Goal: Transaction & Acquisition: Purchase product/service

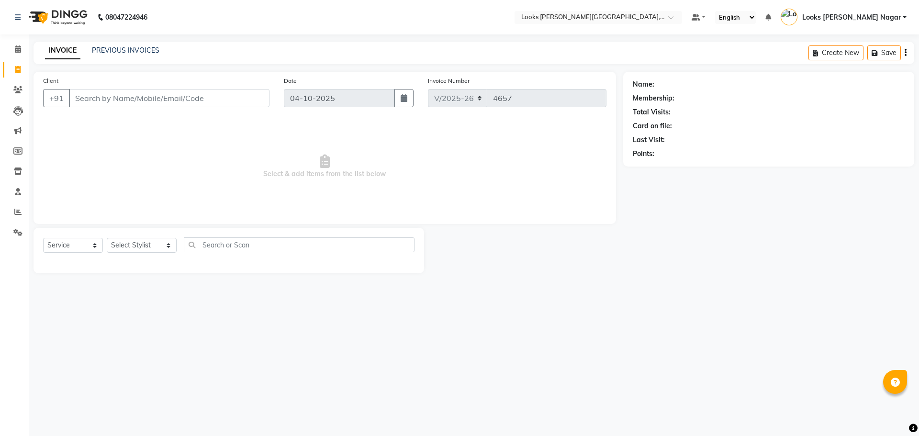
select select "4327"
select select "service"
drag, startPoint x: 0, startPoint y: 0, endPoint x: 120, endPoint y: 92, distance: 150.9
click at [120, 92] on input "Client" at bounding box center [169, 98] width 201 height 18
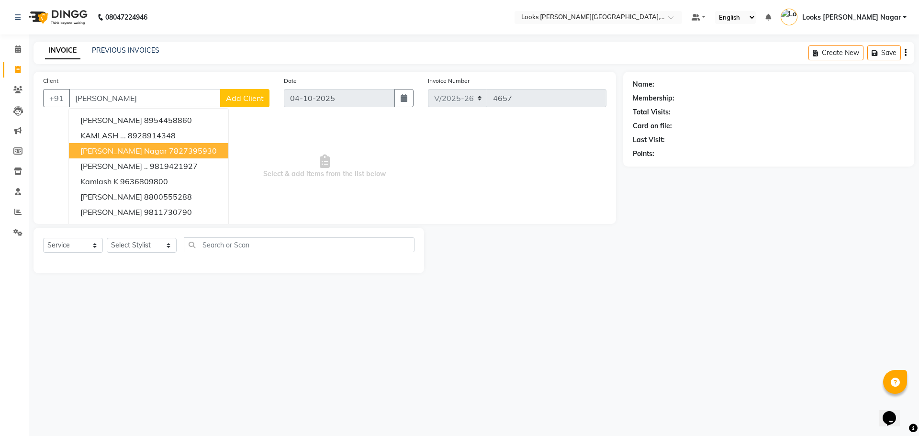
click at [151, 153] on span "[PERSON_NAME] Nagar" at bounding box center [123, 151] width 87 height 10
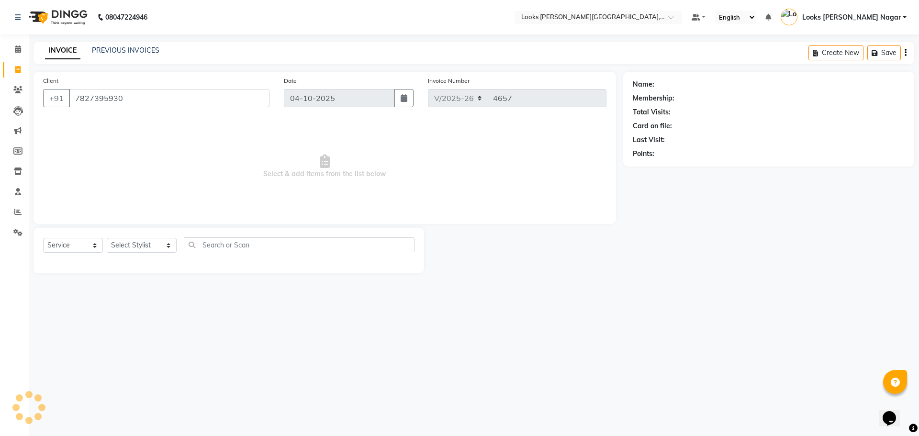
type input "7827395930"
click at [153, 242] on select "Select Stylist Alam Aman [PERSON_NAME] Armaan Ashish Atul Deepika [PERSON_NAME]…" at bounding box center [142, 245] width 70 height 15
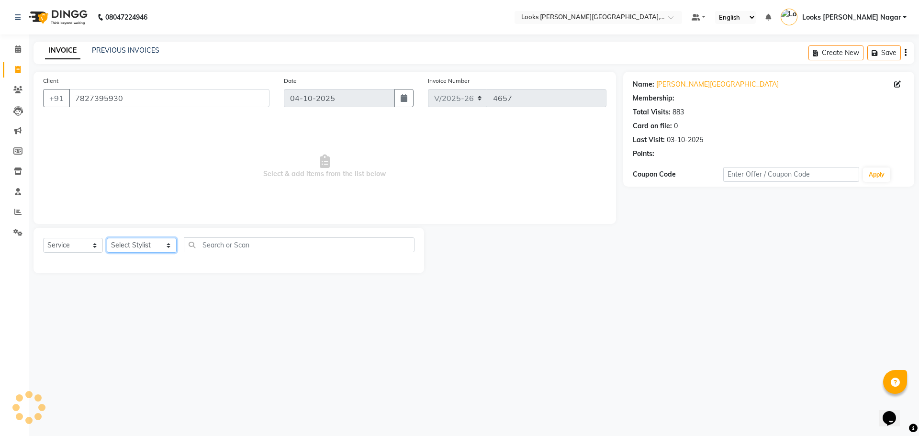
select select "1: Object"
select select "74559"
click at [107, 238] on select "Select Stylist Alam Aman [PERSON_NAME] Armaan Ashish Atul Deepika [PERSON_NAME]…" at bounding box center [142, 245] width 70 height 15
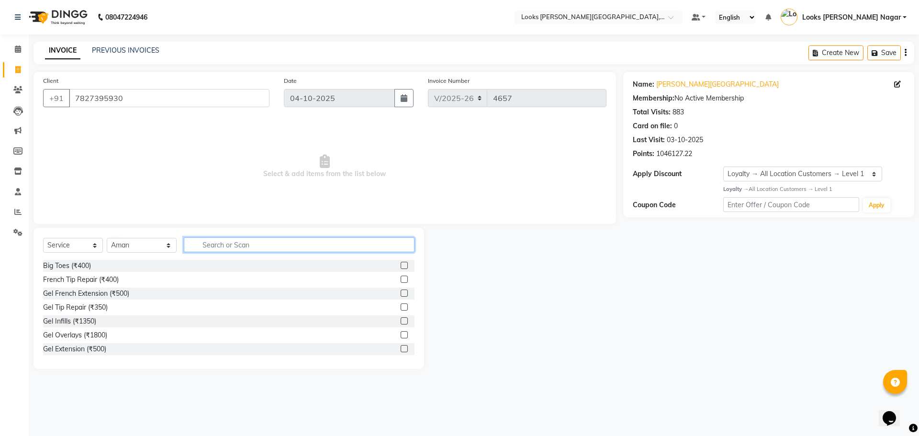
click at [195, 250] on input "text" at bounding box center [299, 244] width 231 height 15
type input "CUT"
click at [91, 320] on div "Stylist Cut(F) (₹1200)" at bounding box center [75, 322] width 65 height 10
checkbox input "false"
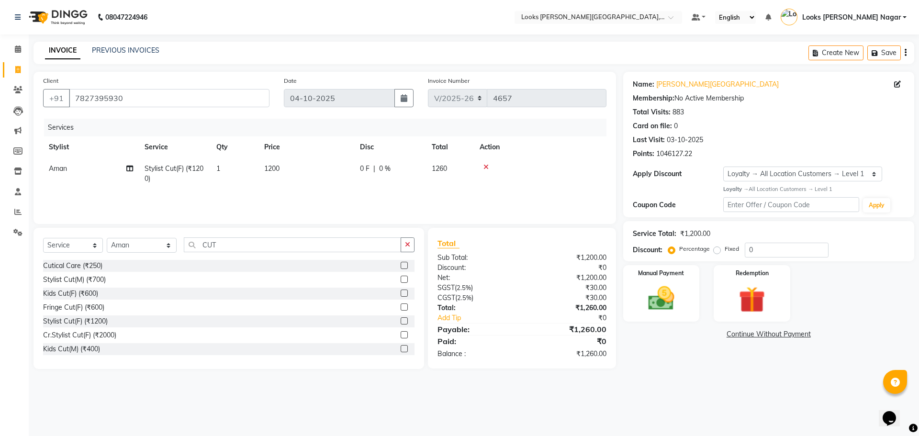
click at [298, 171] on td "1200" at bounding box center [307, 174] width 96 height 32
select select "74559"
drag, startPoint x: 337, startPoint y: 170, endPoint x: 247, endPoint y: 170, distance: 89.5
click at [248, 170] on tr "Alam Aman [PERSON_NAME] Armaan Ashish Atul Deepika Deepu Dilshad Durga [PERSON_…" at bounding box center [325, 176] width 564 height 36
type input "1124"
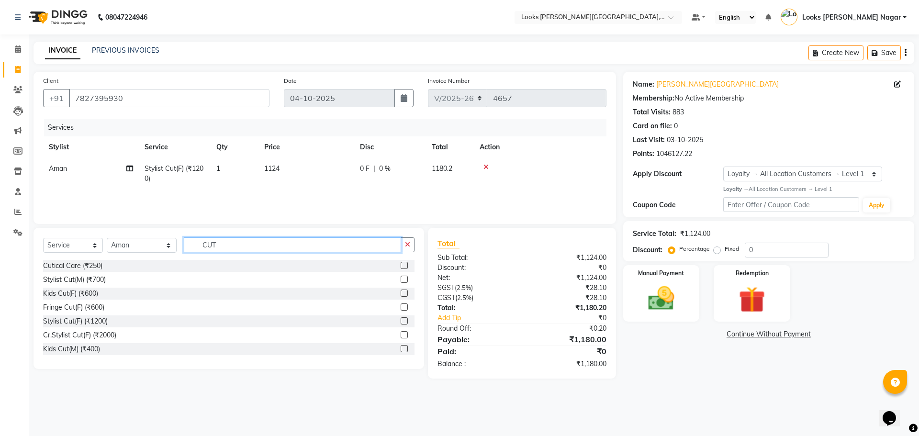
drag, startPoint x: 226, startPoint y: 247, endPoint x: 174, endPoint y: 255, distance: 52.3
click at [174, 255] on div "Select Service Product Membership Package Voucher Prepaid Gift Card Select Styl…" at bounding box center [229, 248] width 372 height 23
click at [150, 248] on select "Select Stylist Alam Aman [PERSON_NAME] Armaan Ashish Atul Deepika [PERSON_NAME]…" at bounding box center [142, 245] width 70 height 15
click at [107, 238] on select "Select Stylist Alam Aman [PERSON_NAME] Armaan Ashish Atul Deepika [PERSON_NAME]…" at bounding box center [142, 245] width 70 height 15
click at [234, 245] on input "text" at bounding box center [299, 244] width 231 height 15
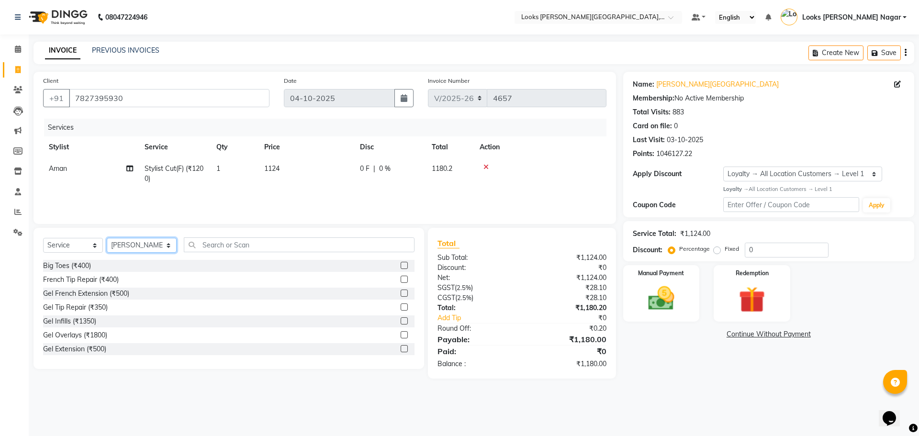
click at [151, 247] on select "Select Stylist Alam Aman [PERSON_NAME] Armaan Ashish Atul Deepika [PERSON_NAME]…" at bounding box center [142, 245] width 70 height 15
select select "23526"
click at [107, 238] on select "Select Stylist Alam Aman [PERSON_NAME] Armaan Ashish Atul Deepika [PERSON_NAME]…" at bounding box center [142, 245] width 70 height 15
click at [216, 238] on input "text" at bounding box center [299, 244] width 231 height 15
type input "C"
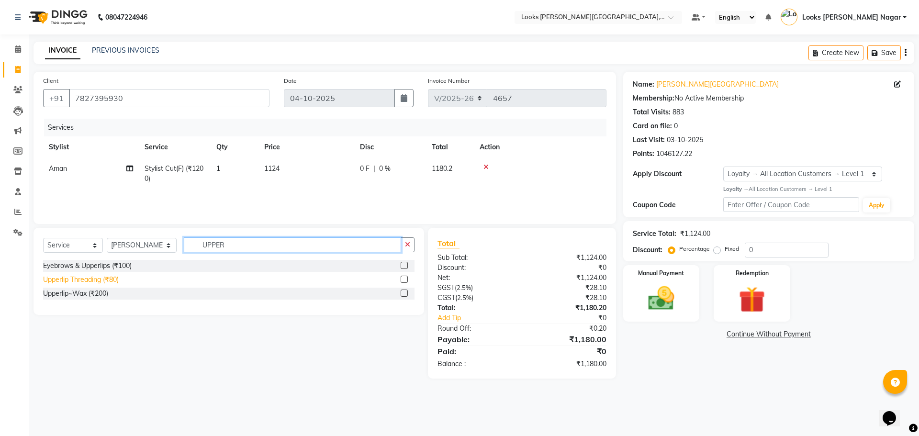
type input "UPPER"
click at [95, 283] on div "Upperlip Threading (₹80)" at bounding box center [81, 280] width 76 height 10
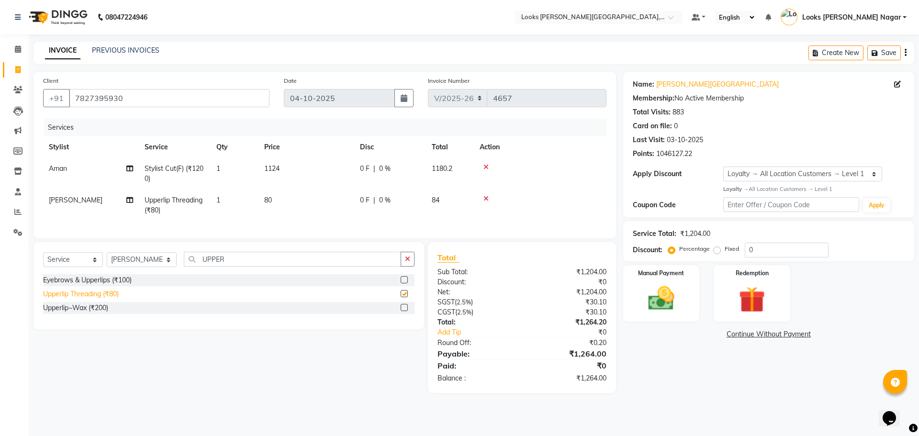
checkbox input "false"
click at [296, 203] on td "80" at bounding box center [307, 206] width 96 height 32
select select "23526"
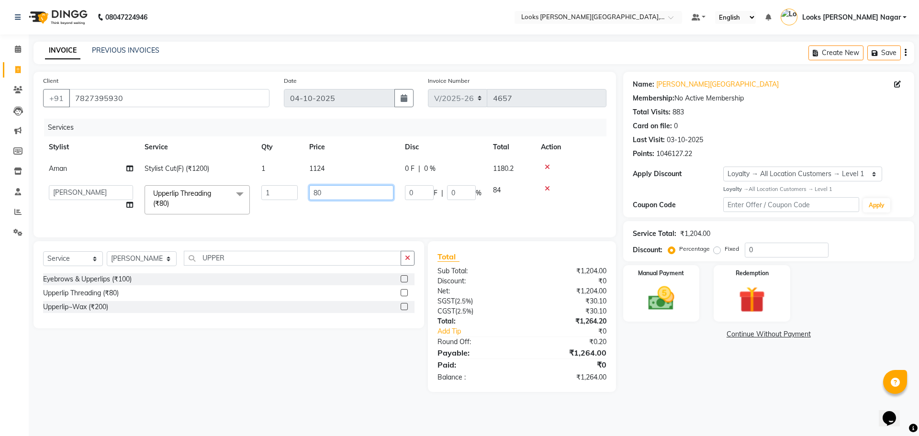
drag, startPoint x: 341, startPoint y: 191, endPoint x: 221, endPoint y: 196, distance: 120.3
click at [226, 196] on tr "Alam Aman [PERSON_NAME] Armaan Ashish Atul Deepika Deepu Dilshad Durga [PERSON_…" at bounding box center [325, 200] width 564 height 41
type input "76"
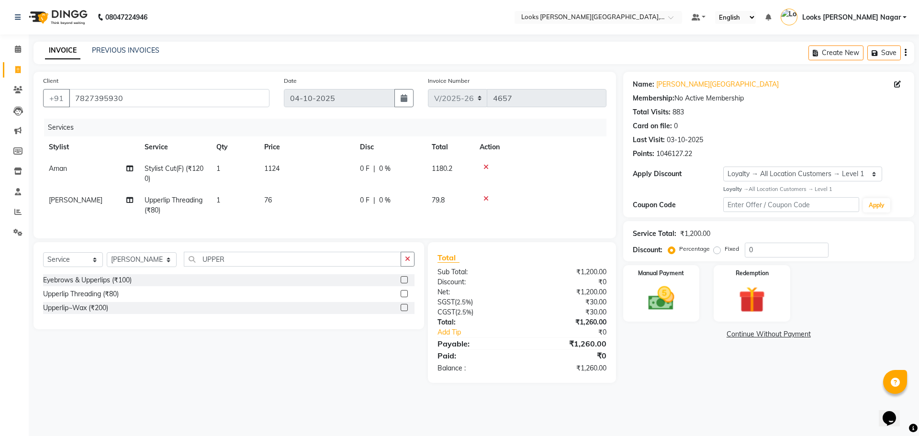
click at [681, 364] on div "Name: [PERSON_NAME] Nagar Membership: No Active Membership Total Visits: 883 Ca…" at bounding box center [772, 227] width 298 height 311
click at [683, 304] on img at bounding box center [661, 299] width 45 height 32
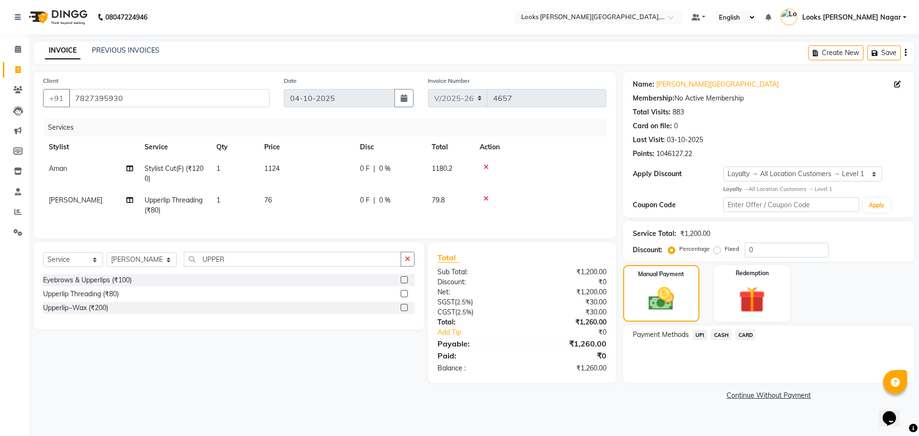
click at [720, 336] on span "CASH" at bounding box center [721, 334] width 21 height 11
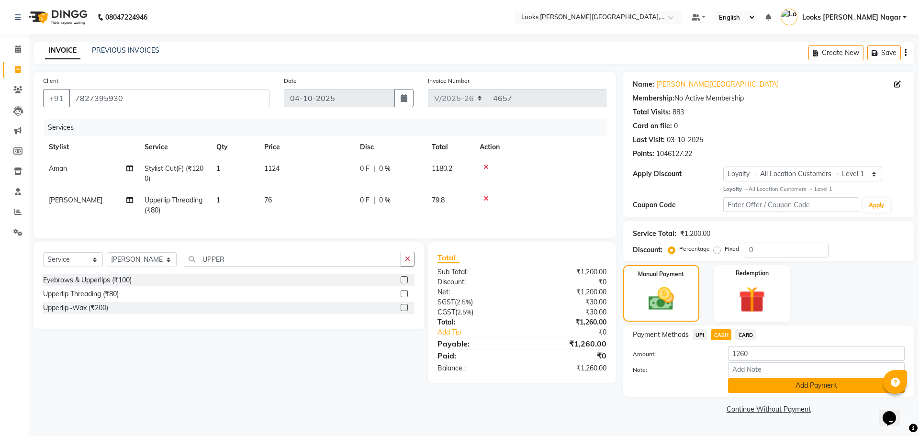
click at [753, 391] on button "Add Payment" at bounding box center [816, 385] width 177 height 15
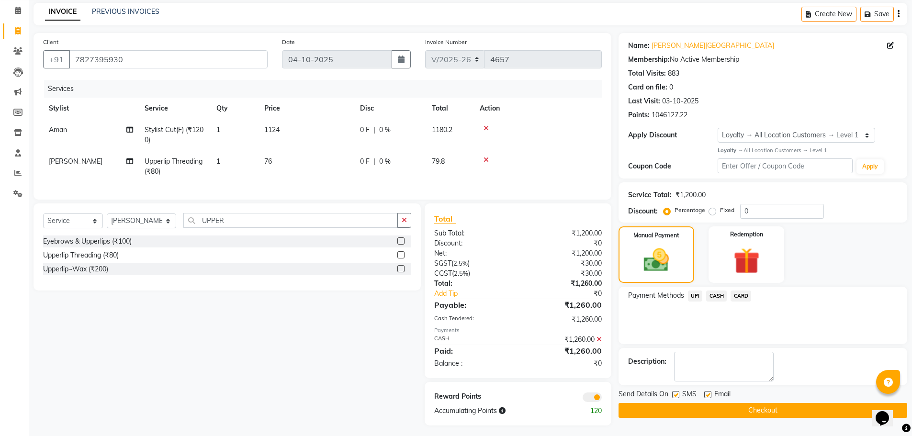
scroll to position [50, 0]
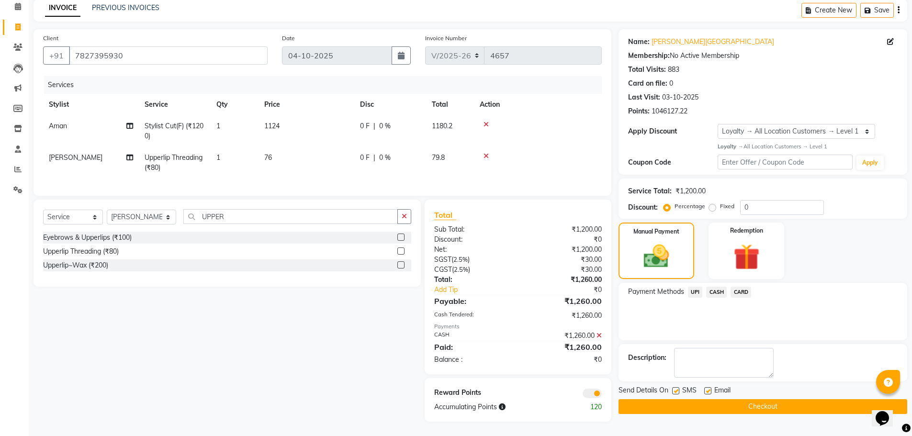
click at [746, 408] on div "Name: [PERSON_NAME] Nagar Membership: No Active Membership Total Visits: 883 Ca…" at bounding box center [767, 225] width 296 height 393
click at [737, 399] on button "Checkout" at bounding box center [763, 406] width 289 height 15
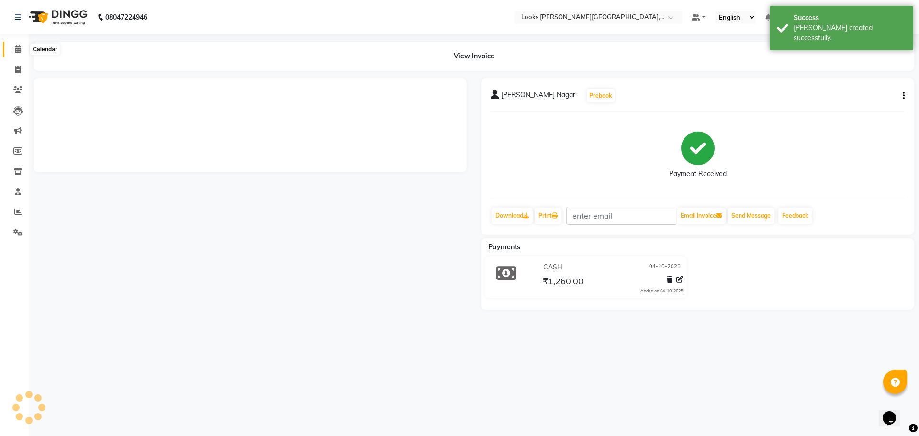
click at [16, 53] on span at bounding box center [18, 49] width 17 height 11
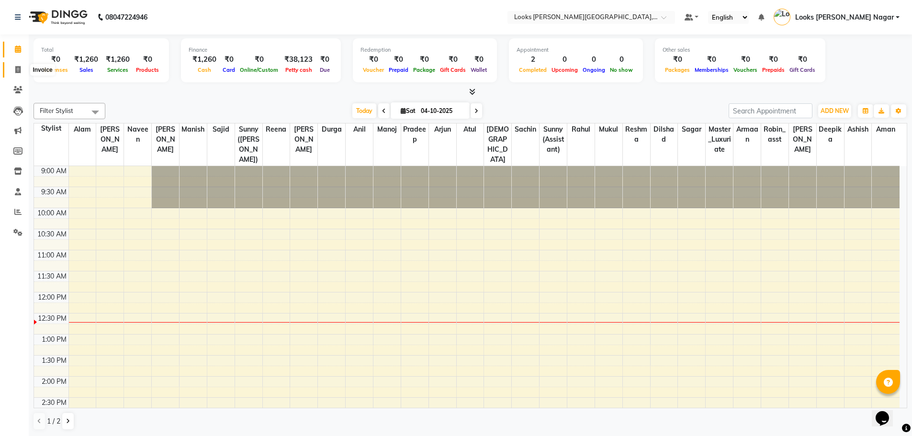
drag, startPoint x: 24, startPoint y: 68, endPoint x: 35, endPoint y: 77, distance: 14.4
click at [24, 68] on span at bounding box center [18, 70] width 17 height 11
select select "service"
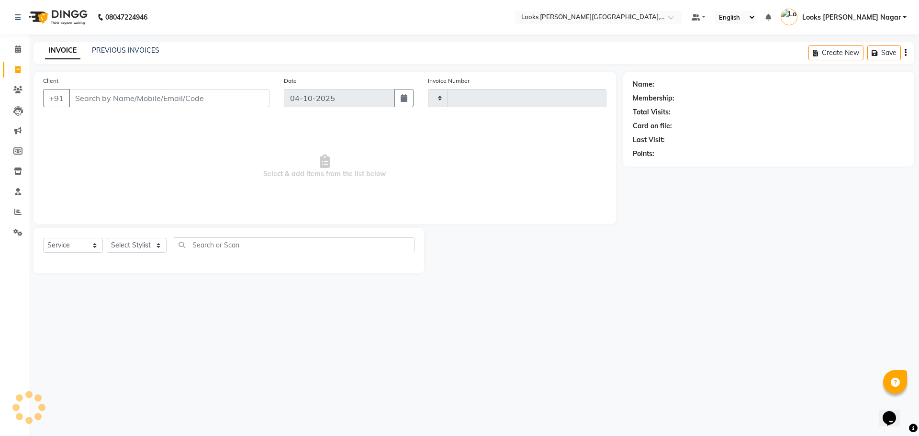
type input "4658"
select select "4327"
click at [128, 103] on input "Client" at bounding box center [169, 98] width 201 height 18
type input "7827395930"
click at [120, 246] on select "Select Stylist Alam Aman [PERSON_NAME] Armaan Ashish Atul Deepika [PERSON_NAME]…" at bounding box center [142, 245] width 70 height 15
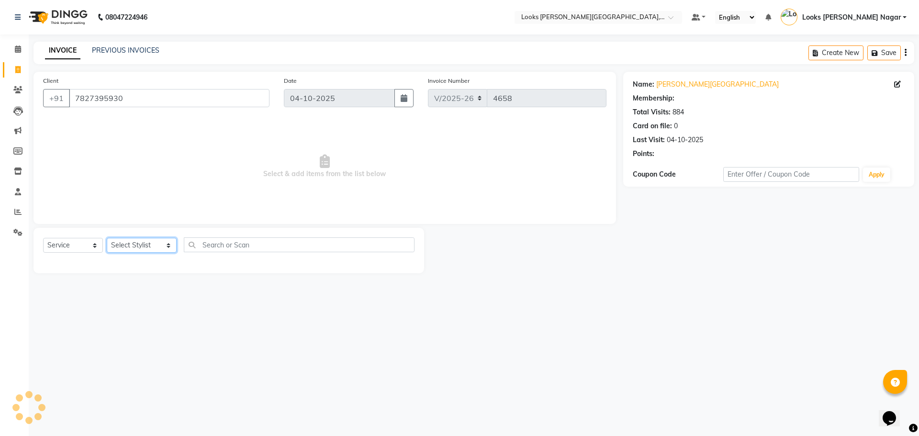
select select "1: Object"
select select "23518"
click at [107, 238] on select "Select Stylist Alam Aman [PERSON_NAME] Armaan Ashish Atul Deepika [PERSON_NAME]…" at bounding box center [142, 245] width 70 height 15
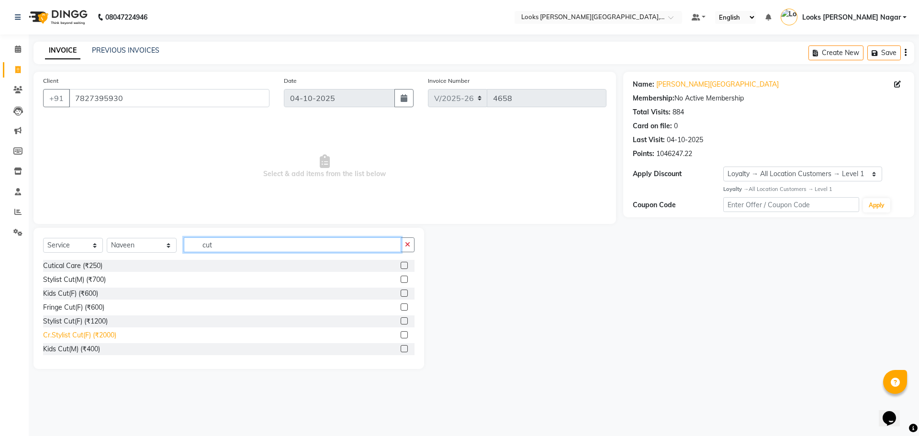
type input "cut"
drag, startPoint x: 84, startPoint y: 335, endPoint x: 109, endPoint y: 279, distance: 61.1
click at [85, 334] on div "Cr.Stylist Cut(F) (₹2000)" at bounding box center [79, 335] width 73 height 10
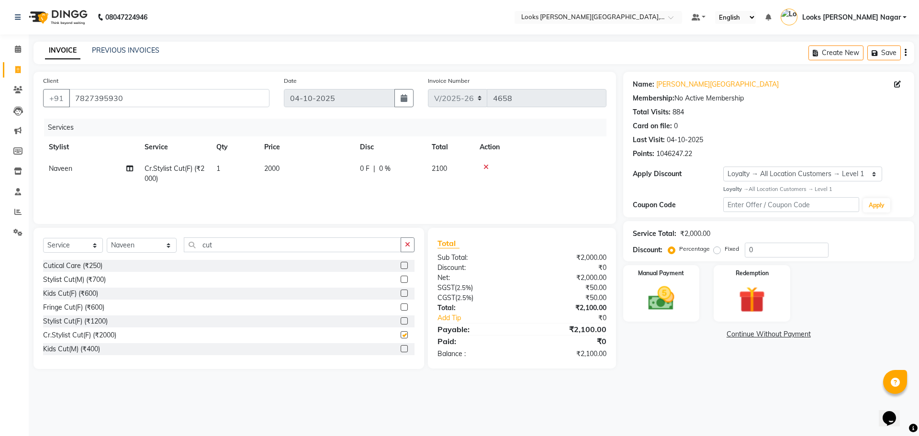
checkbox input "false"
click at [127, 247] on select "Select Stylist Alam Aman [PERSON_NAME] Armaan Ashish Atul Deepika [PERSON_NAME]…" at bounding box center [142, 245] width 70 height 15
select select "23529"
click at [107, 238] on select "Select Stylist Alam Aman [PERSON_NAME] Armaan Ashish Atul Deepika [PERSON_NAME]…" at bounding box center [142, 245] width 70 height 15
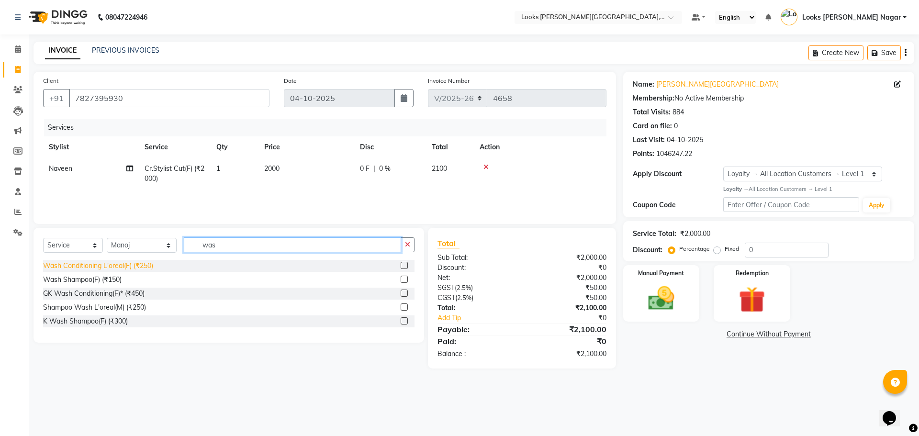
type input "was"
click at [113, 267] on div "Wash Conditioning L'oreal(F) (₹250)" at bounding box center [98, 266] width 110 height 10
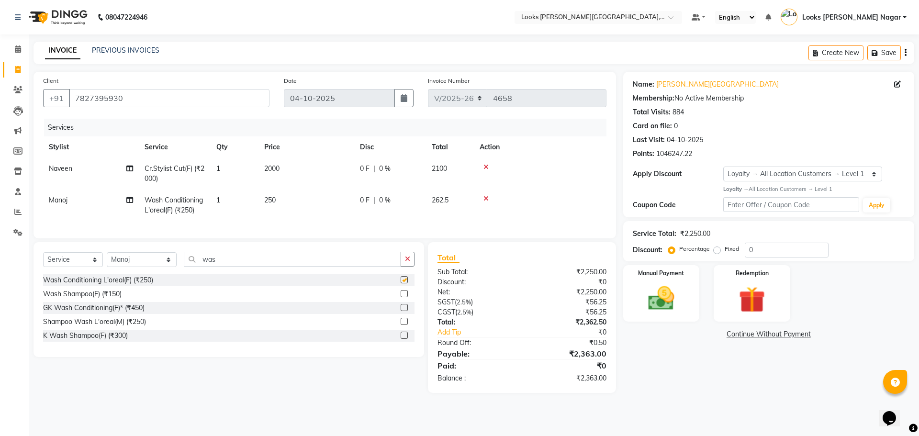
checkbox input "false"
click at [124, 257] on div "Select Service Product Membership Package Voucher Prepaid Gift Card Select Styl…" at bounding box center [229, 299] width 391 height 115
click at [122, 265] on select "Select Stylist Alam Aman [PERSON_NAME] Armaan Ashish Atul Deepika [PERSON_NAME]…" at bounding box center [142, 259] width 70 height 15
select select "29920"
click at [107, 260] on select "Select Stylist Alam Aman [PERSON_NAME] Armaan Ashish Atul Deepika [PERSON_NAME]…" at bounding box center [142, 259] width 70 height 15
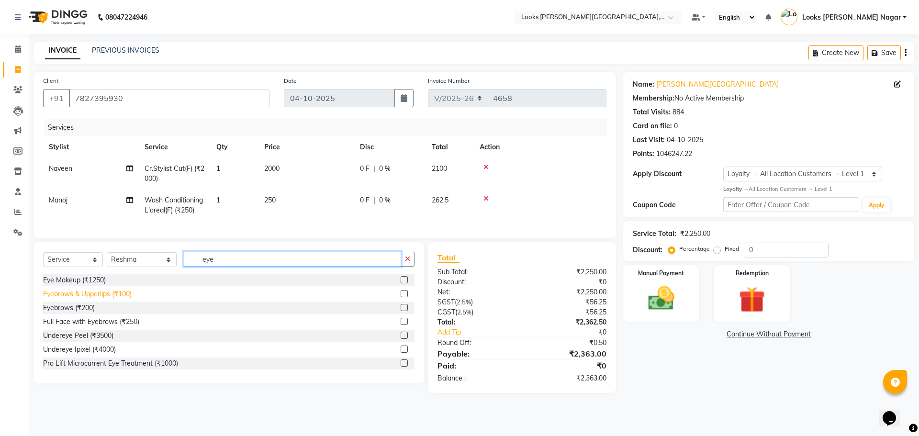
type input "eye"
click at [90, 299] on div "Eyebrows & Upperlips (₹100)" at bounding box center [87, 294] width 89 height 10
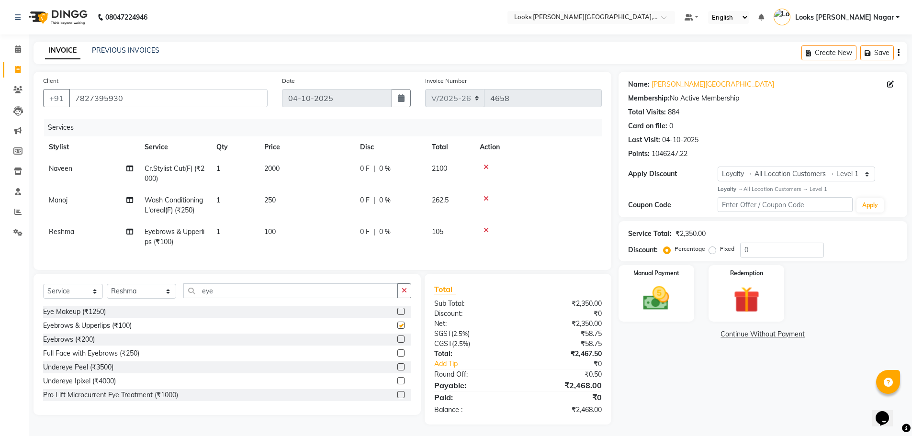
checkbox input "false"
click at [146, 299] on select "Select Stylist Alam Aman [PERSON_NAME] Armaan Ashish Atul Deepika [PERSON_NAME]…" at bounding box center [141, 291] width 69 height 15
select select "23526"
click at [107, 291] on select "Select Stylist Alam Aman [PERSON_NAME] Armaan Ashish Atul Deepika [PERSON_NAME]…" at bounding box center [141, 291] width 69 height 15
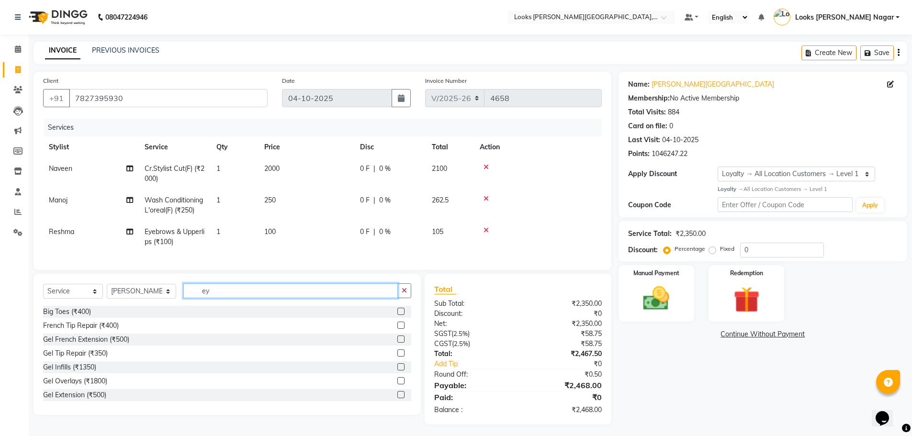
type input "eye"
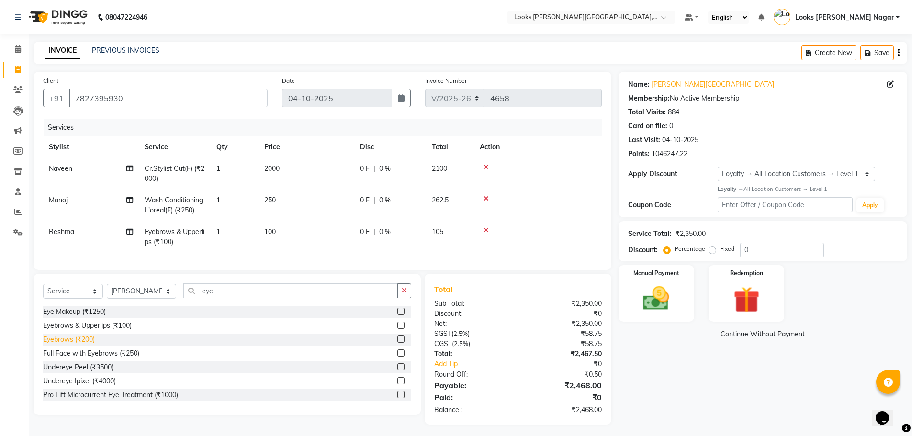
click at [82, 345] on div "Eyebrows (₹200)" at bounding box center [69, 340] width 52 height 10
checkbox input "false"
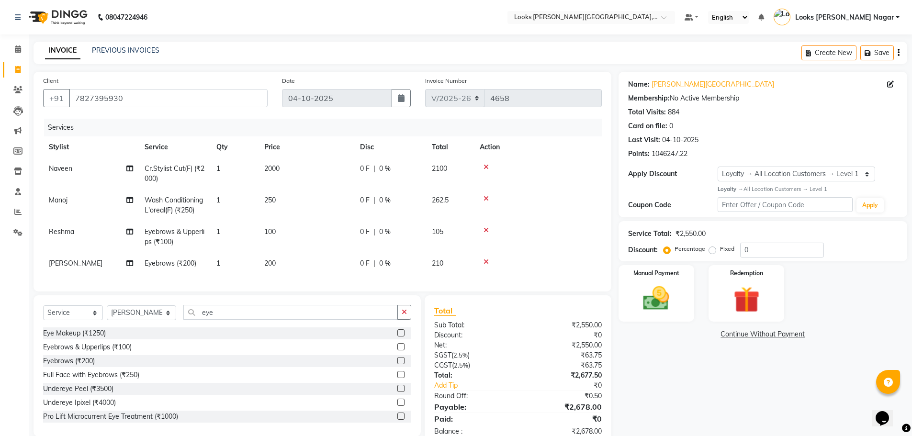
click at [331, 164] on td "2000" at bounding box center [307, 174] width 96 height 32
select select "23518"
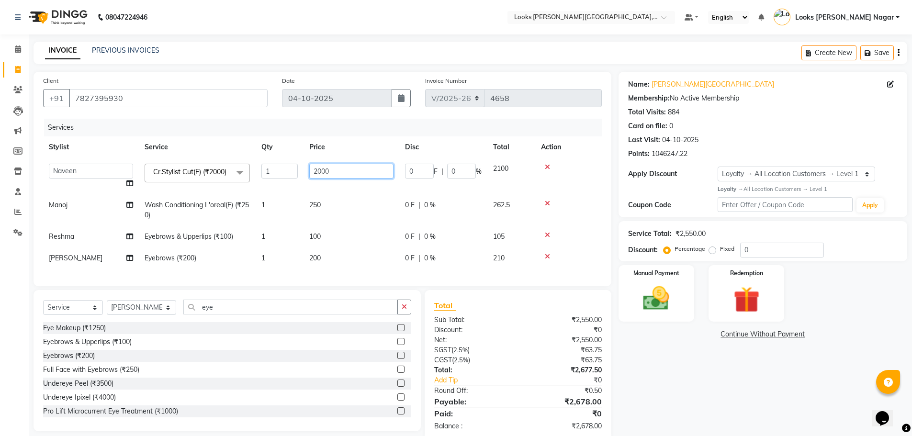
drag, startPoint x: 341, startPoint y: 166, endPoint x: 232, endPoint y: 176, distance: 109.1
click at [232, 176] on tr "[PERSON_NAME] [PERSON_NAME] Armaan [PERSON_NAME] [PERSON_NAME] Deepika [PERSON_…" at bounding box center [322, 176] width 559 height 36
type input "1123"
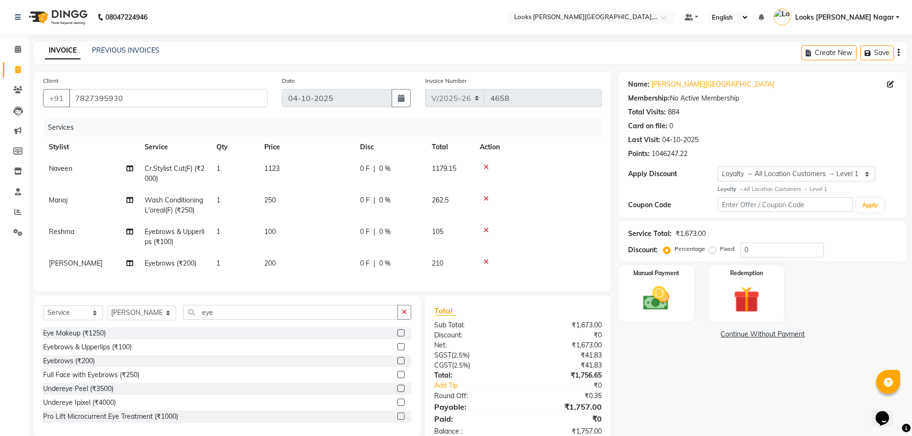
drag, startPoint x: 314, startPoint y: 207, endPoint x: 319, endPoint y: 207, distance: 5.8
click at [315, 207] on td "250" at bounding box center [307, 206] width 96 height 32
select select "23529"
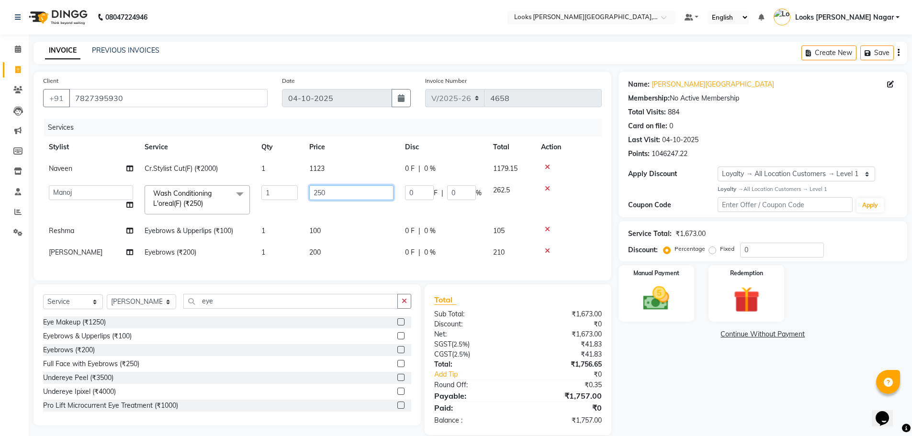
drag, startPoint x: 338, startPoint y: 196, endPoint x: 294, endPoint y: 192, distance: 43.8
click at [294, 192] on tr "Alam Aman [PERSON_NAME] Armaan Ashish Atul Deepika Deepu Dilshad Durga [PERSON_…" at bounding box center [322, 200] width 559 height 41
type input "333"
click at [656, 390] on div "Name: [PERSON_NAME] Nagar Membership: No Active Membership Total Visits: 884 Ca…" at bounding box center [767, 253] width 296 height 363
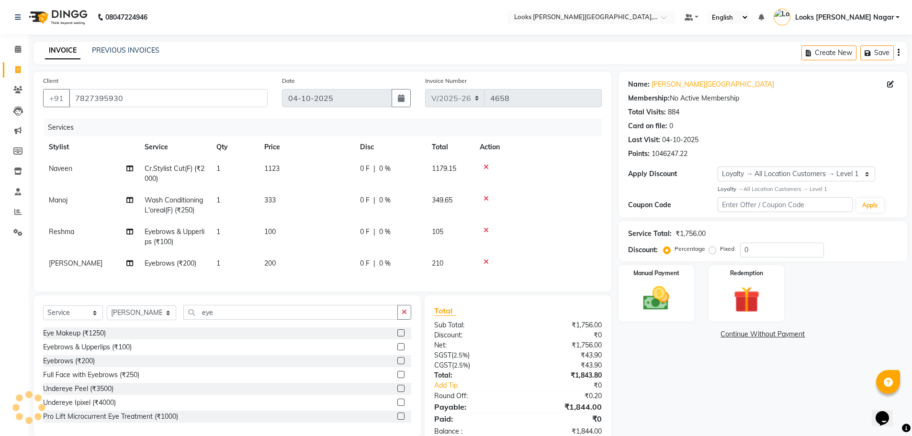
click at [307, 235] on td "100" at bounding box center [307, 237] width 96 height 32
select select "29920"
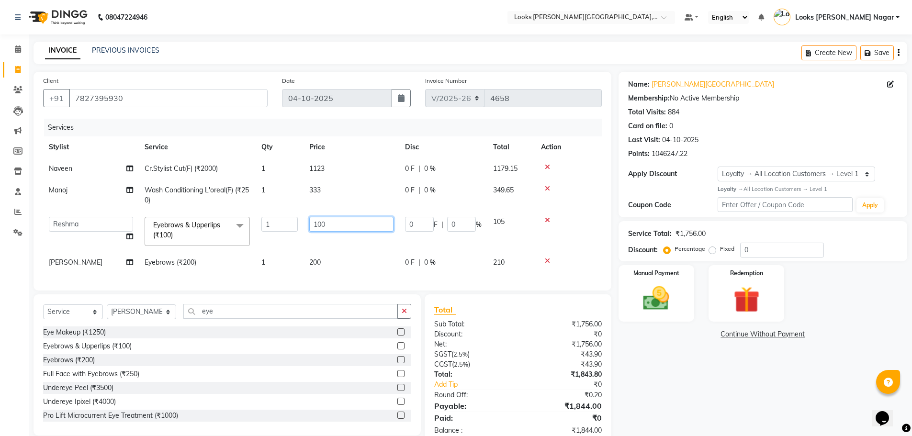
drag, startPoint x: 331, startPoint y: 223, endPoint x: 84, endPoint y: 221, distance: 246.6
click at [149, 222] on tr "Alam Aman [PERSON_NAME] Armaan Ashish Atul Deepika Deepu Dilshad Durga [PERSON_…" at bounding box center [322, 231] width 559 height 41
type input "152"
click at [328, 261] on td "200" at bounding box center [352, 263] width 96 height 22
select select "23526"
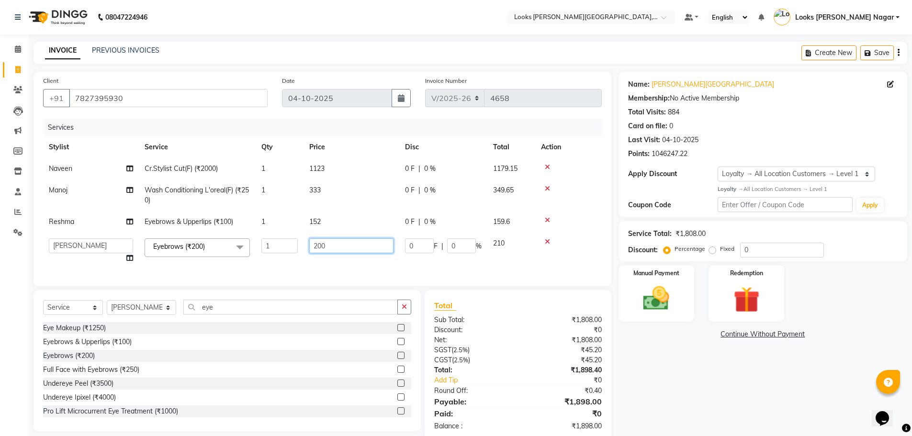
drag, startPoint x: 333, startPoint y: 248, endPoint x: 100, endPoint y: 243, distance: 233.2
click at [150, 243] on tr "Alam Aman [PERSON_NAME] Armaan Ashish Atul Deepika Deepu Dilshad Durga [PERSON_…" at bounding box center [322, 251] width 559 height 36
type input "76"
click at [671, 409] on div "Name: [PERSON_NAME] Nagar Membership: No Active Membership Total Visits: 884 Ca…" at bounding box center [767, 256] width 296 height 369
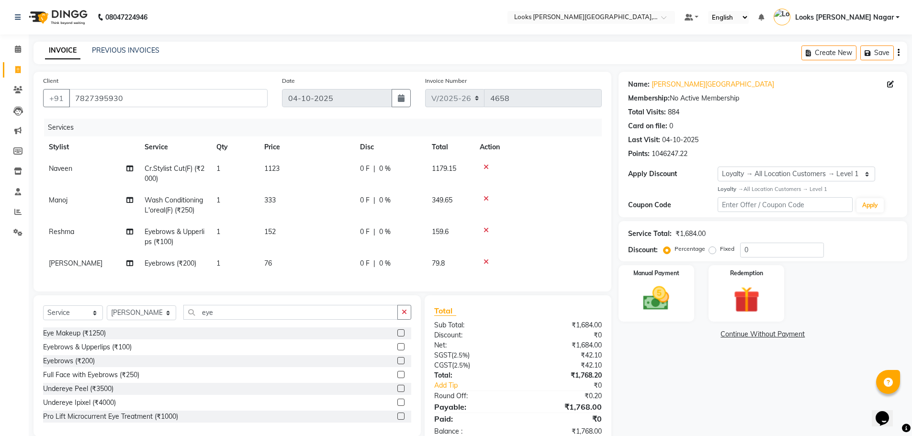
scroll to position [32, 0]
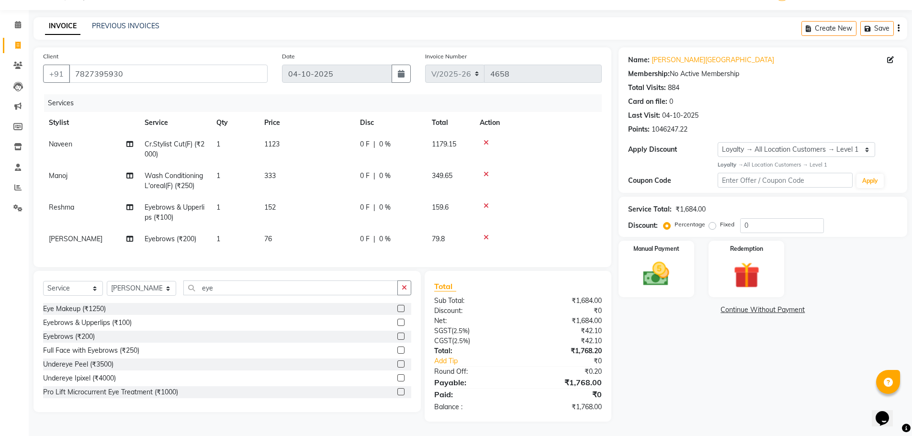
click at [326, 228] on td "76" at bounding box center [307, 239] width 96 height 22
select select "23526"
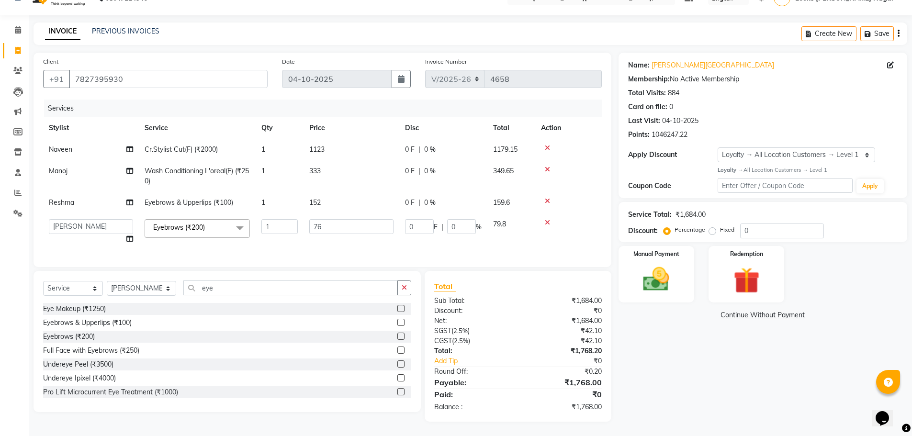
click at [353, 194] on td "152" at bounding box center [352, 203] width 96 height 22
select select "29920"
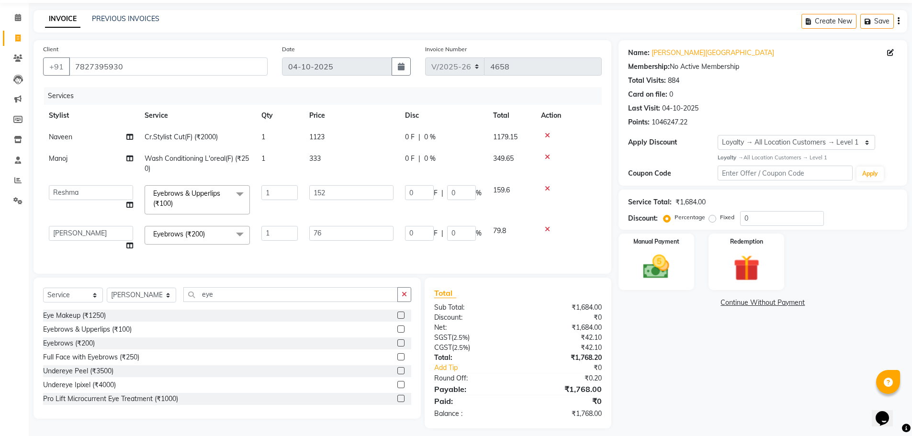
click at [353, 194] on input "152" at bounding box center [351, 192] width 84 height 15
type input "154"
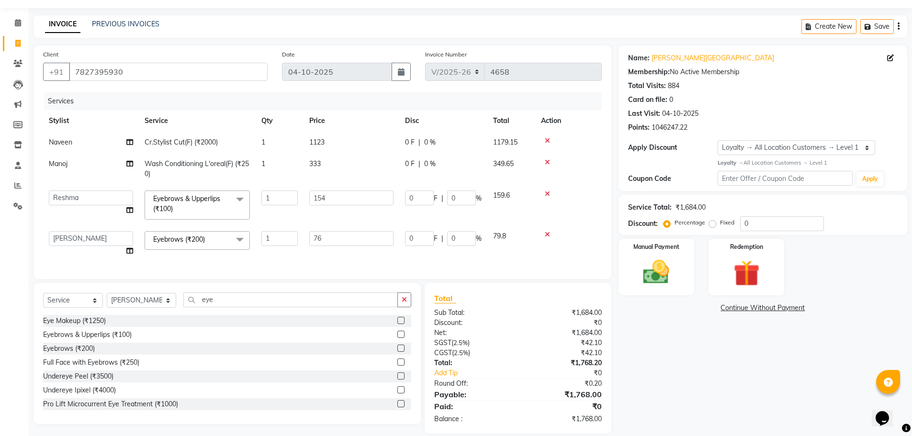
click at [631, 349] on div "Name: [PERSON_NAME] Nagar Membership: No Active Membership Total Visits: 884 Ca…" at bounding box center [767, 239] width 296 height 388
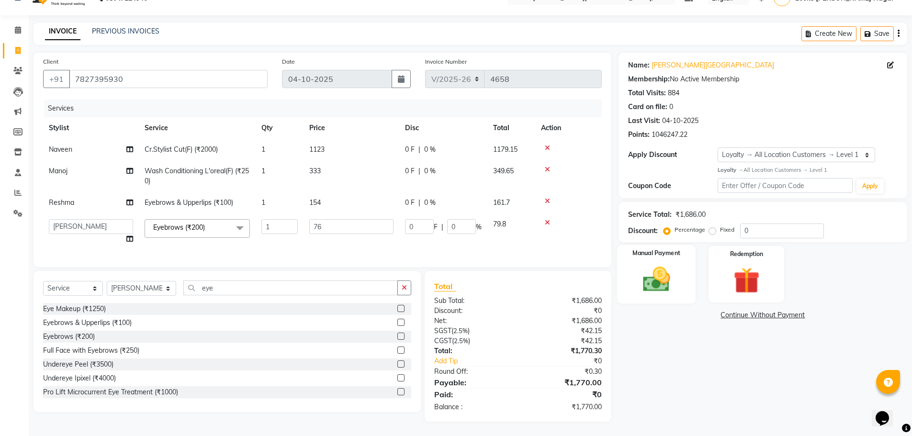
click at [624, 284] on div "Manual Payment" at bounding box center [656, 274] width 79 height 59
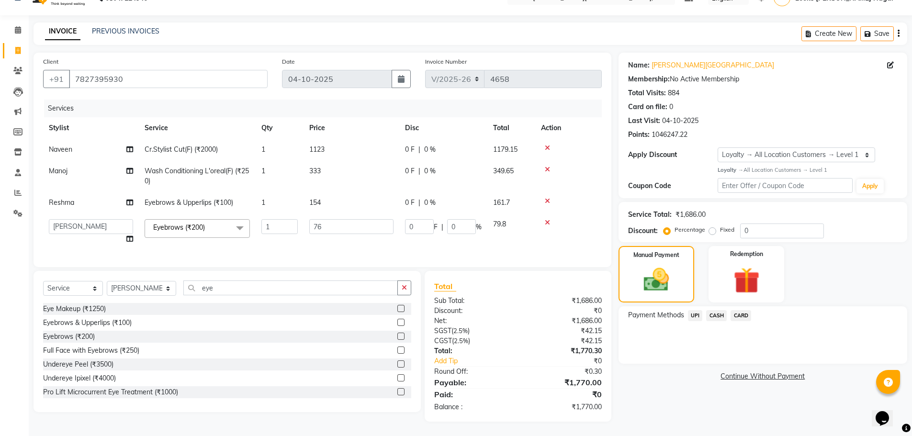
click at [696, 310] on span "UPI" at bounding box center [695, 315] width 15 height 11
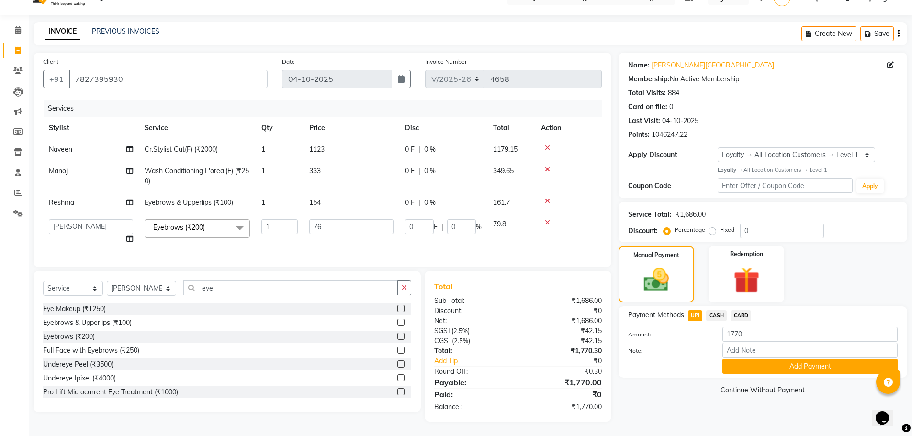
click at [744, 310] on span "CARD" at bounding box center [741, 315] width 21 height 11
drag, startPoint x: 746, startPoint y: 355, endPoint x: 725, endPoint y: 346, distance: 22.1
click at [746, 359] on button "Add Payment" at bounding box center [810, 366] width 175 height 15
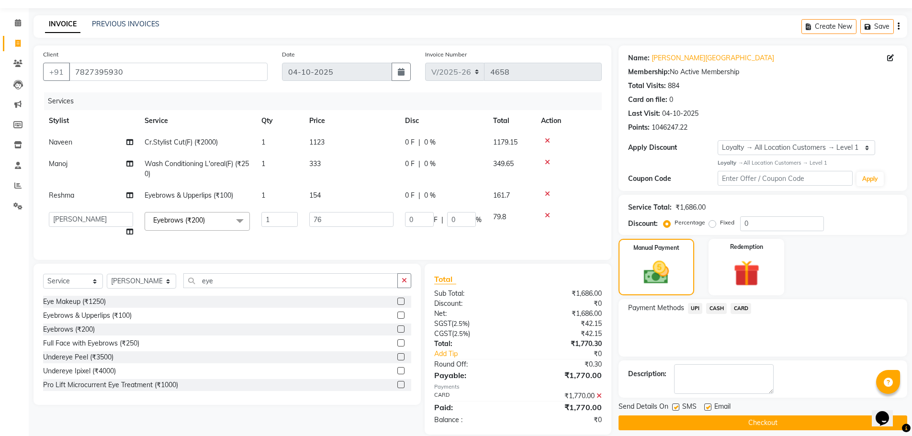
scroll to position [94, 0]
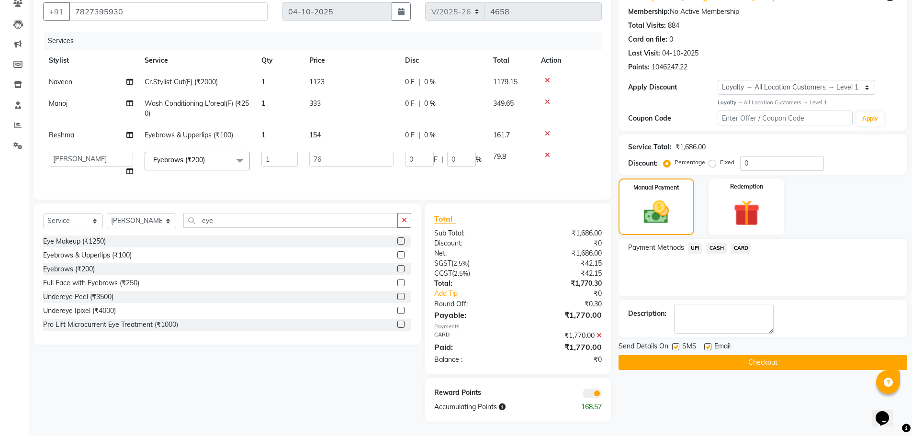
click at [675, 343] on label at bounding box center [675, 346] width 7 height 7
click at [675, 344] on input "checkbox" at bounding box center [675, 347] width 6 height 6
checkbox input "false"
click at [685, 360] on button "Checkout" at bounding box center [763, 362] width 289 height 15
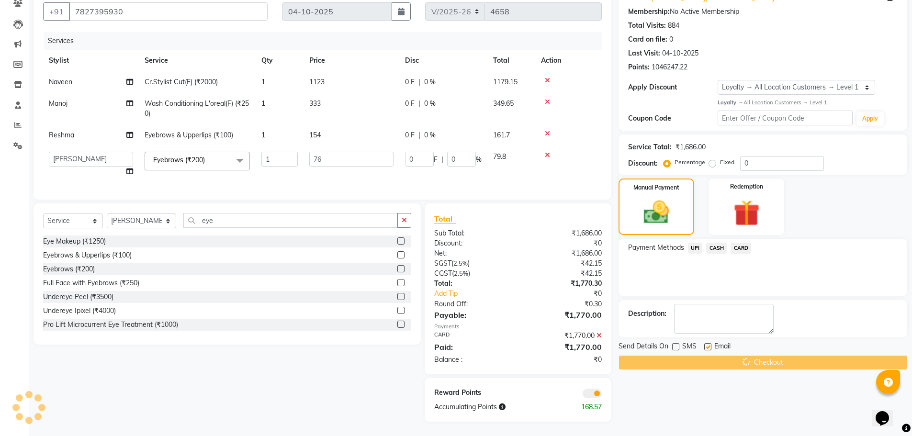
scroll to position [0, 0]
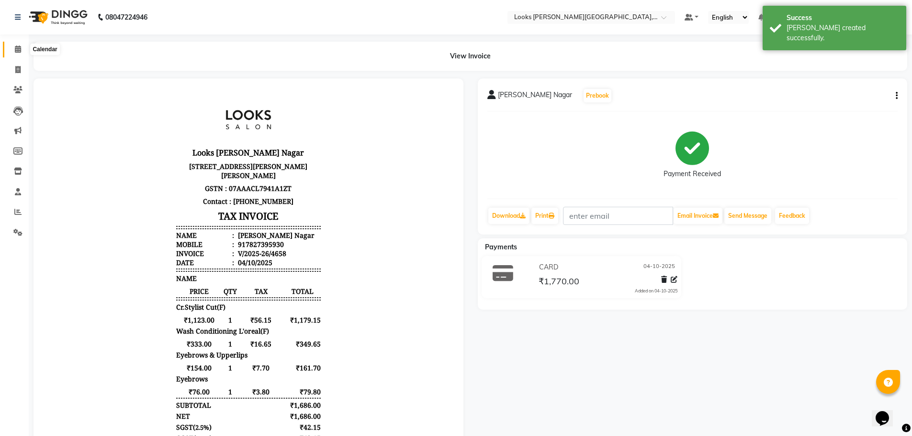
click at [19, 48] on icon at bounding box center [18, 48] width 6 height 7
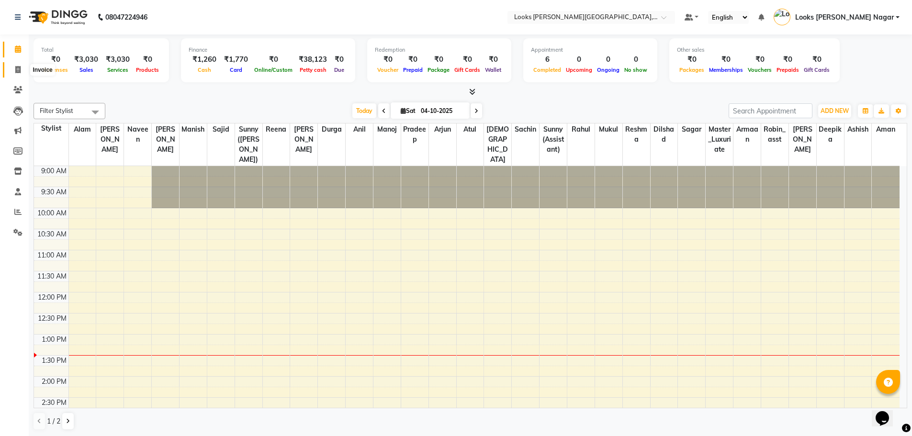
click at [20, 70] on icon at bounding box center [17, 69] width 5 height 7
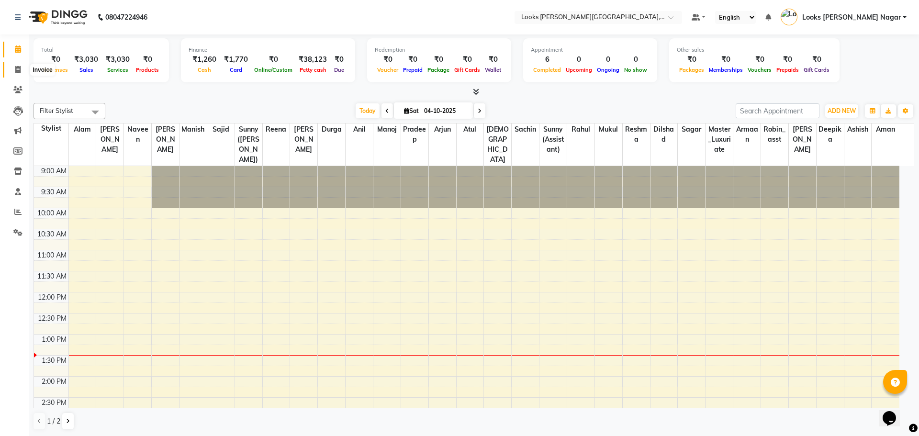
select select "4327"
select select "service"
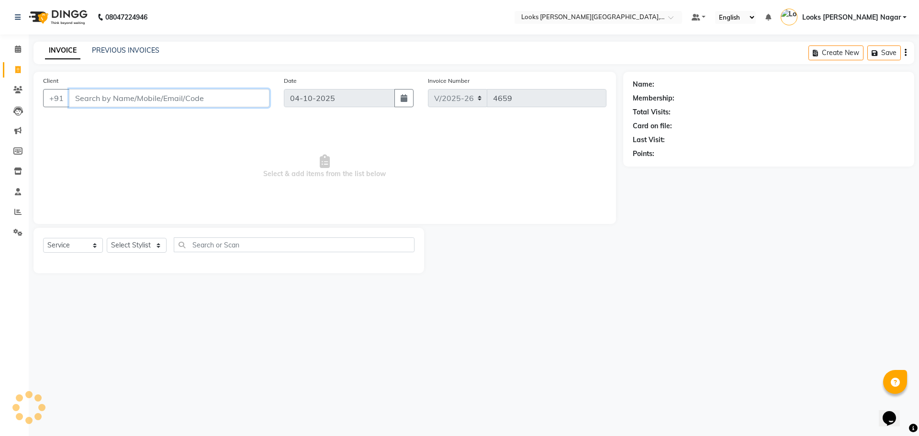
click at [115, 98] on input "Client" at bounding box center [169, 98] width 201 height 18
type input "7011725798"
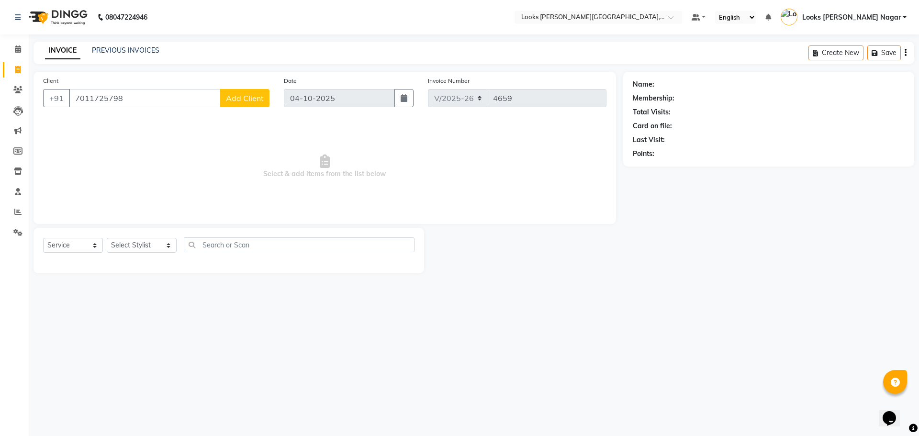
click at [244, 97] on span "Add Client" at bounding box center [245, 98] width 38 height 10
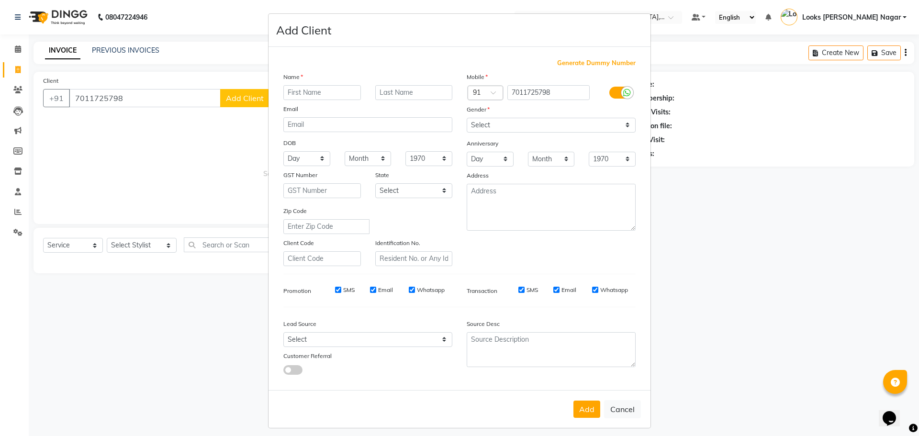
click at [312, 92] on input "text" at bounding box center [322, 92] width 78 height 15
type input "komal"
click at [518, 124] on select "Select [DEMOGRAPHIC_DATA] [DEMOGRAPHIC_DATA] Other Prefer Not To Say" at bounding box center [551, 125] width 169 height 15
select select "[DEMOGRAPHIC_DATA]"
click at [467, 118] on select "Select [DEMOGRAPHIC_DATA] [DEMOGRAPHIC_DATA] Other Prefer Not To Say" at bounding box center [551, 125] width 169 height 15
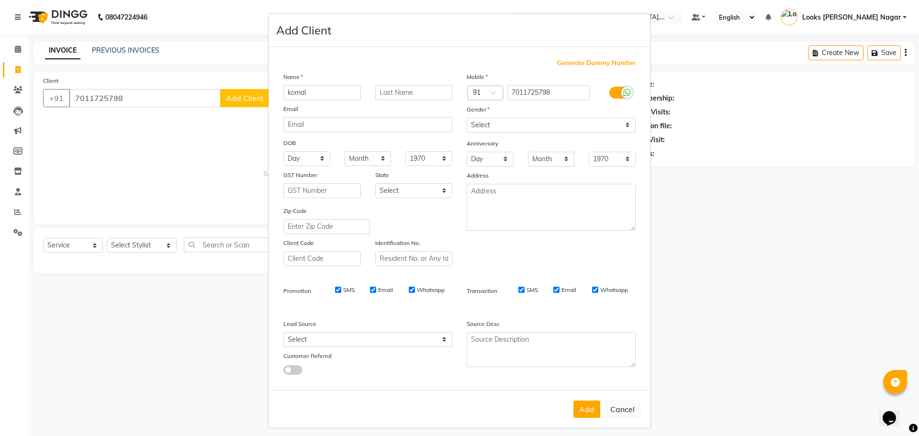
click at [578, 410] on button "Add" at bounding box center [587, 409] width 27 height 17
select select
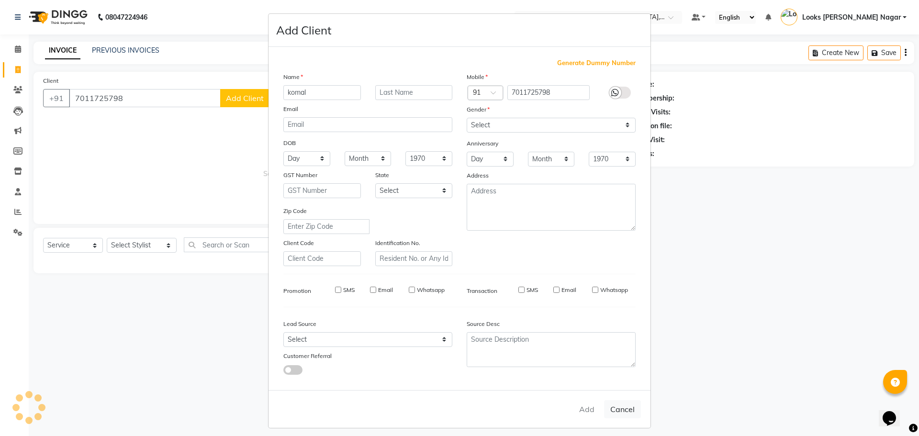
select select
checkbox input "false"
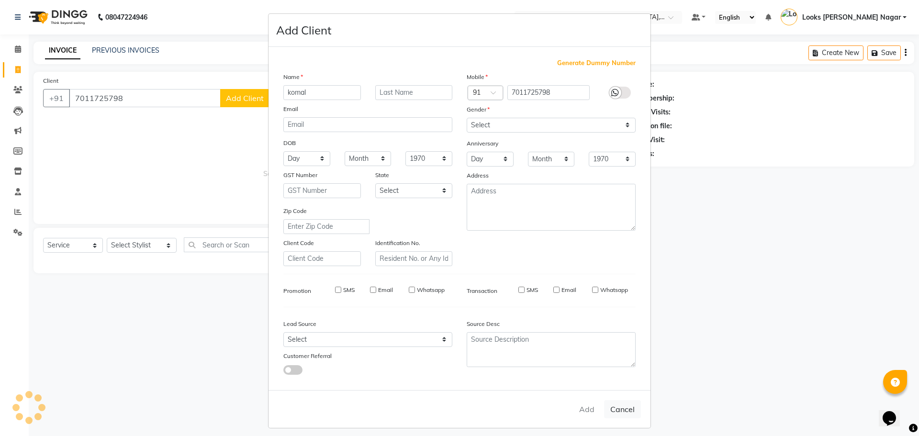
checkbox input "false"
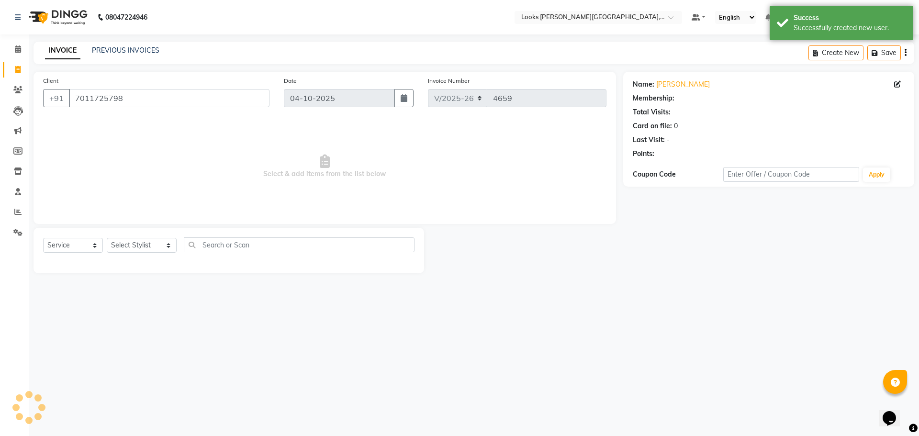
select select "1: Object"
click at [151, 243] on select "Select Stylist Alam Aman [PERSON_NAME] Armaan Ashish Atul Deepika [PERSON_NAME]…" at bounding box center [142, 245] width 70 height 15
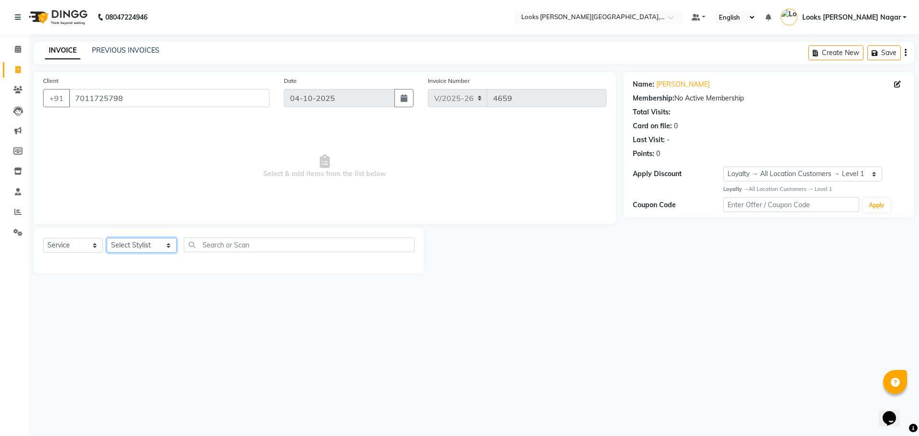
select select "23518"
click at [107, 238] on select "Select Stylist Alam Aman [PERSON_NAME] Armaan Ashish Atul Deepika [PERSON_NAME]…" at bounding box center [142, 245] width 70 height 15
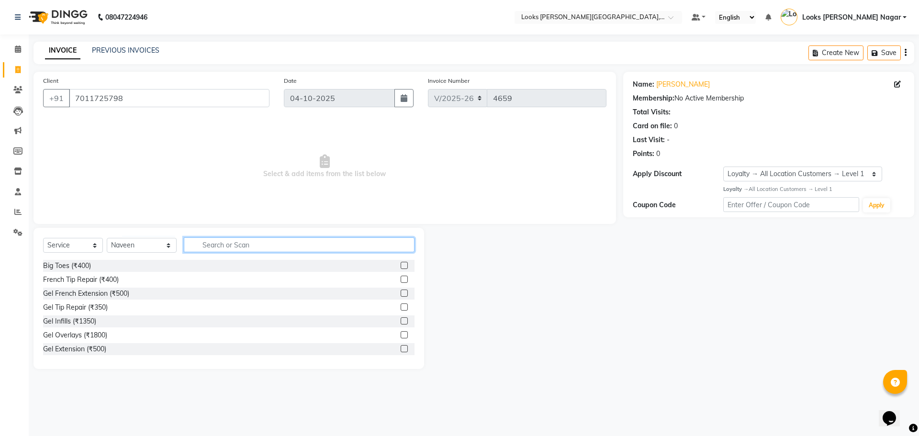
click at [191, 243] on input "text" at bounding box center [299, 244] width 231 height 15
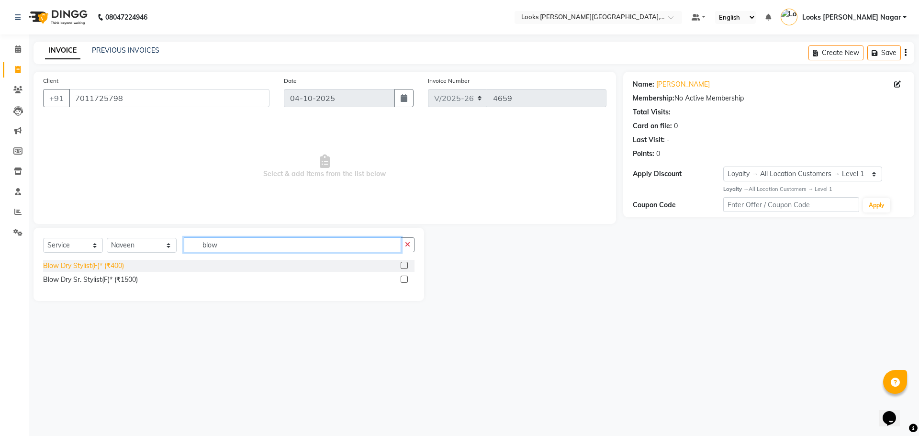
type input "blow"
click at [118, 270] on div "Blow Dry Stylist(F)* (₹400)" at bounding box center [83, 266] width 81 height 10
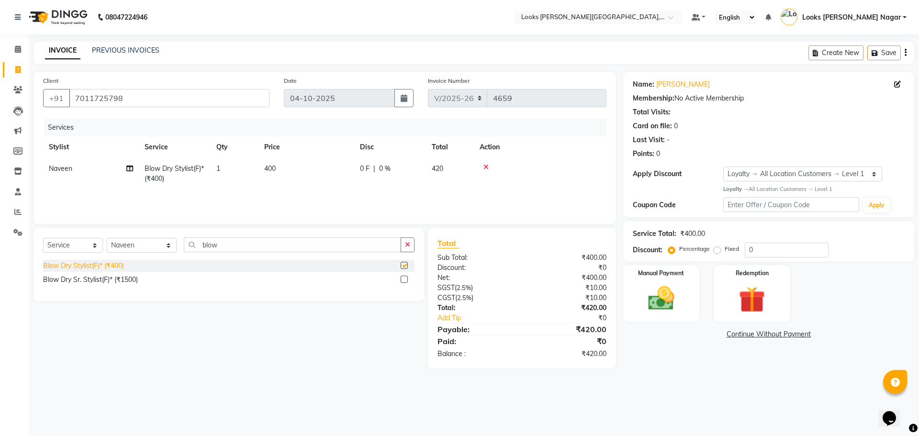
checkbox input "false"
click at [297, 170] on td "400" at bounding box center [307, 174] width 96 height 32
select select "23518"
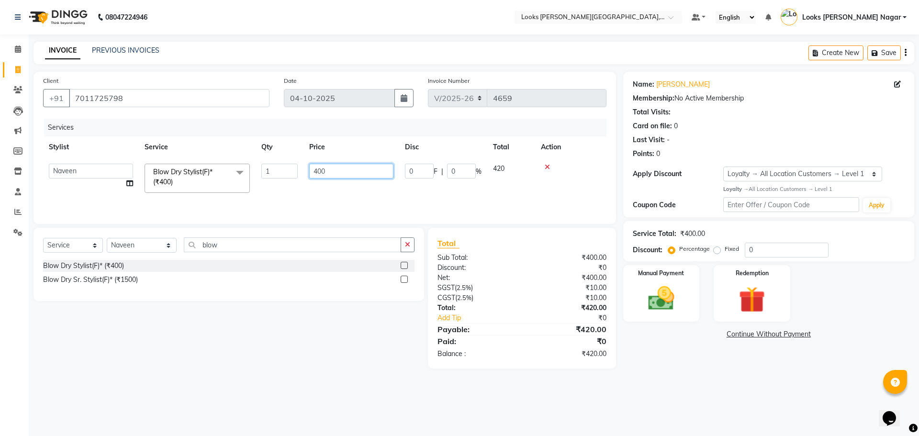
drag, startPoint x: 331, startPoint y: 172, endPoint x: 289, endPoint y: 173, distance: 42.1
click at [290, 172] on tr "Alam Aman [PERSON_NAME] Armaan Ashish Atul Deepika Deepu Dilshad Durga [PERSON_…" at bounding box center [325, 178] width 564 height 41
type input "571"
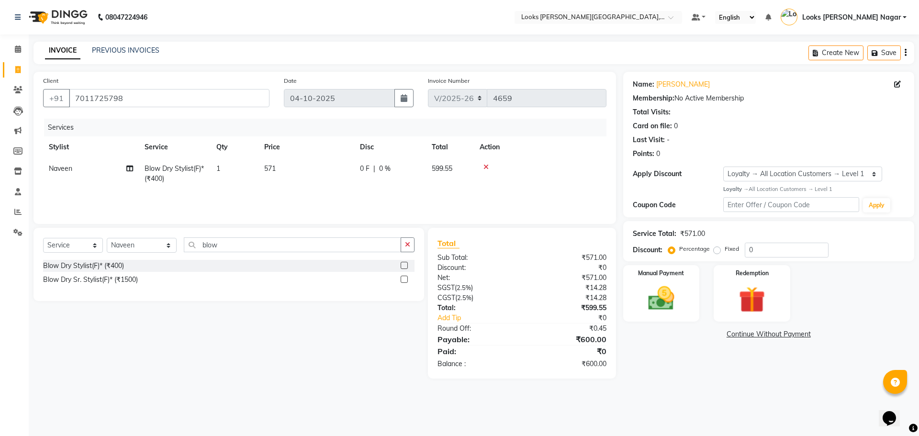
click at [707, 372] on main "INVOICE PREVIOUS INVOICES Create New Save Client [PHONE_NUMBER] Date [DATE] Inv…" at bounding box center [474, 217] width 891 height 351
click at [667, 303] on img at bounding box center [661, 299] width 45 height 32
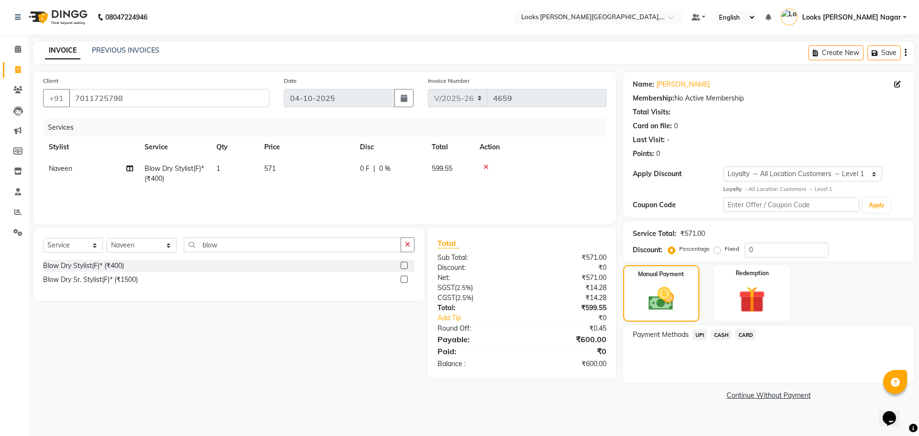
click at [728, 332] on span "CASH" at bounding box center [721, 334] width 21 height 11
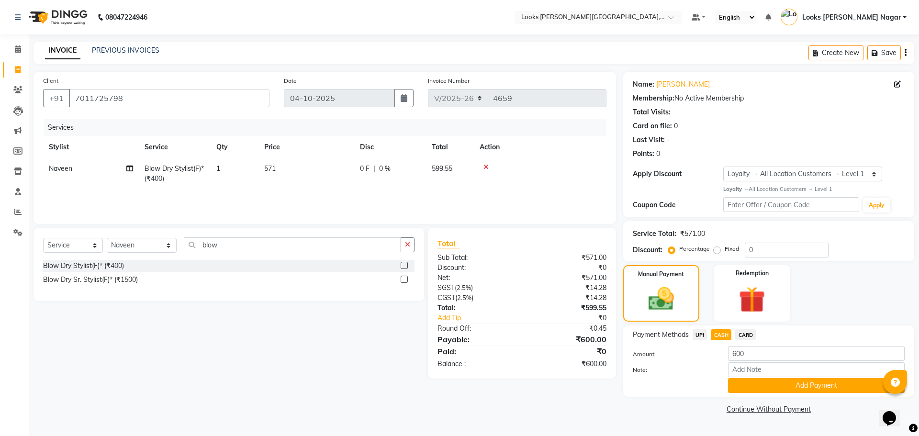
click at [736, 395] on div "Payment Methods UPI CASH CARD Amount: 600 Note: Add Payment" at bounding box center [768, 361] width 291 height 71
click at [736, 387] on button "Add Payment" at bounding box center [816, 385] width 177 height 15
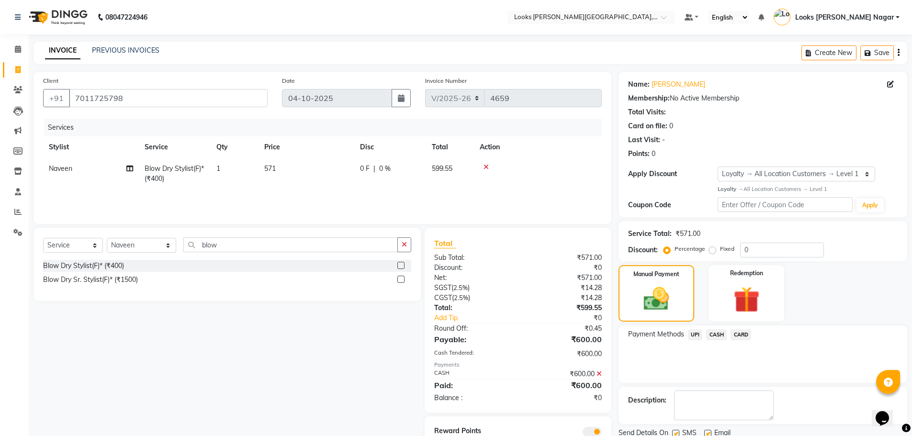
scroll to position [38, 0]
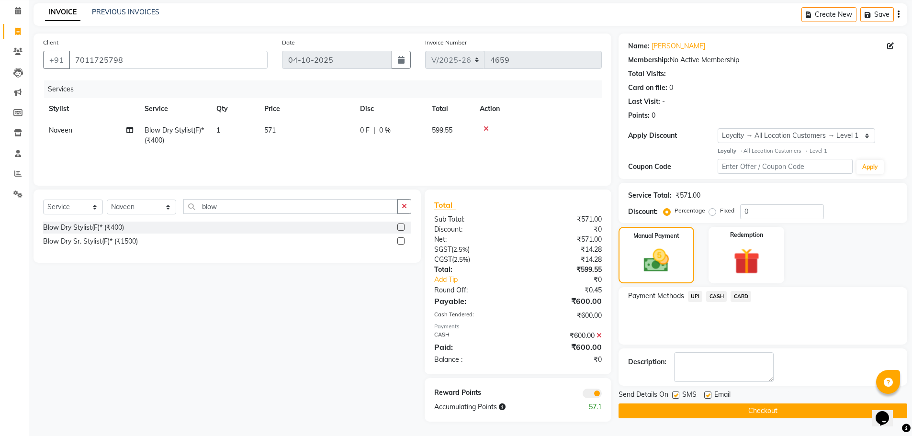
click at [730, 415] on button "Checkout" at bounding box center [763, 411] width 289 height 15
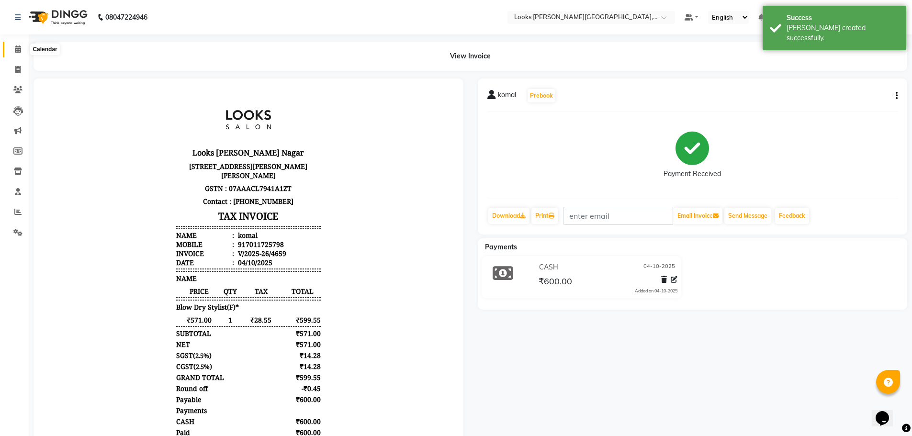
click at [15, 45] on icon at bounding box center [18, 48] width 6 height 7
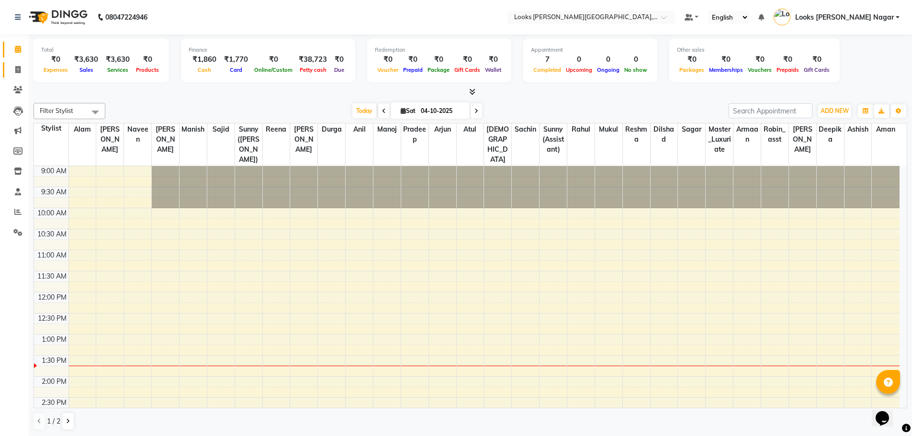
click at [21, 62] on link "Invoice" at bounding box center [14, 70] width 23 height 16
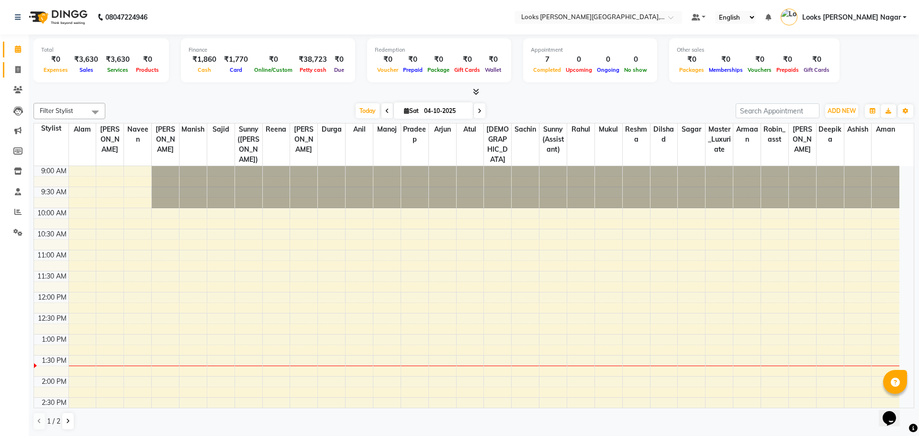
select select "service"
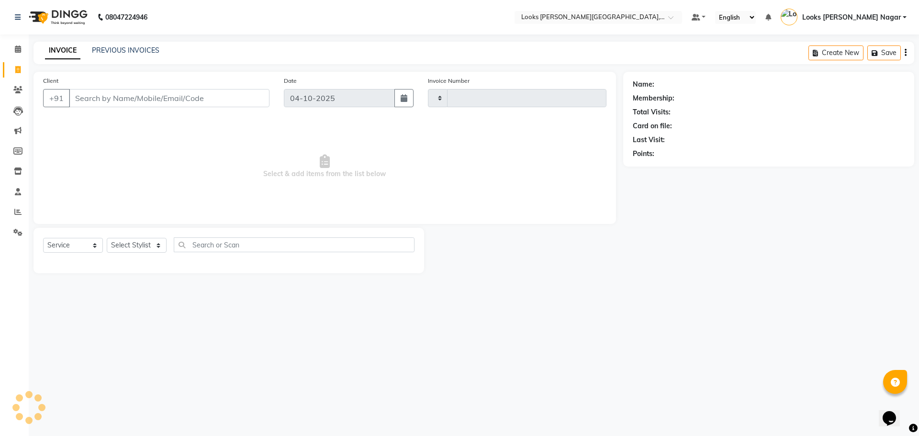
type input "4660"
select select "4327"
click at [177, 96] on input "Client" at bounding box center [169, 98] width 201 height 18
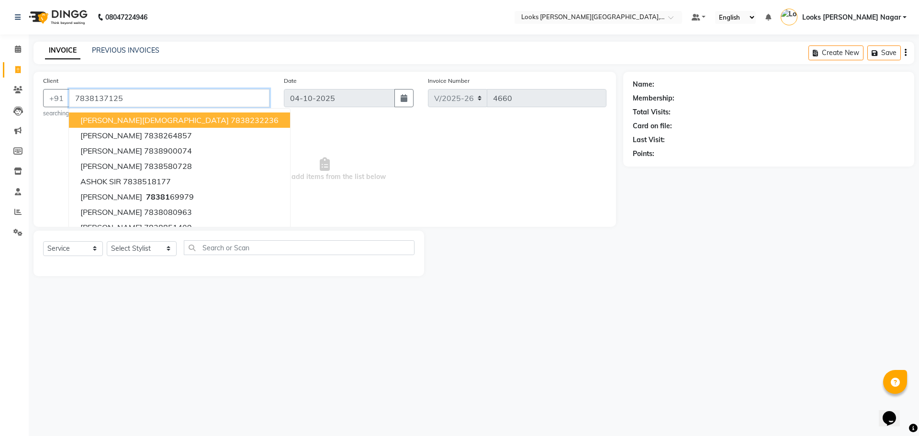
type input "7838137125"
select select "1: Object"
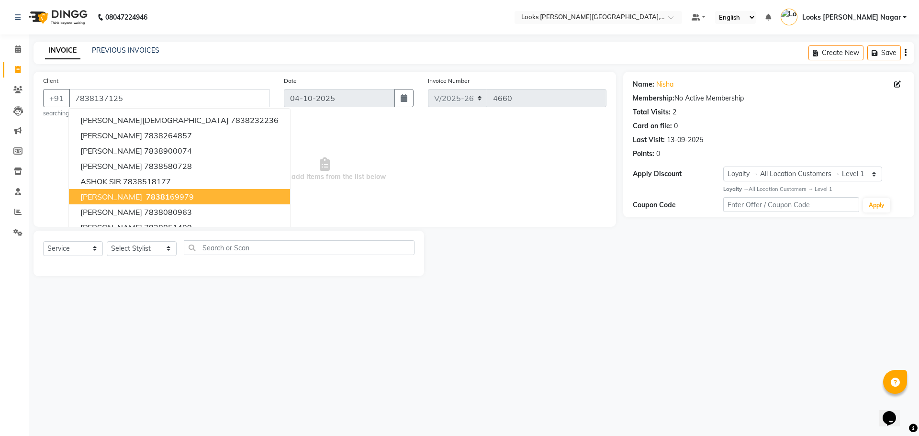
click at [130, 278] on main "INVOICE PREVIOUS INVOICES Create New Save Client [PHONE_NUMBER] [PERSON_NAME] 7…" at bounding box center [474, 166] width 891 height 249
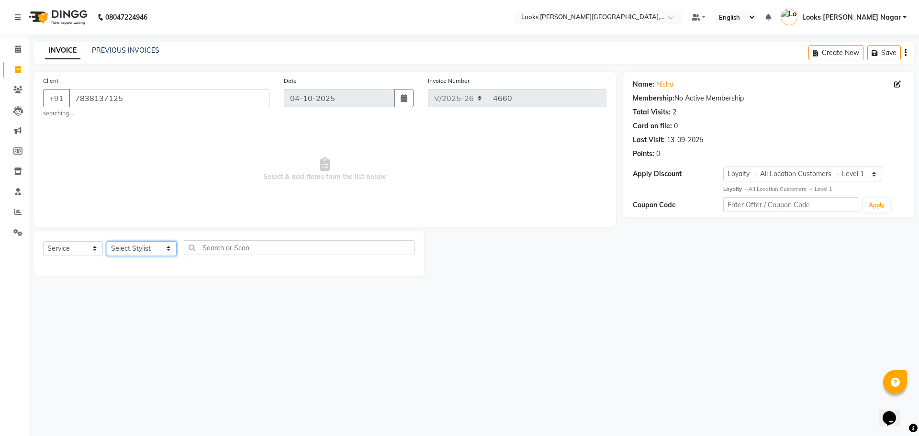
click at [146, 253] on select "Select Stylist Alam Aman [PERSON_NAME] Armaan Ashish Atul Deepika [PERSON_NAME]…" at bounding box center [142, 248] width 70 height 15
select select "23654"
click at [107, 241] on select "Select Stylist Alam Aman [PERSON_NAME] Armaan Ashish Atul Deepika [PERSON_NAME]…" at bounding box center [142, 248] width 70 height 15
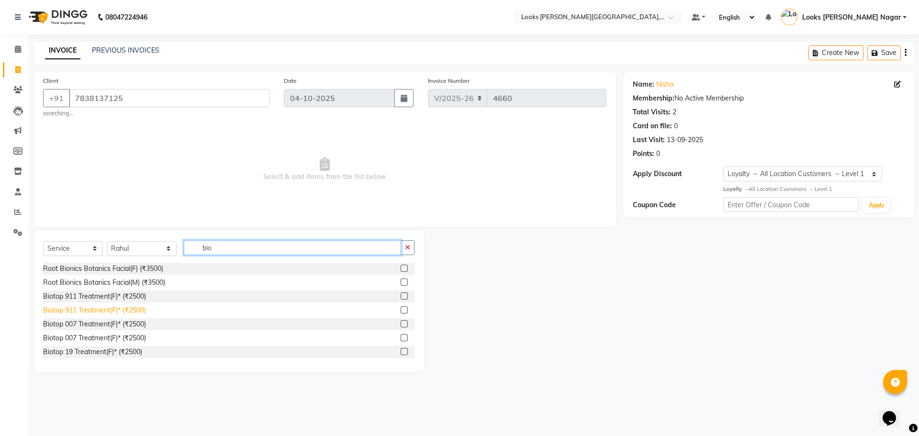
type input "bio"
click at [102, 310] on div "Biotop 911 Treatment(F)* (₹2500)" at bounding box center [94, 310] width 103 height 10
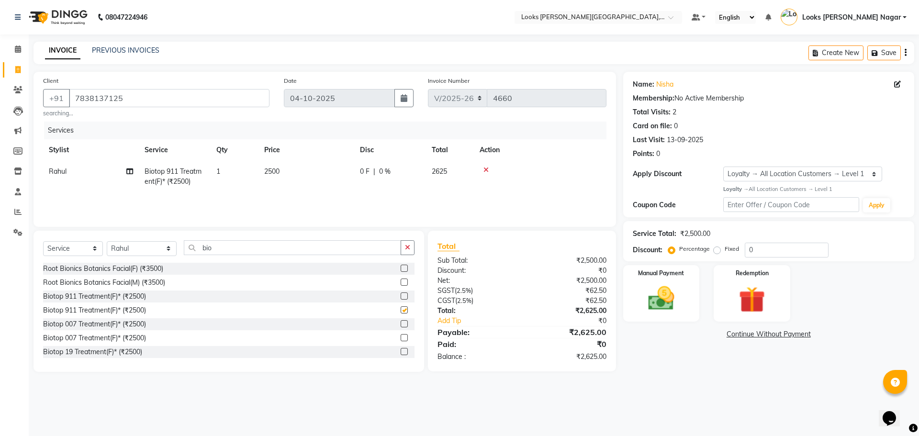
checkbox input "false"
click at [294, 166] on td "2500" at bounding box center [307, 177] width 96 height 32
select select "23654"
click at [649, 376] on main "INVOICE PREVIOUS INVOICES Create New Save Client [PHONE_NUMBER] searching... Da…" at bounding box center [474, 214] width 891 height 345
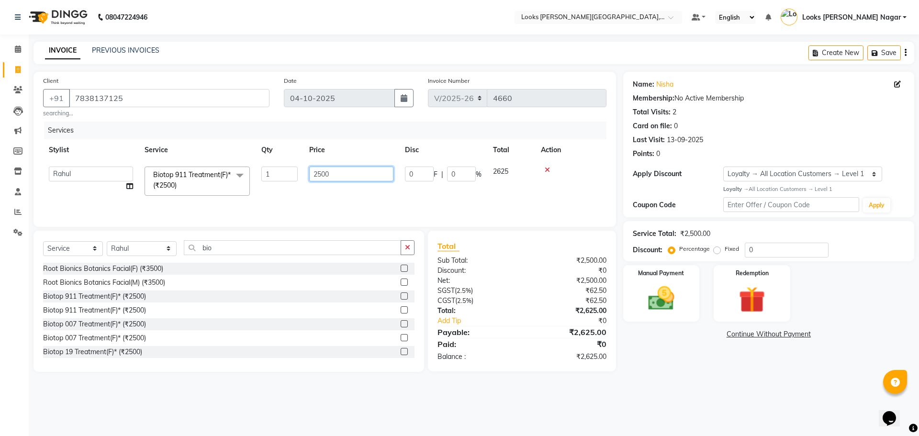
click at [340, 178] on input "2500" at bounding box center [351, 174] width 84 height 15
type input "1427"
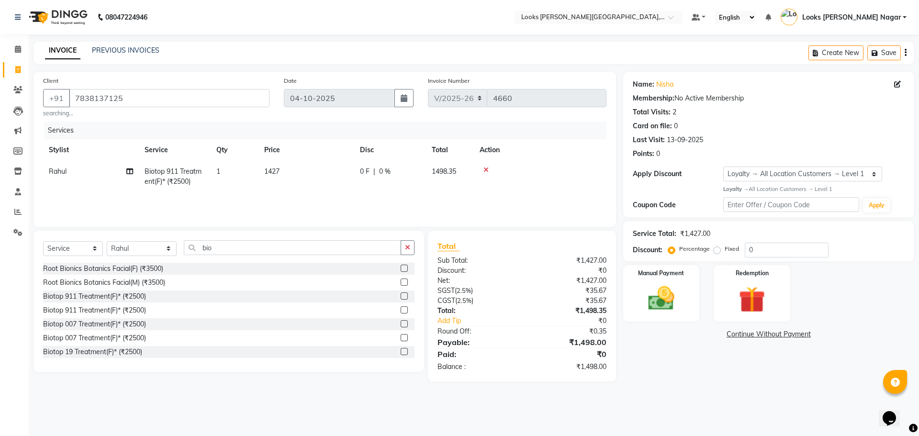
click at [748, 396] on div "08047224946 Select Location × Looks [PERSON_NAME][GEOGRAPHIC_DATA], [GEOGRAPHIC…" at bounding box center [459, 218] width 919 height 436
click at [323, 175] on td "1427" at bounding box center [307, 177] width 96 height 32
select select "23654"
click at [348, 167] on input "1427" at bounding box center [351, 174] width 84 height 15
type input "1428"
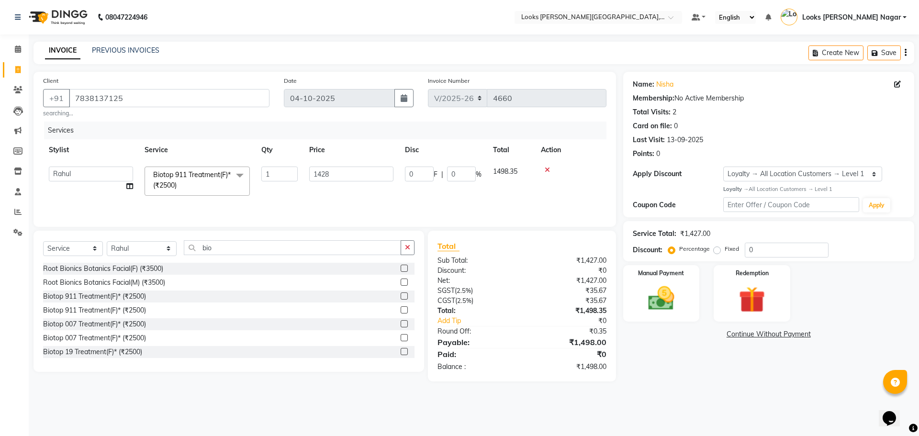
click at [700, 392] on main "INVOICE PREVIOUS INVOICES Create New Save Client [PHONE_NUMBER] searching... Da…" at bounding box center [474, 219] width 891 height 354
click at [652, 297] on img at bounding box center [661, 299] width 45 height 32
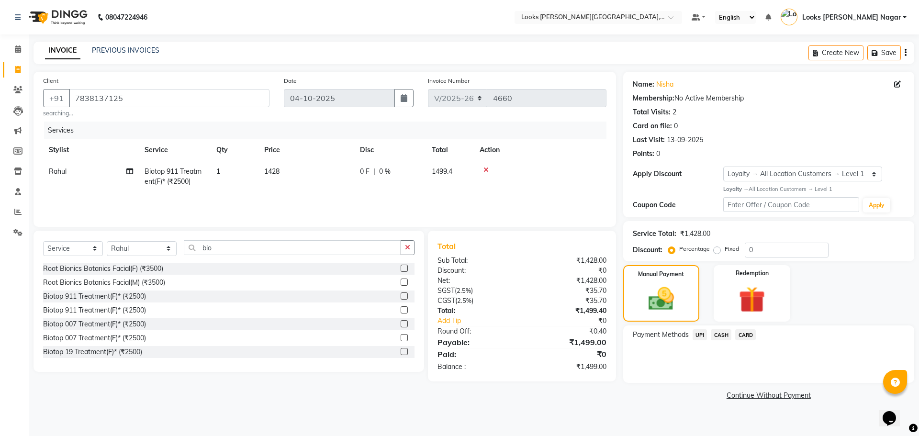
click at [718, 335] on span "CASH" at bounding box center [721, 334] width 21 height 11
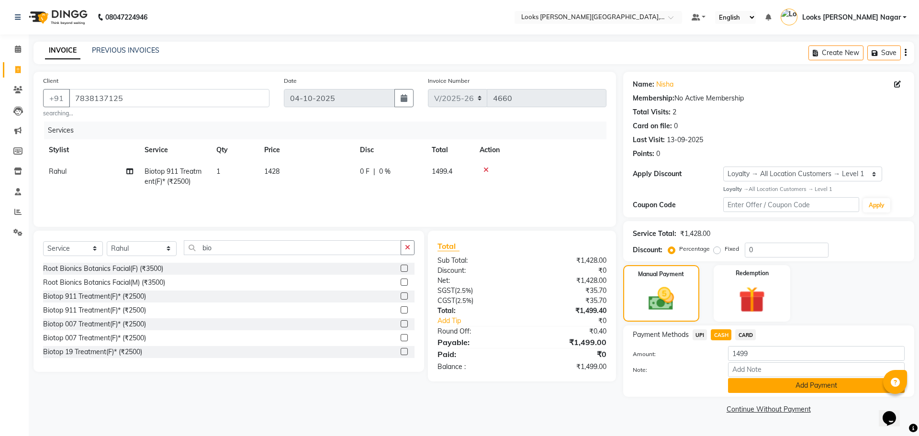
click at [748, 381] on button "Add Payment" at bounding box center [816, 385] width 177 height 15
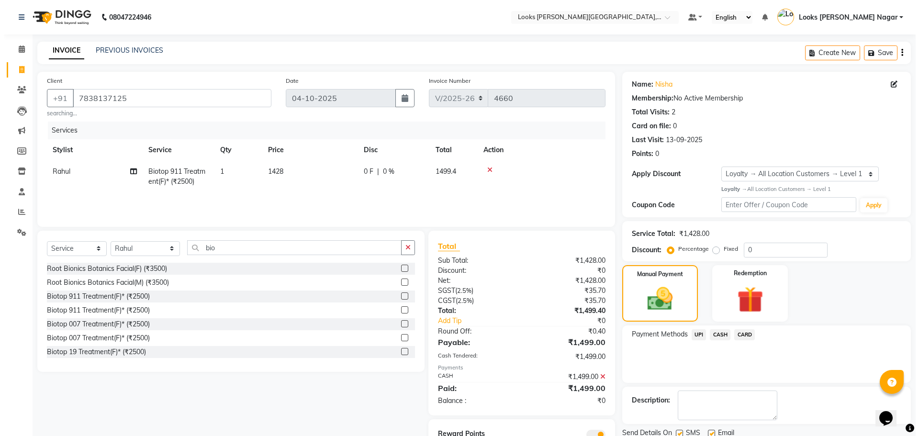
scroll to position [41, 0]
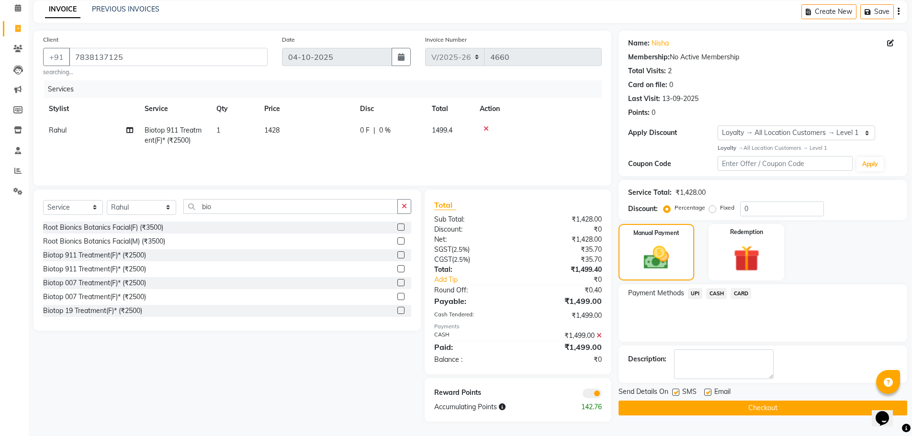
click at [588, 390] on span at bounding box center [592, 394] width 19 height 10
click at [602, 395] on input "checkbox" at bounding box center [602, 395] width 0 height 0
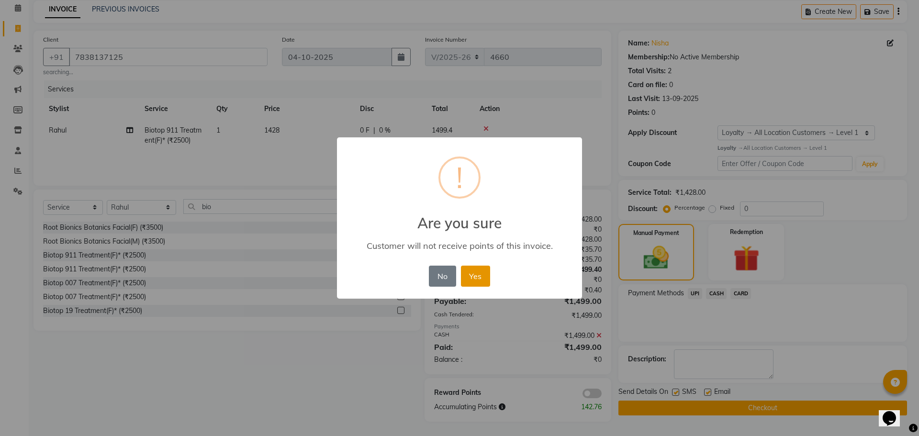
click at [476, 280] on button "Yes" at bounding box center [475, 276] width 29 height 21
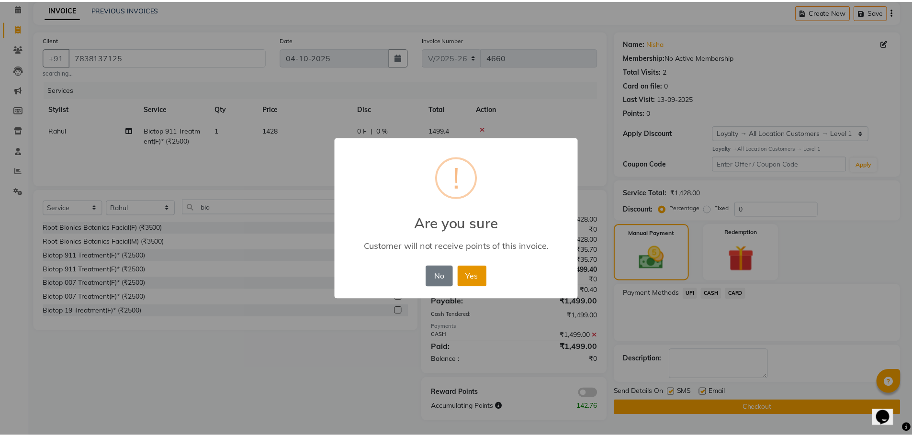
scroll to position [35, 0]
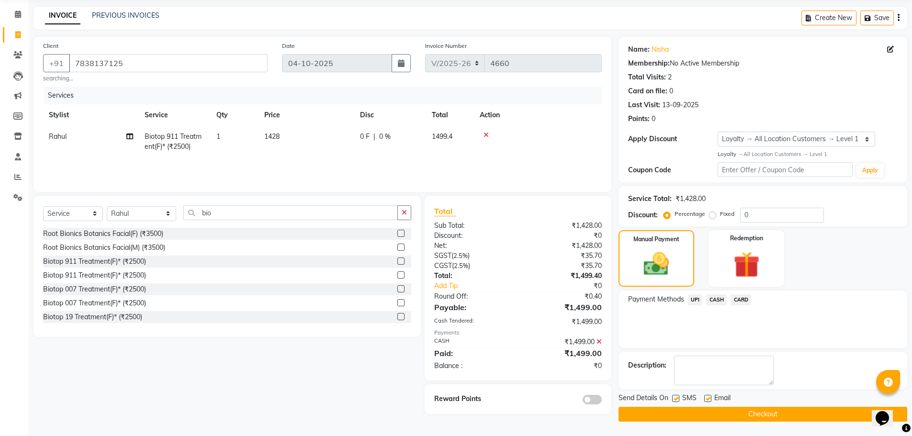
click at [690, 412] on button "Checkout" at bounding box center [763, 414] width 289 height 15
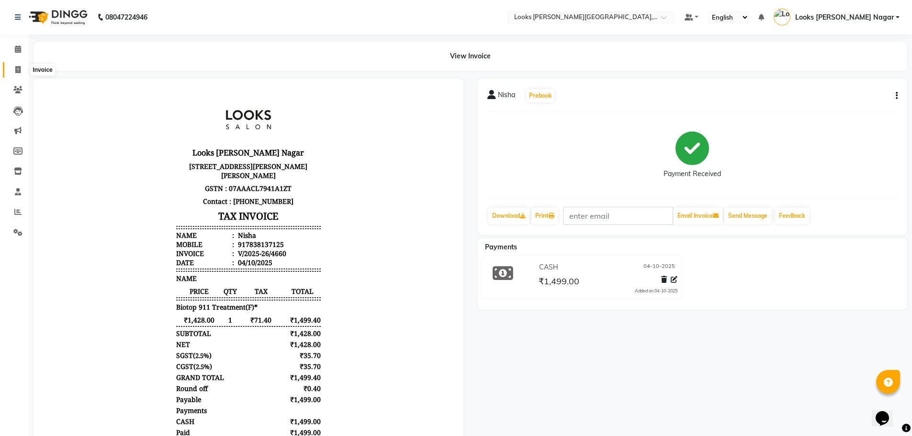
click at [17, 68] on icon at bounding box center [17, 69] width 5 height 7
select select "4327"
select select "service"
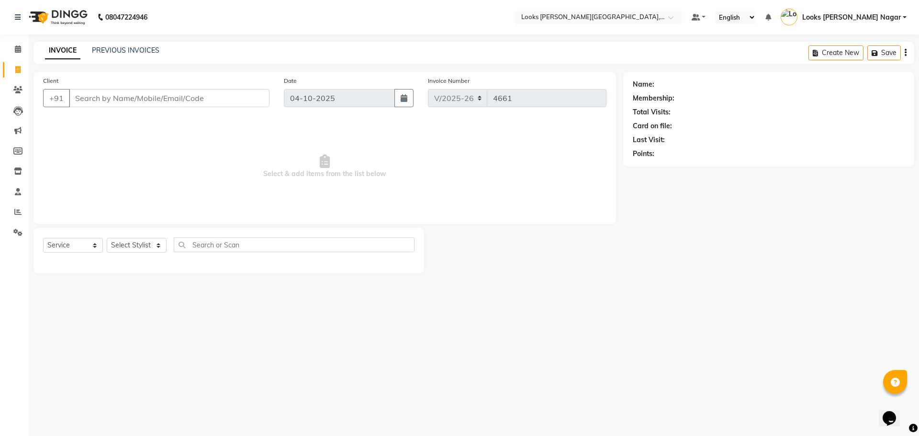
click at [149, 103] on input "Client" at bounding box center [169, 98] width 201 height 18
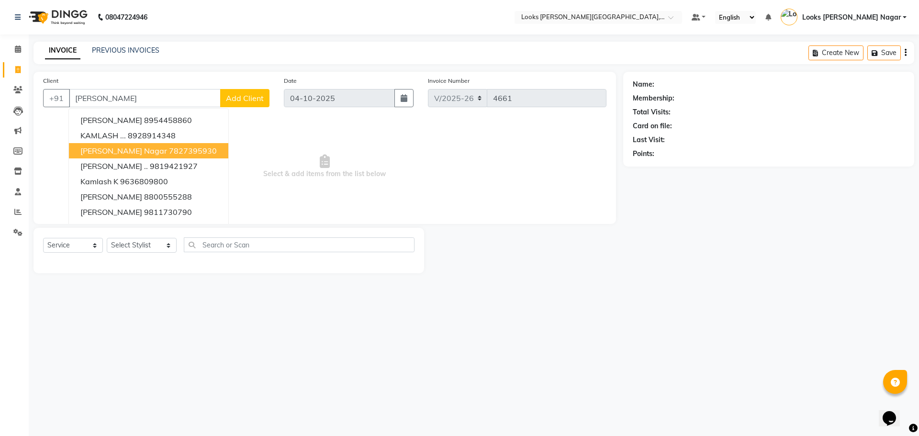
click at [147, 145] on button "[PERSON_NAME][GEOGRAPHIC_DATA]" at bounding box center [148, 150] width 159 height 15
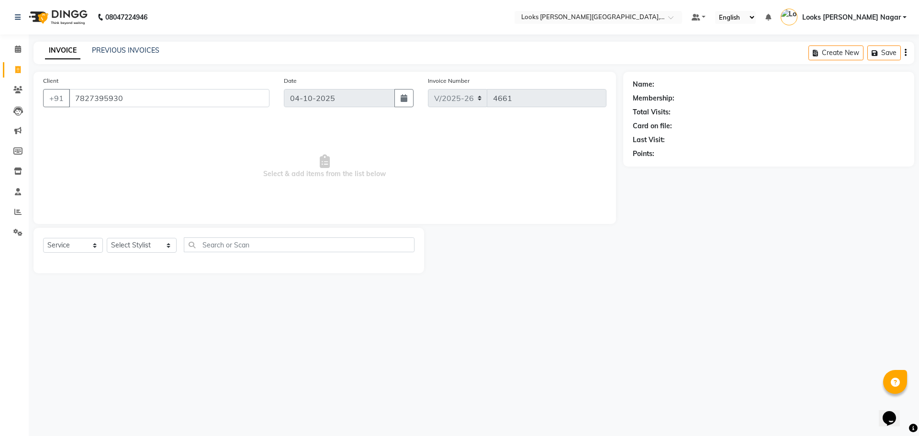
type input "7827395930"
click at [139, 241] on select "Select Stylist Alam Aman [PERSON_NAME] Armaan Ashish Atul Deepika [PERSON_NAME]…" at bounding box center [142, 245] width 70 height 15
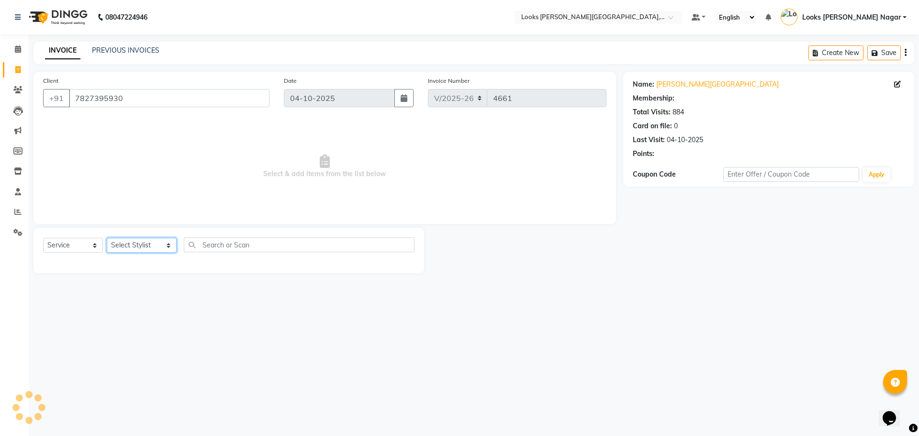
select select "1: Object"
select select "23529"
click at [107, 238] on select "Select Stylist Alam Aman [PERSON_NAME] Armaan Ashish Atul Deepika [PERSON_NAME]…" at bounding box center [142, 245] width 70 height 15
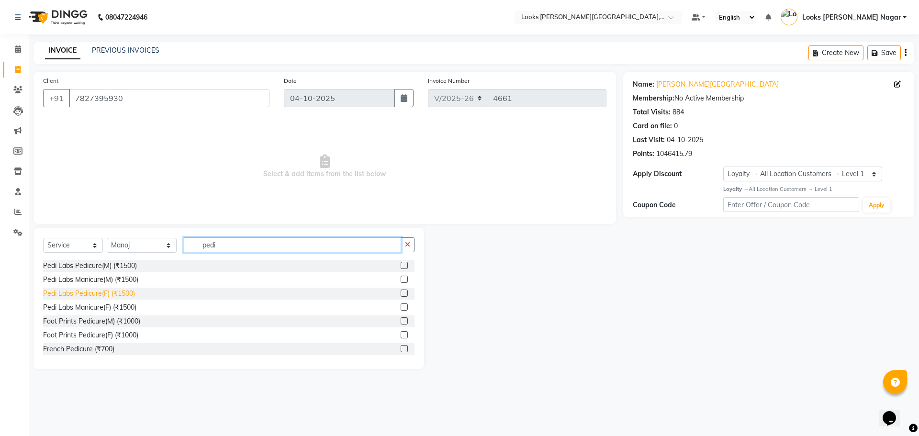
type input "pedi"
click at [129, 296] on div "Pedi Labs Pedicure(F) (₹1500)" at bounding box center [89, 294] width 92 height 10
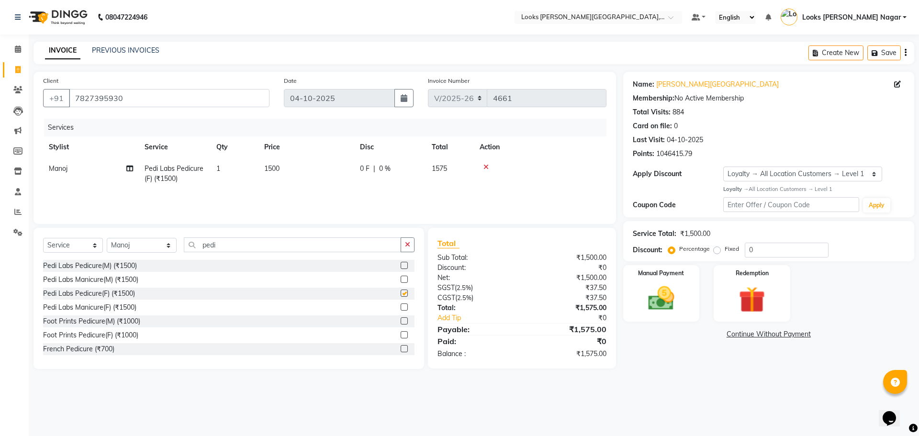
checkbox input "false"
click at [136, 245] on select "Select Stylist Alam Aman [PERSON_NAME] Armaan Ashish Atul Deepika [PERSON_NAME]…" at bounding box center [142, 245] width 70 height 15
select select "23519"
click at [107, 238] on select "Select Stylist Alam Aman [PERSON_NAME] Armaan Ashish Atul Deepika [PERSON_NAME]…" at bounding box center [142, 245] width 70 height 15
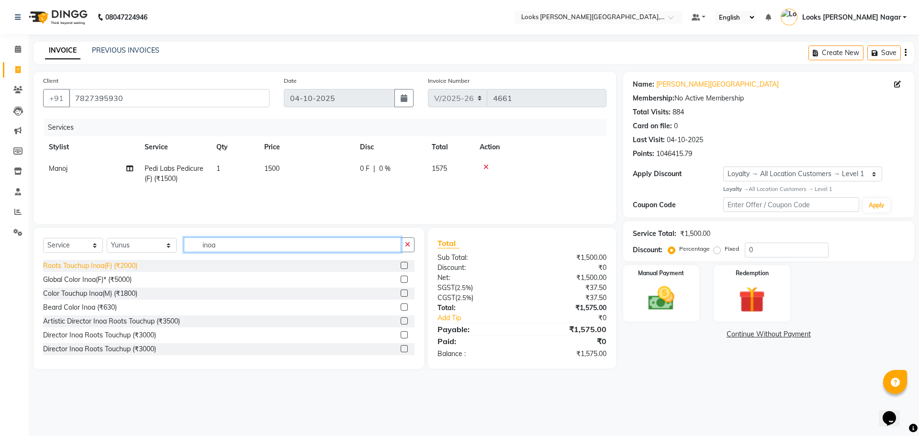
type input "inoa"
click at [122, 268] on div "Roots Touchup Inoa(F) (₹2000)" at bounding box center [90, 266] width 94 height 10
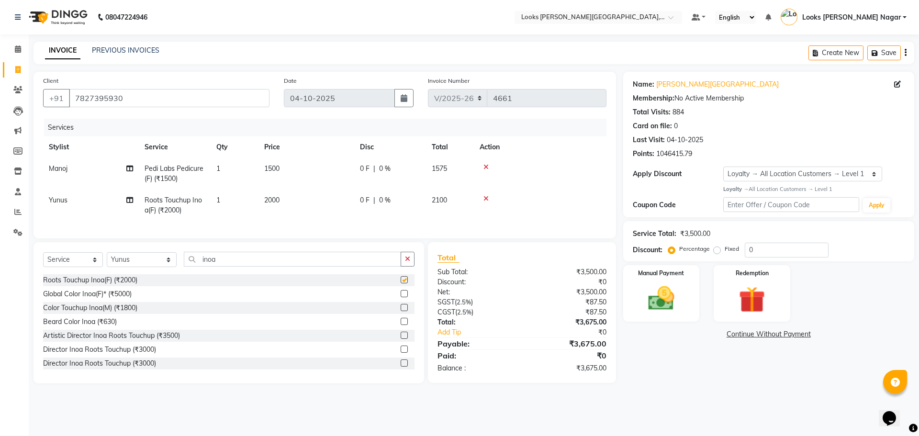
checkbox input "false"
click at [314, 201] on td "2000" at bounding box center [307, 206] width 96 height 32
select select "23519"
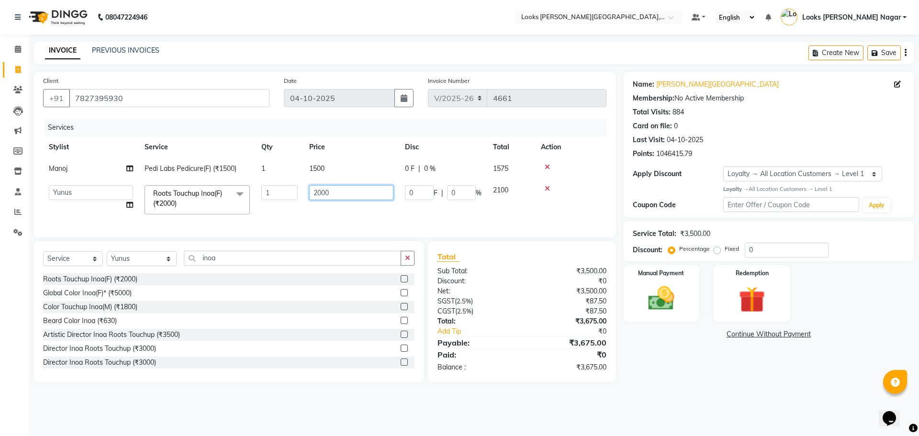
drag, startPoint x: 317, startPoint y: 202, endPoint x: 230, endPoint y: 203, distance: 86.2
click at [231, 203] on tr "Alam Aman [PERSON_NAME] Armaan Ashish Atul Deepika Deepu Dilshad Durga [PERSON_…" at bounding box center [325, 200] width 564 height 41
type input "1714"
click at [328, 176] on td "1500" at bounding box center [352, 169] width 96 height 22
select select "23529"
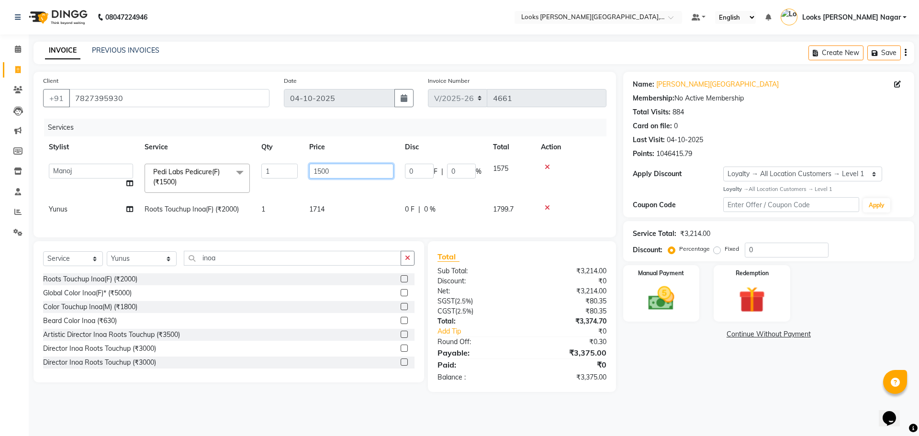
click at [351, 167] on input "1500" at bounding box center [351, 171] width 84 height 15
type input "2247"
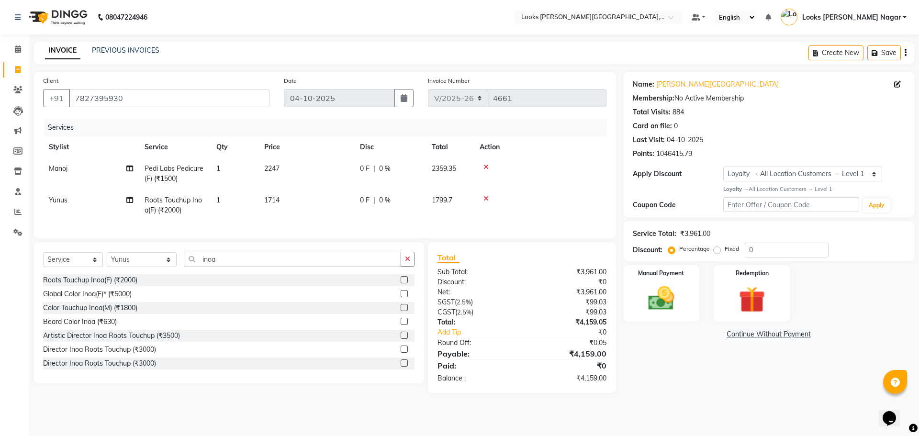
click at [692, 389] on div "Name: [PERSON_NAME] Nagar Membership: No Active Membership Total Visits: 884 Ca…" at bounding box center [772, 232] width 298 height 321
click at [327, 203] on td "1714" at bounding box center [307, 206] width 96 height 32
select select "23519"
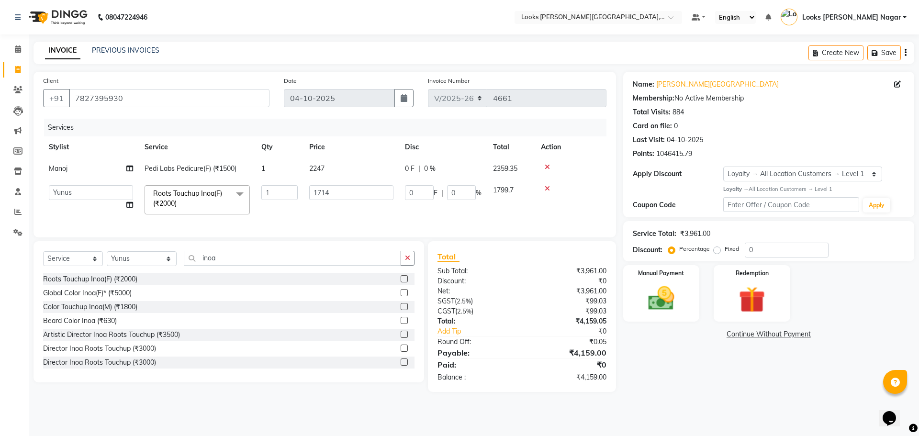
click at [339, 196] on input "1714" at bounding box center [351, 192] width 84 height 15
type input "1715"
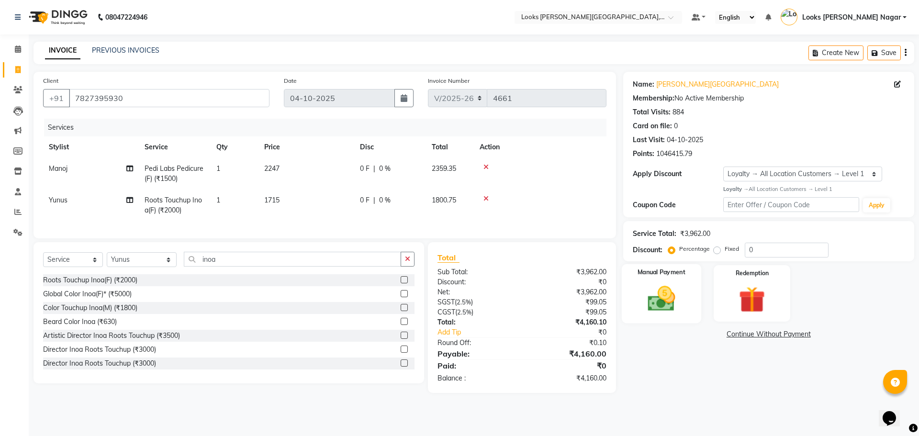
click at [676, 303] on img at bounding box center [661, 299] width 45 height 32
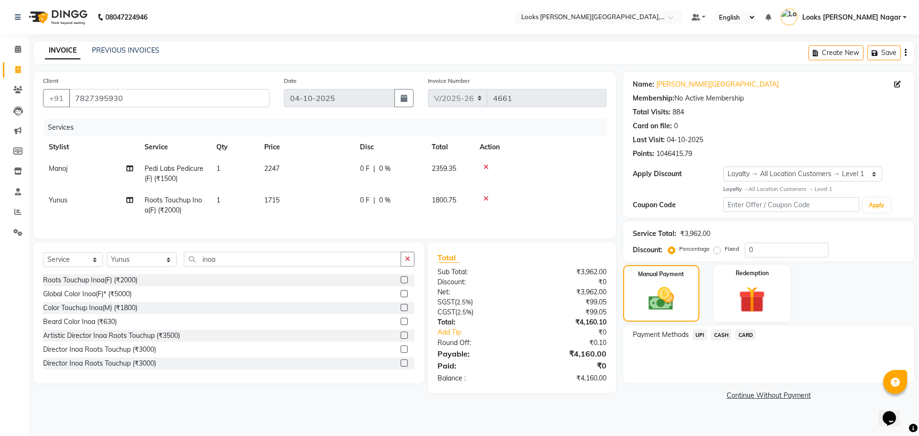
click at [746, 336] on span "CARD" at bounding box center [745, 334] width 21 height 11
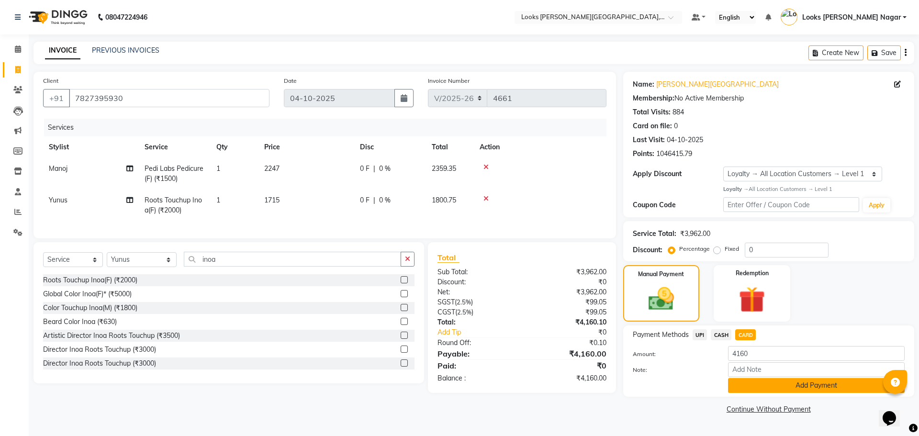
click at [751, 381] on button "Add Payment" at bounding box center [816, 385] width 177 height 15
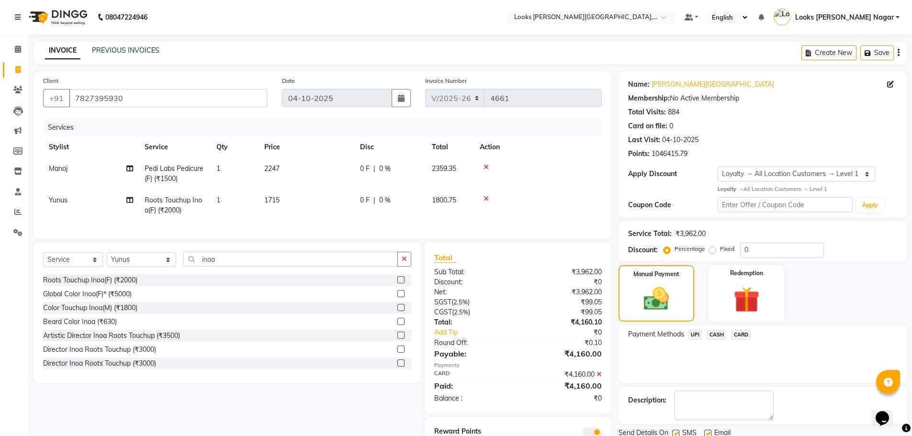
scroll to position [46, 0]
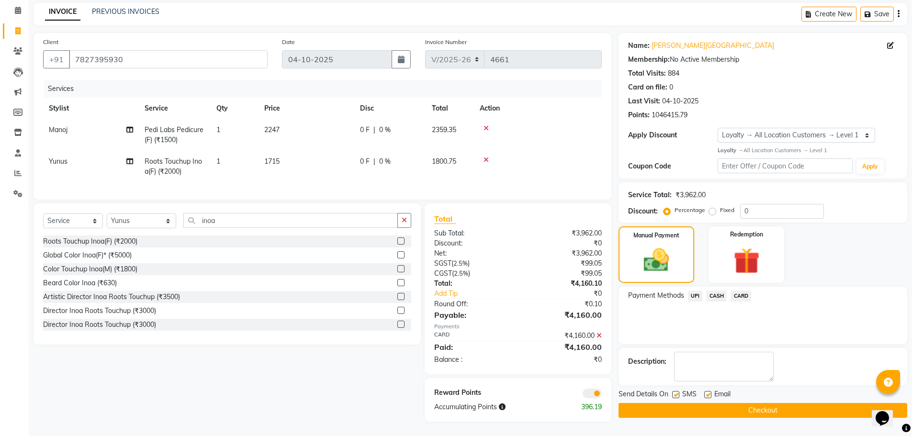
click at [677, 391] on label at bounding box center [675, 394] width 7 height 7
click at [677, 392] on input "checkbox" at bounding box center [675, 395] width 6 height 6
checkbox input "false"
click at [680, 405] on button "Checkout" at bounding box center [763, 410] width 289 height 15
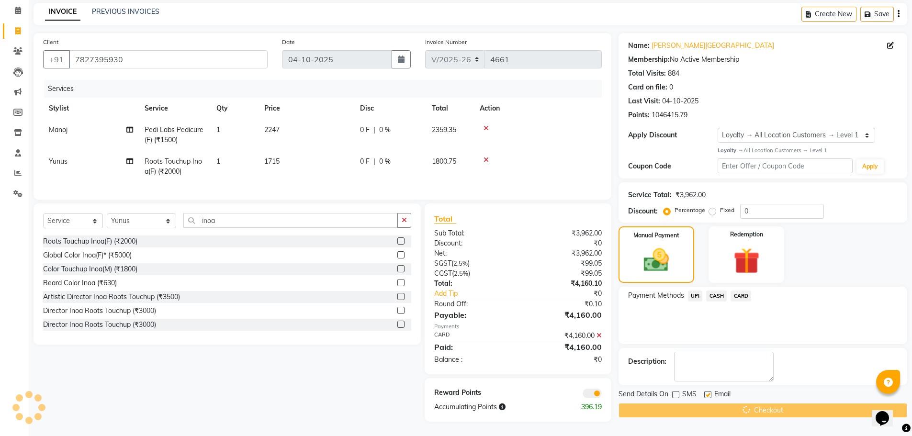
scroll to position [0, 0]
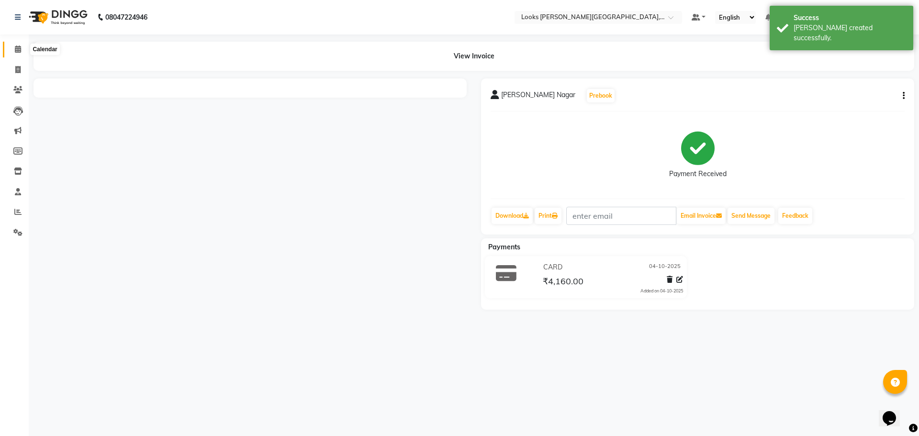
click at [23, 51] on span at bounding box center [18, 49] width 17 height 11
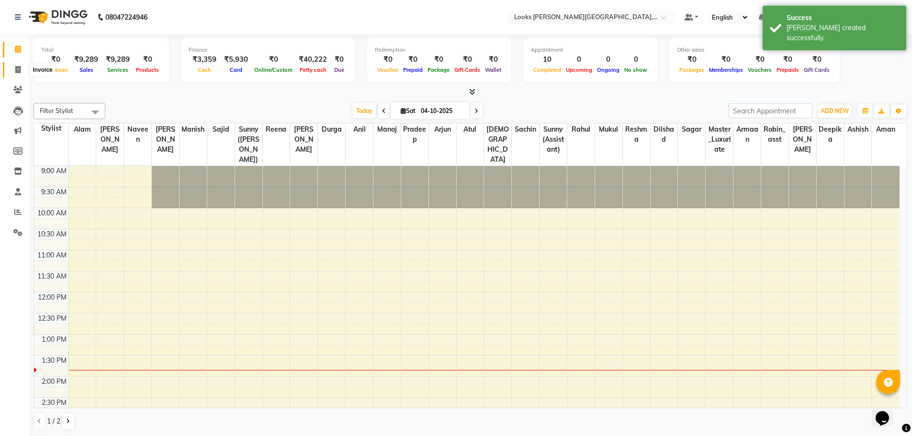
click at [13, 74] on span at bounding box center [18, 70] width 17 height 11
select select "service"
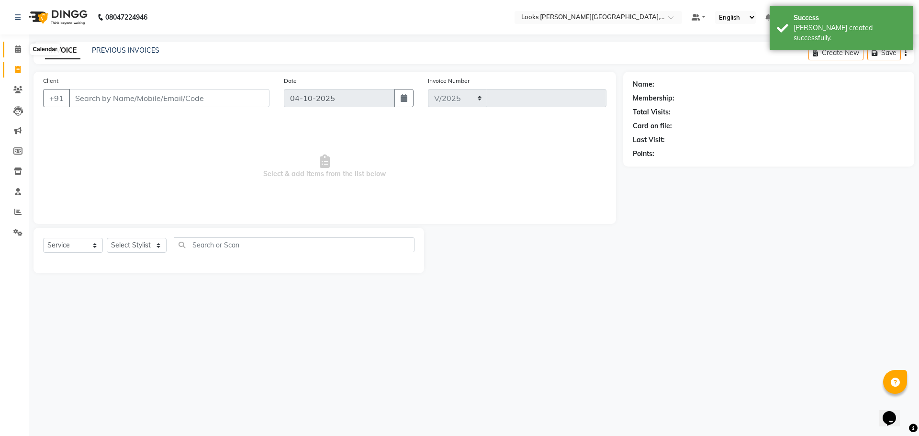
select select "4327"
type input "4662"
click at [13, 43] on link "Calendar" at bounding box center [14, 50] width 23 height 16
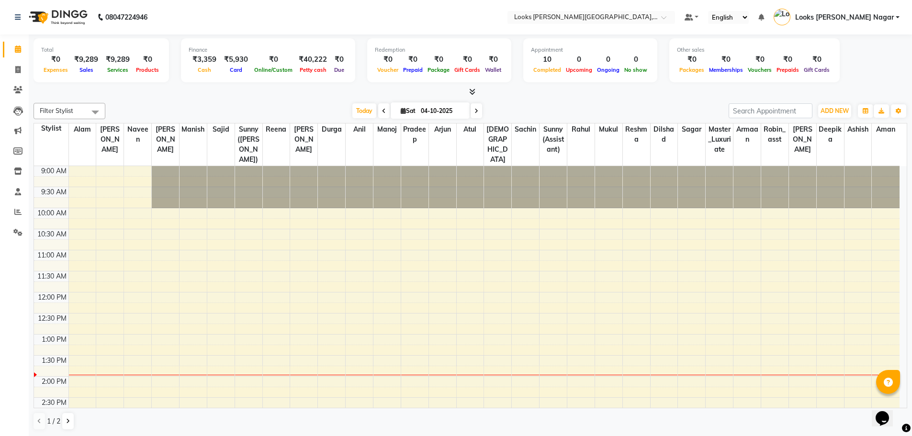
scroll to position [0, 0]
click at [16, 68] on icon at bounding box center [17, 69] width 5 height 7
select select "service"
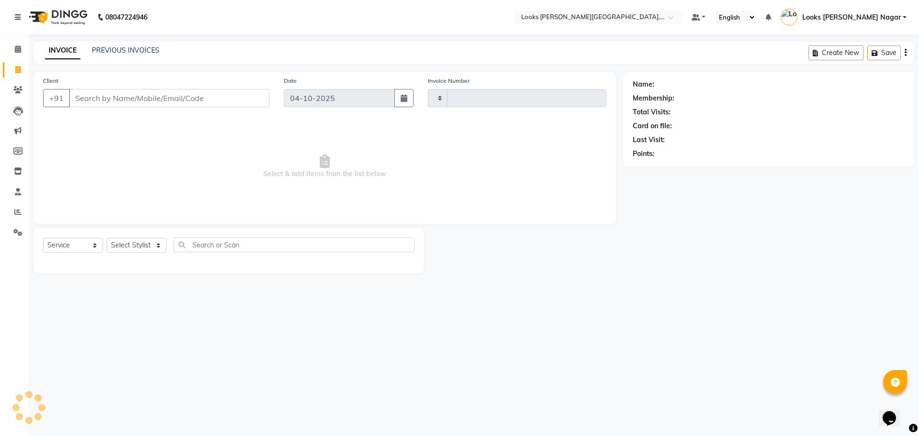
type input "4662"
select select "4327"
click at [89, 96] on input "Client" at bounding box center [169, 98] width 201 height 18
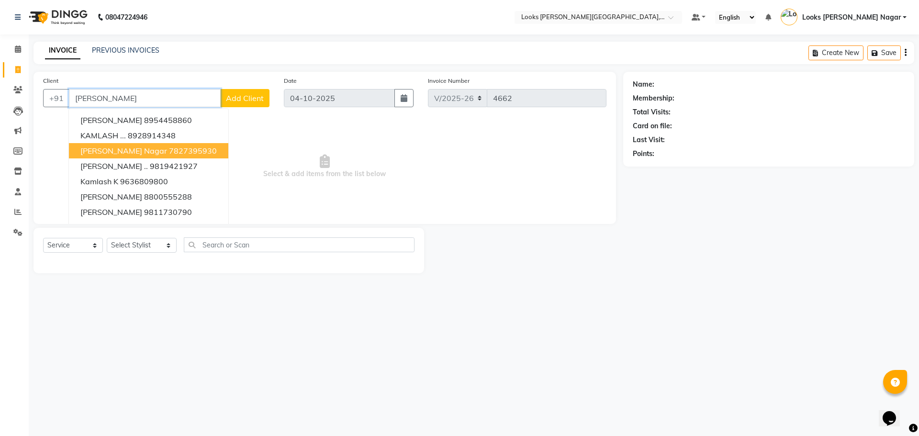
click at [120, 156] on button "[PERSON_NAME][GEOGRAPHIC_DATA]" at bounding box center [148, 150] width 159 height 15
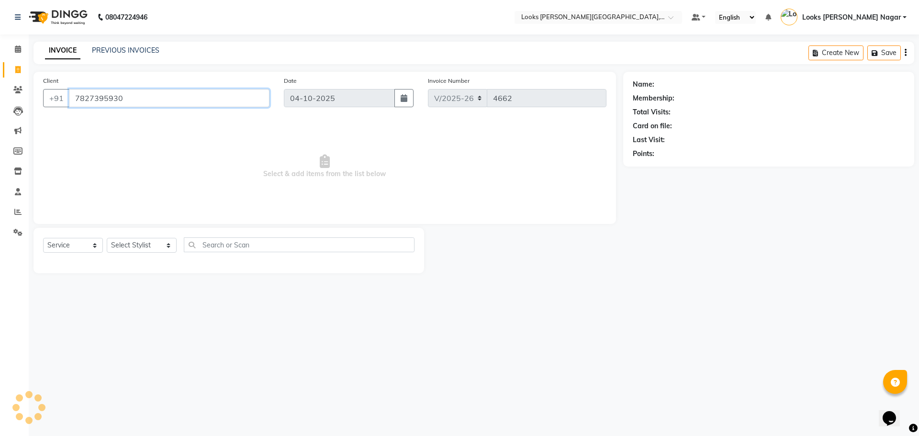
type input "7827395930"
click at [130, 240] on select "Select Stylist Alam Aman [PERSON_NAME] Armaan Ashish Atul Deepika [PERSON_NAME]…" at bounding box center [142, 245] width 70 height 15
select select "1: Object"
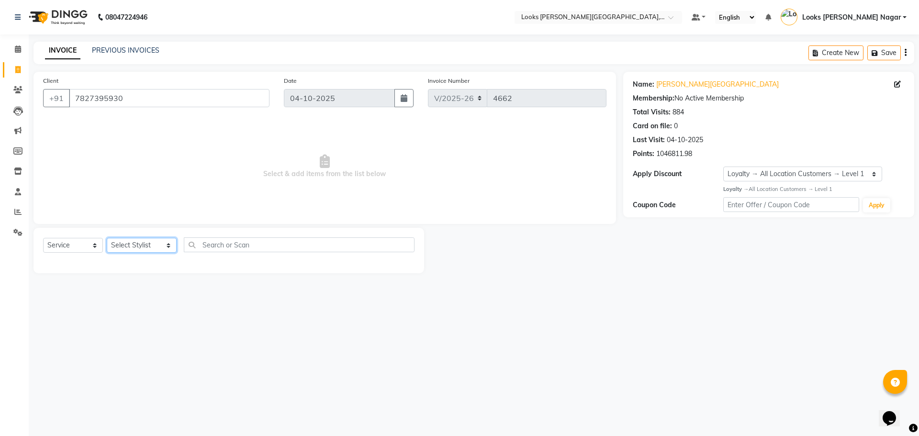
select select "23654"
click at [107, 238] on select "Select Stylist Alam Aman [PERSON_NAME] Armaan Ashish Atul Deepika [PERSON_NAME]…" at bounding box center [142, 245] width 70 height 15
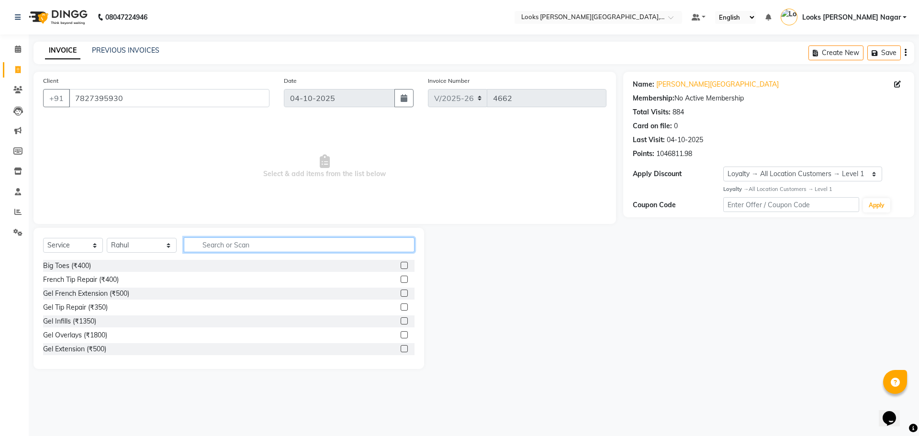
click at [225, 248] on input "text" at bounding box center [299, 244] width 231 height 15
type input "cut"
click at [93, 324] on div "Stylist Cut(F) (₹1200)" at bounding box center [75, 322] width 65 height 10
checkbox input "false"
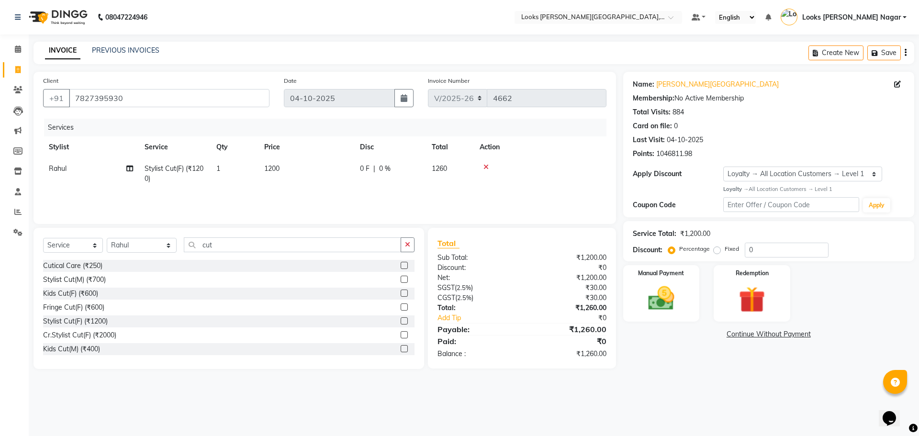
click at [308, 175] on td "1200" at bounding box center [307, 174] width 96 height 32
select select "23654"
drag, startPoint x: 348, startPoint y: 173, endPoint x: 269, endPoint y: 174, distance: 79.5
click at [269, 174] on tr "Alam Aman [PERSON_NAME] Armaan Ashish Atul Deepika Deepu Dilshad Durga [PERSON_…" at bounding box center [325, 176] width 564 height 36
type input "809.5"
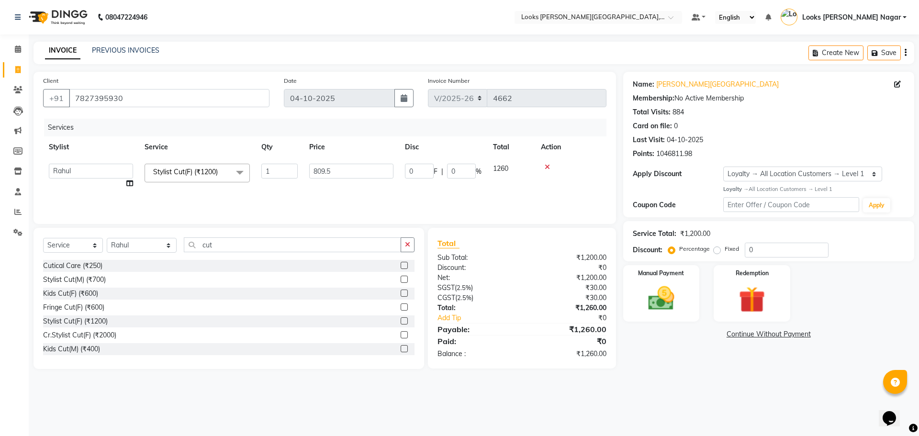
click at [676, 360] on div "Name: [PERSON_NAME] Nagar Membership: No Active Membership Total Visits: 884 Ca…" at bounding box center [772, 220] width 298 height 297
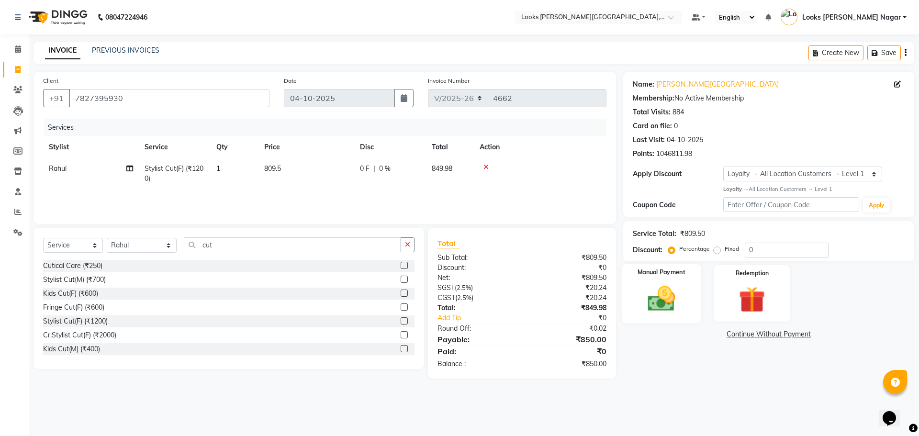
click at [646, 296] on img at bounding box center [661, 299] width 45 height 32
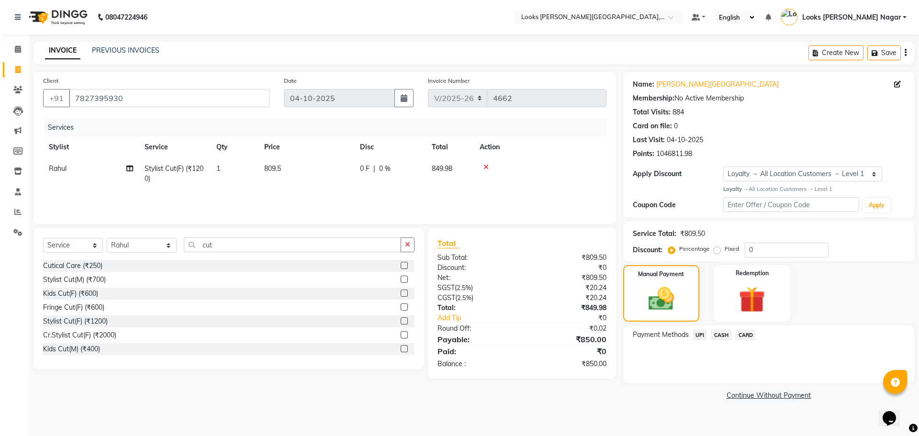
click at [704, 337] on span "UPI" at bounding box center [700, 334] width 15 height 11
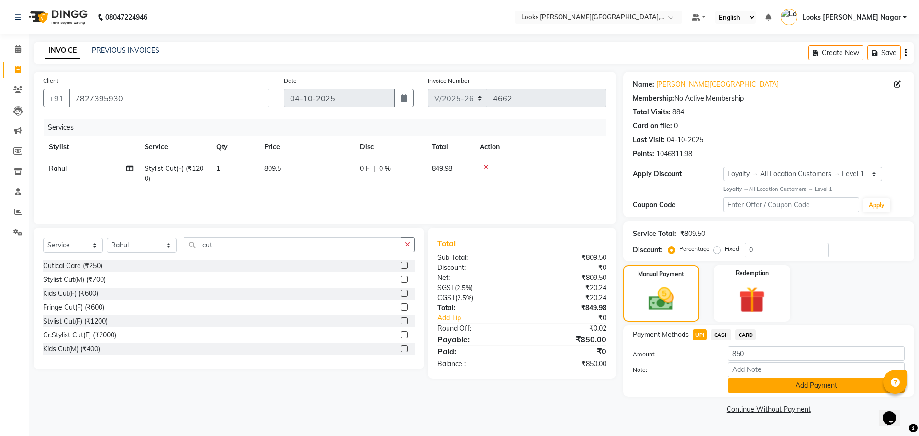
click at [745, 384] on button "Add Payment" at bounding box center [816, 385] width 177 height 15
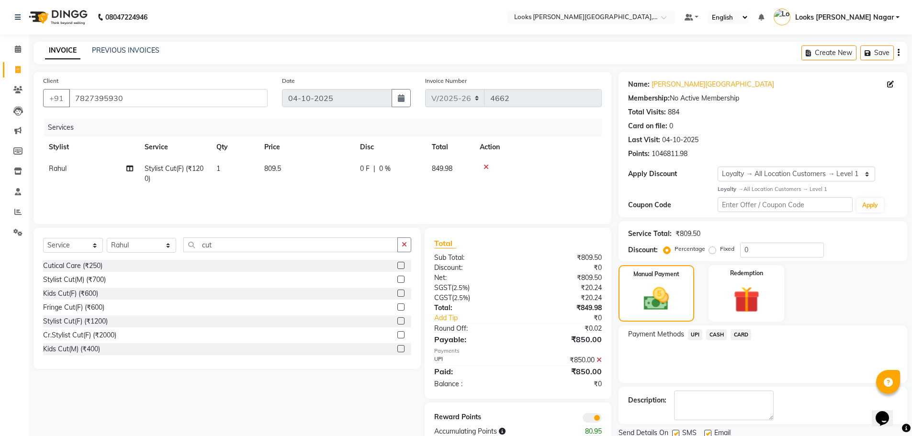
scroll to position [35, 0]
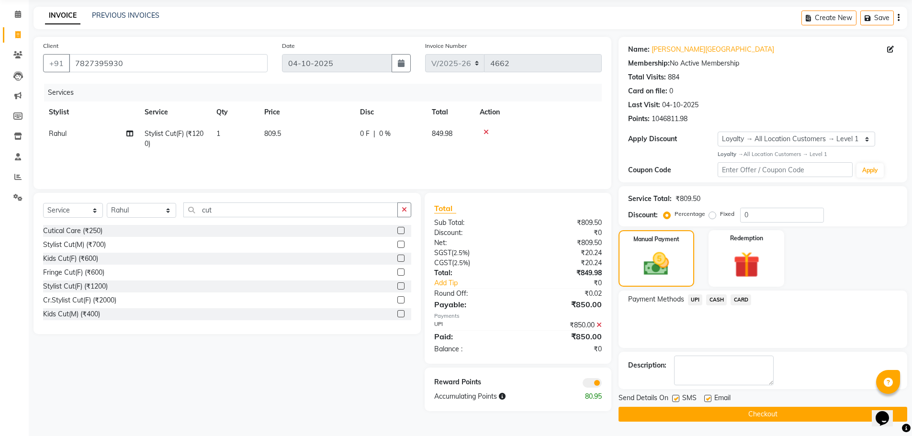
click at [741, 409] on button "Checkout" at bounding box center [763, 414] width 289 height 15
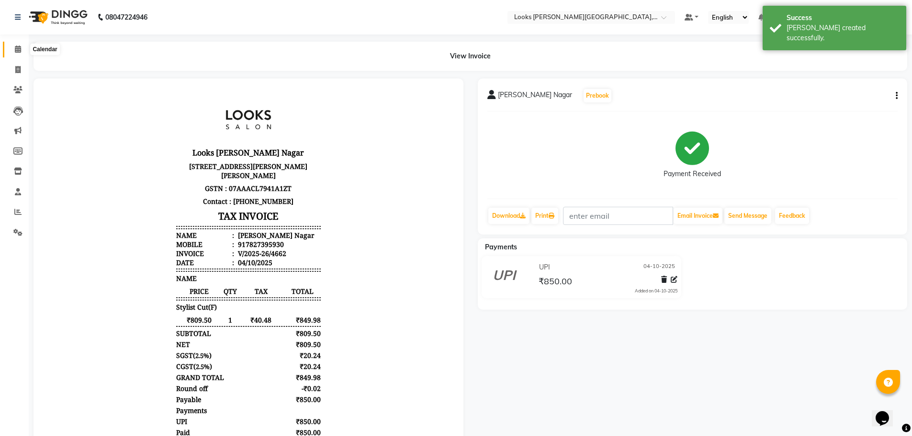
click at [17, 47] on icon at bounding box center [18, 48] width 6 height 7
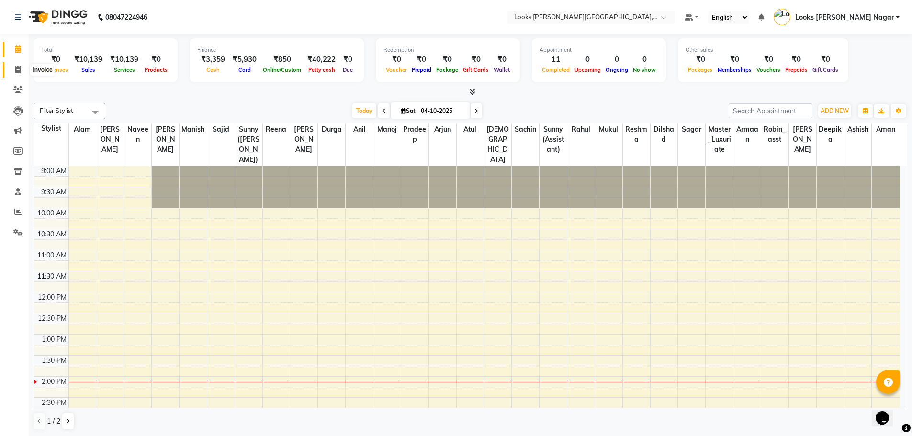
click at [23, 66] on span at bounding box center [18, 70] width 17 height 11
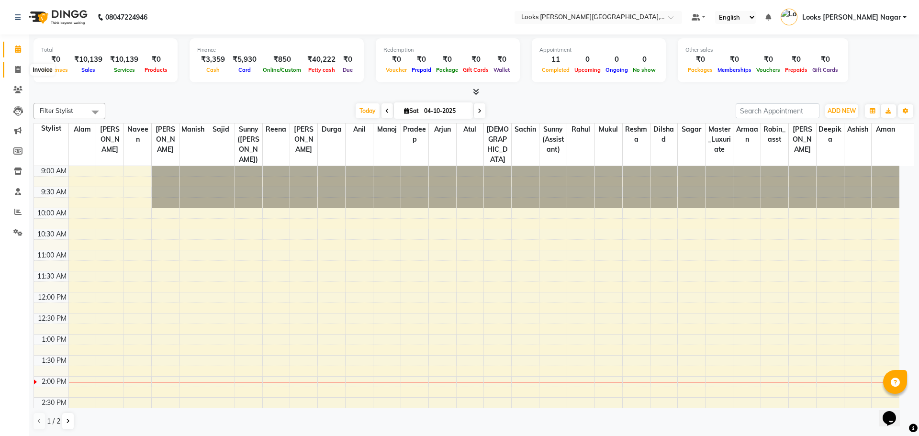
select select "4327"
select select "service"
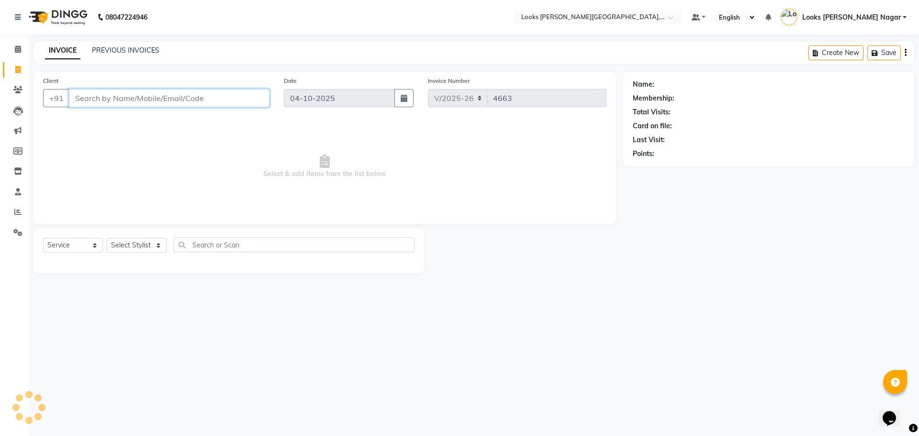
click at [200, 92] on input "Client" at bounding box center [169, 98] width 201 height 18
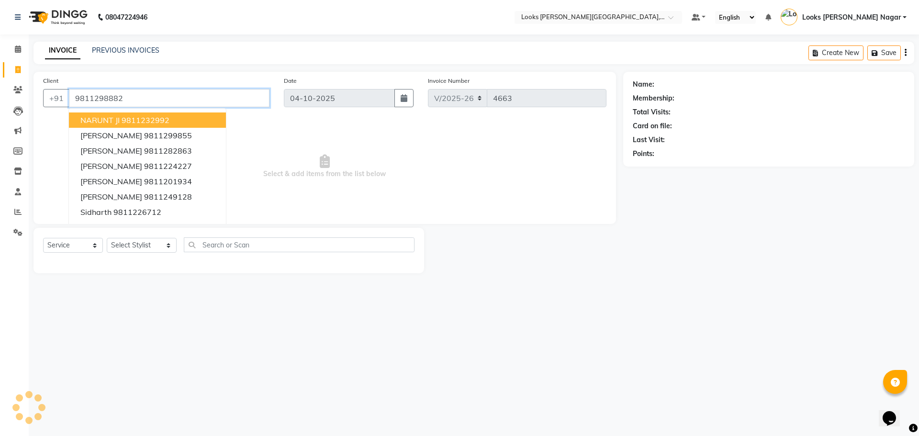
type input "9811298882"
select select "1: Object"
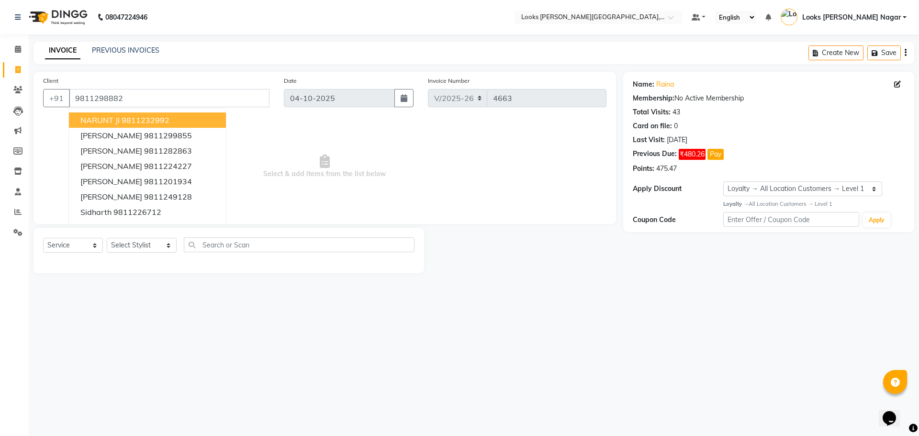
click at [324, 378] on div "08047224946 Select Location × Looks [PERSON_NAME][GEOGRAPHIC_DATA], [GEOGRAPHIC…" at bounding box center [459, 218] width 919 height 436
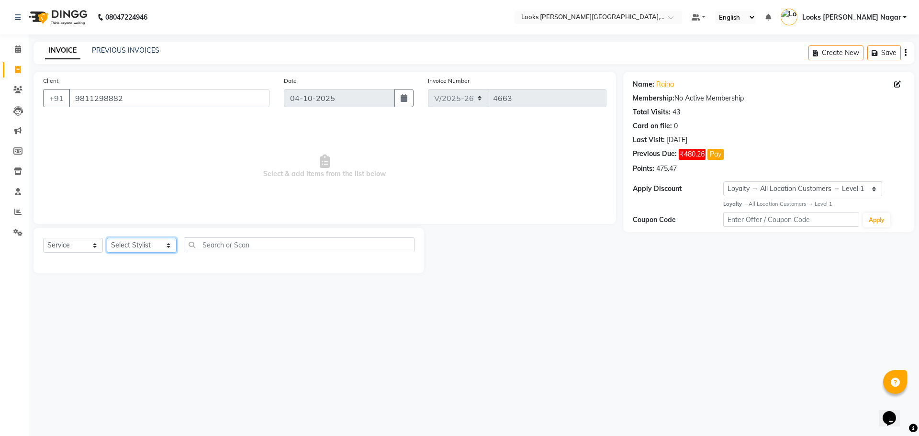
click at [151, 244] on select "Select Stylist Alam Aman [PERSON_NAME] Armaan Ashish Atul Deepika [PERSON_NAME]…" at bounding box center [142, 245] width 70 height 15
select select "23519"
click at [107, 238] on select "Select Stylist Alam Aman [PERSON_NAME] Armaan Ashish Atul Deepika [PERSON_NAME]…" at bounding box center [142, 245] width 70 height 15
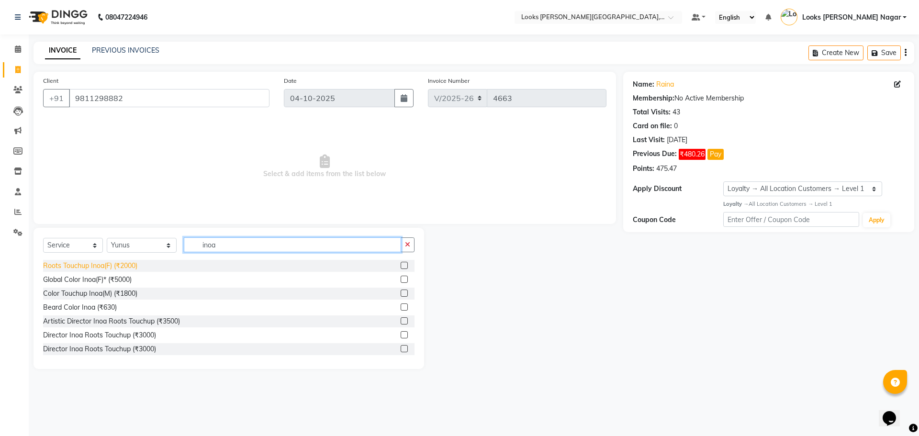
type input "inoa"
click at [79, 271] on div "Roots Touchup Inoa(F) (₹2000)" at bounding box center [90, 266] width 94 height 10
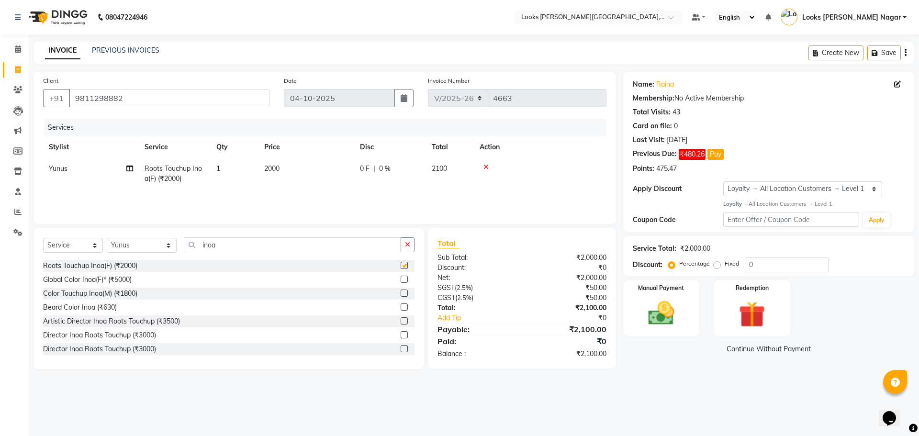
checkbox input "false"
click at [154, 244] on select "Select Stylist Alam Aman [PERSON_NAME] Armaan Ashish Atul Deepika [PERSON_NAME]…" at bounding box center [142, 245] width 70 height 15
click at [107, 238] on select "Select Stylist Alam Aman [PERSON_NAME] Armaan Ashish Atul Deepika [PERSON_NAME]…" at bounding box center [142, 245] width 70 height 15
click at [157, 247] on select "Select Stylist Alam Aman [PERSON_NAME] Armaan Ashish Atul Deepika [PERSON_NAME]…" at bounding box center [142, 245] width 70 height 15
select select "23526"
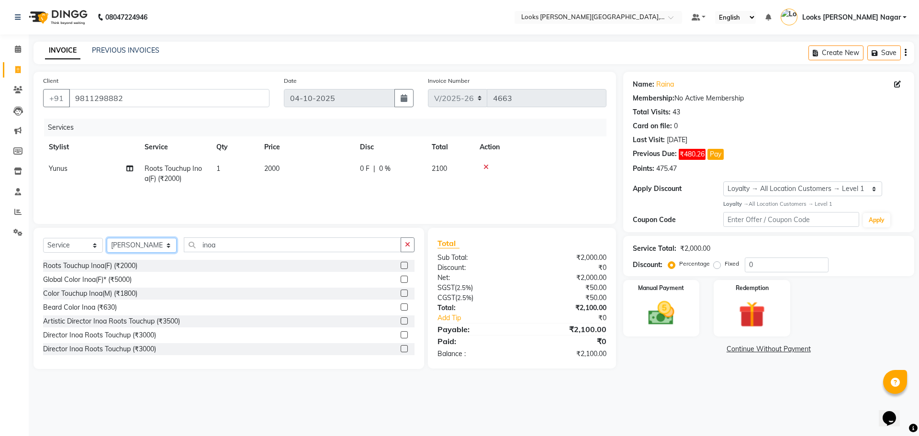
click at [107, 238] on select "Select Stylist Alam Aman [PERSON_NAME] Armaan Ashish Atul Deepika [PERSON_NAME]…" at bounding box center [142, 245] width 70 height 15
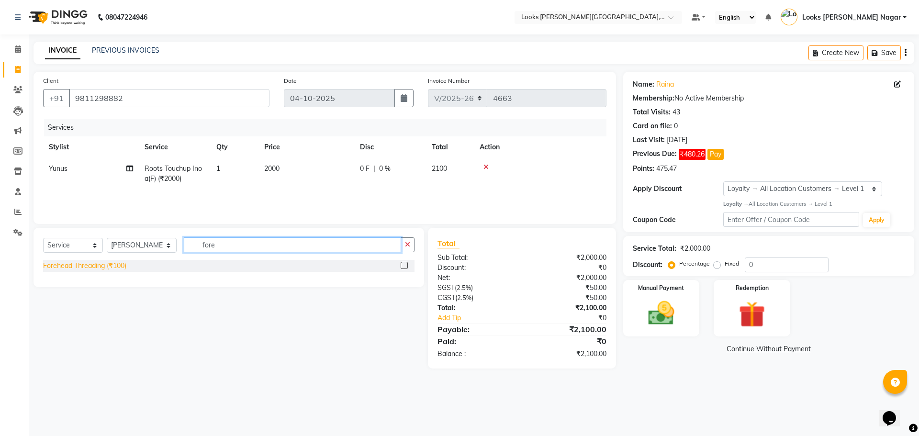
type input "fore"
click at [101, 270] on div "Forehead Threading (₹100)" at bounding box center [84, 266] width 83 height 10
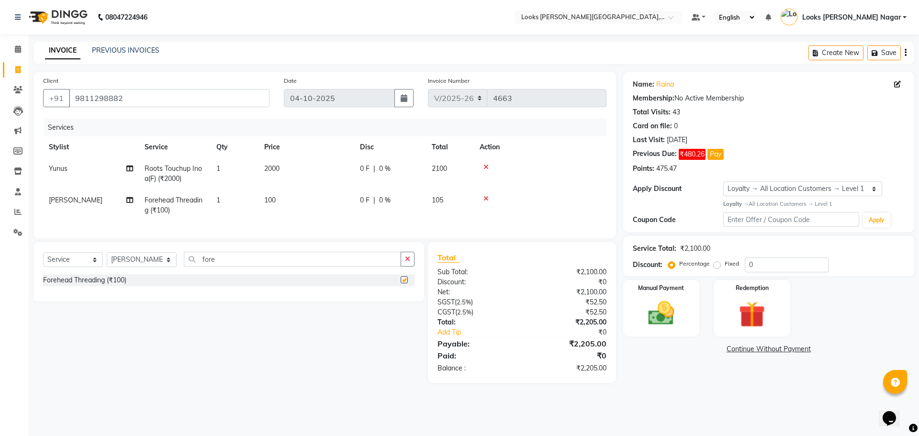
checkbox input "false"
click at [261, 260] on input "fore" at bounding box center [292, 259] width 217 height 15
click at [260, 260] on input "fore" at bounding box center [292, 259] width 217 height 15
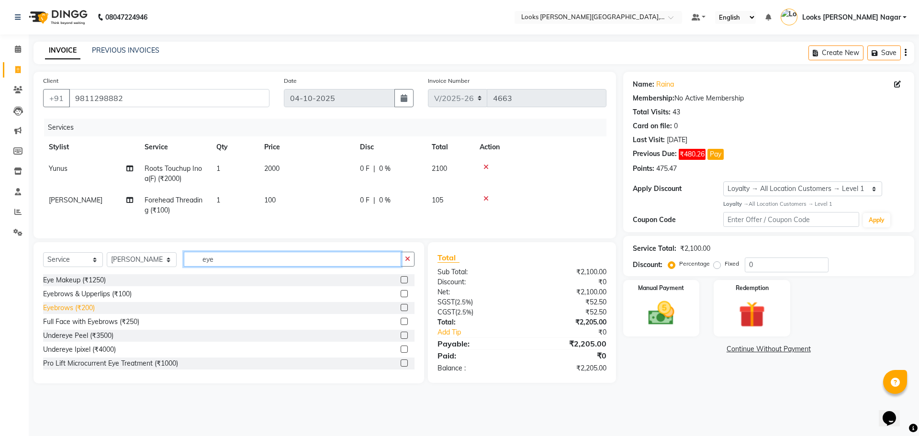
type input "eye"
click at [79, 313] on div "Eyebrows (₹200)" at bounding box center [69, 308] width 52 height 10
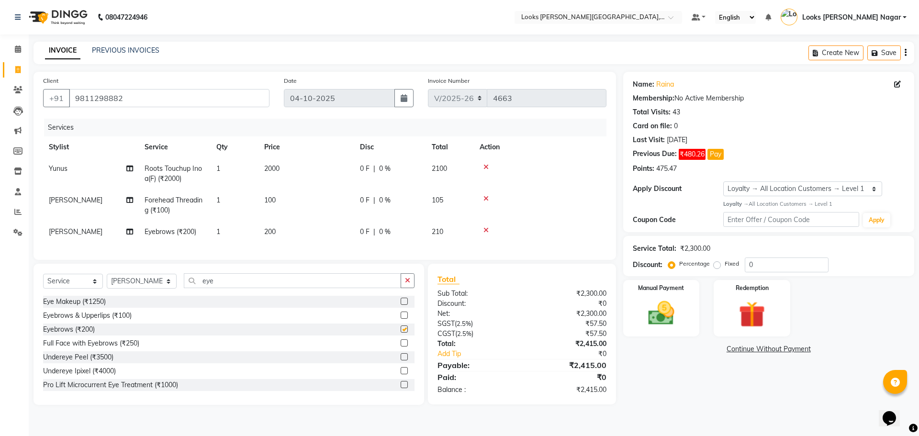
checkbox input "false"
click at [151, 284] on select "Select Stylist Alam Aman [PERSON_NAME] Armaan Ashish Atul Deepika [PERSON_NAME]…" at bounding box center [142, 281] width 70 height 15
click at [690, 419] on main "INVOICE PREVIOUS INVOICES Create New Save Client [PHONE_NUMBER] Date [DATE] Inv…" at bounding box center [474, 231] width 891 height 378
click at [295, 231] on td "200" at bounding box center [307, 232] width 96 height 22
select select "23526"
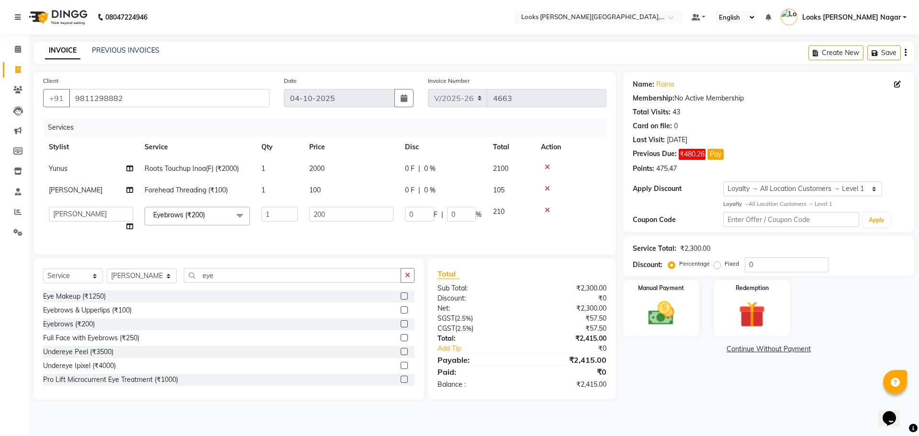
click at [347, 168] on td "2000" at bounding box center [352, 169] width 96 height 22
select select "23519"
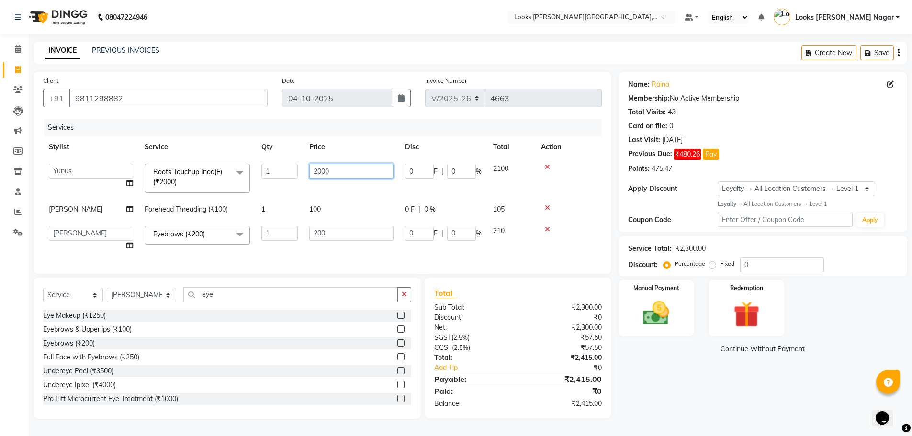
click at [347, 168] on input "2000" at bounding box center [351, 171] width 84 height 15
type input "1714"
click at [351, 206] on tbody "Alam Aman [PERSON_NAME] Armaan Ashish Atul Deepika Deepu Dilshad Durga [PERSON_…" at bounding box center [322, 207] width 559 height 99
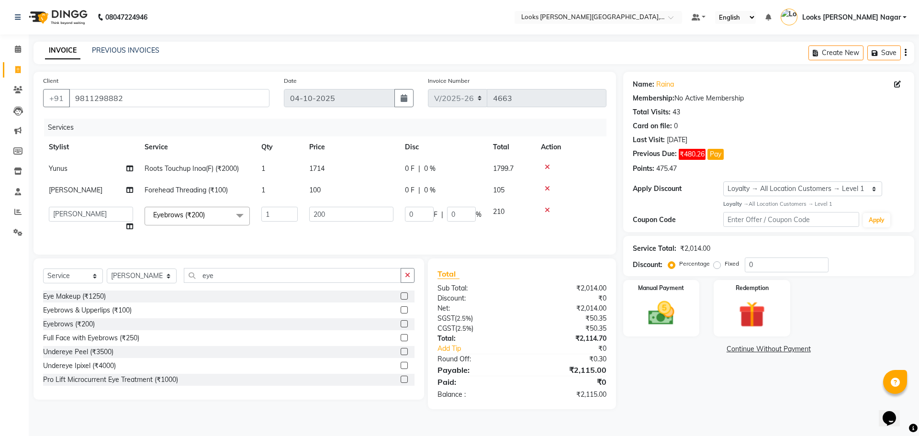
click at [356, 194] on td "100" at bounding box center [352, 191] width 96 height 22
select select "23526"
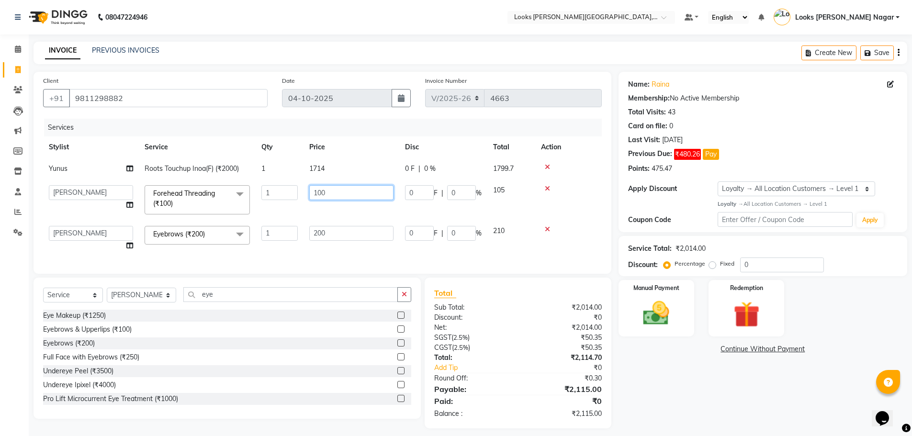
click at [356, 194] on input "100" at bounding box center [351, 192] width 84 height 15
type input "76"
click at [349, 236] on td "200" at bounding box center [352, 238] width 96 height 36
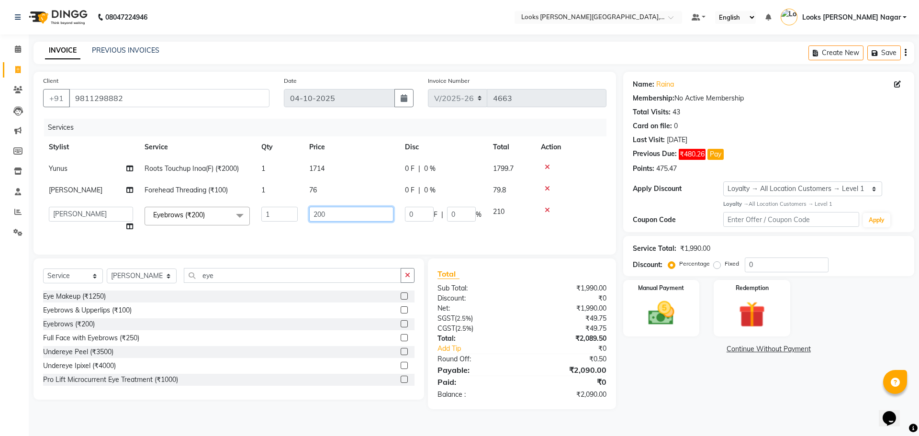
click at [348, 215] on input "200" at bounding box center [351, 214] width 84 height 15
type input "76"
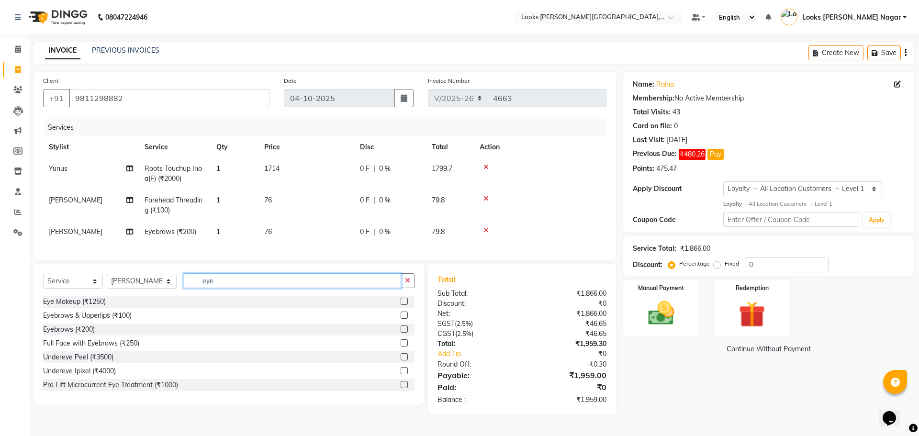
click at [225, 279] on div "Select Service Product Membership Package Voucher Prepaid Gift Card Select Styl…" at bounding box center [229, 334] width 391 height 141
click at [220, 287] on input "eye" at bounding box center [292, 280] width 217 height 15
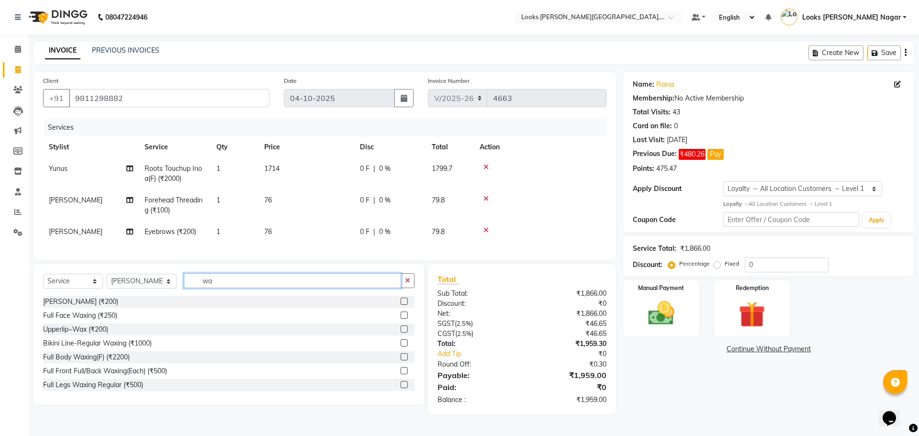
type input "w"
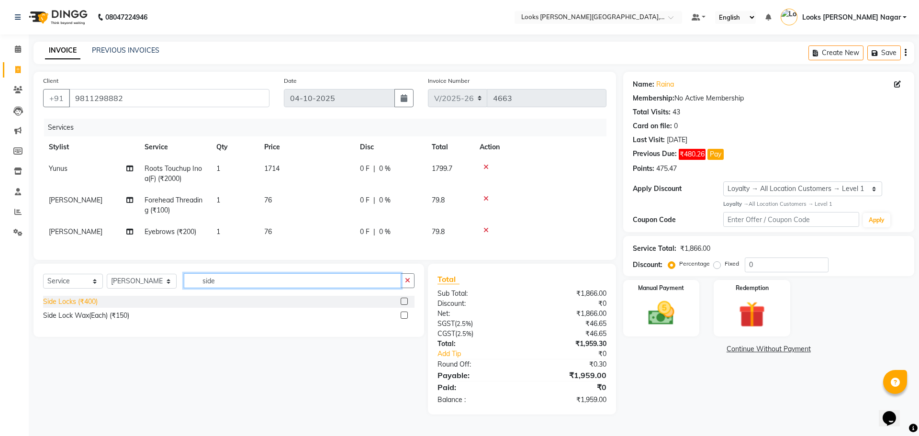
type input "side"
click at [77, 307] on div "Side Locks (₹400)" at bounding box center [70, 302] width 55 height 10
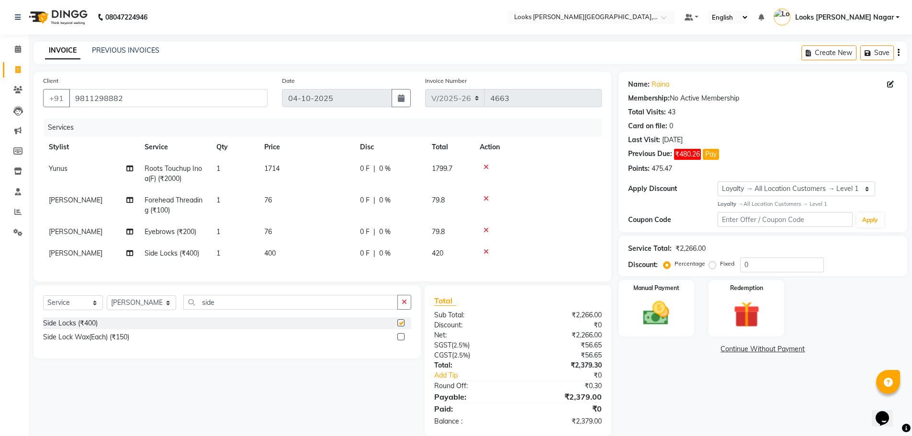
checkbox input "false"
click at [308, 250] on td "400" at bounding box center [307, 254] width 96 height 22
select select "23526"
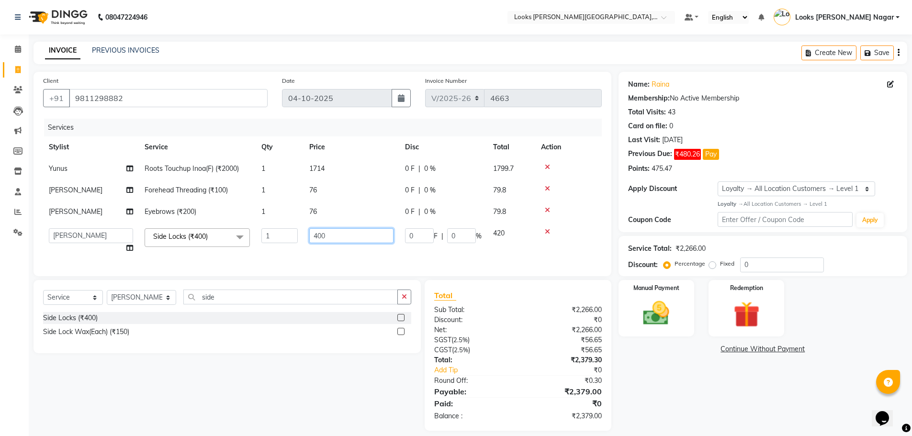
drag, startPoint x: 345, startPoint y: 237, endPoint x: 253, endPoint y: 237, distance: 91.5
click at [253, 237] on tr "Alam Aman [PERSON_NAME] Armaan Ashish Atul Deepika Deepu Dilshad Durga [PERSON_…" at bounding box center [322, 241] width 559 height 36
type input "3"
type input "333"
click at [759, 394] on div "Name: [PERSON_NAME] Membership: No Active Membership Total Visits: 43 Card on f…" at bounding box center [767, 251] width 296 height 359
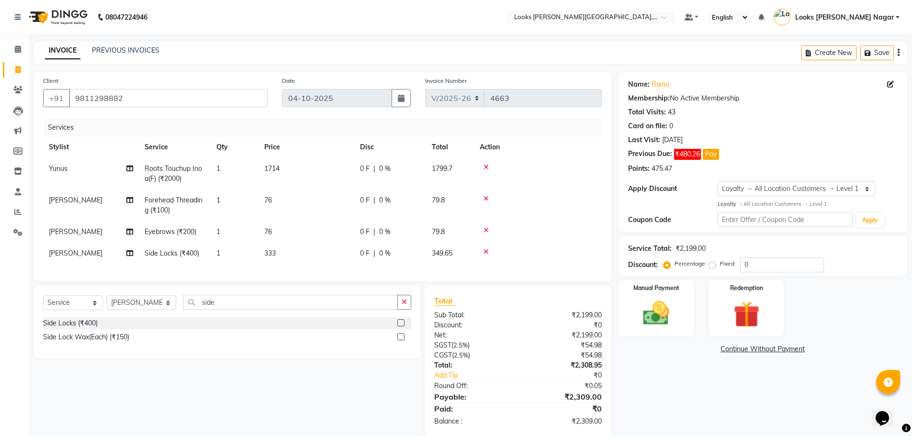
click at [315, 230] on td "76" at bounding box center [307, 232] width 96 height 22
select select "23526"
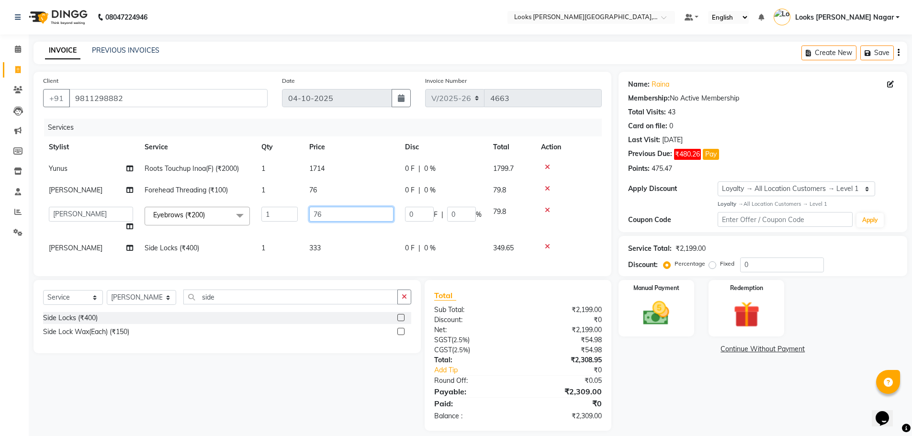
click at [328, 215] on input "76" at bounding box center [351, 214] width 84 height 15
type input "77"
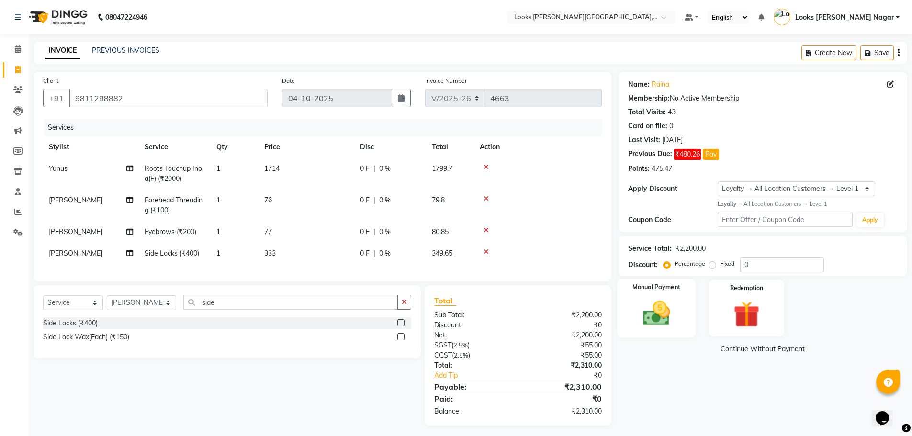
click at [687, 329] on div "Manual Payment" at bounding box center [656, 308] width 79 height 59
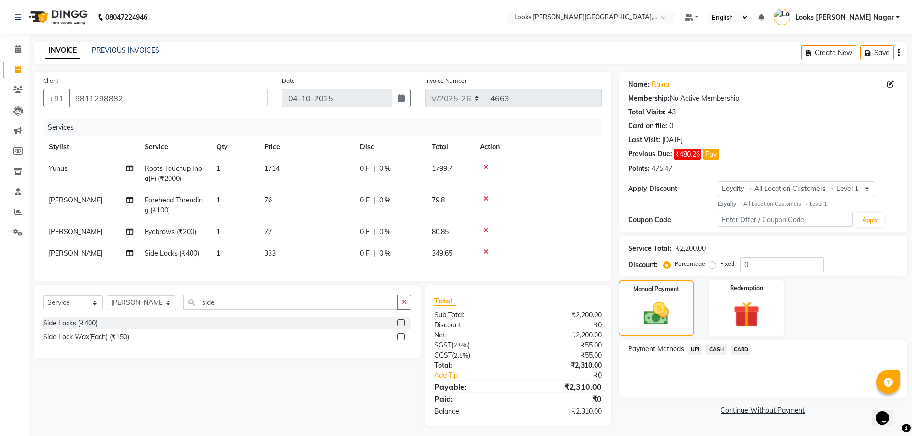
click at [717, 350] on span "CASH" at bounding box center [716, 349] width 21 height 11
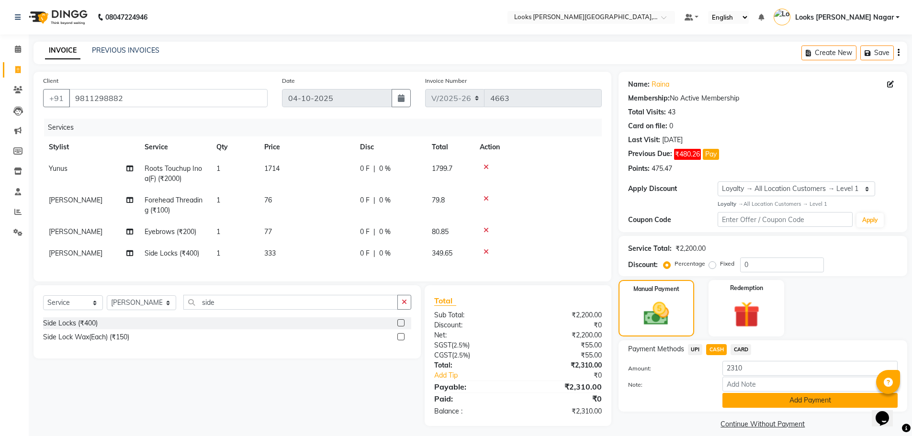
click at [741, 393] on button "Add Payment" at bounding box center [810, 400] width 175 height 15
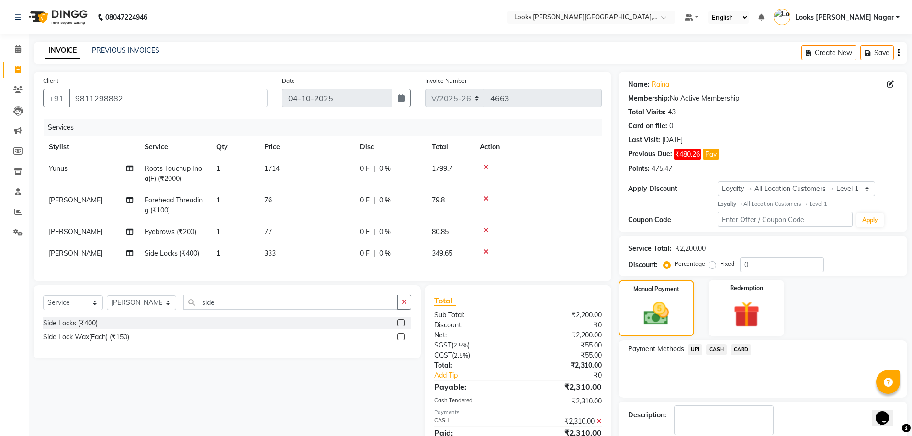
scroll to position [93, 0]
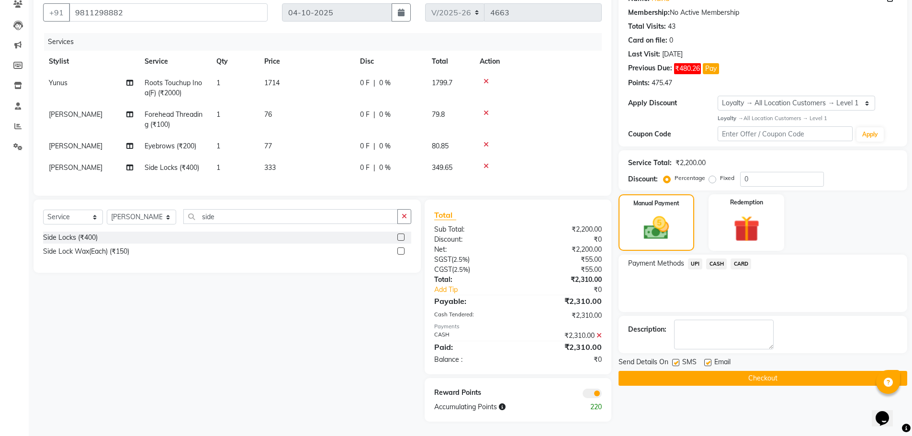
click at [674, 359] on label at bounding box center [675, 362] width 7 height 7
click at [674, 360] on input "checkbox" at bounding box center [675, 363] width 6 height 6
checkbox input "false"
click at [674, 371] on button "Checkout" at bounding box center [763, 378] width 289 height 15
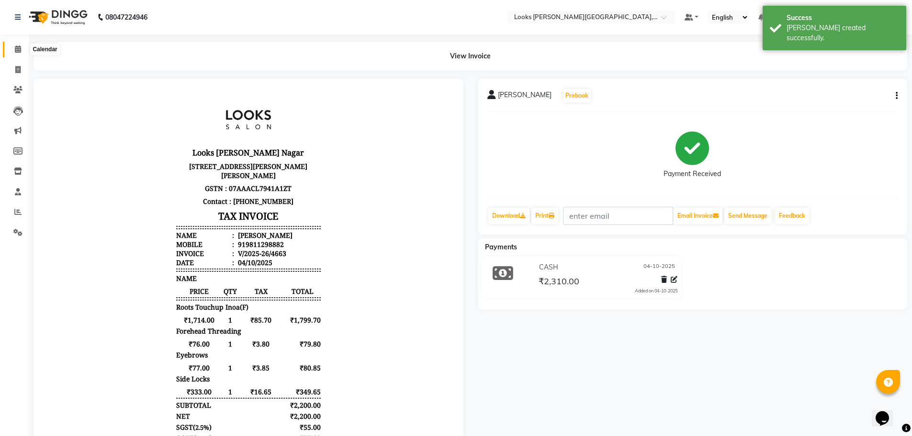
click at [22, 45] on span at bounding box center [18, 49] width 17 height 11
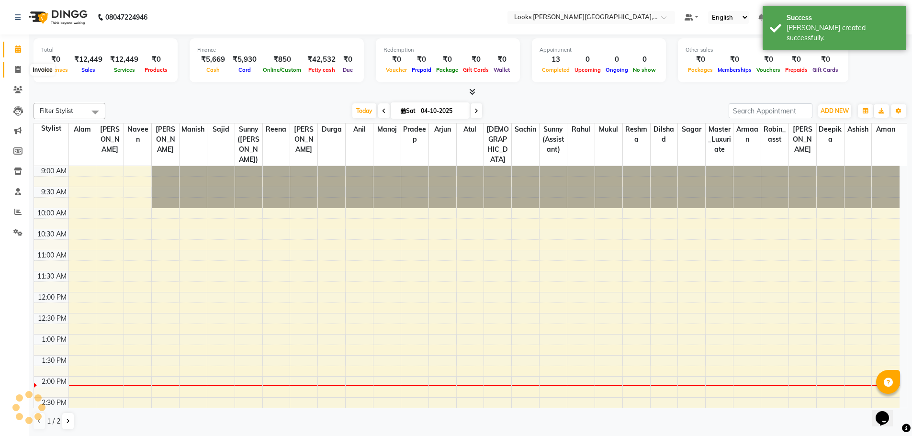
click at [11, 69] on span at bounding box center [18, 70] width 17 height 11
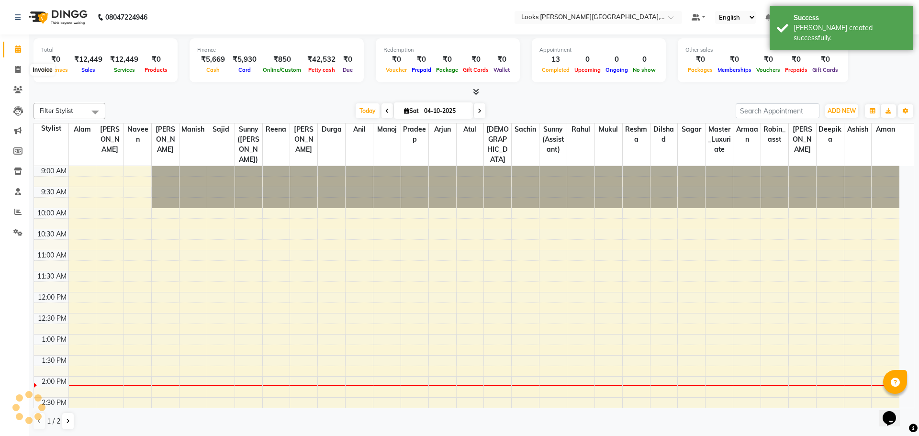
select select "service"
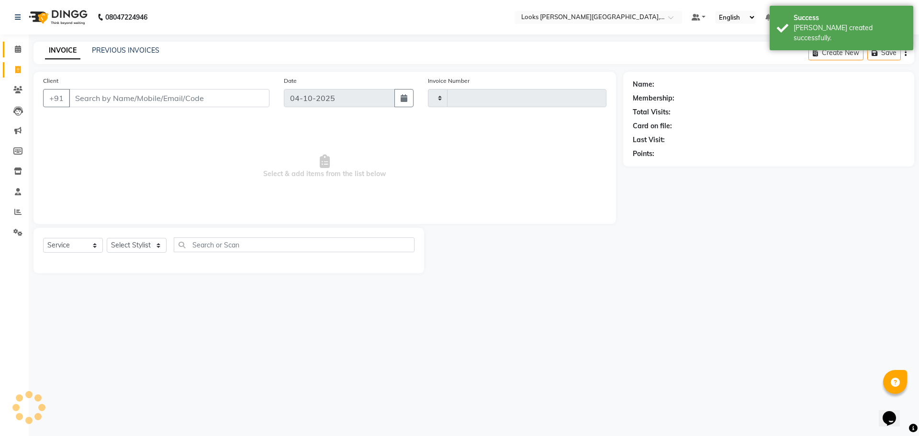
type input "4664"
select select "4327"
click at [12, 52] on span at bounding box center [18, 49] width 17 height 11
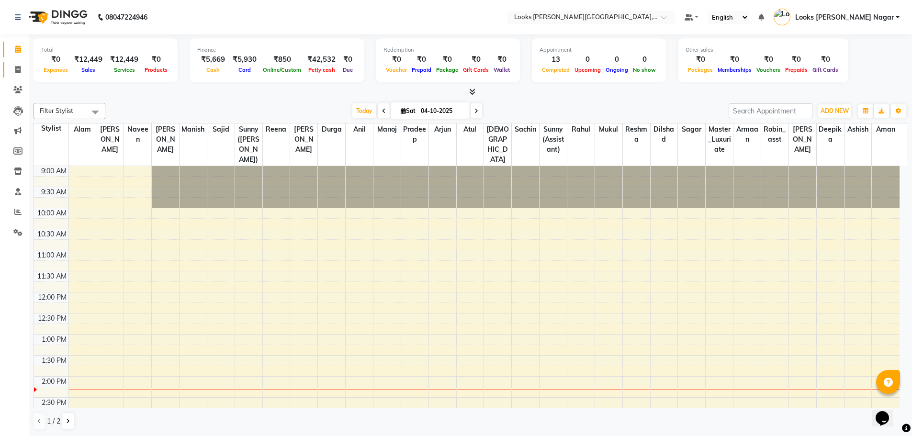
click at [18, 71] on icon at bounding box center [17, 69] width 5 height 7
select select "service"
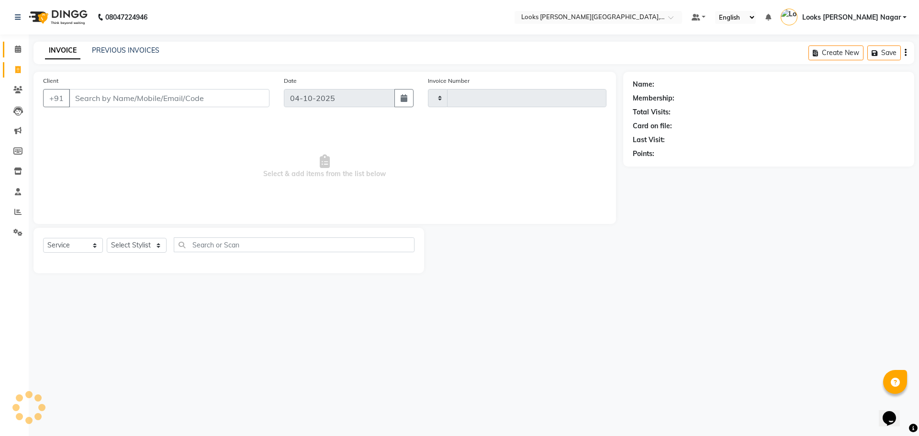
type input "4664"
click at [115, 101] on input "Client" at bounding box center [169, 98] width 201 height 18
select select "4327"
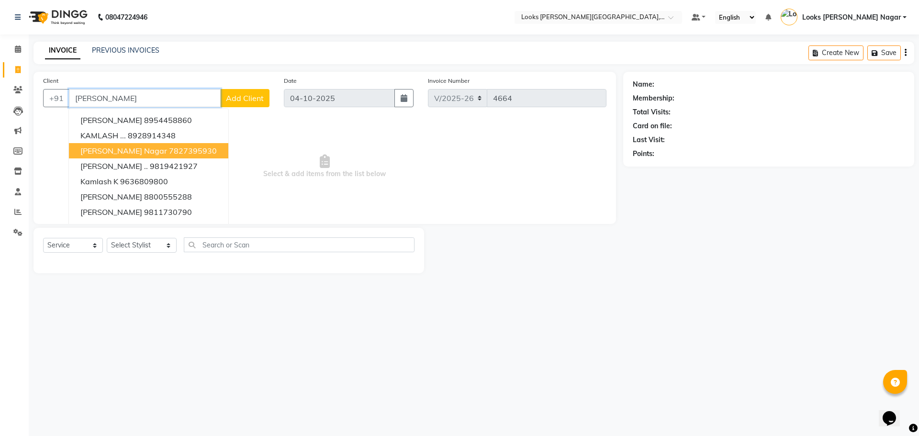
click at [124, 144] on button "[PERSON_NAME][GEOGRAPHIC_DATA]" at bounding box center [148, 150] width 159 height 15
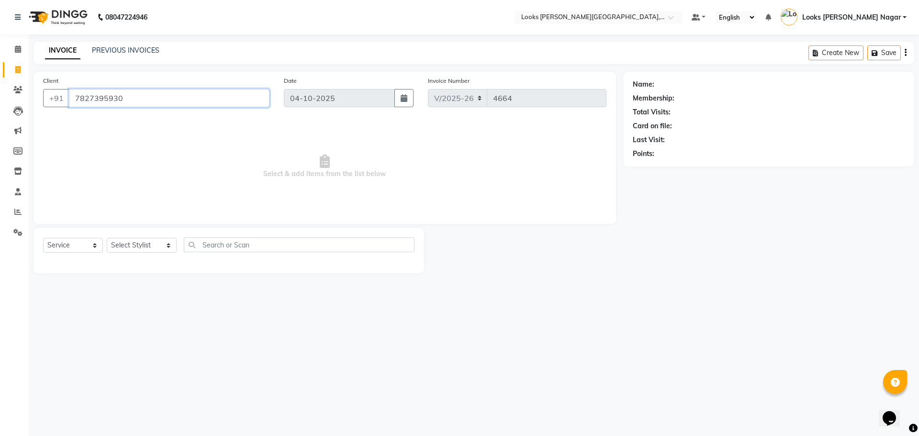
type input "7827395930"
click at [136, 235] on div "Select Service Product Membership Package Voucher Prepaid Gift Card Select Styl…" at bounding box center [229, 250] width 391 height 45
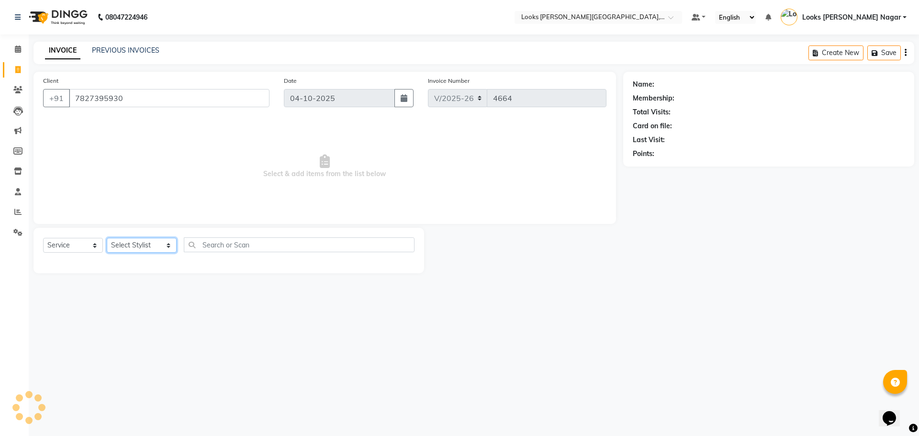
click at [138, 246] on select "Select Stylist Alam Aman [PERSON_NAME] Armaan Ashish Atul Deepika [PERSON_NAME]…" at bounding box center [142, 245] width 70 height 15
select select "1: Object"
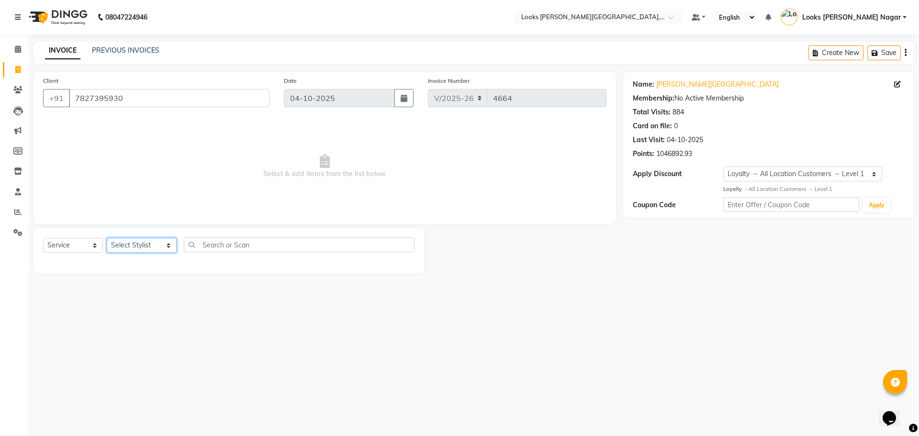
select select "23530"
click at [107, 238] on select "Select Stylist Alam Aman [PERSON_NAME] Armaan Ashish Atul Deepika [PERSON_NAME]…" at bounding box center [142, 245] width 70 height 15
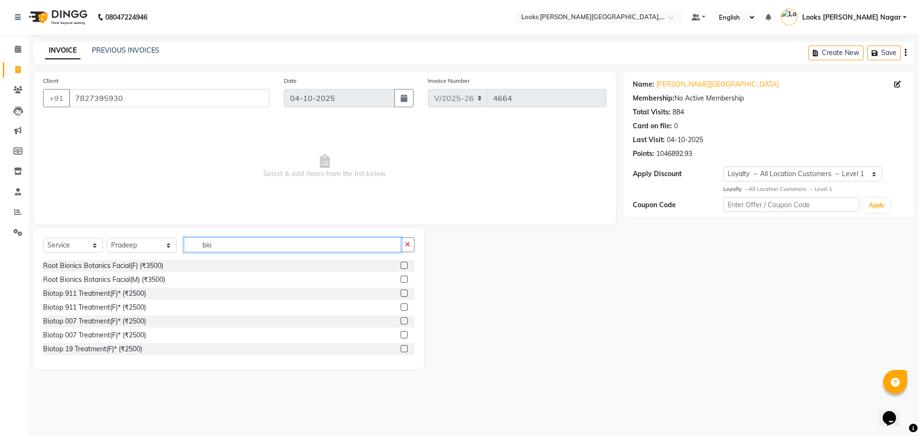
type input "bio"
click at [127, 299] on div "Biotop 911 Treatment(F)* (₹2500)" at bounding box center [229, 294] width 372 height 12
click at [129, 296] on div "Biotop 911 Treatment(F)* (₹2500)" at bounding box center [94, 294] width 103 height 10
checkbox input "false"
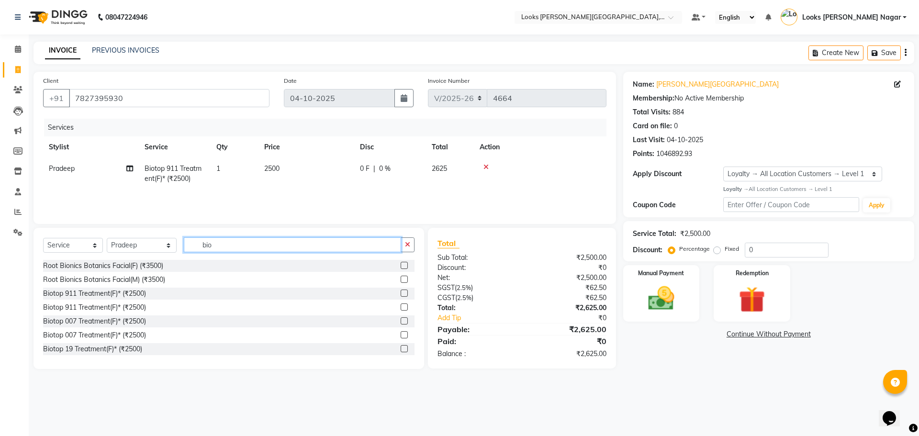
drag, startPoint x: 226, startPoint y: 243, endPoint x: 121, endPoint y: 250, distance: 105.6
click at [121, 250] on div "Select Service Product Membership Package Voucher Prepaid Gift Card Select Styl…" at bounding box center [229, 248] width 372 height 23
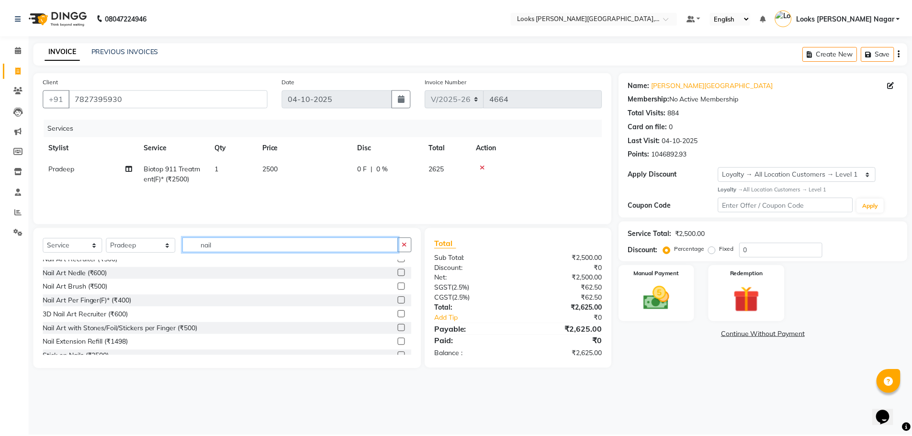
scroll to position [99, 0]
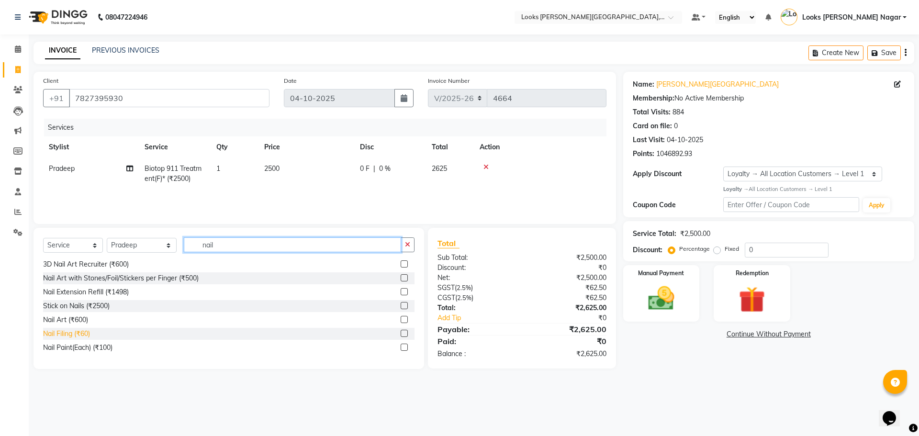
type input "nail"
click at [74, 337] on div "Nail Filing (₹60)" at bounding box center [66, 334] width 47 height 10
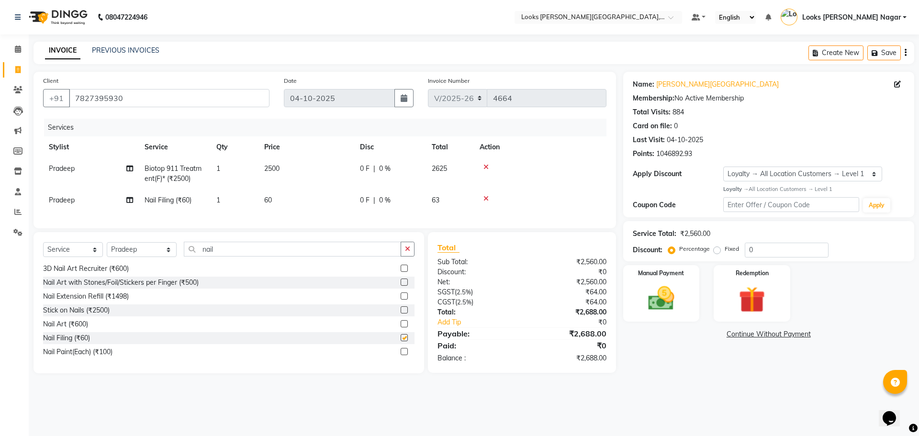
checkbox input "false"
click at [645, 357] on div "Name: [PERSON_NAME] Nagar Membership: No Active Membership Total Visits: 884 Ca…" at bounding box center [772, 223] width 298 height 302
click at [678, 399] on div "08047224946 Select Location × Looks [PERSON_NAME][GEOGRAPHIC_DATA], [GEOGRAPHIC…" at bounding box center [459, 218] width 919 height 436
click at [337, 171] on td "2500" at bounding box center [307, 174] width 96 height 32
select select "23530"
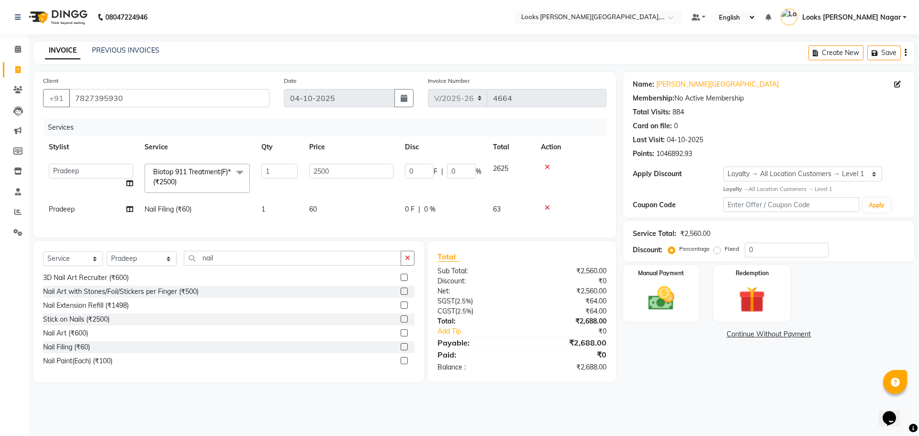
click at [337, 171] on input "2500" at bounding box center [351, 171] width 84 height 15
click at [358, 168] on input "2500" at bounding box center [351, 171] width 84 height 15
type input "1428"
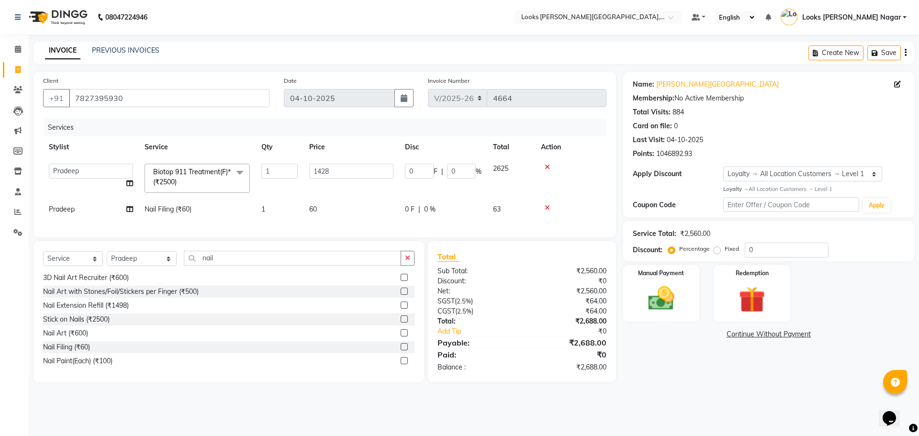
click at [643, 377] on div "Name: [PERSON_NAME] Nagar Membership: No Active Membership Total Visits: 884 Ca…" at bounding box center [772, 227] width 298 height 311
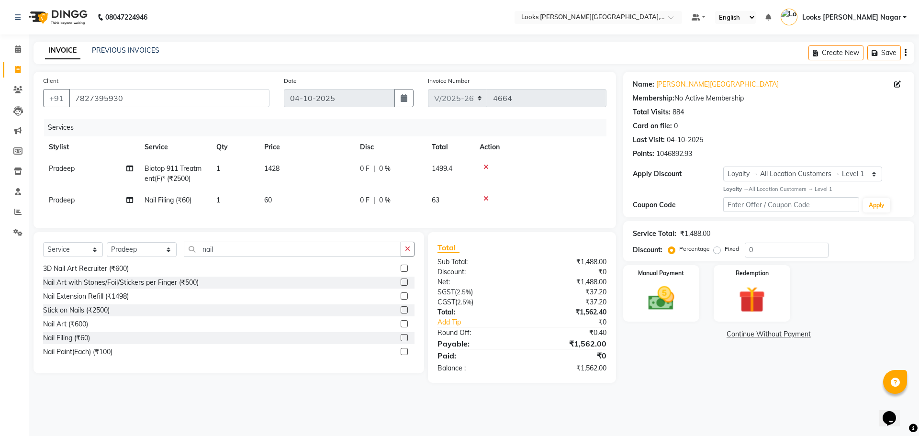
click at [651, 365] on div "Name: [PERSON_NAME] Nagar Membership: No Active Membership Total Visits: 884 Ca…" at bounding box center [772, 227] width 298 height 311
click at [320, 207] on td "60" at bounding box center [307, 201] width 96 height 22
select select "23530"
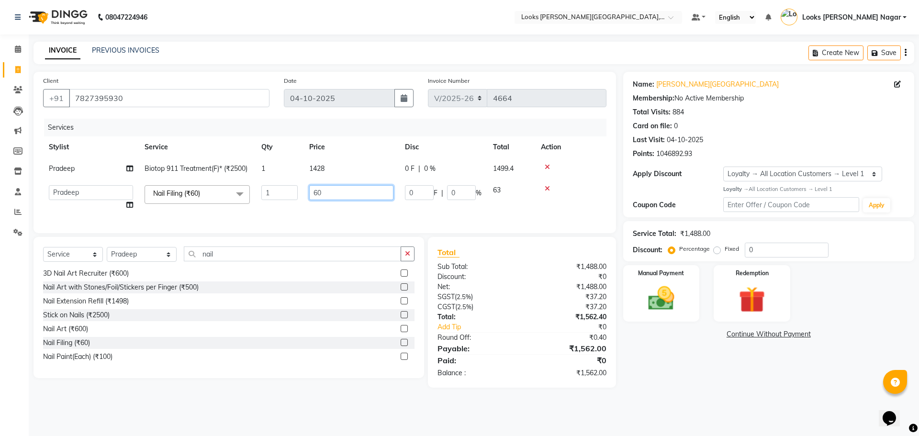
drag, startPoint x: 344, startPoint y: 197, endPoint x: 144, endPoint y: 231, distance: 202.5
click at [173, 224] on div "Services Stylist Service Qty Price Disc Total Action Pradeep Biotop 911 Treatme…" at bounding box center [325, 171] width 564 height 105
type input "258"
click at [665, 374] on div "Name: [PERSON_NAME] Nagar Membership: No Active Membership Total Visits: 884 Ca…" at bounding box center [772, 230] width 298 height 316
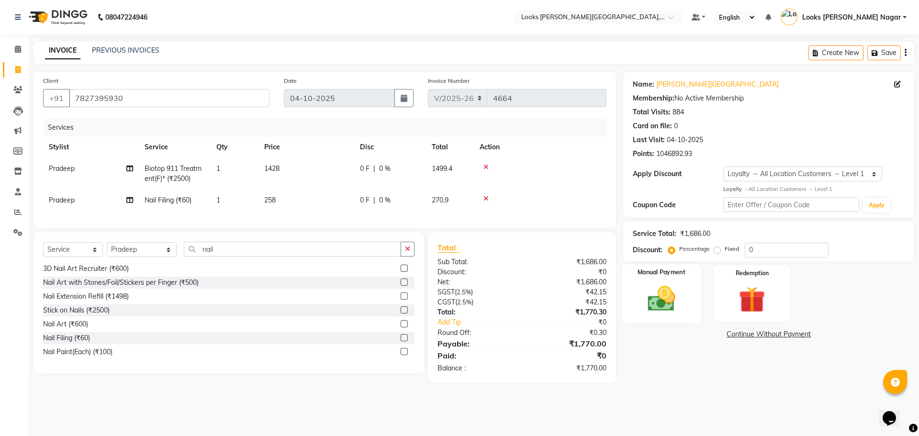
click at [661, 303] on img at bounding box center [661, 299] width 45 height 32
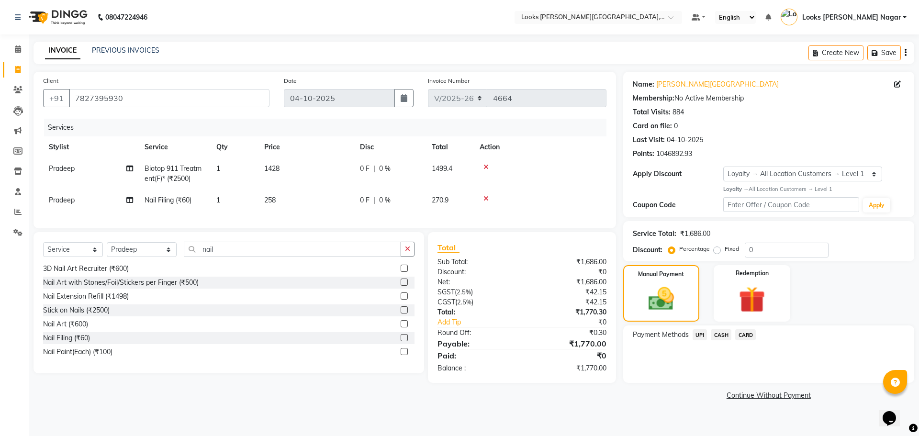
click at [725, 338] on span "CASH" at bounding box center [721, 334] width 21 height 11
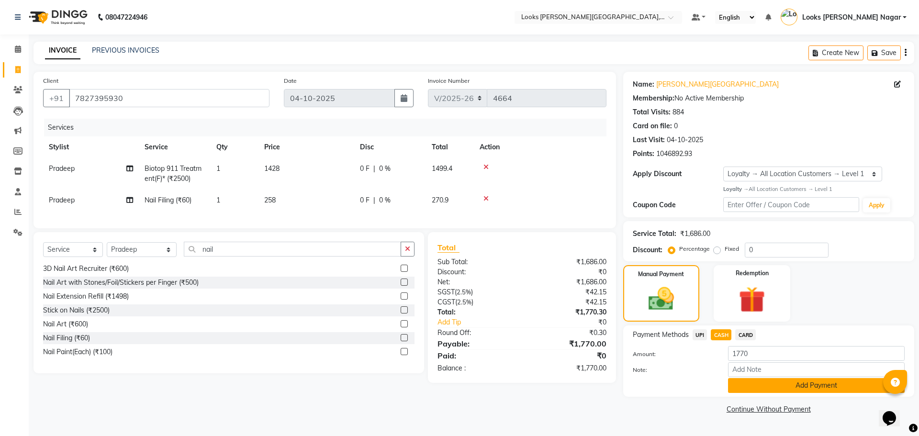
click at [758, 380] on button "Add Payment" at bounding box center [816, 385] width 177 height 15
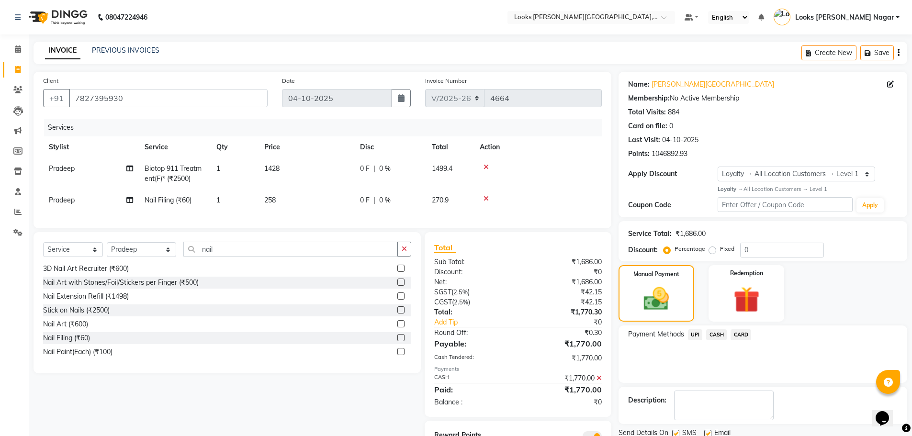
scroll to position [50, 0]
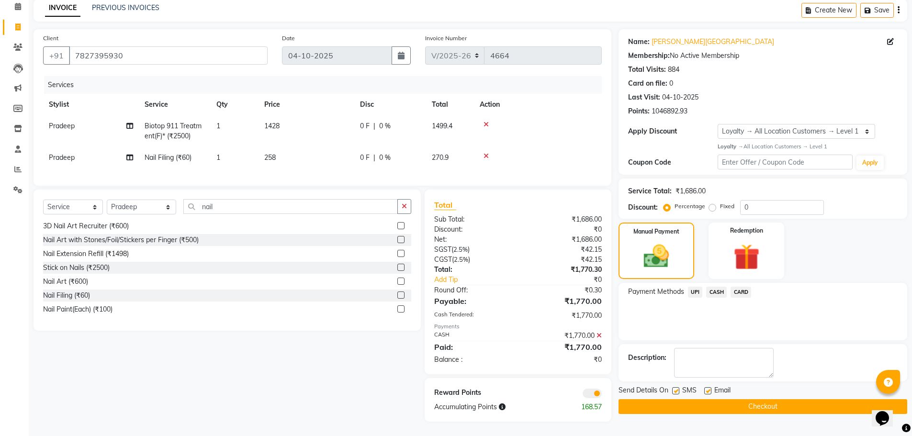
click at [676, 387] on label at bounding box center [675, 390] width 7 height 7
click at [676, 388] on input "checkbox" at bounding box center [675, 391] width 6 height 6
checkbox input "false"
click at [702, 400] on button "Checkout" at bounding box center [763, 406] width 289 height 15
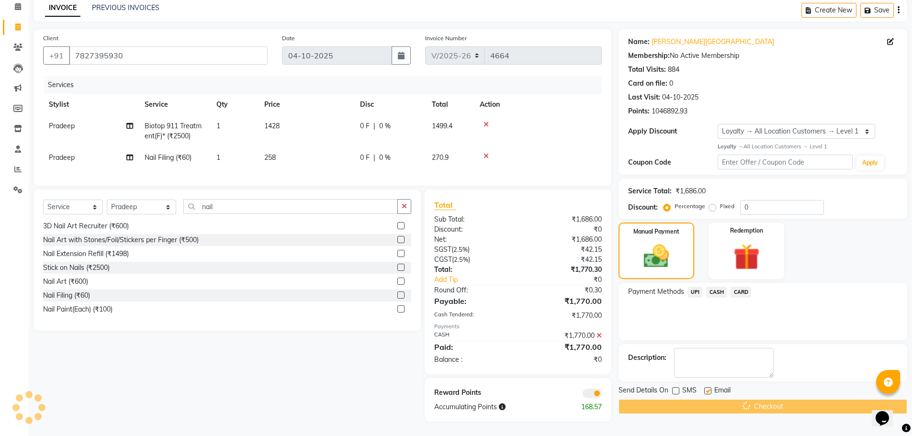
scroll to position [0, 0]
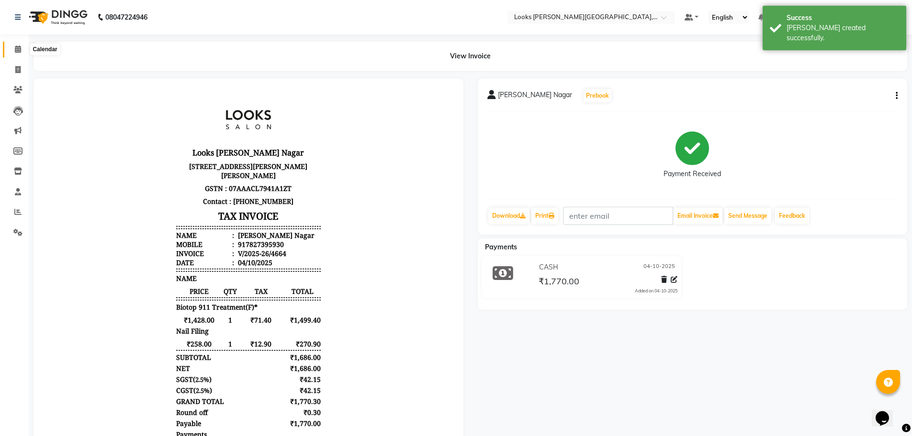
click at [21, 48] on icon at bounding box center [18, 48] width 6 height 7
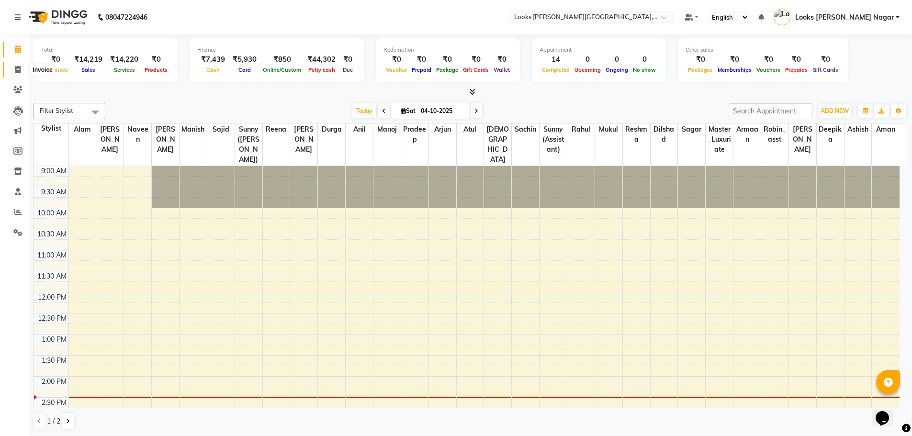
click at [24, 70] on span at bounding box center [18, 70] width 17 height 11
select select "service"
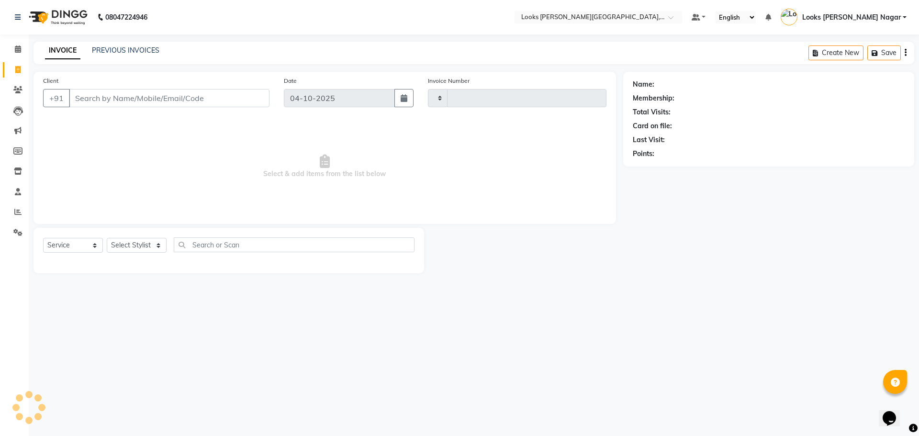
type input "4665"
select select "4327"
click at [10, 96] on link "Clients" at bounding box center [14, 90] width 23 height 16
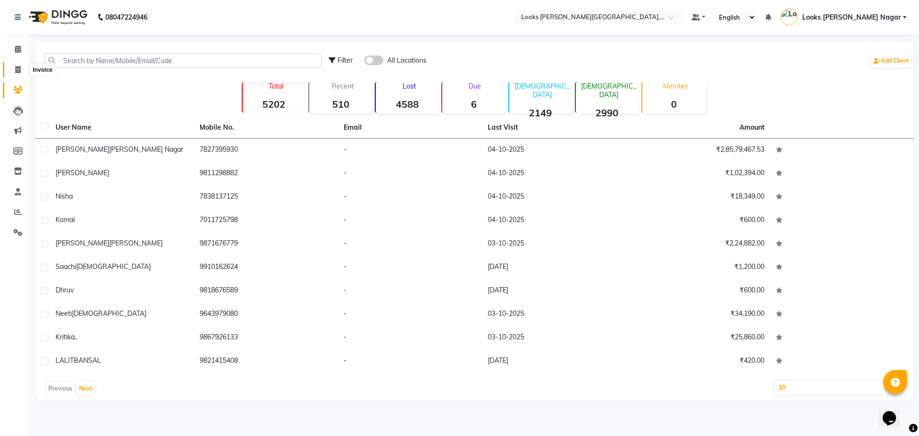
click at [15, 72] on icon at bounding box center [17, 69] width 5 height 7
select select "4327"
select select "service"
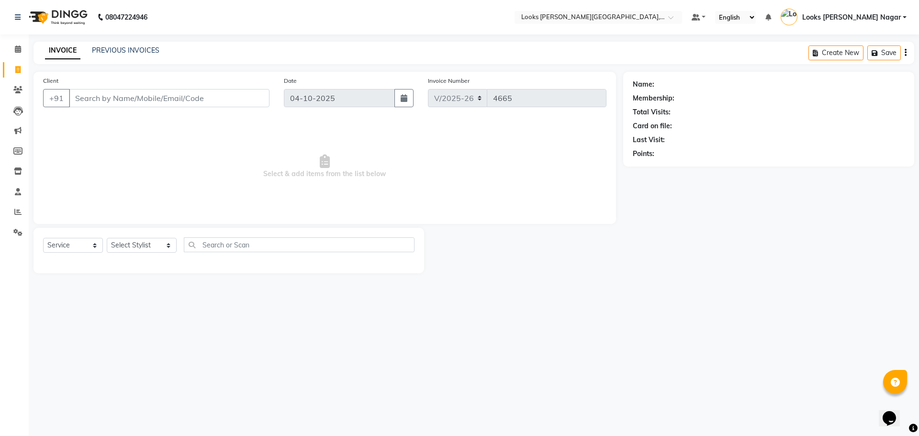
click at [127, 112] on div "Client +91" at bounding box center [156, 95] width 241 height 39
click at [132, 102] on input "Client" at bounding box center [169, 98] width 201 height 18
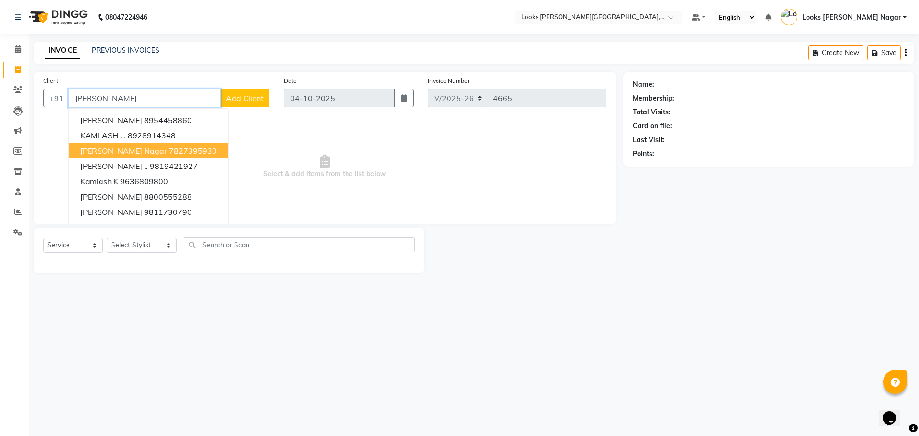
drag, startPoint x: 134, startPoint y: 136, endPoint x: 145, endPoint y: 221, distance: 85.4
click at [139, 149] on span "[PERSON_NAME] Nagar" at bounding box center [123, 151] width 87 height 10
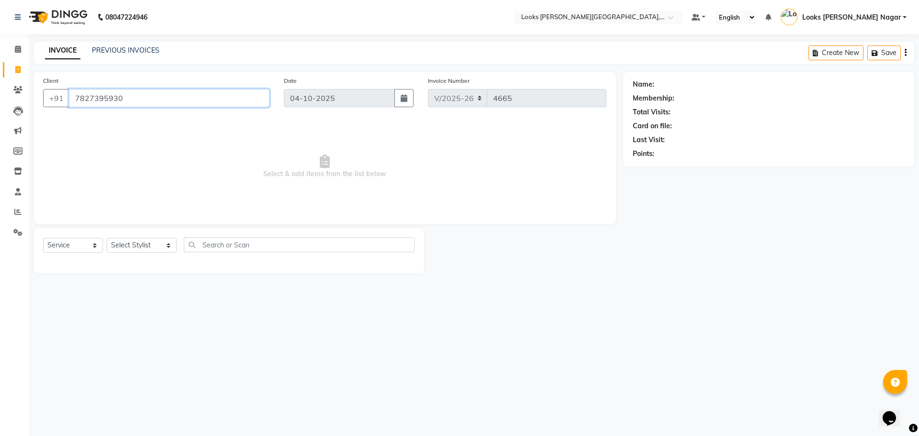
type input "7827395930"
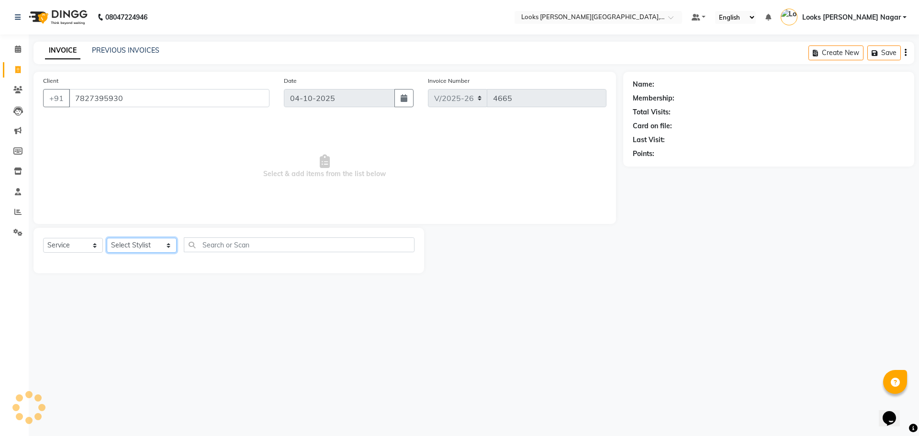
click at [142, 239] on select "Select Stylist Alam Aman [PERSON_NAME] Armaan Ashish Atul Deepika [PERSON_NAME]…" at bounding box center [142, 245] width 70 height 15
select select "1: Object"
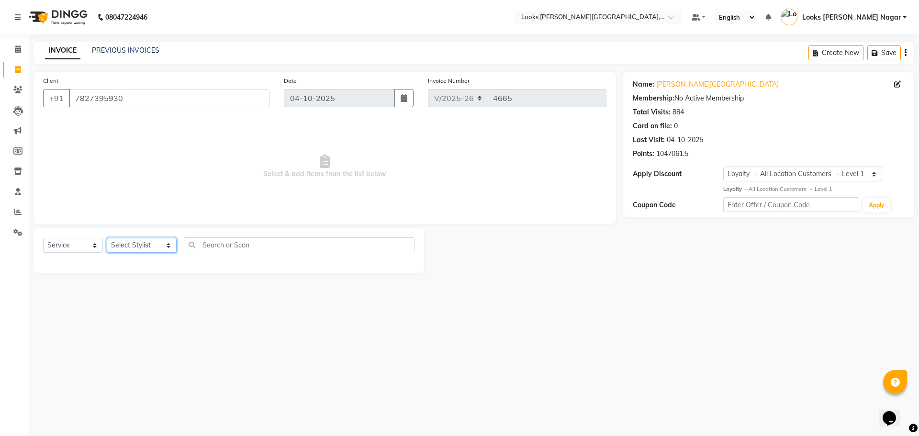
select select "74559"
click at [107, 238] on select "Select Stylist Alam Aman [PERSON_NAME] Armaan Ashish Atul Deepika [PERSON_NAME]…" at bounding box center [142, 245] width 70 height 15
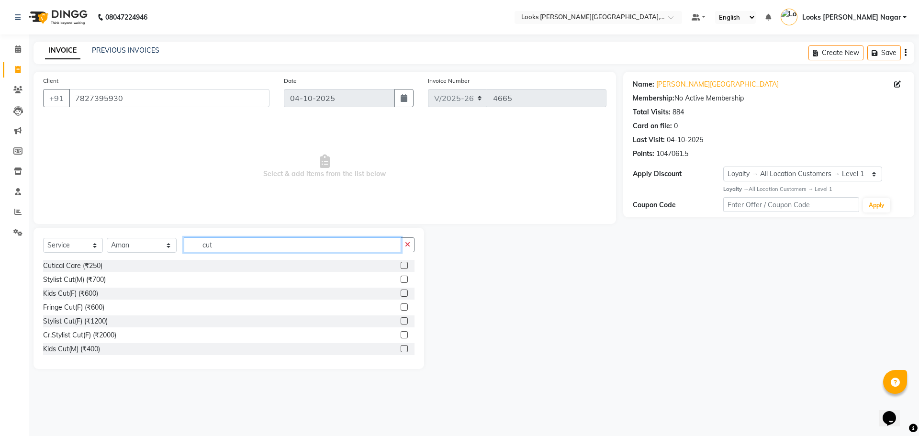
type input "cut"
click at [95, 316] on div "Stylist Cut(F) (₹1200)" at bounding box center [229, 322] width 372 height 12
click at [98, 322] on div "Stylist Cut(F) (₹1200)" at bounding box center [75, 322] width 65 height 10
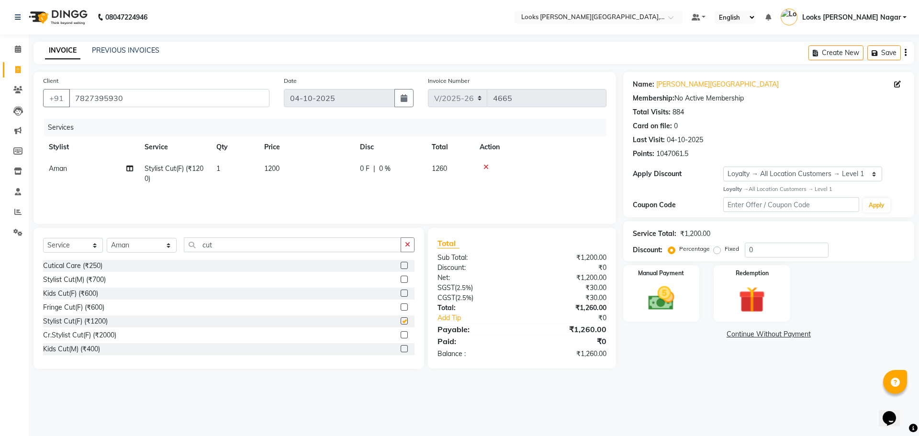
checkbox input "false"
click at [149, 246] on select "Select Stylist Alam Aman [PERSON_NAME] Armaan Ashish Atul Deepika [PERSON_NAME]…" at bounding box center [142, 245] width 70 height 15
select select "23529"
click at [107, 238] on select "Select Stylist Alam Aman [PERSON_NAME] Armaan Ashish Atul Deepika [PERSON_NAME]…" at bounding box center [142, 245] width 70 height 15
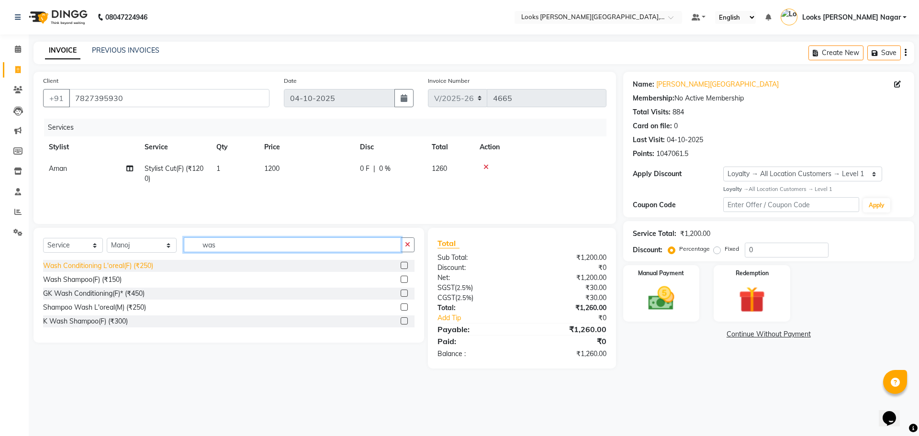
type input "was"
click at [143, 265] on div "Wash Conditioning L'oreal(F) (₹250)" at bounding box center [98, 266] width 110 height 10
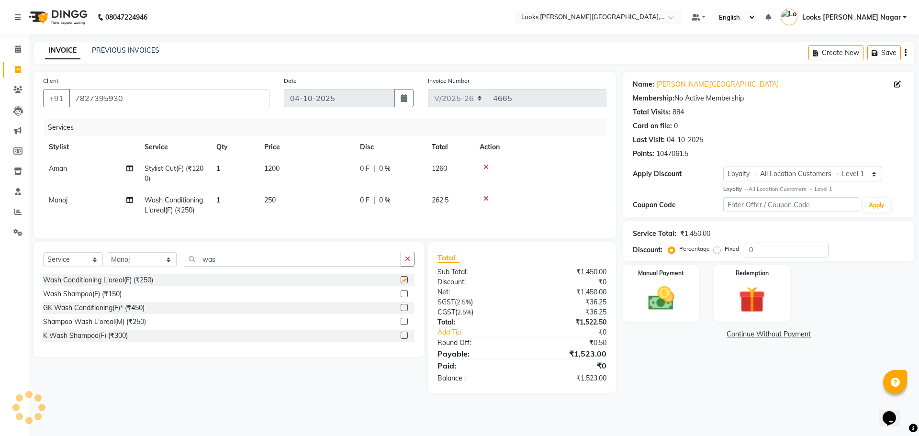
checkbox input "false"
click at [138, 238] on div "Client [PHONE_NUMBER] Date [DATE] Invoice Number V/2025 V/[PHONE_NUMBER] Servic…" at bounding box center [325, 155] width 583 height 167
click at [146, 267] on select "Select Stylist Alam Aman [PERSON_NAME] Armaan Ashish Atul Deepika [PERSON_NAME]…" at bounding box center [142, 259] width 70 height 15
select select "69141"
click at [107, 260] on select "Select Stylist Alam Aman [PERSON_NAME] Armaan Ashish Atul Deepika [PERSON_NAME]…" at bounding box center [142, 259] width 70 height 15
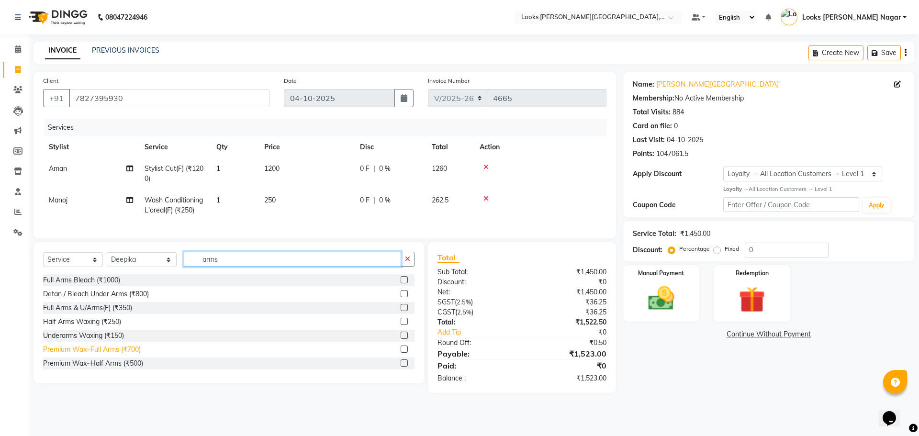
type input "arms"
click at [111, 354] on div "Premium Wax~Full Arms (₹700)" at bounding box center [92, 350] width 98 height 10
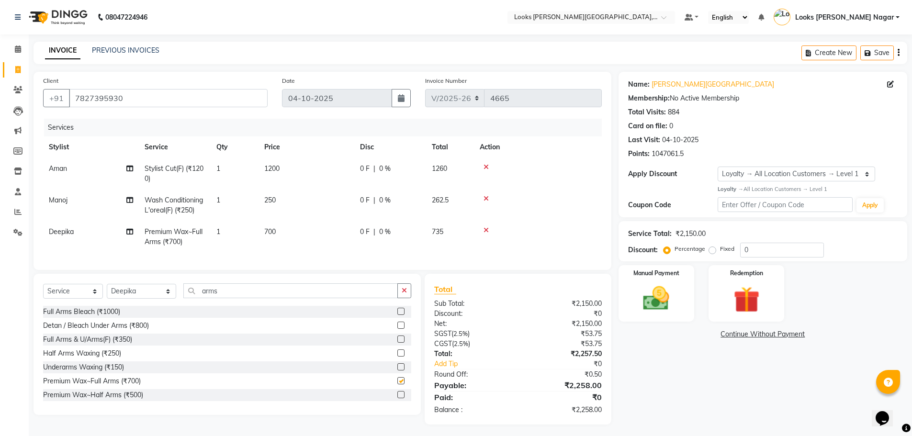
checkbox input "false"
click at [215, 298] on input "arms" at bounding box center [290, 290] width 215 height 15
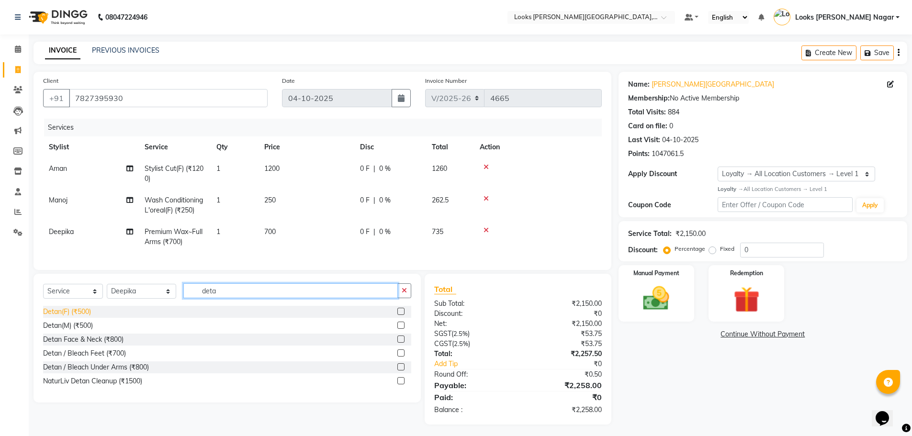
type input "deta"
click at [84, 317] on div "Detan(F) (₹500)" at bounding box center [67, 312] width 48 height 10
checkbox input "false"
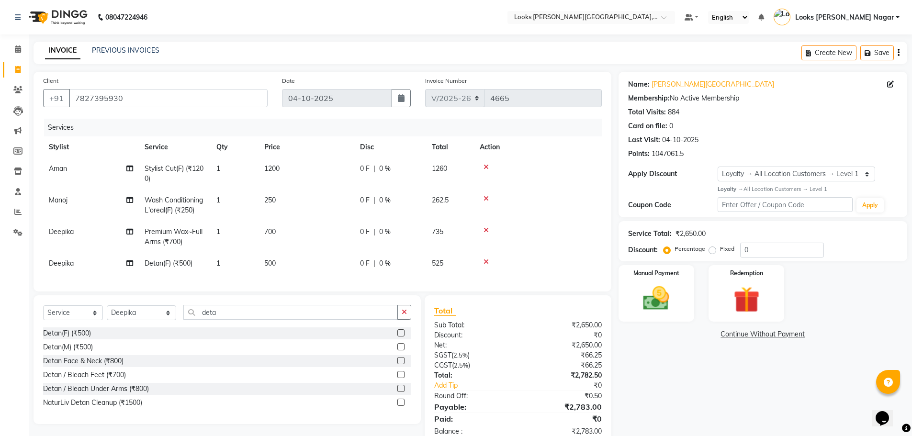
click at [331, 182] on td "1200" at bounding box center [307, 174] width 96 height 32
select select "74559"
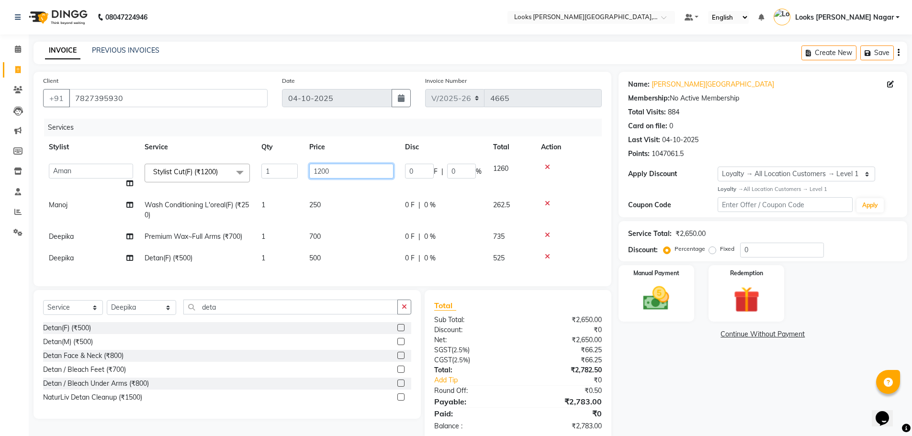
drag, startPoint x: 350, startPoint y: 173, endPoint x: 229, endPoint y: 216, distance: 127.7
click at [292, 193] on tr "Alam Aman [PERSON_NAME] Armaan Ashish Atul Deepika Deepu Dilshad Durga [PERSON_…" at bounding box center [322, 176] width 559 height 36
type input "790"
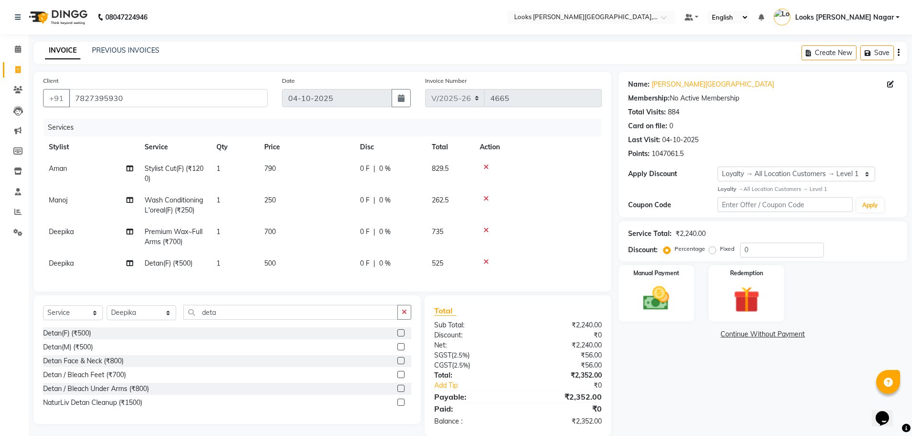
click at [384, 216] on tr "Manoj Wash Conditioning L'oreal(F) (₹250) 1 250 0 F | 0 % 262.5" at bounding box center [322, 206] width 559 height 32
click at [360, 203] on span "0 F" at bounding box center [365, 200] width 10 height 10
select select "23529"
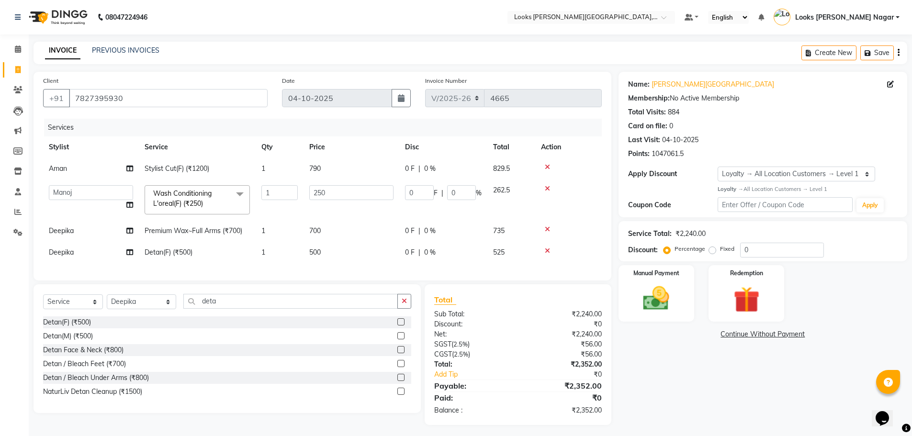
click at [360, 203] on td "250" at bounding box center [352, 200] width 96 height 41
type input "333"
click at [339, 239] on td "700" at bounding box center [352, 231] width 96 height 22
select select "69141"
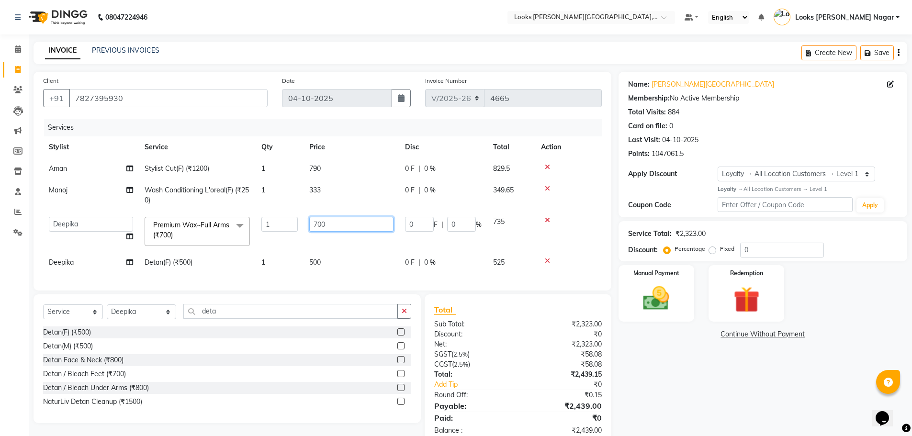
click at [344, 223] on input "700" at bounding box center [351, 224] width 84 height 15
drag, startPoint x: 345, startPoint y: 222, endPoint x: 291, endPoint y: 226, distance: 54.3
click at [292, 226] on tr "Alam Aman [PERSON_NAME] Armaan Ashish Atul Deepika Deepu Dilshad Durga [PERSON_…" at bounding box center [322, 231] width 559 height 41
type input "905"
click at [346, 254] on td "500" at bounding box center [352, 263] width 96 height 22
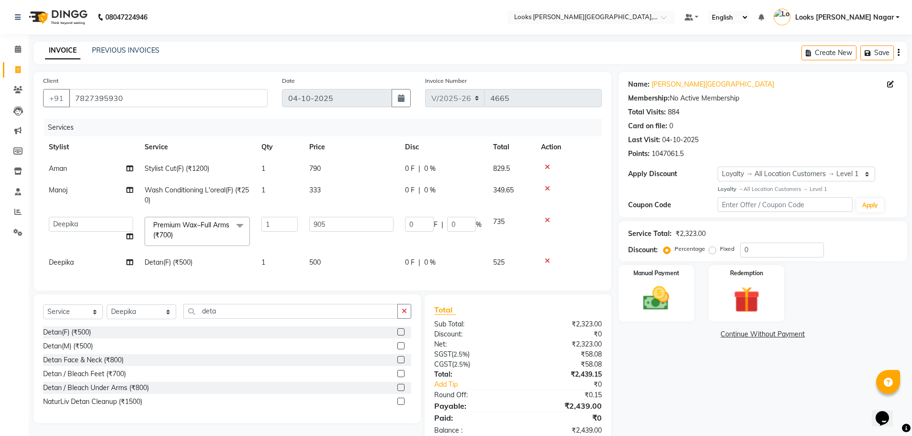
select select "69141"
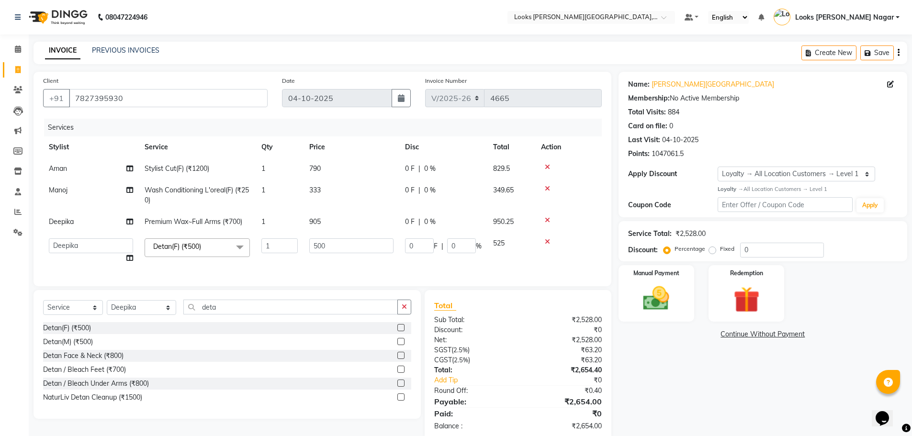
click at [342, 255] on td "500" at bounding box center [352, 251] width 96 height 36
click at [342, 247] on input "500" at bounding box center [351, 245] width 84 height 15
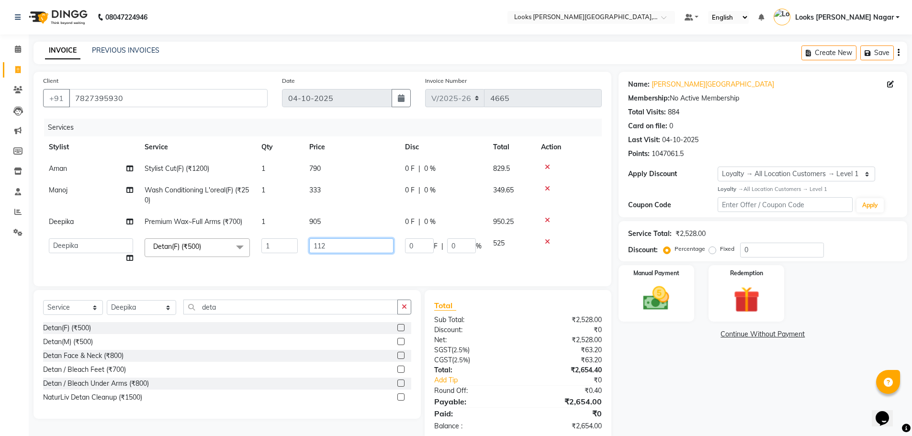
type input "1123"
click at [688, 374] on div "Name: [PERSON_NAME] Nagar Membership: No Active Membership Total Visits: 884 Ca…" at bounding box center [767, 256] width 296 height 369
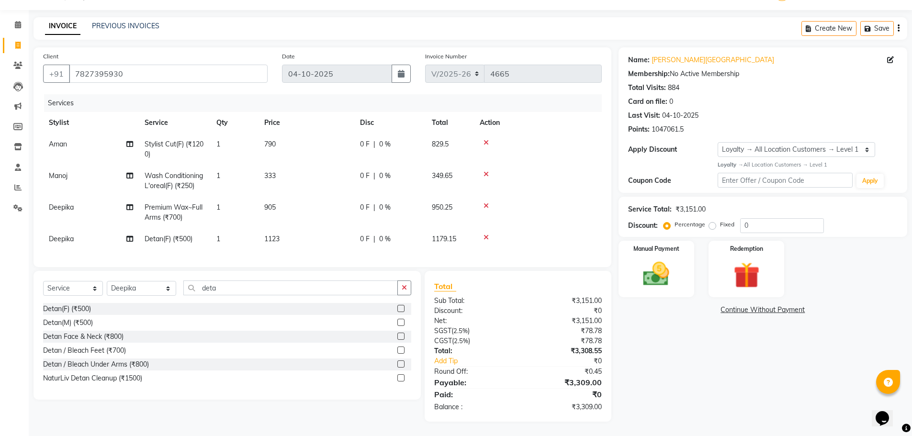
click at [321, 239] on td "1123" at bounding box center [307, 239] width 96 height 22
select select "69141"
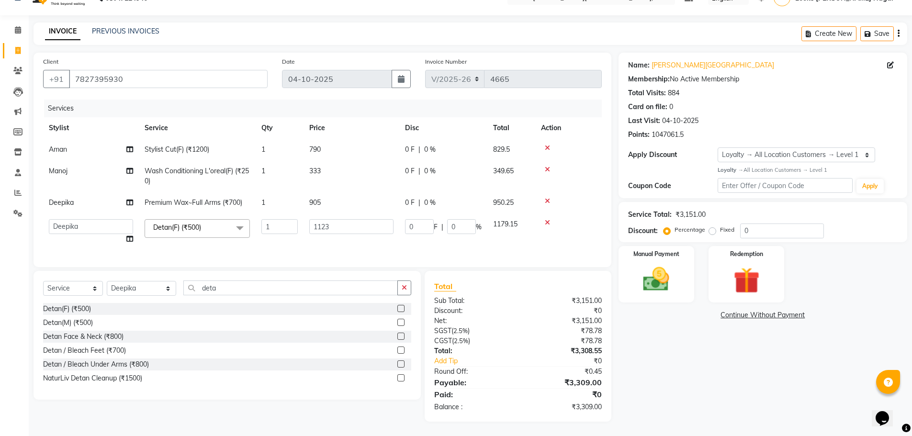
drag, startPoint x: 327, startPoint y: 233, endPoint x: 339, endPoint y: 227, distance: 13.5
click at [328, 232] on td "1123" at bounding box center [352, 232] width 96 height 36
click at [339, 227] on td "1123" at bounding box center [352, 232] width 96 height 36
click at [345, 219] on input "1123" at bounding box center [351, 226] width 84 height 15
type input "1124"
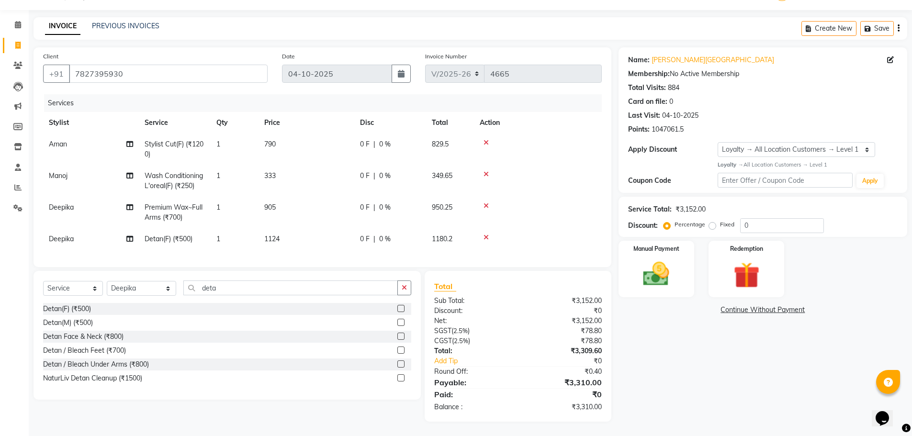
click at [652, 345] on div "Name: [PERSON_NAME] Nagar Membership: No Active Membership Total Visits: 884 Ca…" at bounding box center [767, 234] width 296 height 374
click at [651, 272] on img at bounding box center [656, 274] width 44 height 31
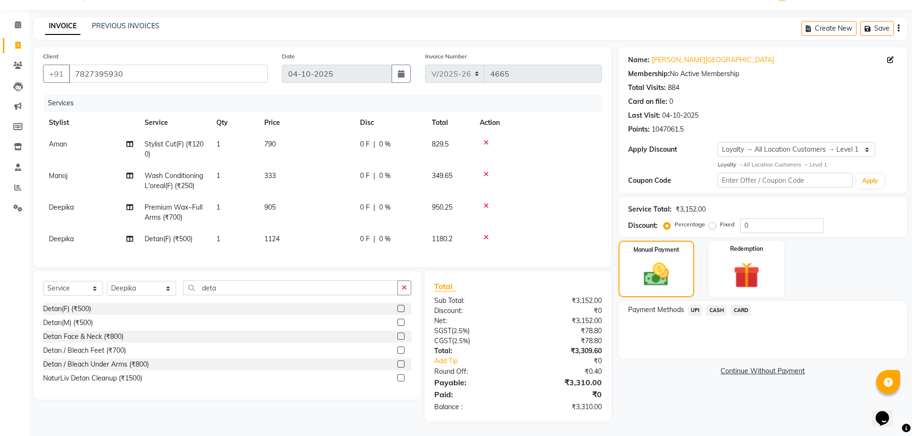
click at [723, 305] on span "CASH" at bounding box center [716, 310] width 21 height 11
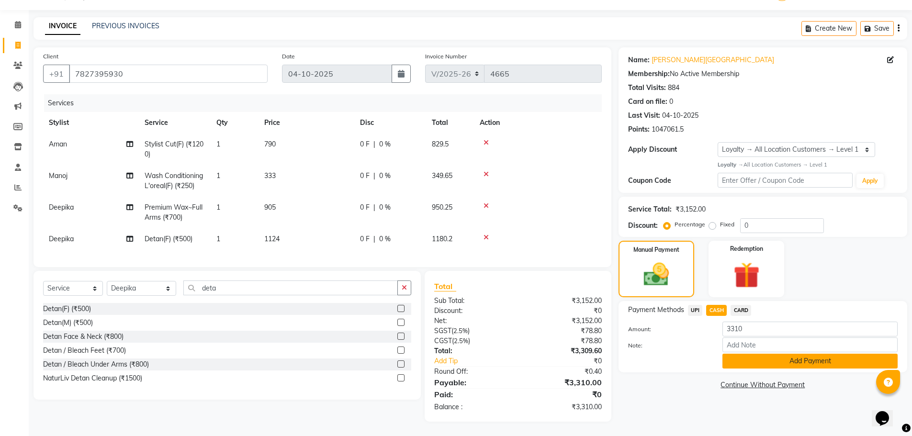
click at [735, 363] on button "Add Payment" at bounding box center [810, 361] width 175 height 15
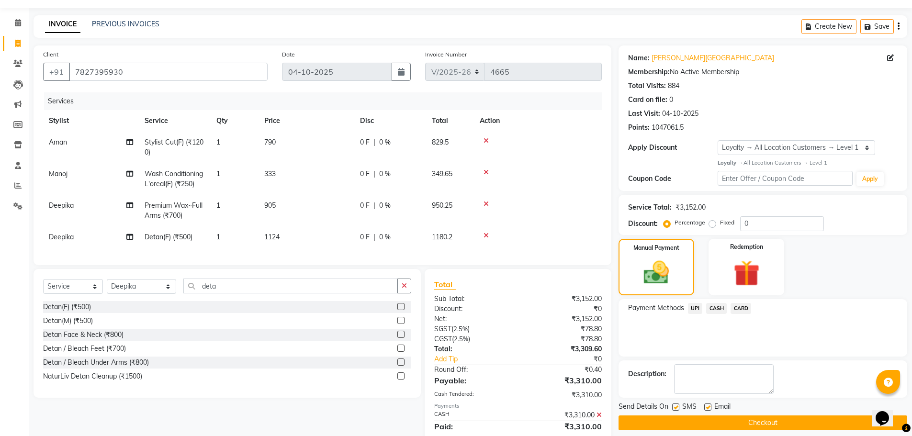
scroll to position [113, 0]
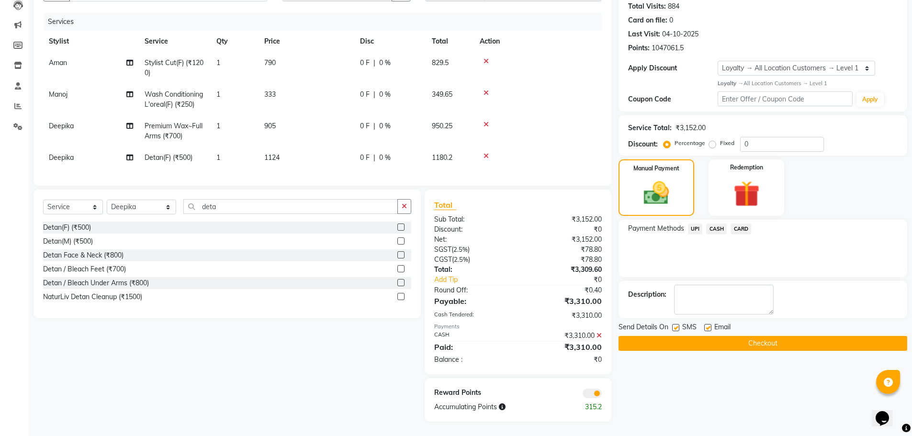
click at [677, 324] on label at bounding box center [675, 327] width 7 height 7
click at [677, 325] on input "checkbox" at bounding box center [675, 328] width 6 height 6
checkbox input "false"
click at [679, 338] on button "Checkout" at bounding box center [763, 343] width 289 height 15
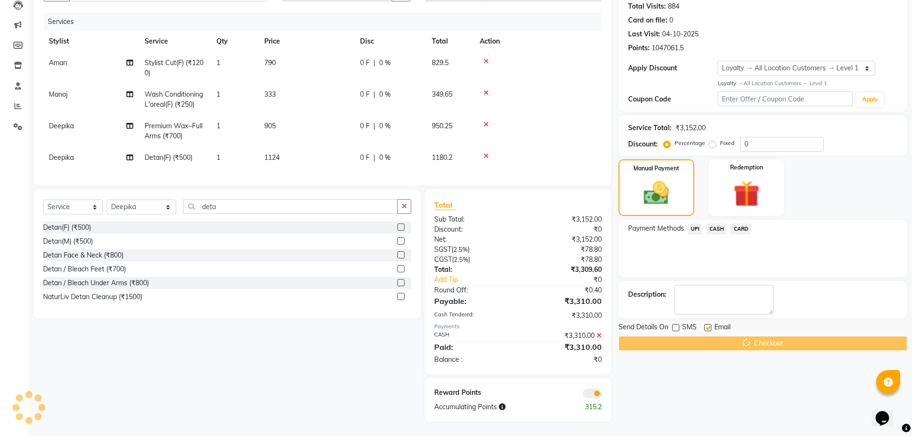
scroll to position [0, 0]
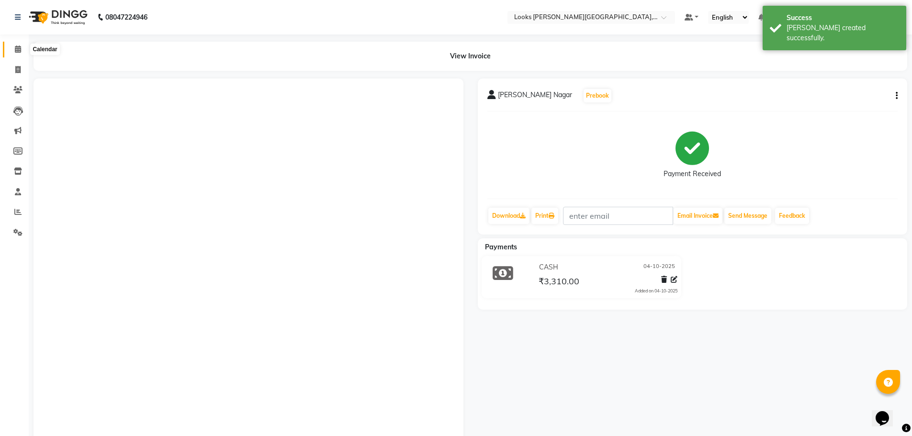
click at [21, 46] on icon at bounding box center [18, 48] width 6 height 7
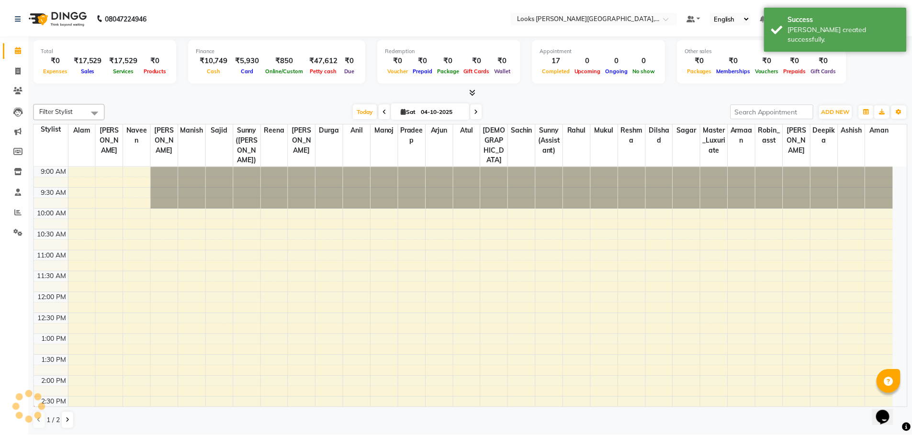
scroll to position [211, 0]
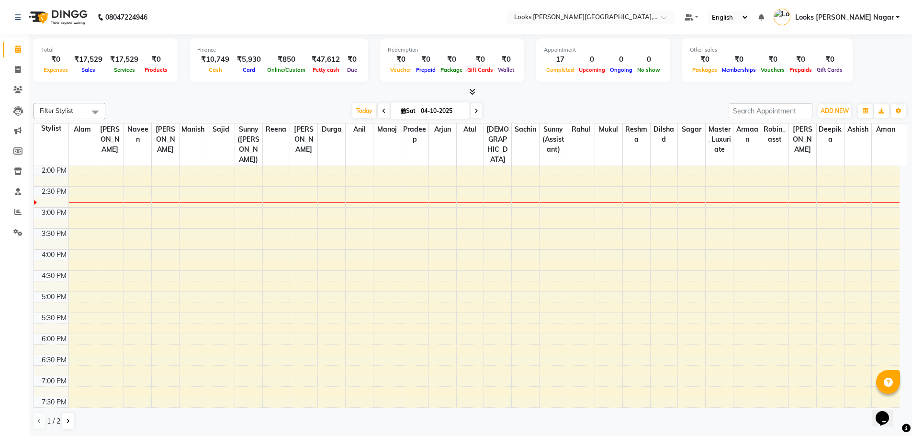
click at [554, 60] on div "17" at bounding box center [560, 59] width 33 height 11
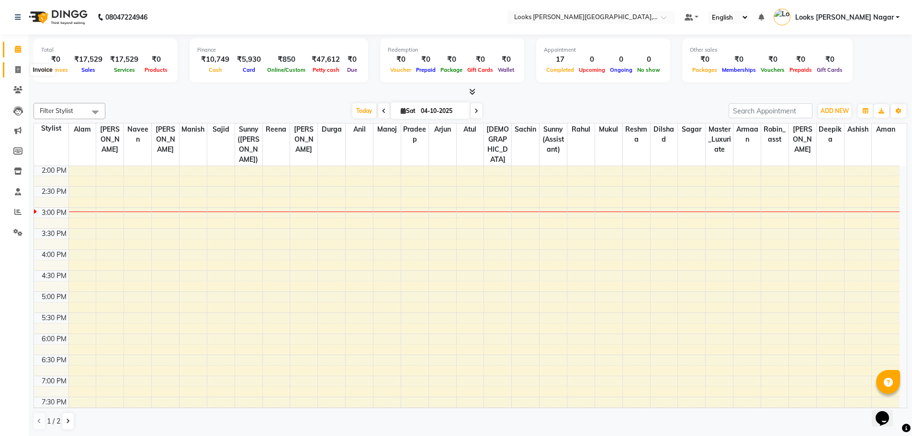
drag, startPoint x: 18, startPoint y: 73, endPoint x: 29, endPoint y: 77, distance: 11.5
click at [18, 73] on span at bounding box center [18, 70] width 17 height 11
select select "service"
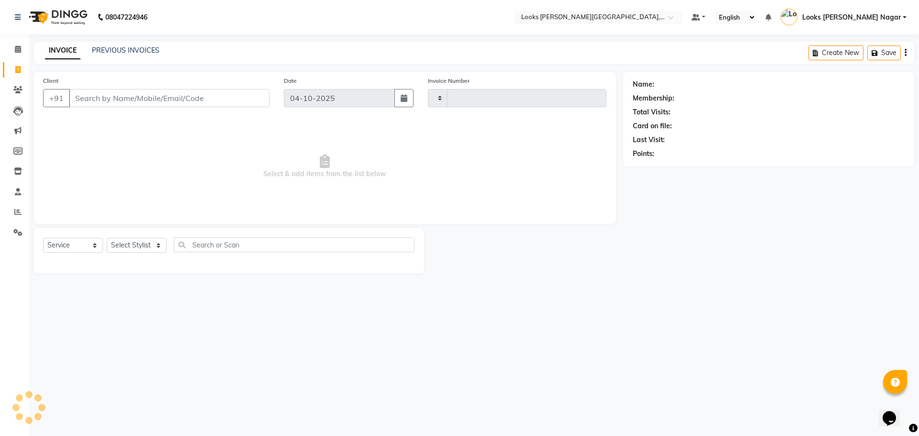
type input "4666"
select select "4327"
click at [121, 102] on input "Client" at bounding box center [169, 98] width 201 height 18
click at [191, 101] on input "Client" at bounding box center [169, 98] width 201 height 18
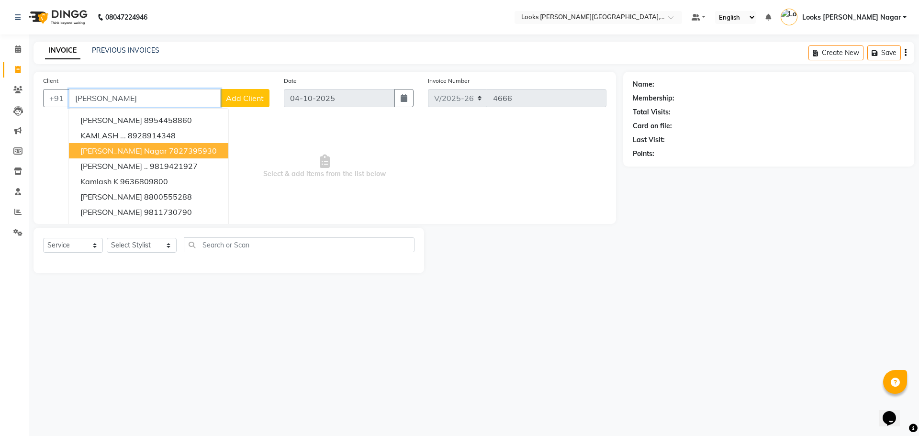
click at [146, 157] on button "[PERSON_NAME][GEOGRAPHIC_DATA]" at bounding box center [148, 150] width 159 height 15
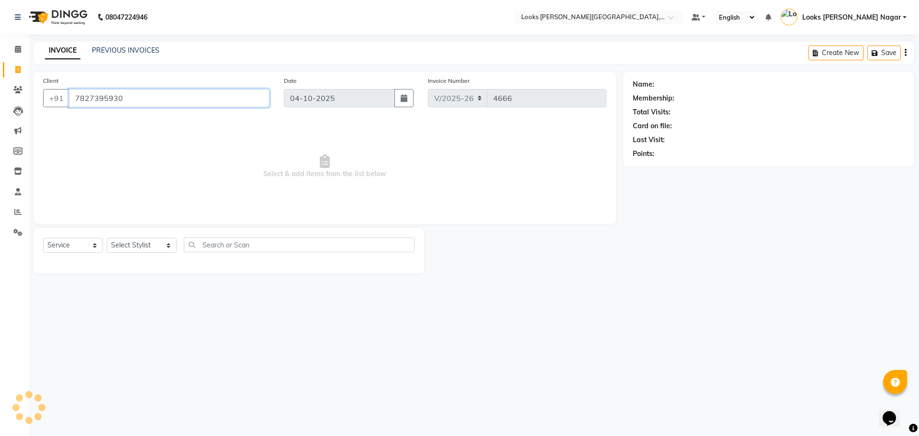
type input "7827395930"
click at [138, 241] on select "Select Stylist Alam Aman [PERSON_NAME] Armaan Ashish Atul Deepika [PERSON_NAME]…" at bounding box center [142, 245] width 70 height 15
select select "1: Object"
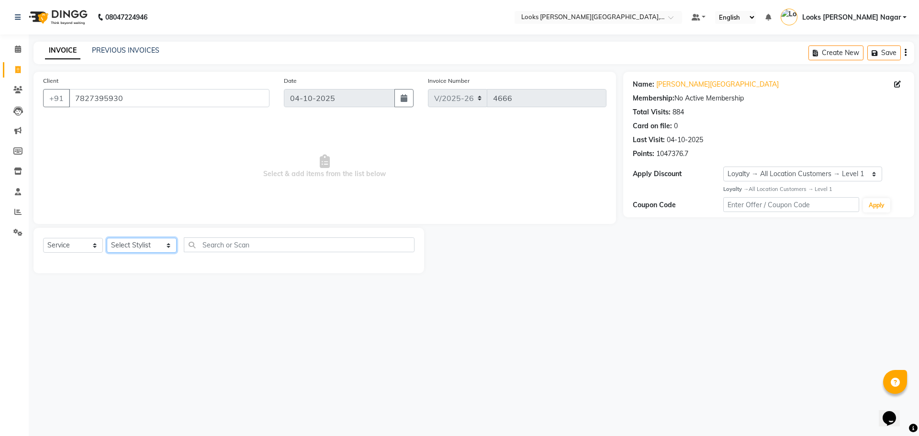
select select "23518"
click at [107, 238] on select "Select Stylist Alam Aman [PERSON_NAME] Armaan Ashish Atul Deepika [PERSON_NAME]…" at bounding box center [142, 245] width 70 height 15
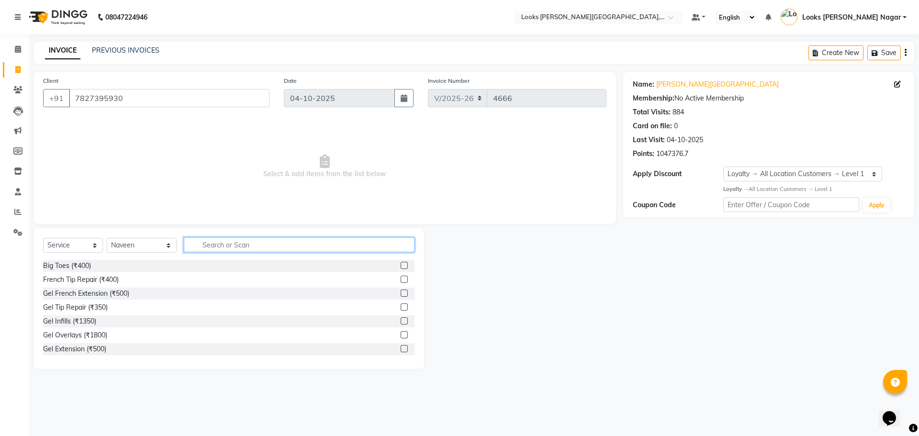
type input "i"
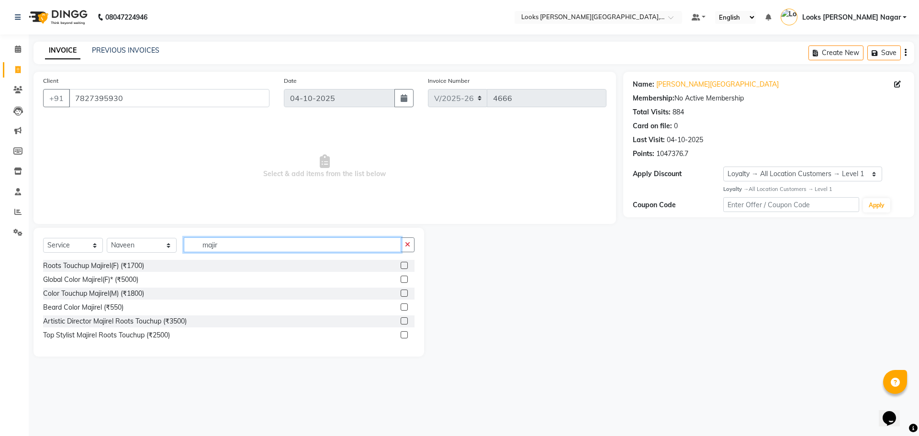
type input "majir"
click at [121, 260] on div "Roots Touchup Majirel(F) (₹1700)" at bounding box center [229, 266] width 372 height 12
click at [122, 262] on div "Roots Touchup Majirel(F) (₹1700)" at bounding box center [93, 266] width 101 height 10
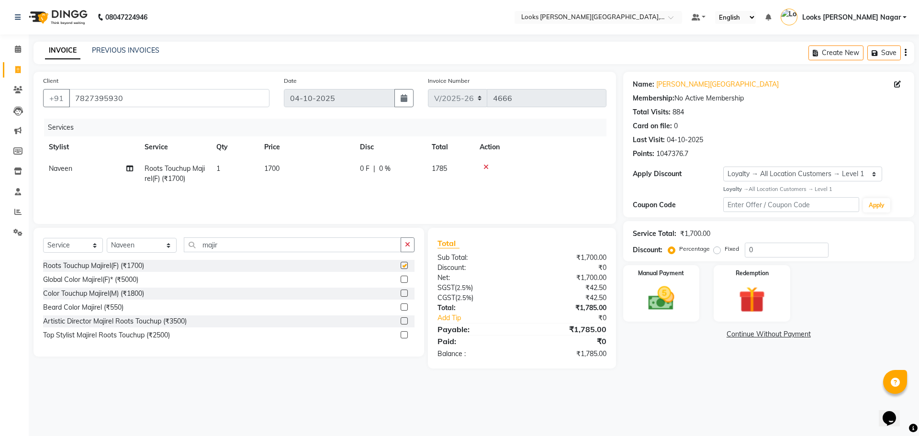
checkbox input "false"
click at [136, 249] on select "Select Stylist Alam Aman [PERSON_NAME] Armaan Ashish Atul Deepika [PERSON_NAME]…" at bounding box center [142, 245] width 70 height 15
click at [107, 238] on select "Select Stylist Alam Aman [PERSON_NAME] Armaan Ashish Atul Deepika [PERSON_NAME]…" at bounding box center [142, 245] width 70 height 15
click at [139, 249] on select "Select Stylist Alam Aman [PERSON_NAME] Armaan Ashish Atul Deepika [PERSON_NAME]…" at bounding box center [142, 245] width 70 height 15
select select "69141"
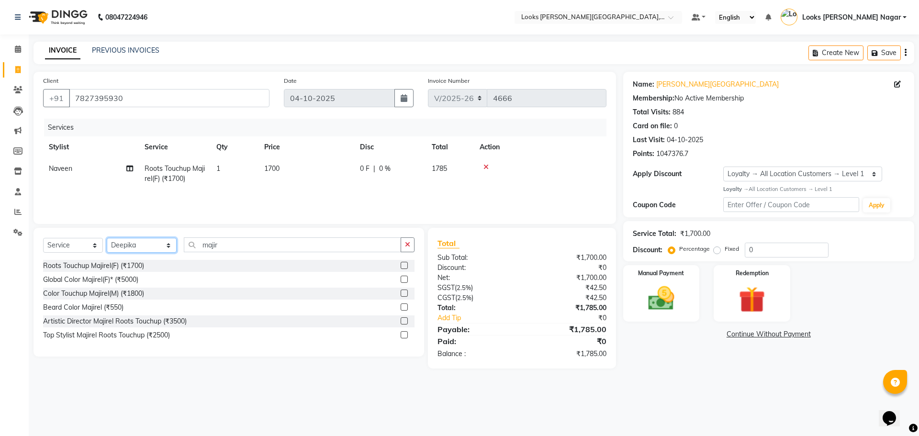
click at [107, 238] on select "Select Stylist Alam Aman [PERSON_NAME] Armaan Ashish Atul Deepika [PERSON_NAME]…" at bounding box center [142, 245] width 70 height 15
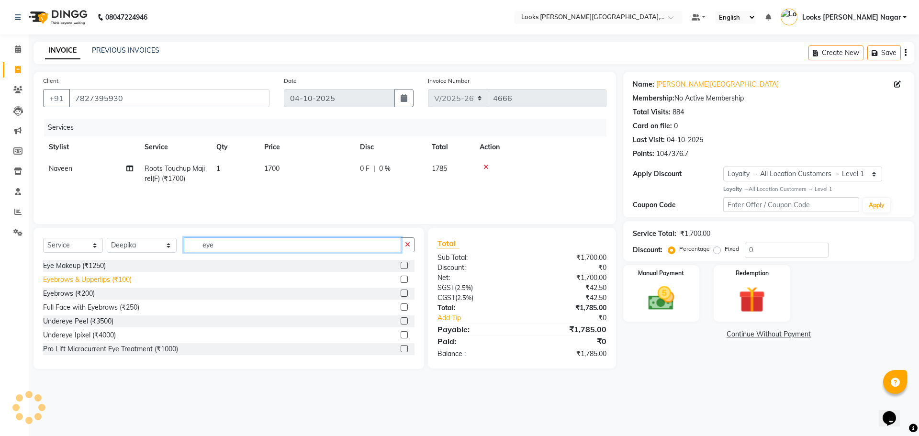
type input "eye"
click at [101, 284] on div "Eyebrows & Upperlips (₹100)" at bounding box center [87, 280] width 89 height 10
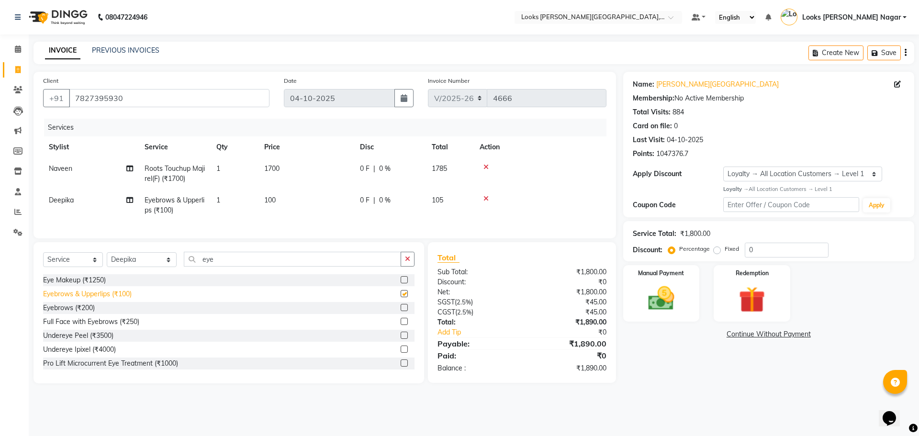
checkbox input "false"
click at [336, 171] on td "1700" at bounding box center [307, 174] width 96 height 32
select select "23518"
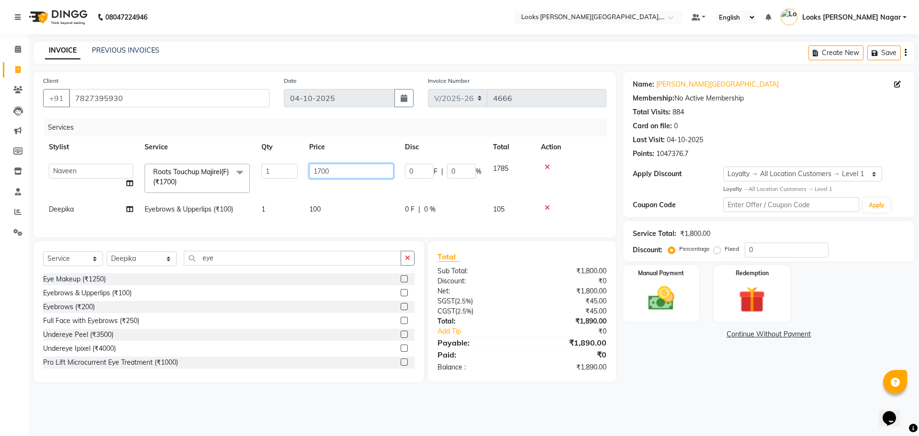
drag, startPoint x: 336, startPoint y: 171, endPoint x: 255, endPoint y: 185, distance: 82.5
click at [255, 185] on tr "Alam Aman [PERSON_NAME] Armaan Ashish Atul Deepika Deepu Dilshad Durga [PERSON_…" at bounding box center [325, 178] width 564 height 41
type input "17001523"
click at [365, 185] on tr "Alam Aman [PERSON_NAME] Armaan Ashish Atul Deepika Deepu Dilshad Durga [PERSON_…" at bounding box center [325, 178] width 564 height 41
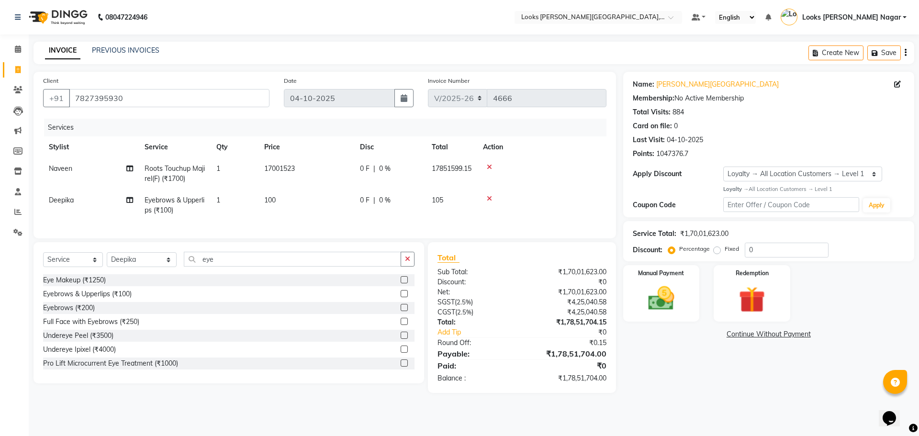
click at [371, 178] on td "0 F | 0 %" at bounding box center [390, 174] width 72 height 32
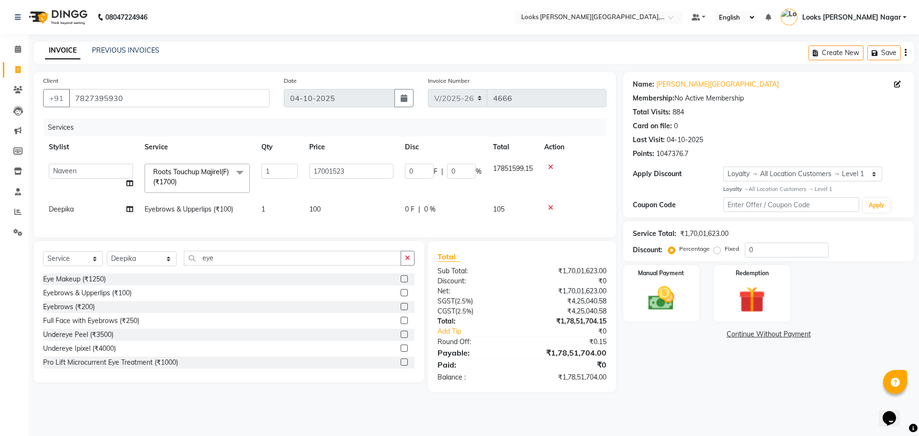
click at [342, 160] on td "17001523" at bounding box center [352, 178] width 96 height 41
click at [367, 177] on input "17001523" at bounding box center [351, 171] width 84 height 15
click at [342, 200] on td "100" at bounding box center [352, 210] width 96 height 22
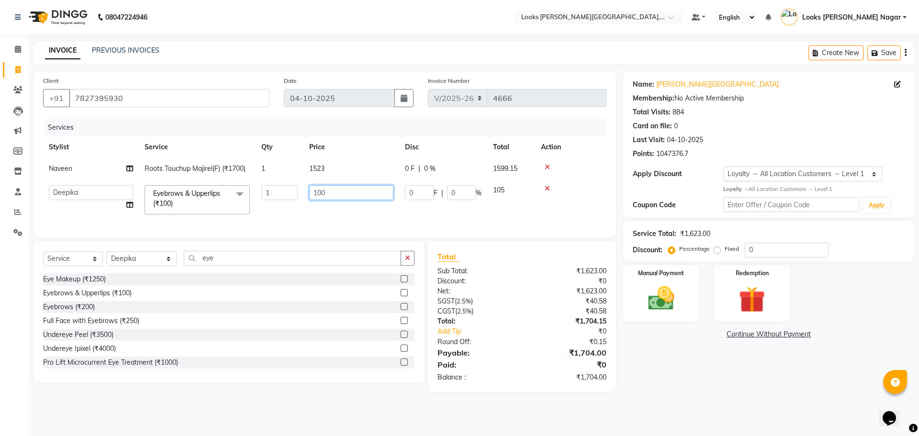
click at [343, 197] on input "100" at bounding box center [351, 192] width 84 height 15
click at [713, 388] on div "Name: [PERSON_NAME] Nagar Membership: No Active Membership Total Visits: 884 Ca…" at bounding box center [772, 232] width 298 height 320
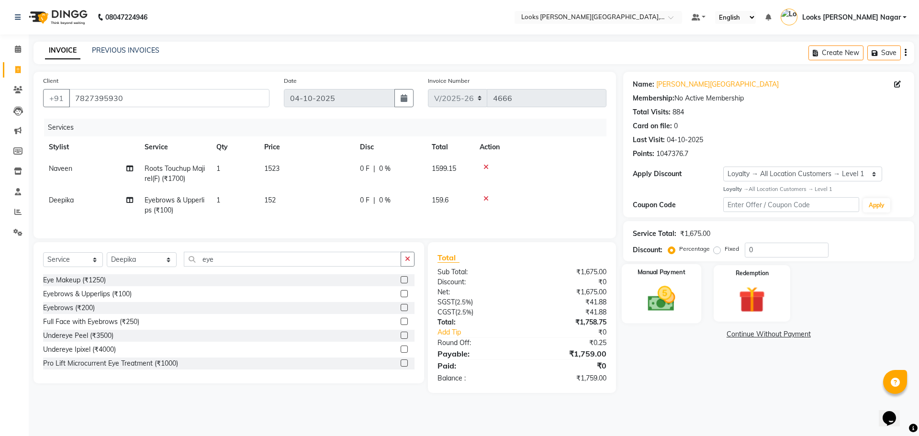
click at [664, 294] on img at bounding box center [661, 299] width 45 height 32
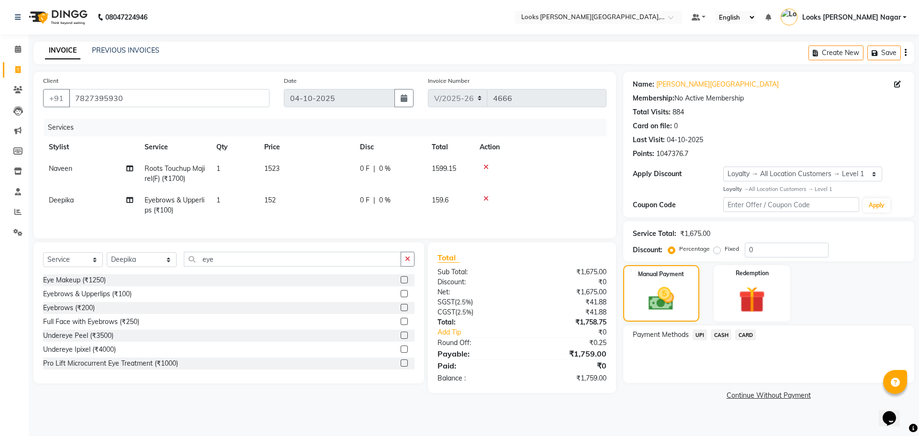
click at [343, 206] on td "152" at bounding box center [307, 206] width 96 height 32
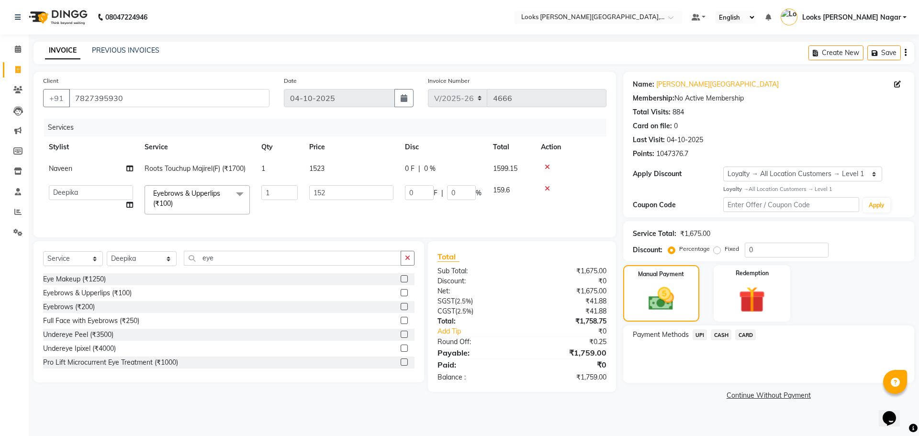
click at [353, 172] on td "1523" at bounding box center [352, 169] width 96 height 22
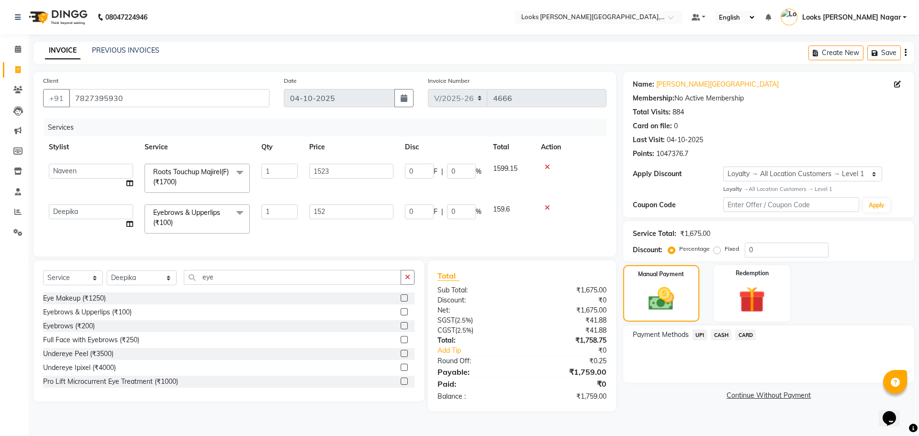
click at [353, 199] on td "152" at bounding box center [352, 219] width 96 height 41
click at [353, 212] on input "152" at bounding box center [351, 211] width 84 height 15
click at [699, 402] on div "Name: [PERSON_NAME] Nagar Membership: No Active Membership Total Visits: 884 Ca…" at bounding box center [772, 241] width 298 height 339
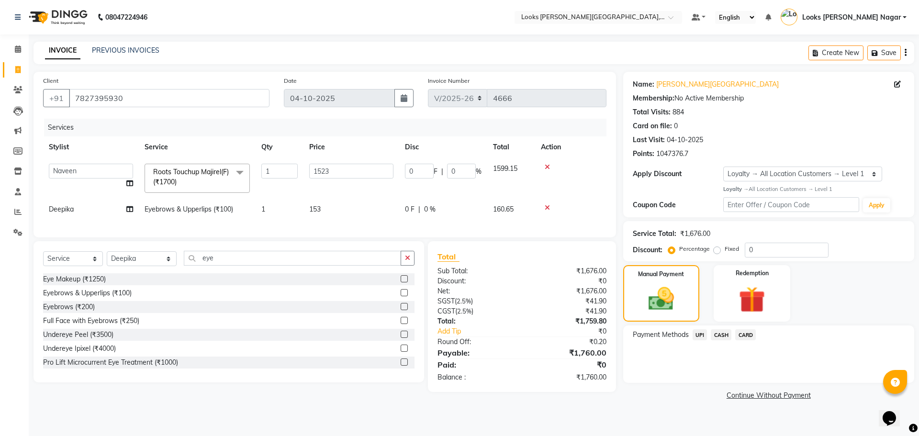
drag, startPoint x: 723, startPoint y: 334, endPoint x: 727, endPoint y: 345, distance: 11.2
click at [723, 335] on span "CASH" at bounding box center [721, 334] width 21 height 11
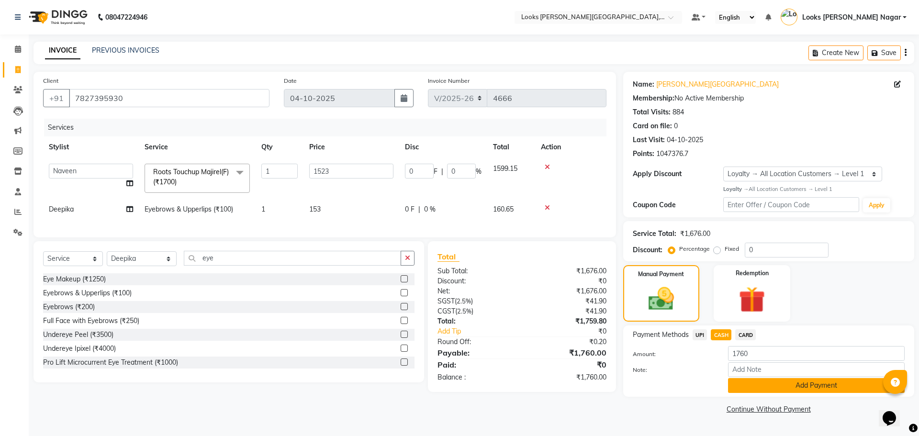
click at [738, 384] on button "Add Payment" at bounding box center [816, 385] width 177 height 15
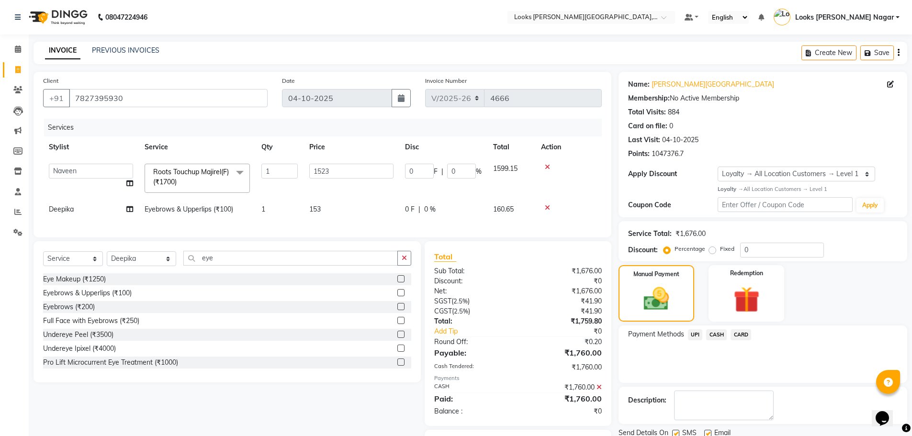
scroll to position [59, 0]
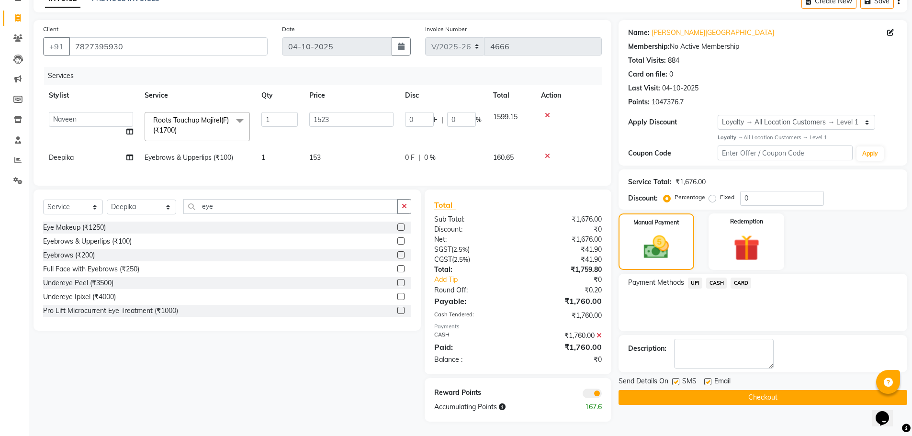
click at [671, 376] on div "Send Details On SMS Email" at bounding box center [763, 382] width 289 height 12
click at [673, 378] on label at bounding box center [675, 381] width 7 height 7
click at [673, 379] on input "checkbox" at bounding box center [675, 382] width 6 height 6
click at [668, 393] on button "Checkout" at bounding box center [763, 397] width 289 height 15
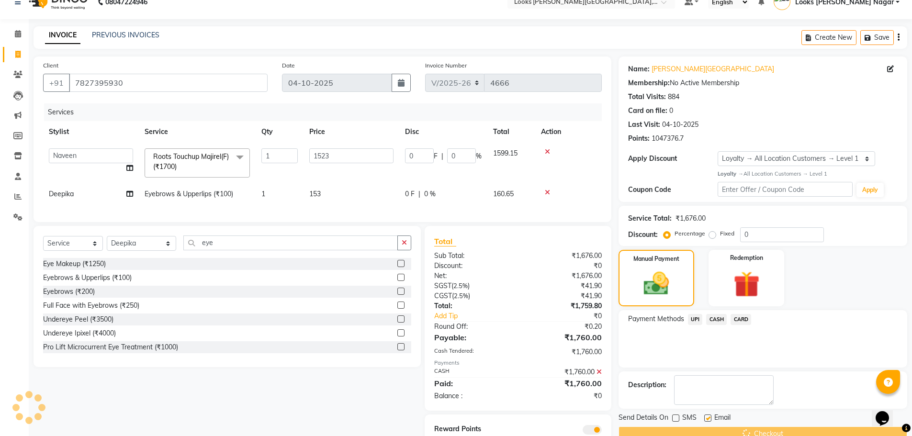
scroll to position [0, 0]
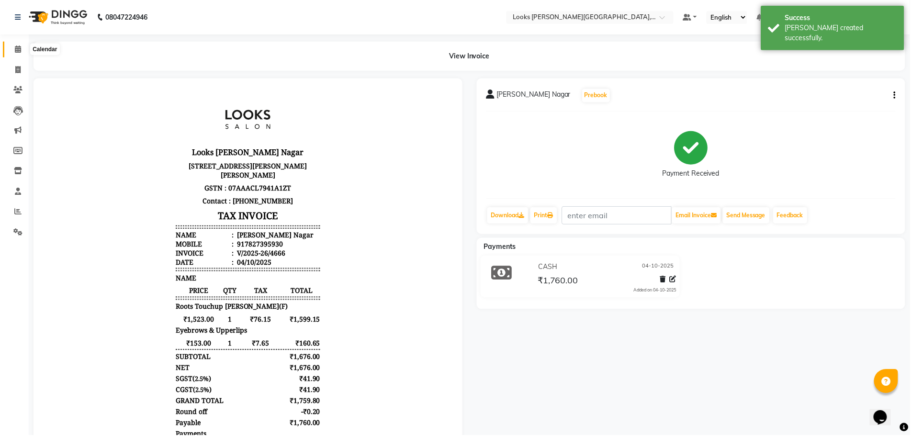
click at [19, 46] on icon at bounding box center [18, 48] width 6 height 7
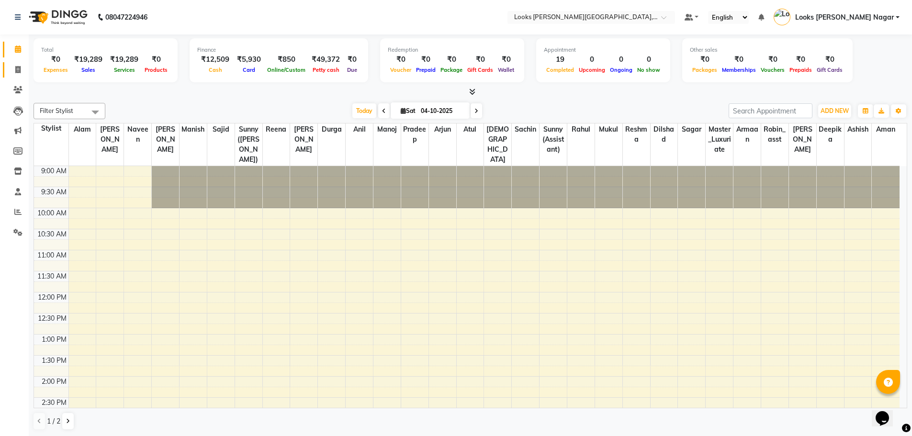
click at [22, 67] on span at bounding box center [18, 70] width 17 height 11
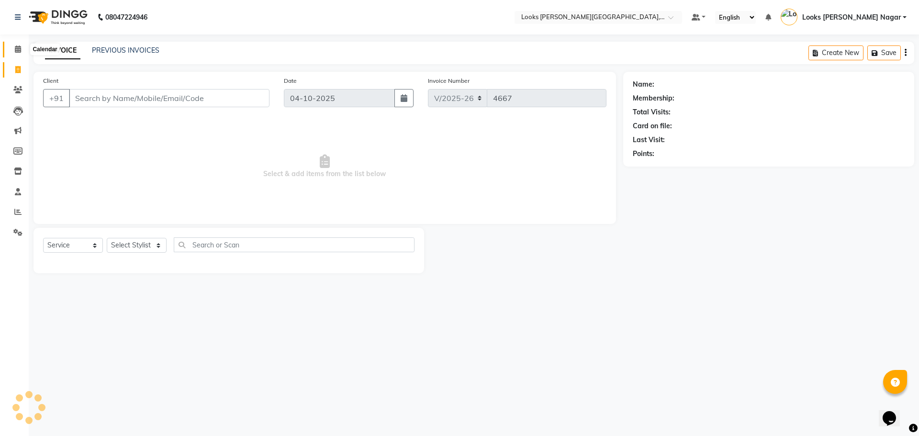
click at [15, 51] on icon at bounding box center [18, 48] width 6 height 7
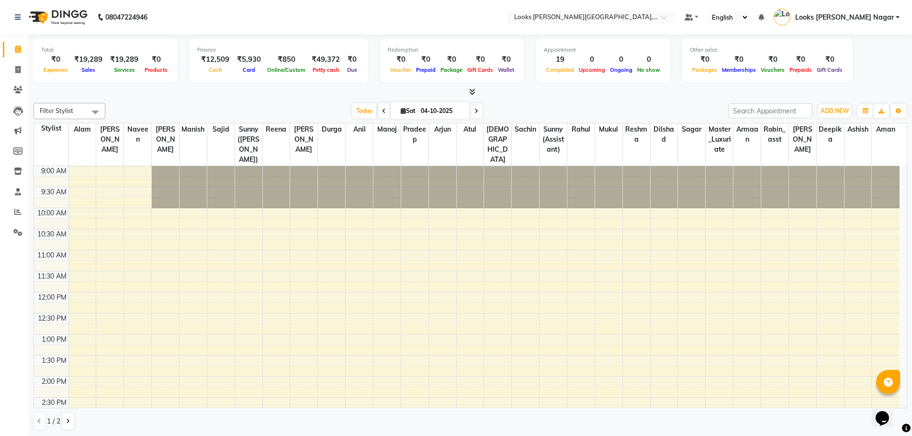
click at [22, 78] on li "Invoice" at bounding box center [14, 70] width 29 height 21
drag, startPoint x: 10, startPoint y: 70, endPoint x: 16, endPoint y: 69, distance: 6.7
click at [10, 70] on span at bounding box center [18, 70] width 17 height 11
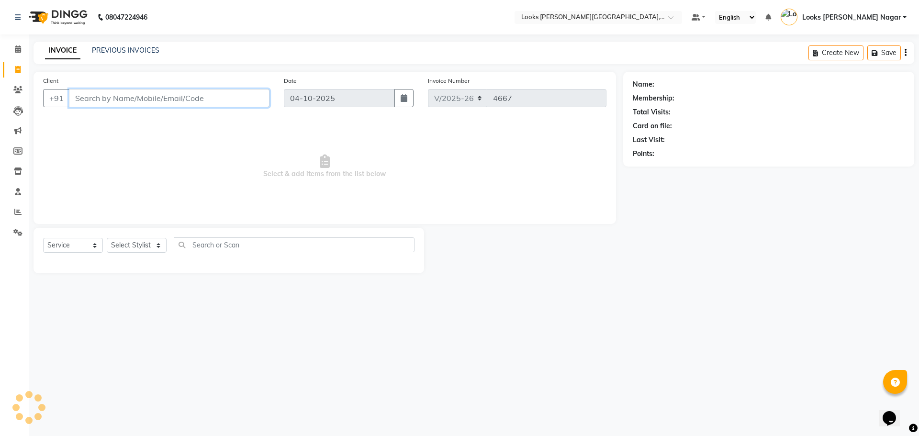
click at [135, 91] on input "Client" at bounding box center [169, 98] width 201 height 18
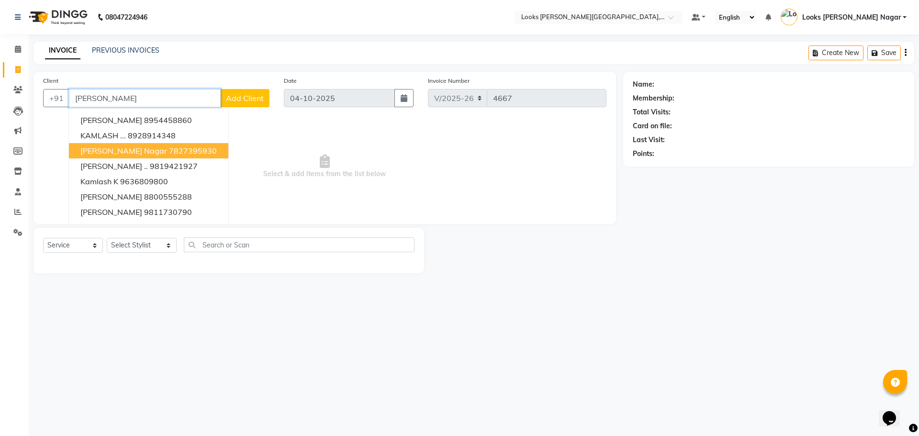
click at [111, 150] on span "[PERSON_NAME] Nagar" at bounding box center [123, 151] width 87 height 10
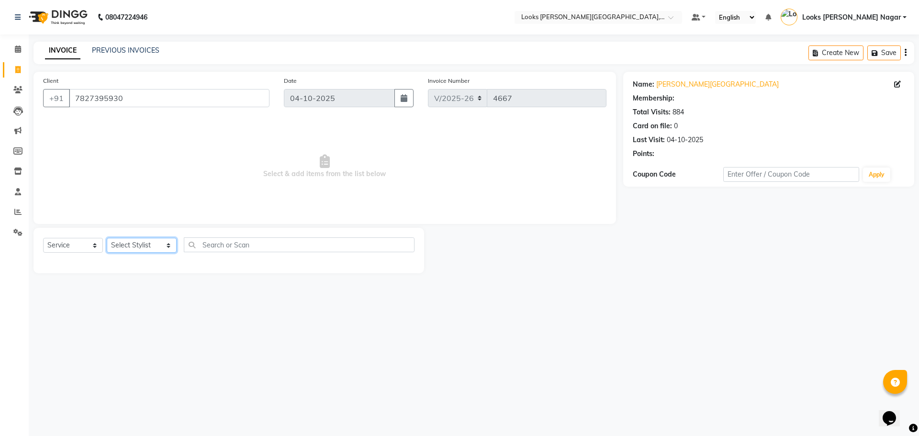
click at [139, 246] on select "Select Stylist Alam Aman [PERSON_NAME] Armaan Ashish Atul Deepika [PERSON_NAME]…" at bounding box center [142, 245] width 70 height 15
click at [107, 238] on select "Select Stylist Alam Aman [PERSON_NAME] Armaan Ashish Atul Deepika [PERSON_NAME]…" at bounding box center [142, 245] width 70 height 15
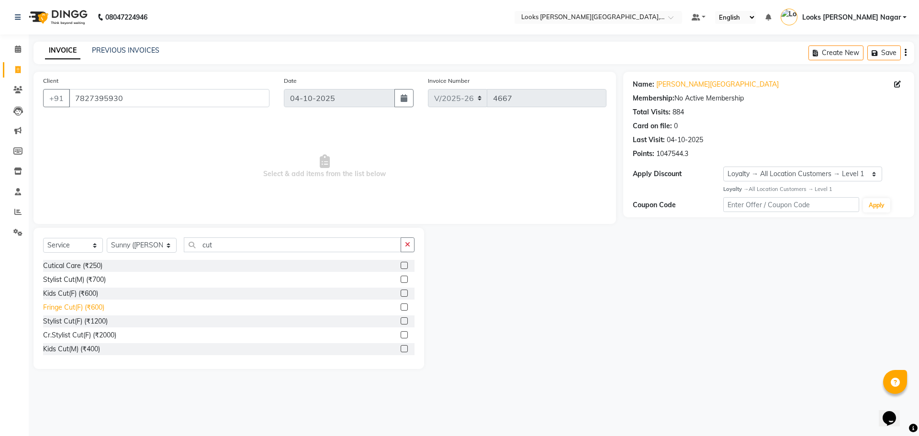
click at [73, 306] on div "Fringe Cut(F) (₹600)" at bounding box center [73, 308] width 61 height 10
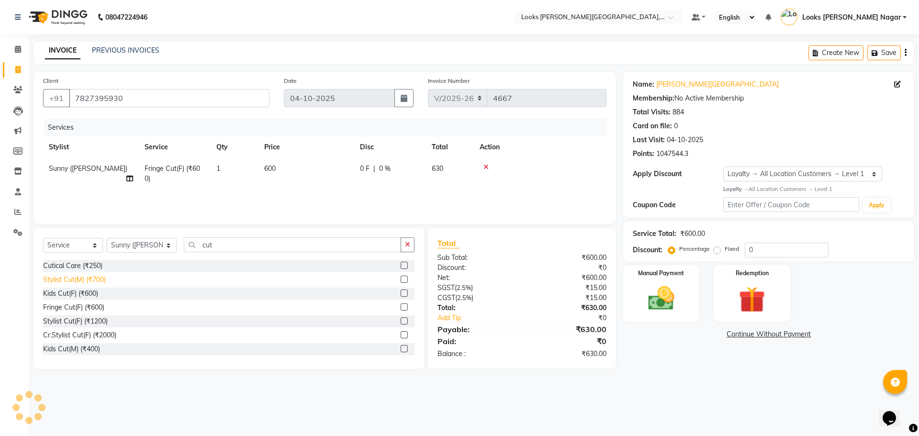
click at [78, 283] on div "Stylist Cut(M) (₹700)" at bounding box center [74, 280] width 63 height 10
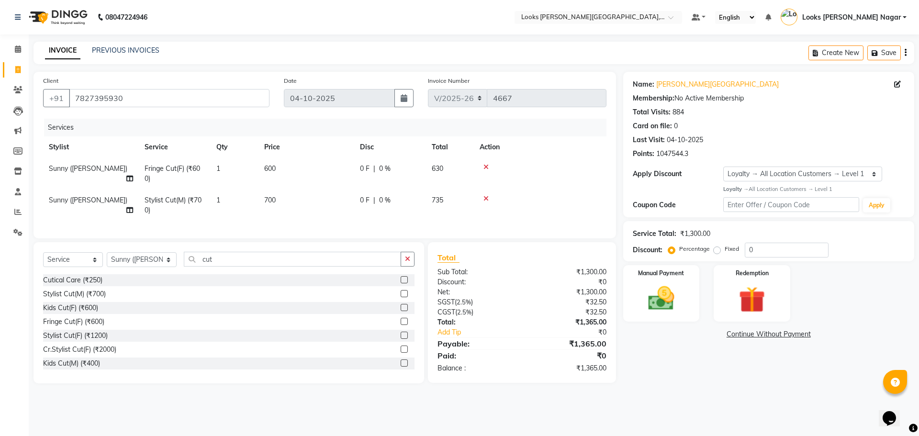
click at [485, 166] on icon at bounding box center [486, 167] width 5 height 7
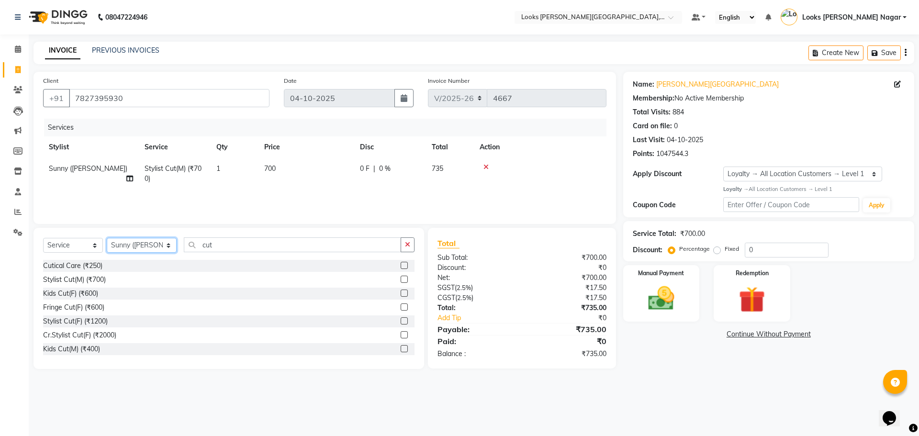
click at [124, 250] on select "Select Stylist Alam Aman [PERSON_NAME] Armaan Ashish Atul Deepika [PERSON_NAME]…" at bounding box center [142, 245] width 70 height 15
click at [107, 238] on select "Select Stylist Alam Aman [PERSON_NAME] Armaan Ashish Atul Deepika [PERSON_NAME]…" at bounding box center [142, 245] width 70 height 15
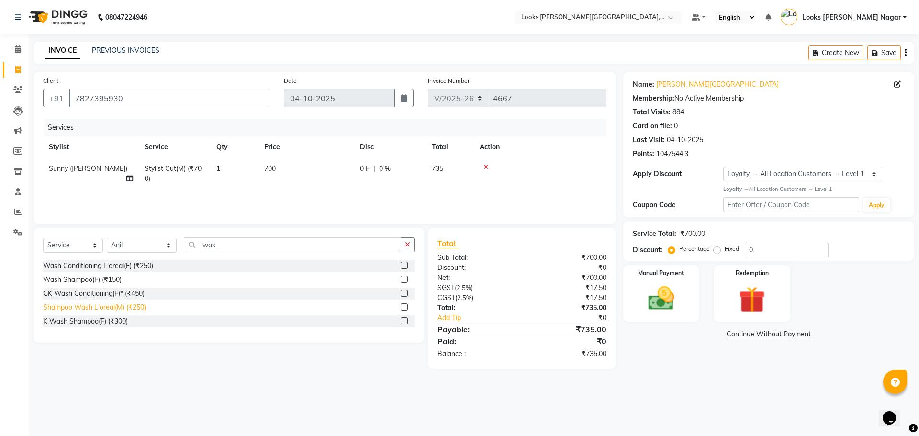
drag, startPoint x: 127, startPoint y: 309, endPoint x: 361, endPoint y: 125, distance: 297.7
click at [128, 308] on div "Shampoo Wash L'oreal(M) (₹250)" at bounding box center [94, 308] width 103 height 10
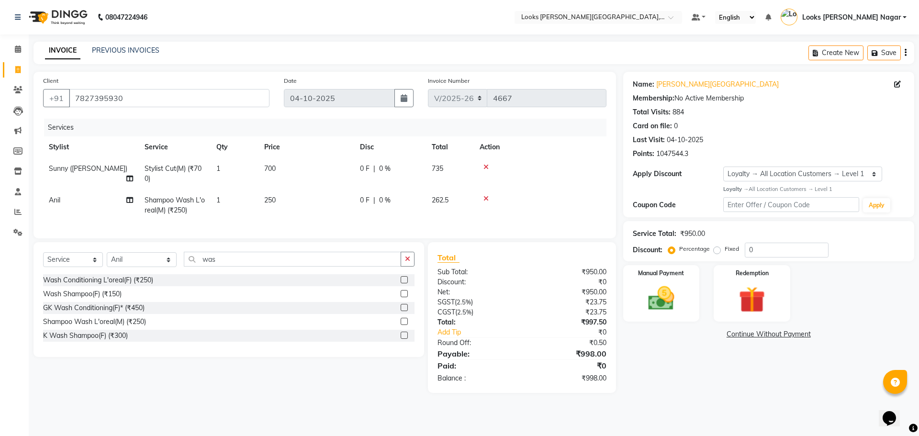
click at [320, 163] on td "700" at bounding box center [307, 174] width 96 height 32
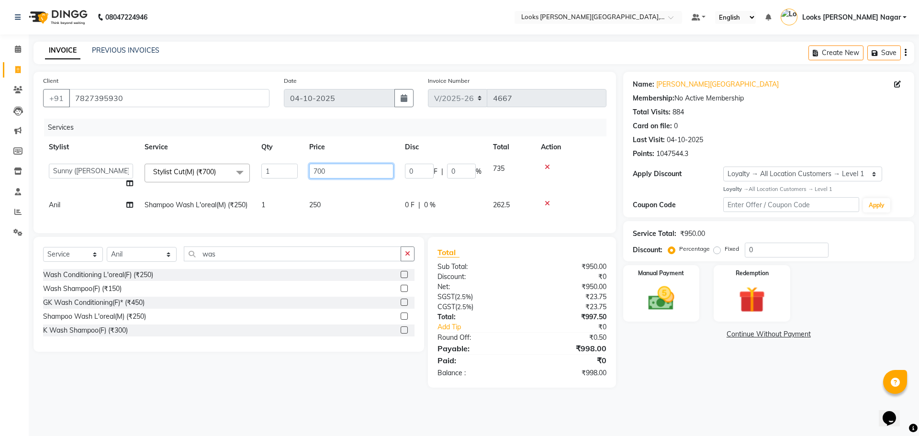
drag, startPoint x: 345, startPoint y: 175, endPoint x: 152, endPoint y: 213, distance: 196.7
click at [224, 199] on tbody "Alam Aman [PERSON_NAME] Armaan Ashish Atul Deepika Deepu Dilshad Durga [PERSON_…" at bounding box center [325, 187] width 564 height 58
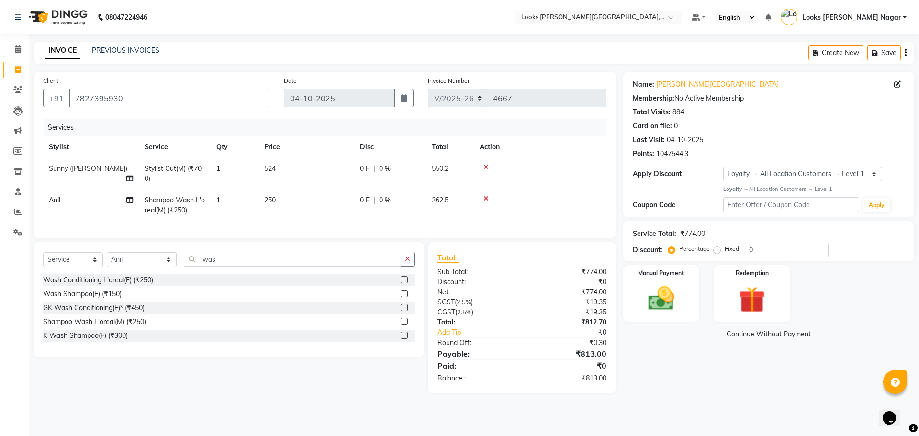
click at [333, 209] on td "250" at bounding box center [307, 206] width 96 height 32
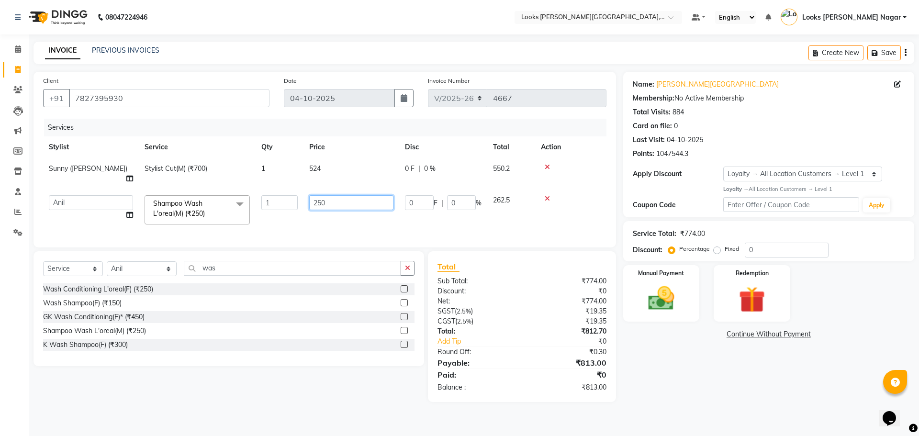
click at [335, 195] on input "250" at bounding box center [351, 202] width 84 height 15
drag, startPoint x: 768, startPoint y: 424, endPoint x: 763, endPoint y: 408, distance: 16.7
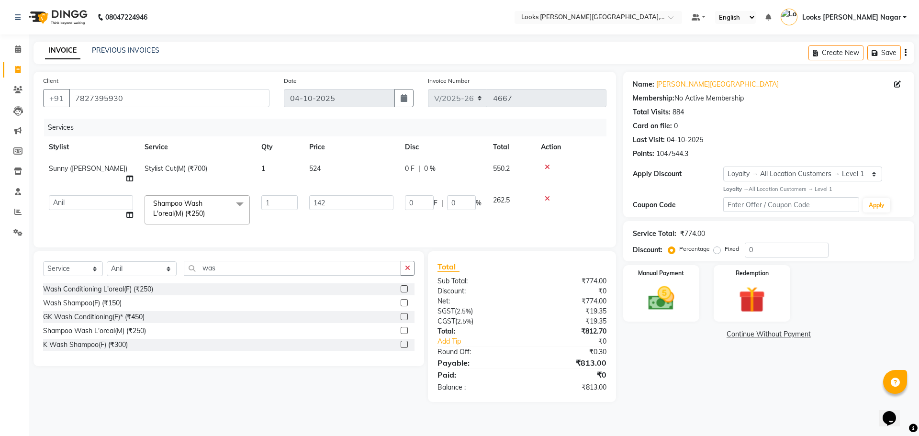
click at [769, 424] on div "08047224946 Select Location × Looks [PERSON_NAME][GEOGRAPHIC_DATA], [GEOGRAPHIC…" at bounding box center [459, 218] width 919 height 436
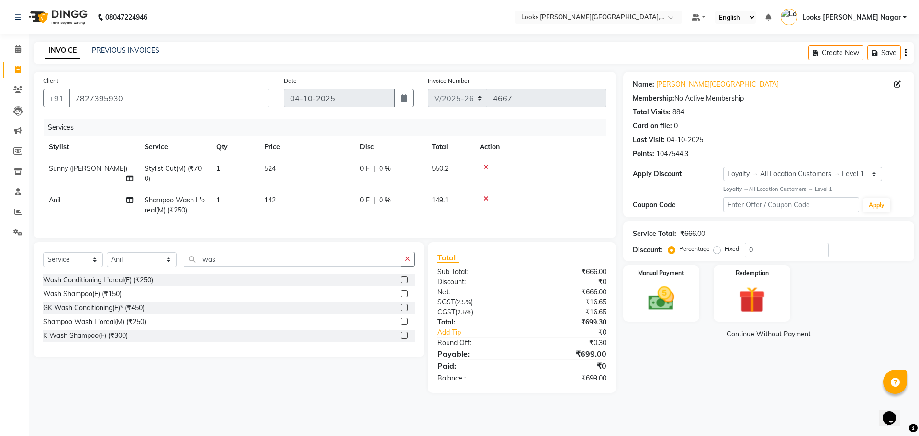
click at [329, 202] on td "142" at bounding box center [307, 206] width 96 height 32
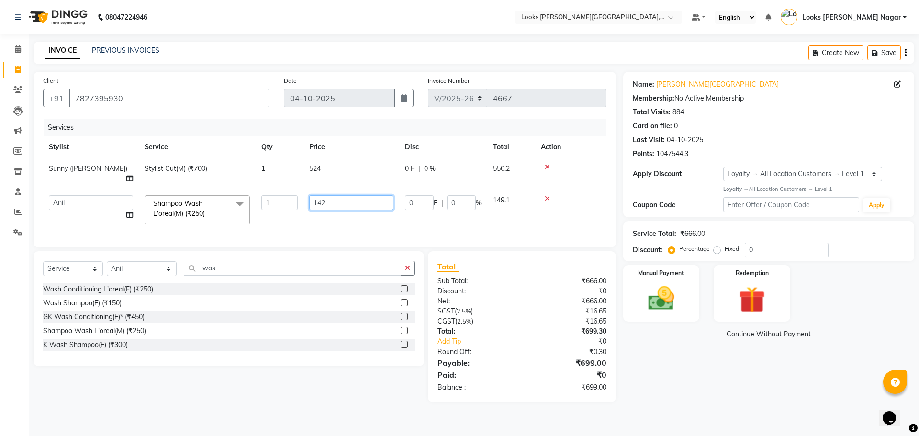
click at [332, 198] on input "142" at bounding box center [351, 202] width 84 height 15
click at [631, 318] on div "Manual Payment" at bounding box center [661, 293] width 79 height 59
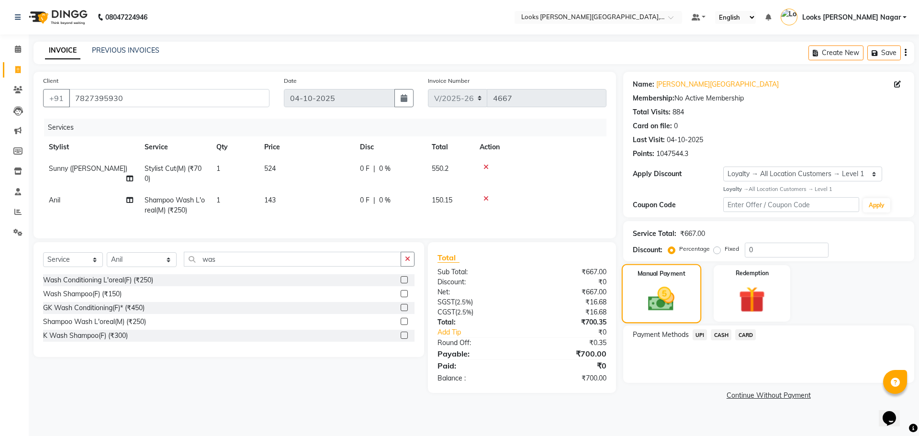
click at [653, 297] on img at bounding box center [661, 299] width 43 height 31
click at [754, 333] on span "CARD" at bounding box center [745, 334] width 21 height 11
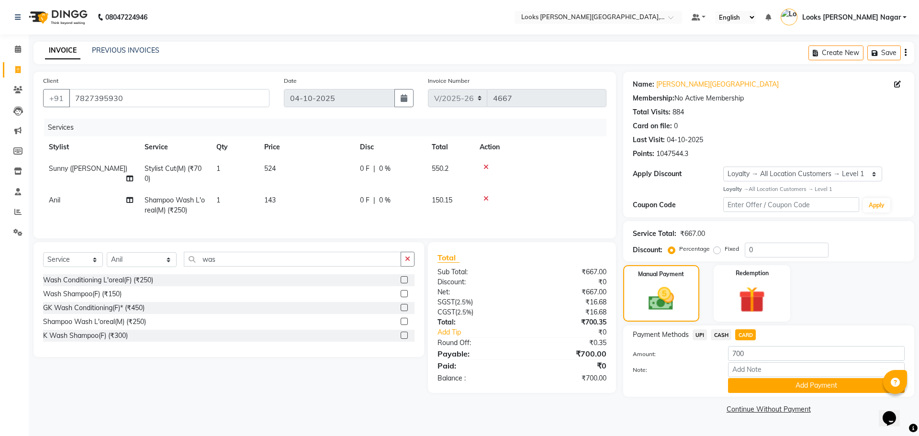
click at [758, 381] on button "Add Payment" at bounding box center [816, 385] width 177 height 15
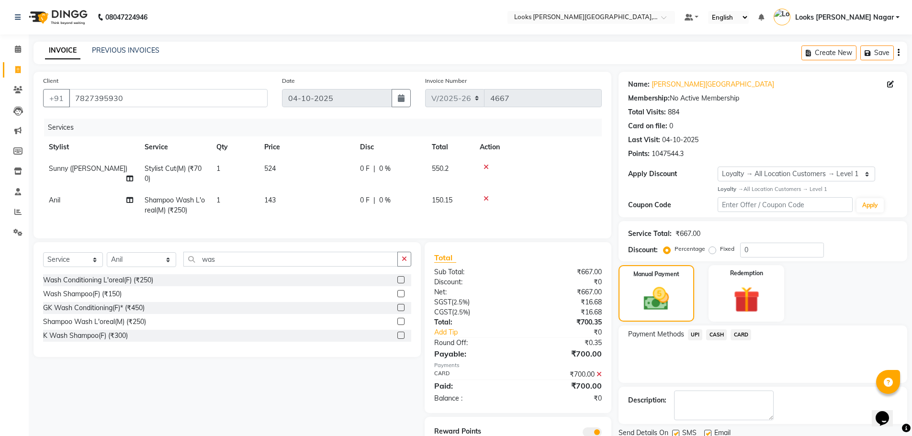
scroll to position [46, 0]
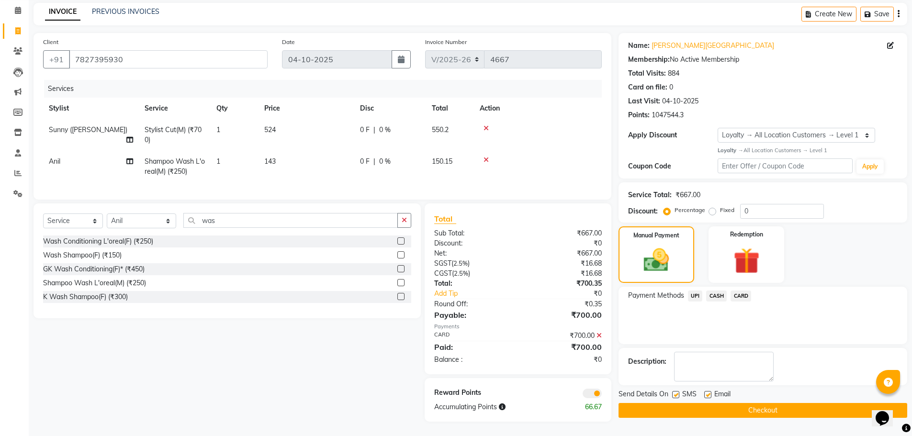
click at [678, 391] on label at bounding box center [675, 394] width 7 height 7
click at [678, 392] on input "checkbox" at bounding box center [675, 395] width 6 height 6
click at [678, 394] on div "Send Details On SMS Email Checkout" at bounding box center [763, 403] width 289 height 29
click at [675, 403] on button "Checkout" at bounding box center [763, 410] width 289 height 15
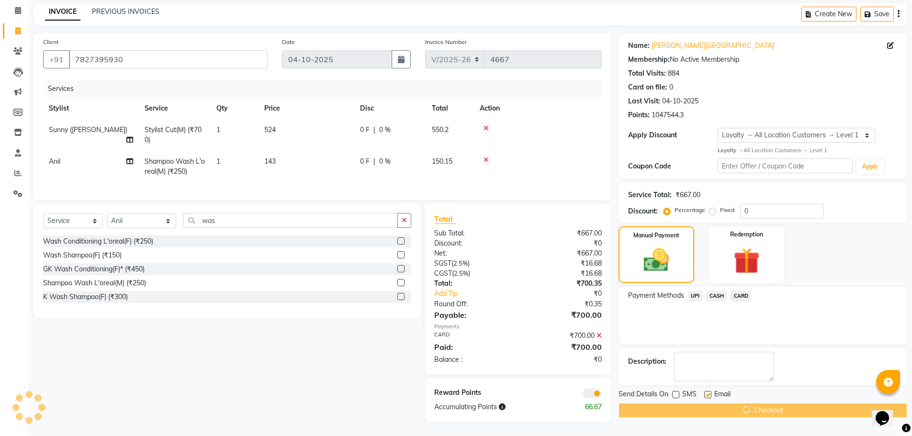
scroll to position [0, 0]
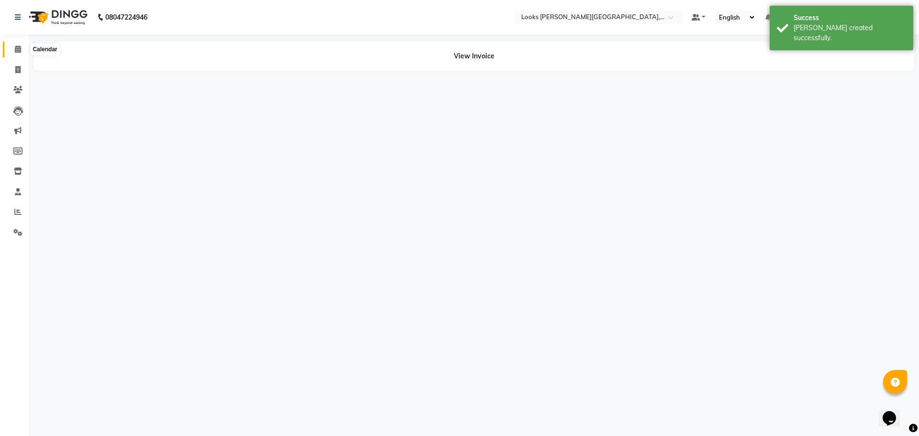
click at [20, 52] on icon at bounding box center [18, 48] width 6 height 7
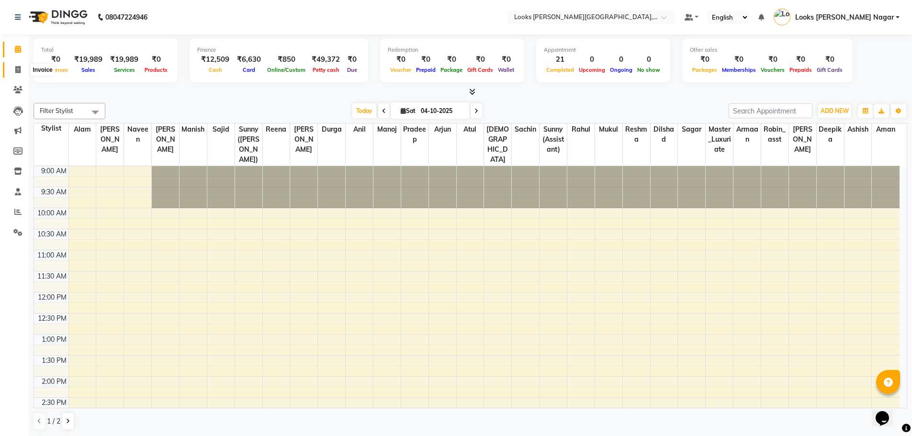
click at [13, 67] on span at bounding box center [18, 70] width 17 height 11
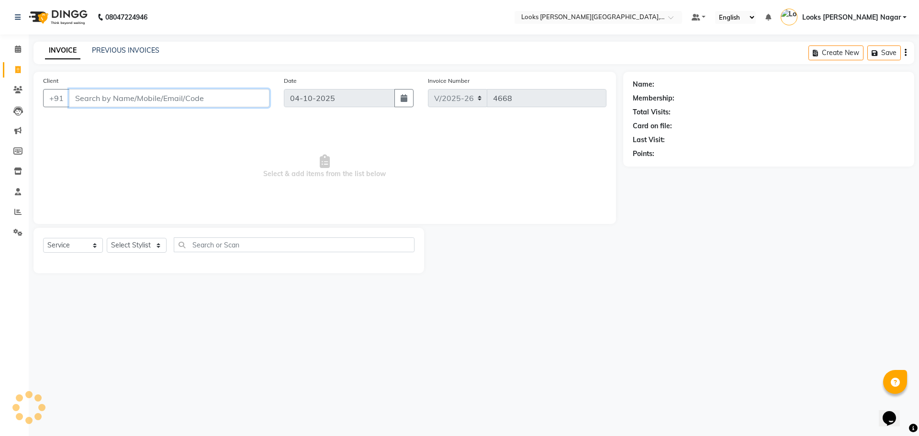
click at [90, 97] on input "Client" at bounding box center [169, 98] width 201 height 18
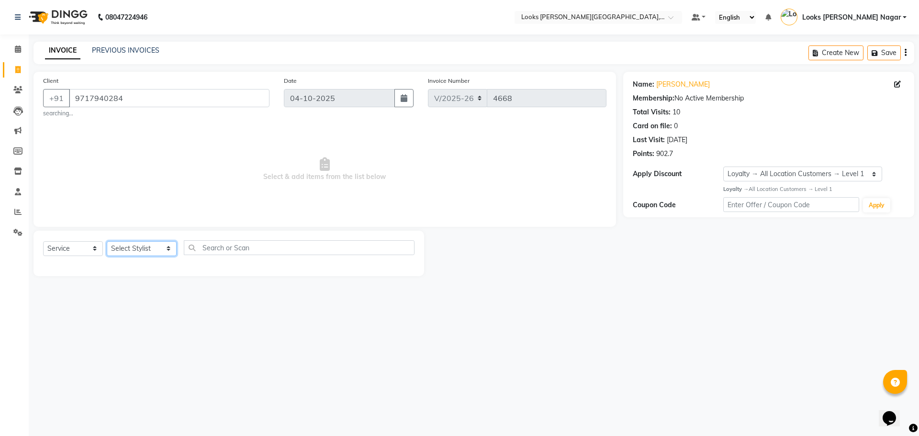
click at [150, 248] on select "Select Stylist Alam Aman [PERSON_NAME] Armaan Ashish Atul Deepika [PERSON_NAME]…" at bounding box center [142, 248] width 70 height 15
click at [107, 241] on select "Select Stylist Alam Aman [PERSON_NAME] Armaan Ashish Atul Deepika [PERSON_NAME]…" at bounding box center [142, 248] width 70 height 15
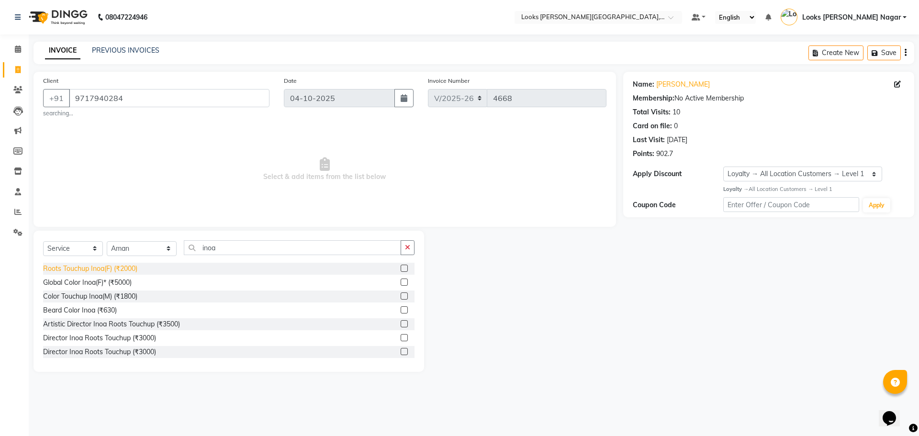
click at [129, 271] on div "Roots Touchup Inoa(F) (₹2000)" at bounding box center [90, 269] width 94 height 10
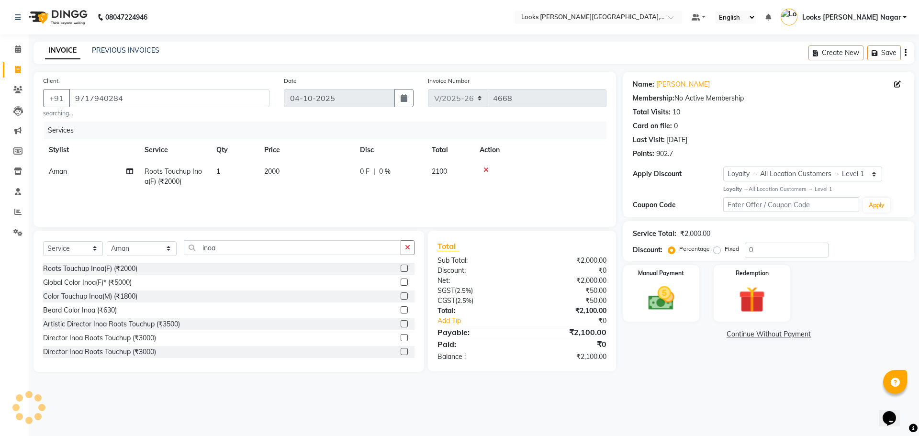
click at [315, 171] on td "2000" at bounding box center [307, 177] width 96 height 32
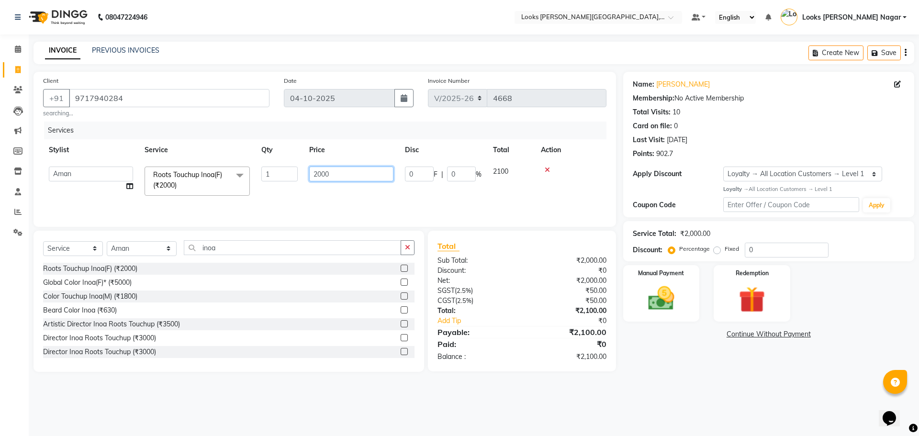
click at [319, 172] on input "2000" at bounding box center [351, 174] width 84 height 15
click at [329, 173] on input "2000" at bounding box center [351, 174] width 84 height 15
click at [334, 171] on input "2000" at bounding box center [351, 174] width 84 height 15
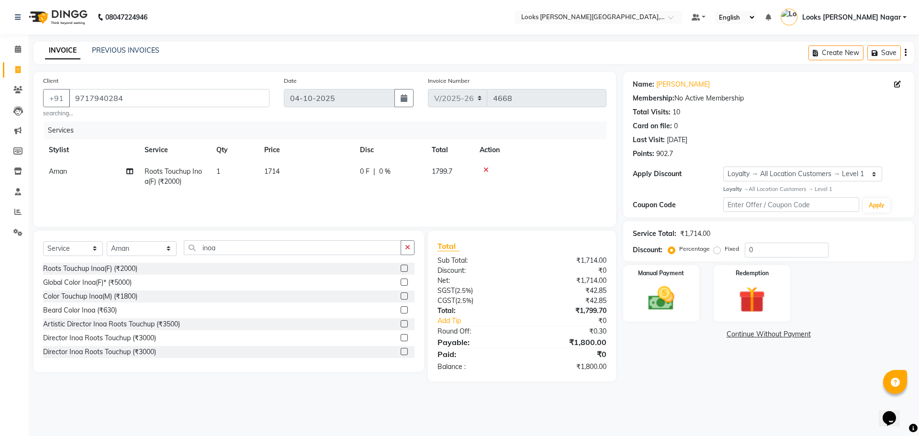
drag, startPoint x: 727, startPoint y: 390, endPoint x: 702, endPoint y: 351, distance: 46.9
click at [726, 390] on div "08047224946 Select Location × Looks [PERSON_NAME][GEOGRAPHIC_DATA], [GEOGRAPHIC…" at bounding box center [459, 218] width 919 height 436
click at [670, 300] on img at bounding box center [661, 299] width 45 height 32
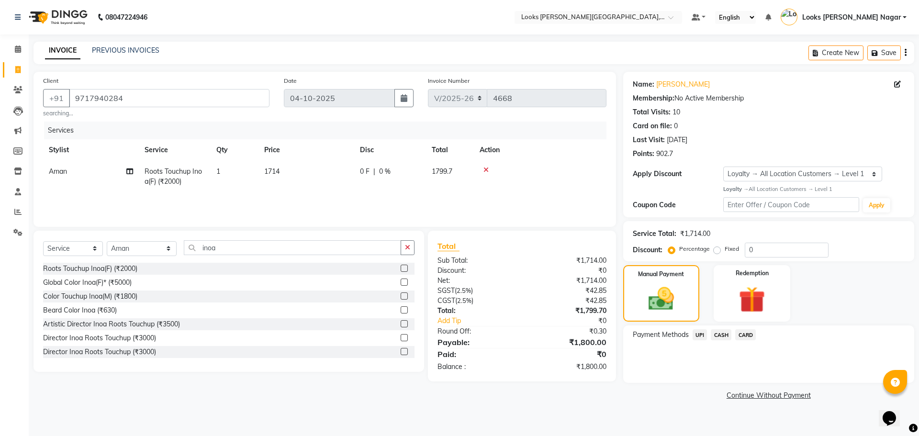
drag, startPoint x: 740, startPoint y: 337, endPoint x: 743, endPoint y: 341, distance: 5.2
click at [741, 337] on span "CARD" at bounding box center [745, 334] width 21 height 11
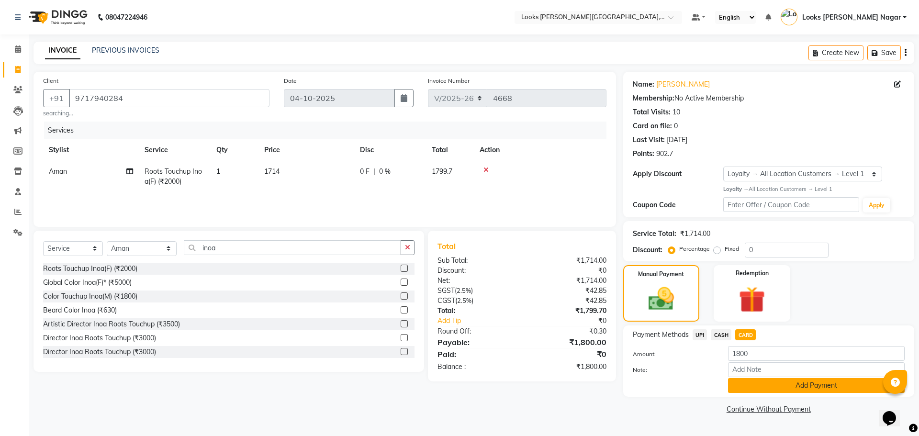
click at [755, 387] on button "Add Payment" at bounding box center [816, 385] width 177 height 15
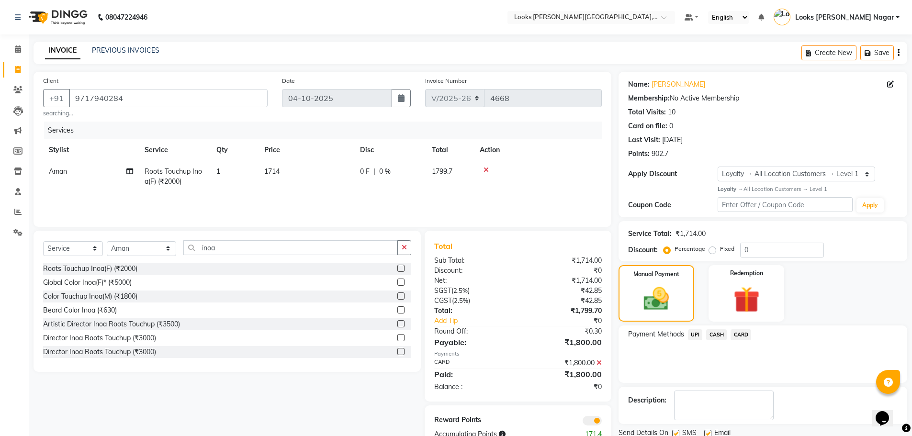
scroll to position [35, 0]
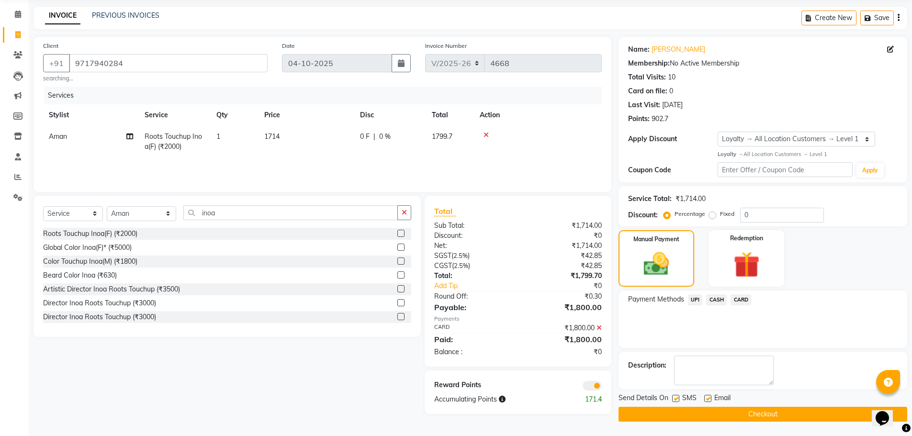
click at [692, 419] on button "Checkout" at bounding box center [763, 414] width 289 height 15
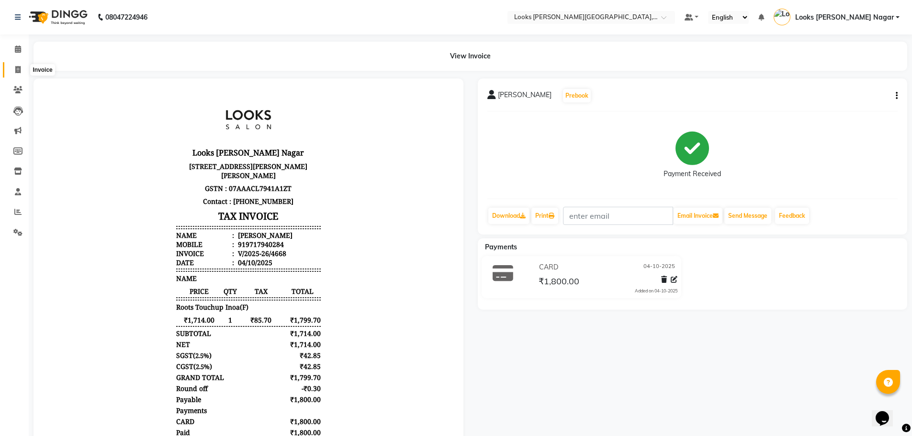
click at [23, 70] on span at bounding box center [18, 70] width 17 height 11
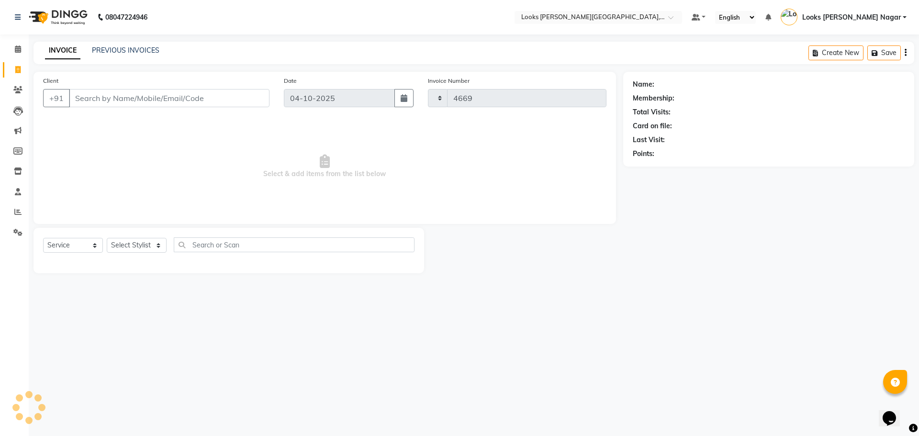
click at [172, 102] on input "Client" at bounding box center [169, 98] width 201 height 18
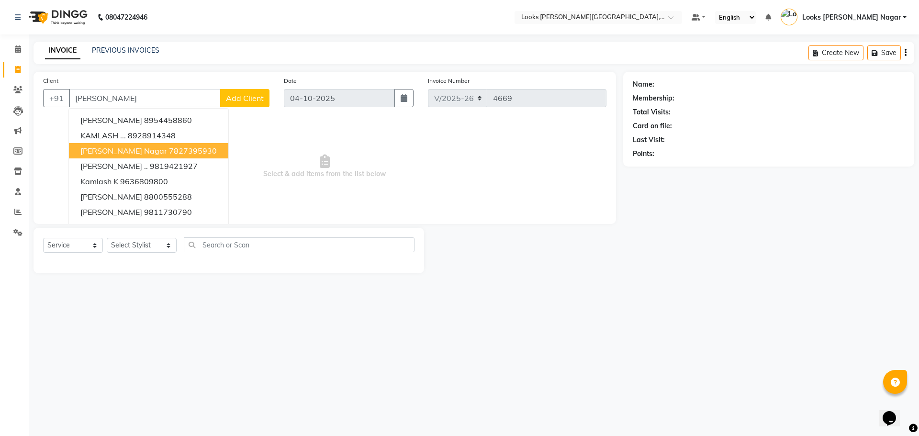
click at [158, 144] on button "[PERSON_NAME][GEOGRAPHIC_DATA]" at bounding box center [148, 150] width 159 height 15
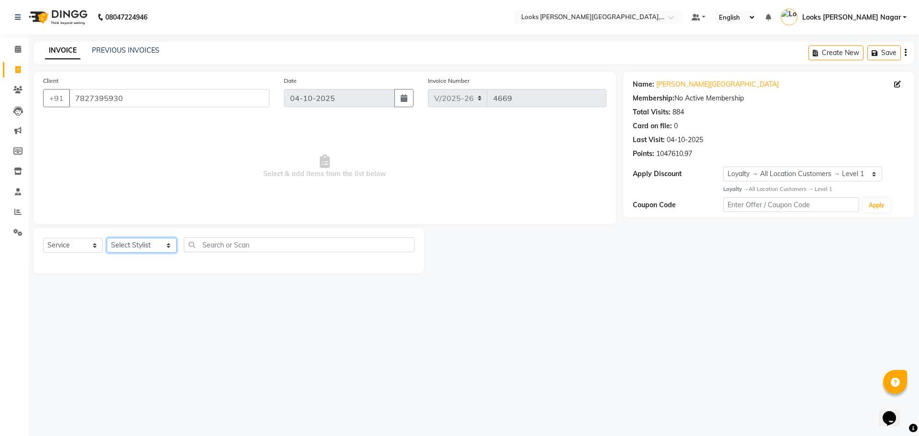
click at [129, 245] on select "Select Stylist Alam Aman [PERSON_NAME] Armaan Ashish Atul Deepika [PERSON_NAME]…" at bounding box center [142, 245] width 70 height 15
click at [107, 238] on select "Select Stylist Alam Aman [PERSON_NAME] Armaan Ashish Atul Deepika [PERSON_NAME]…" at bounding box center [142, 245] width 70 height 15
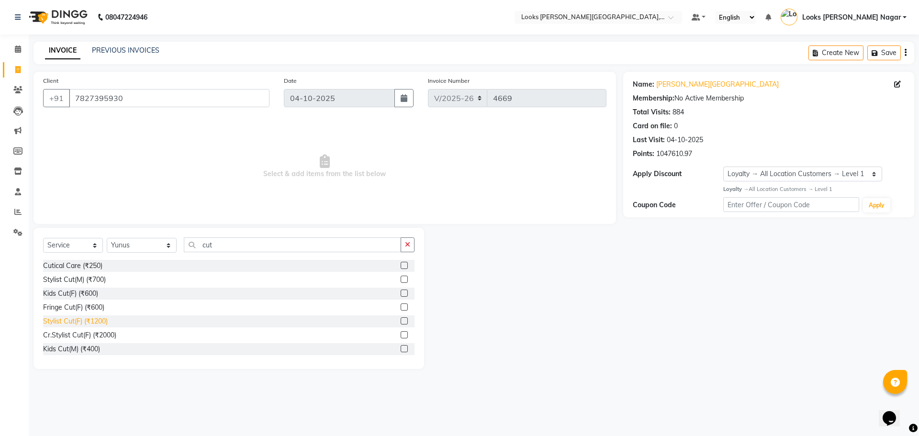
click at [54, 324] on div "Stylist Cut(F) (₹1200)" at bounding box center [75, 322] width 65 height 10
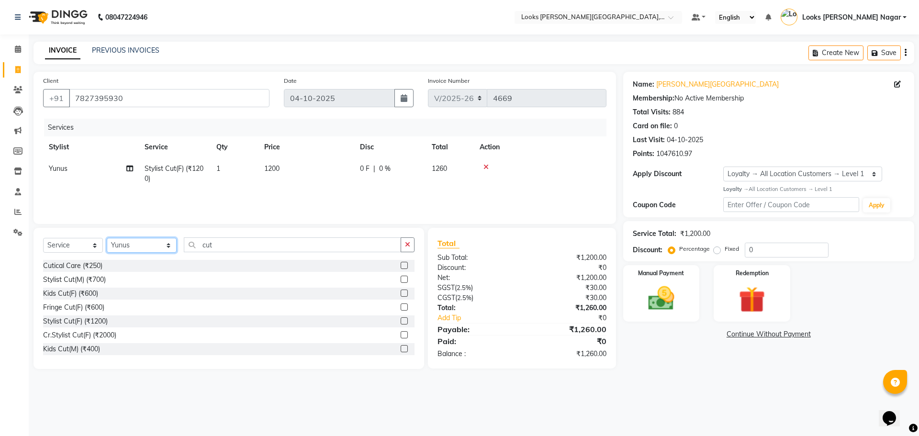
click at [137, 247] on select "Select Stylist Alam Aman [PERSON_NAME] Armaan Ashish Atul Deepika [PERSON_NAME]…" at bounding box center [142, 245] width 70 height 15
click at [107, 238] on select "Select Stylist Alam Aman [PERSON_NAME] Armaan Ashish Atul Deepika [PERSON_NAME]…" at bounding box center [142, 245] width 70 height 15
click at [84, 297] on div "Eyebrows (₹200)" at bounding box center [69, 294] width 52 height 10
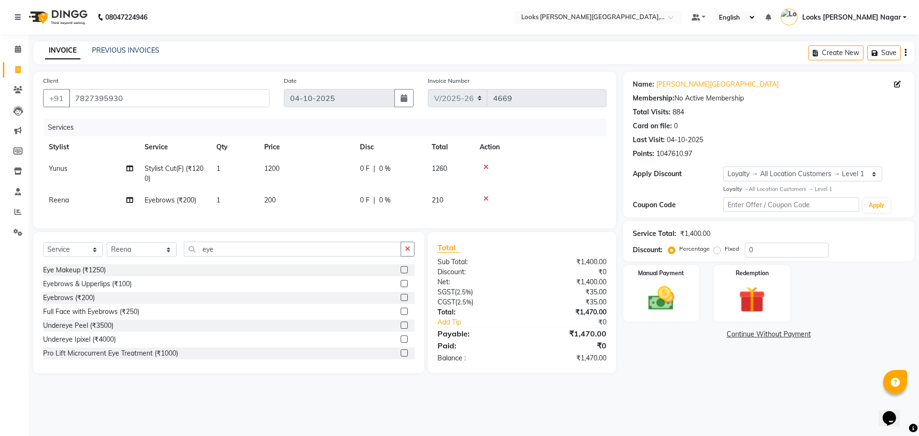
click at [325, 194] on td "200" at bounding box center [307, 201] width 96 height 22
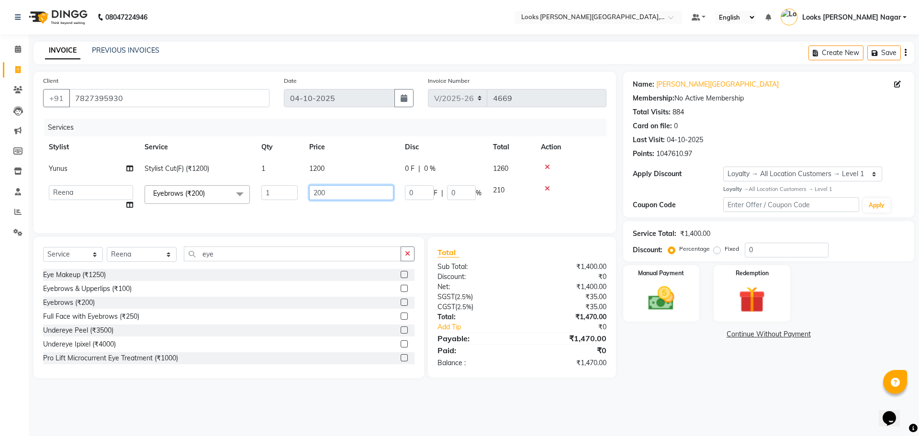
drag, startPoint x: 342, startPoint y: 196, endPoint x: 261, endPoint y: 207, distance: 82.2
click at [289, 204] on tr "Alam Aman [PERSON_NAME] Armaan Ashish Atul Deepika Deepu Dilshad Durga [PERSON_…" at bounding box center [325, 198] width 564 height 36
click at [369, 160] on tr "Yunus Stylist Cut(F) (₹1200) 1 1200 0 F | 0 % 1260" at bounding box center [325, 169] width 564 height 22
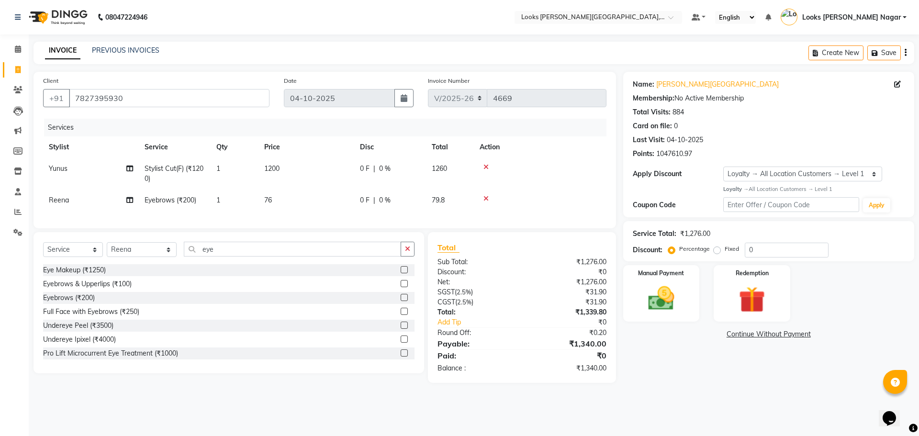
click at [362, 173] on span "0 F" at bounding box center [365, 169] width 10 height 10
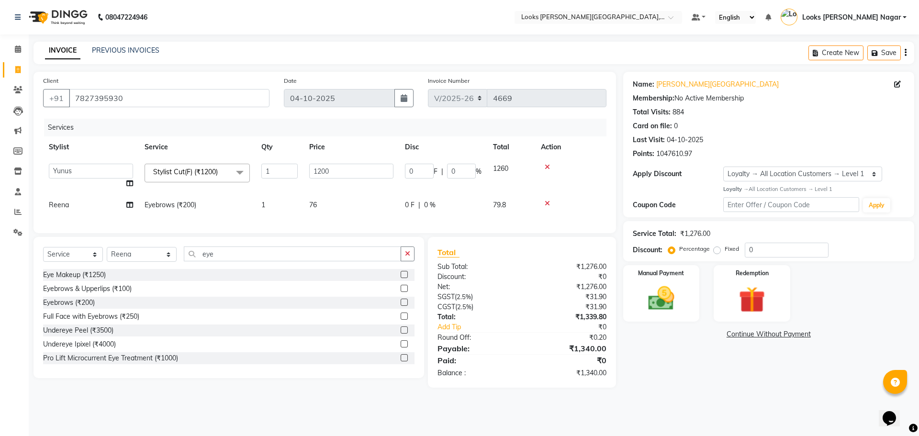
click at [362, 173] on input "1200" at bounding box center [351, 171] width 84 height 15
click at [731, 368] on div "Name: [PERSON_NAME] Nagar Membership: No Active Membership Total Visits: 884 Ca…" at bounding box center [772, 230] width 298 height 316
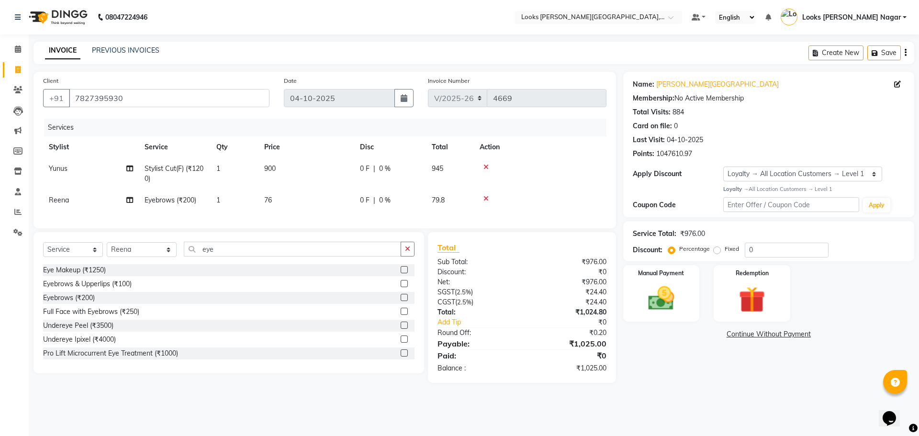
click at [303, 172] on td "900" at bounding box center [307, 174] width 96 height 32
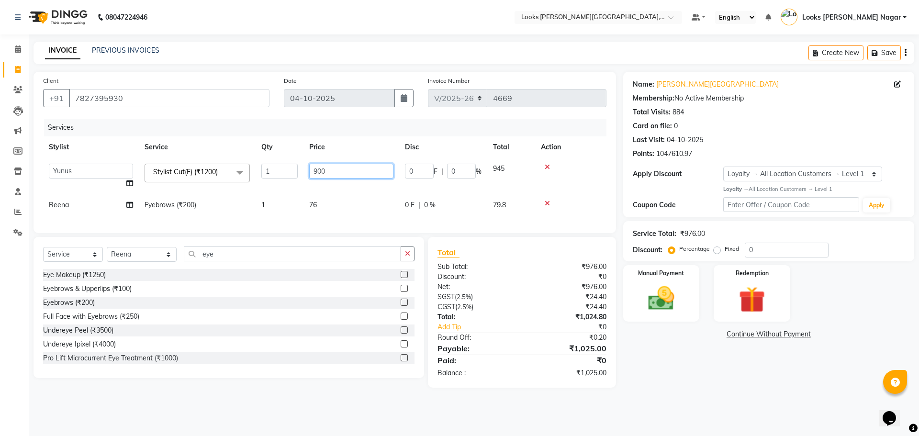
drag, startPoint x: 334, startPoint y: 169, endPoint x: 236, endPoint y: 158, distance: 99.3
click at [236, 158] on table "Stylist Service Qty Price Disc Total Action Alam Aman [PERSON_NAME] Armaan Ashi…" at bounding box center [325, 175] width 564 height 79
click at [724, 397] on main "INVOICE PREVIOUS INVOICES Create New Save Client [PHONE_NUMBER] Date [DATE] Inv…" at bounding box center [474, 222] width 891 height 361
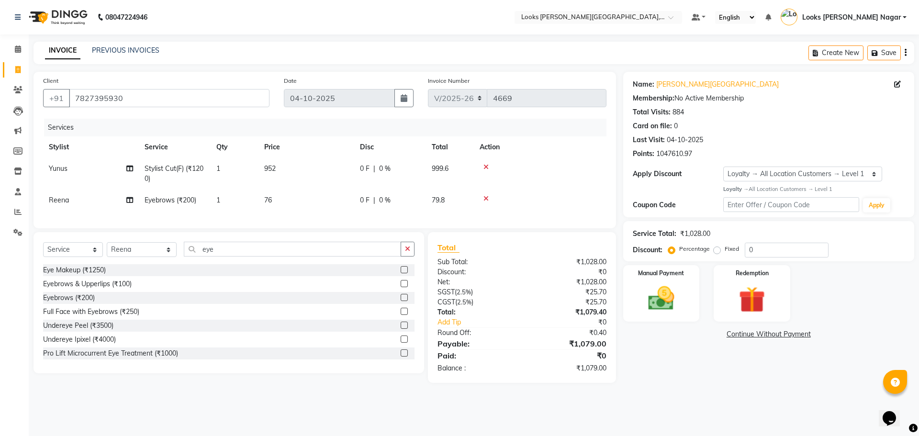
click at [351, 175] on td "952" at bounding box center [307, 174] width 96 height 32
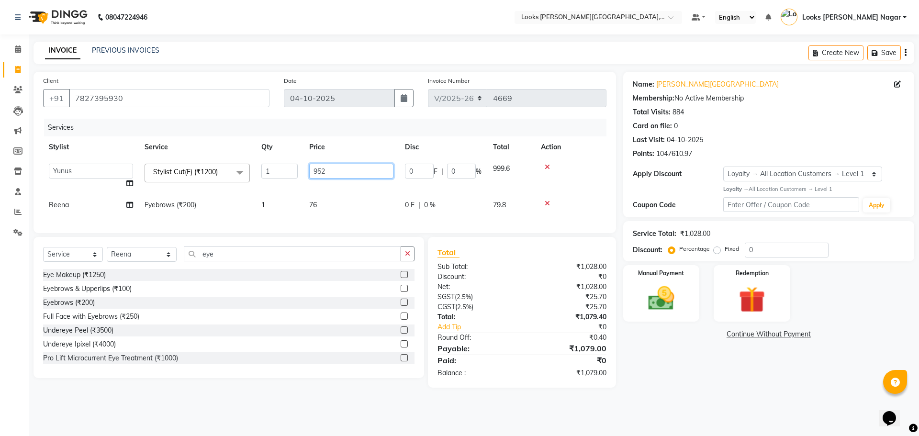
click at [354, 171] on input "952" at bounding box center [351, 171] width 84 height 15
click at [807, 384] on div "Name: [PERSON_NAME] Nagar Membership: No Active Membership Total Visits: 884 Ca…" at bounding box center [772, 230] width 298 height 316
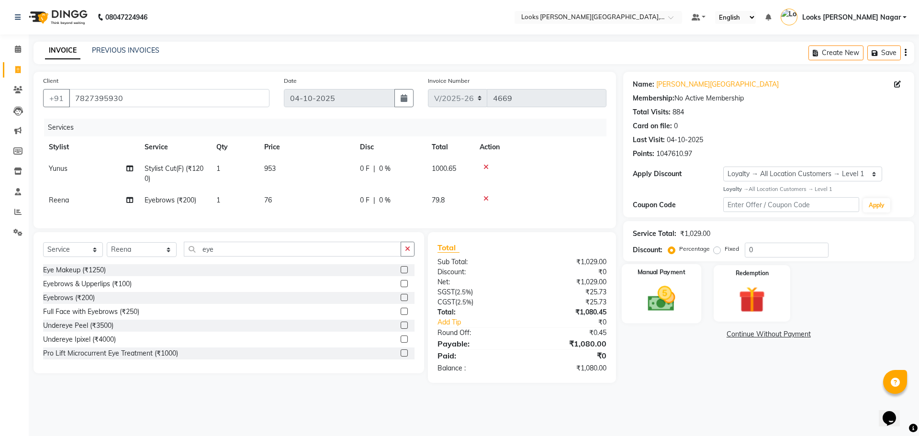
click at [666, 295] on img at bounding box center [661, 299] width 45 height 32
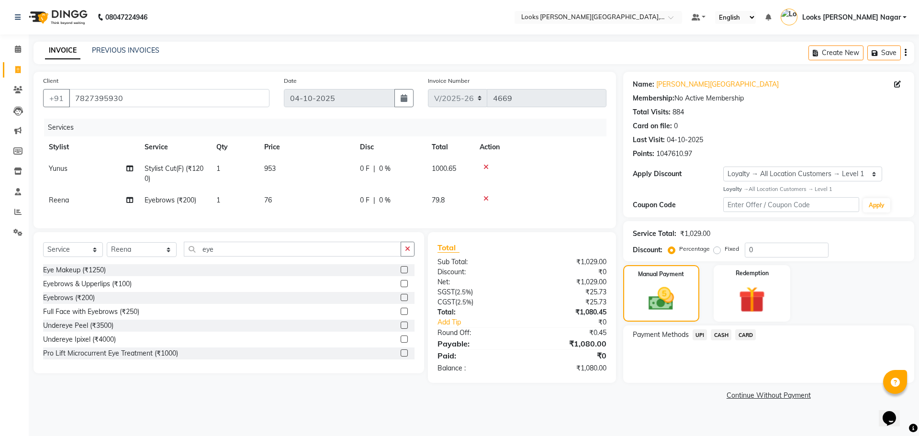
click at [699, 336] on span "UPI" at bounding box center [700, 334] width 15 height 11
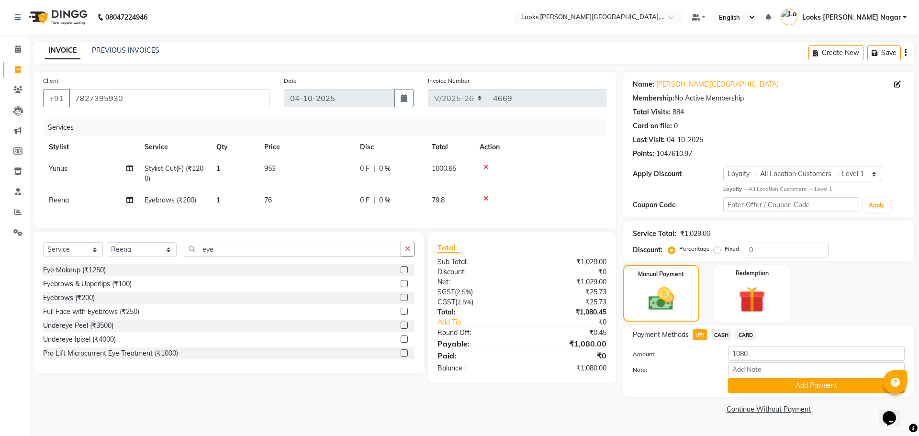
click at [721, 338] on span "CASH" at bounding box center [721, 334] width 21 height 11
drag, startPoint x: 752, startPoint y: 383, endPoint x: 735, endPoint y: 370, distance: 21.5
click at [752, 382] on button "Add Payment" at bounding box center [816, 385] width 177 height 15
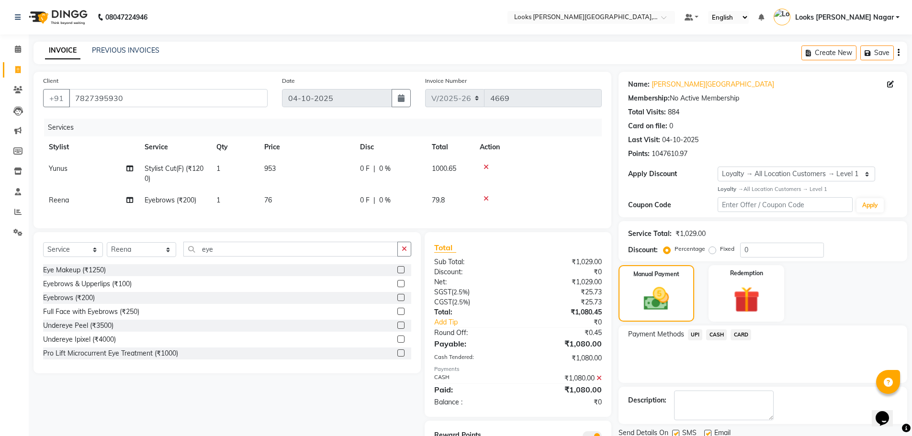
scroll to position [50, 0]
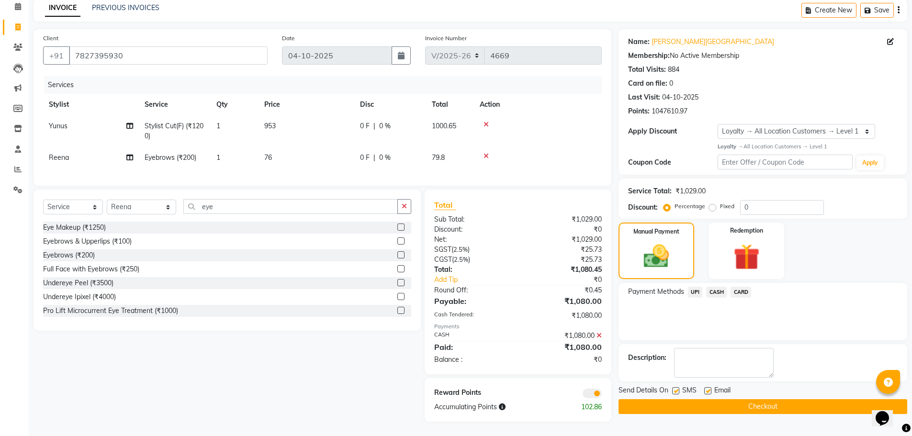
click at [675, 387] on label at bounding box center [675, 390] width 7 height 7
click at [675, 388] on input "checkbox" at bounding box center [675, 391] width 6 height 6
click at [679, 406] on button "Checkout" at bounding box center [763, 406] width 289 height 15
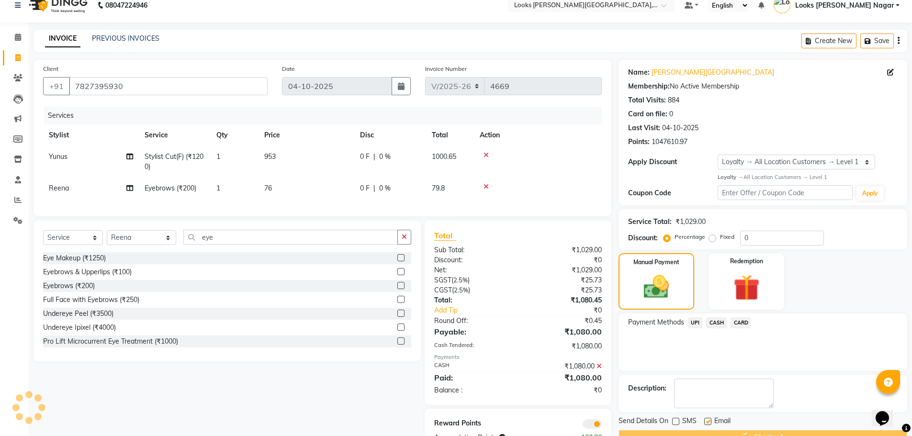
scroll to position [0, 0]
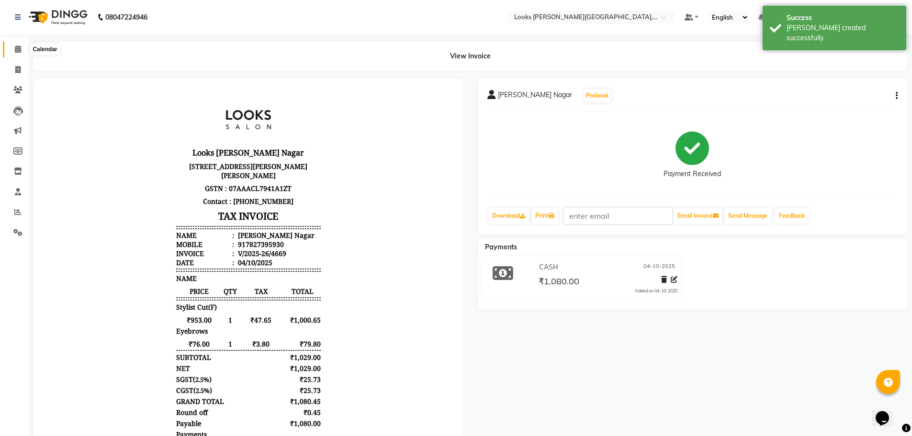
click at [25, 53] on span at bounding box center [18, 49] width 17 height 11
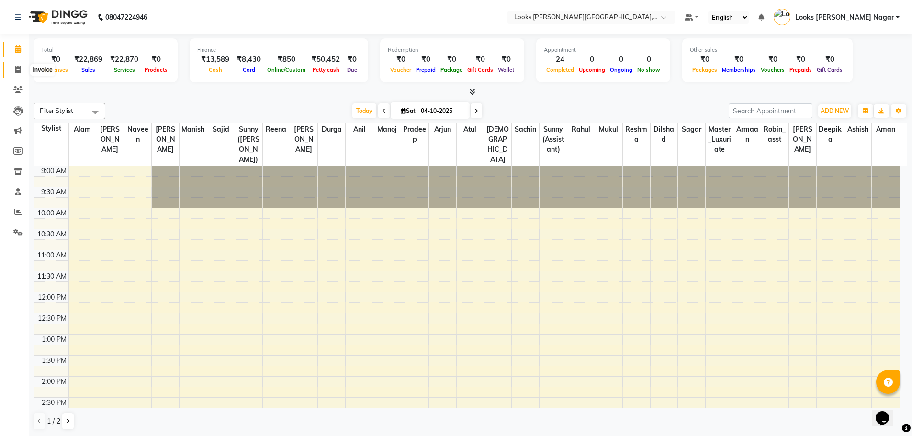
click at [21, 70] on span at bounding box center [18, 70] width 17 height 11
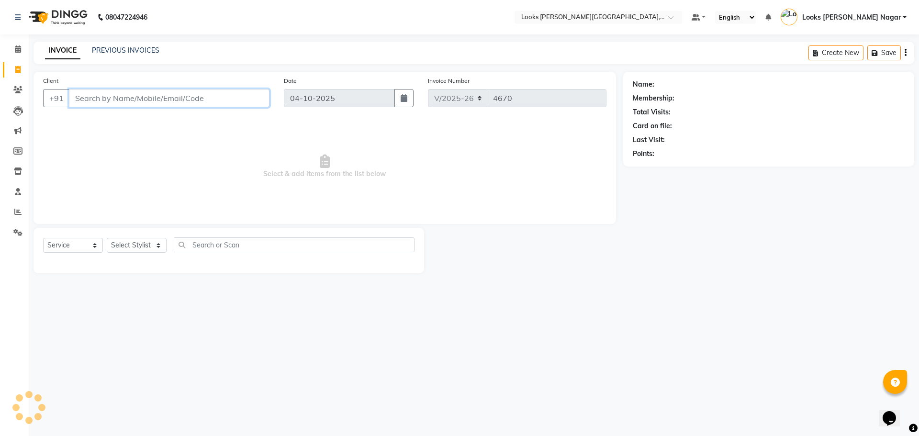
click at [153, 105] on input "Client" at bounding box center [169, 98] width 201 height 18
click at [18, 45] on span at bounding box center [18, 49] width 17 height 11
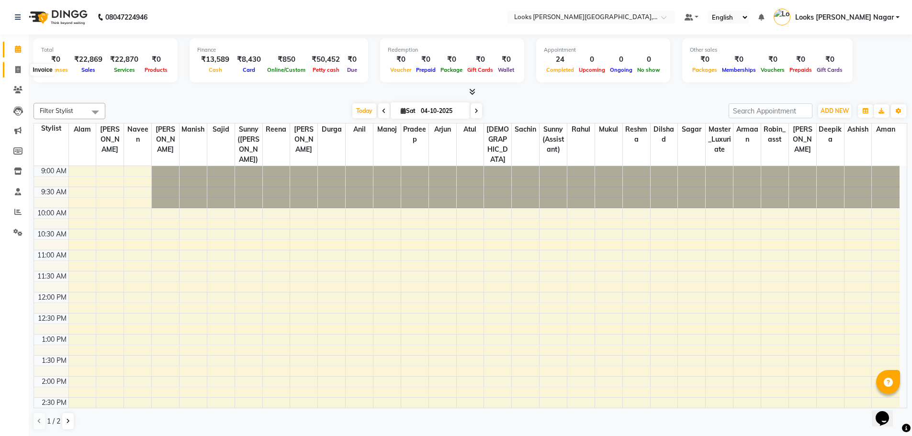
drag, startPoint x: 13, startPoint y: 67, endPoint x: 49, endPoint y: 64, distance: 35.5
click at [13, 67] on span at bounding box center [18, 70] width 17 height 11
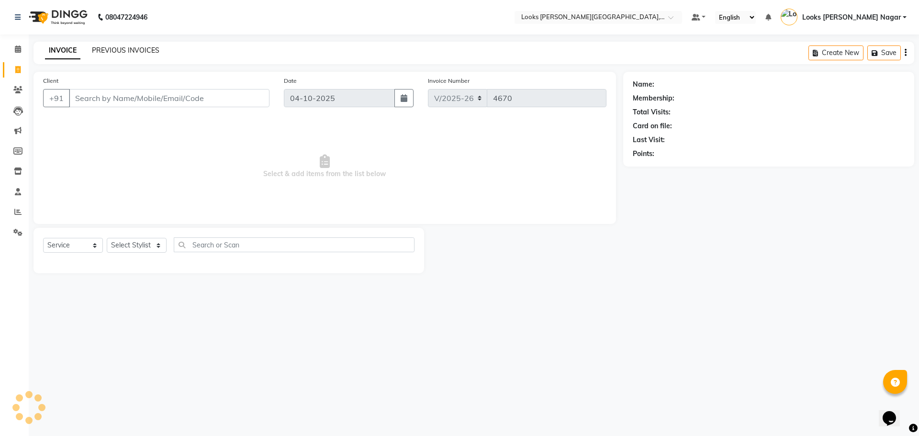
click at [130, 48] on link "PREVIOUS INVOICES" at bounding box center [126, 50] width 68 height 9
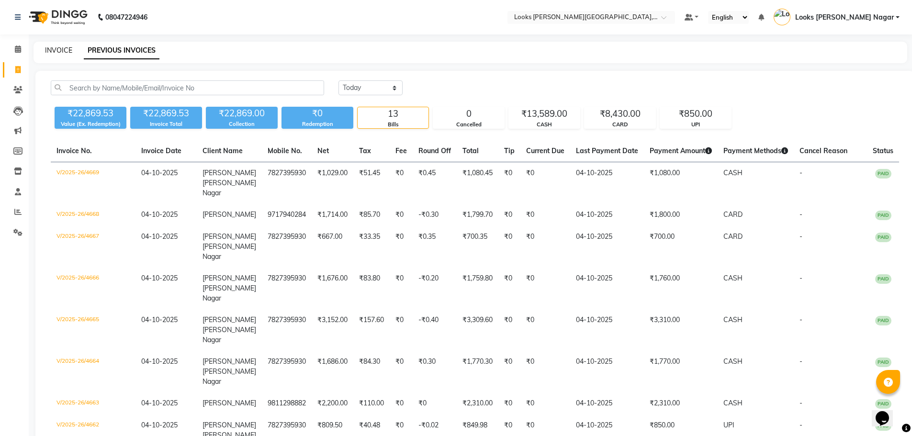
click at [66, 51] on link "INVOICE" at bounding box center [58, 50] width 27 height 9
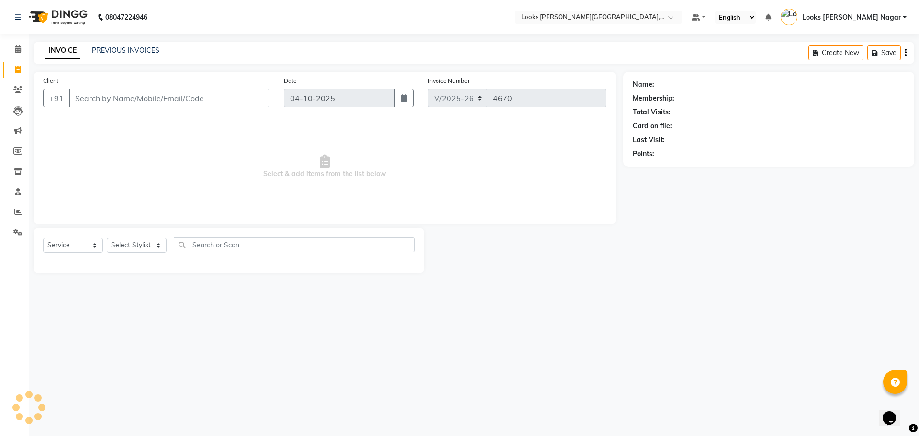
click at [126, 93] on input "Client" at bounding box center [169, 98] width 201 height 18
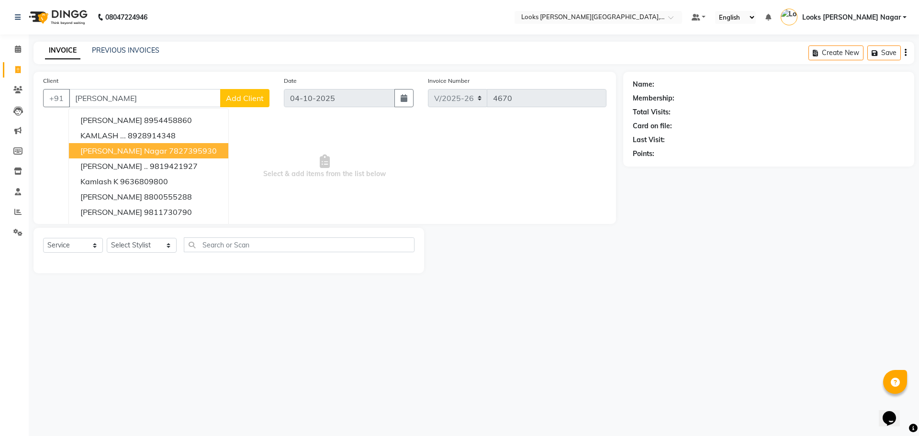
click at [149, 152] on span "[PERSON_NAME] Nagar" at bounding box center [123, 151] width 87 height 10
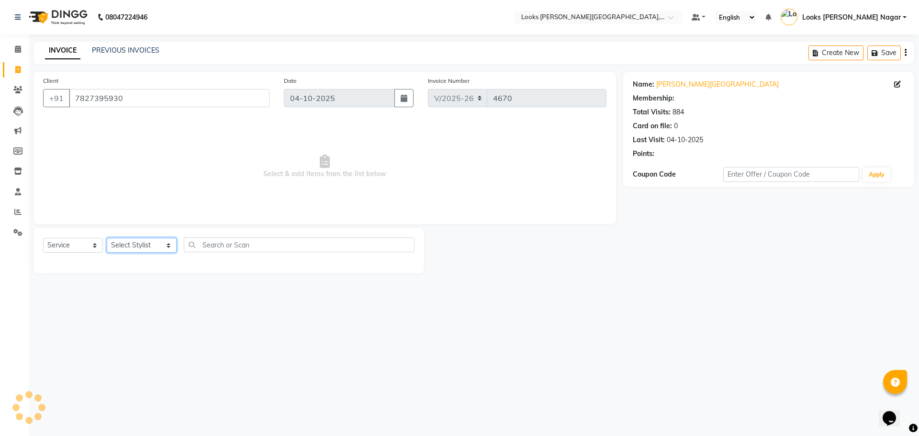
click at [132, 251] on select "Select Stylist Alam Aman [PERSON_NAME] Armaan Ashish Atul Deepika [PERSON_NAME]…" at bounding box center [142, 245] width 70 height 15
click at [107, 238] on select "Select Stylist Alam Aman [PERSON_NAME] Armaan Ashish Atul Deepika [PERSON_NAME]…" at bounding box center [142, 245] width 70 height 15
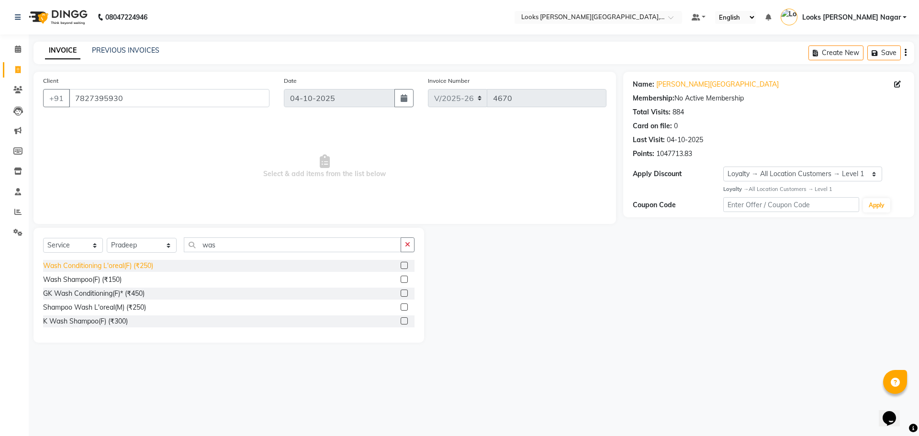
click at [98, 270] on div "Wash Conditioning L'oreal(F) (₹250)" at bounding box center [98, 266] width 110 height 10
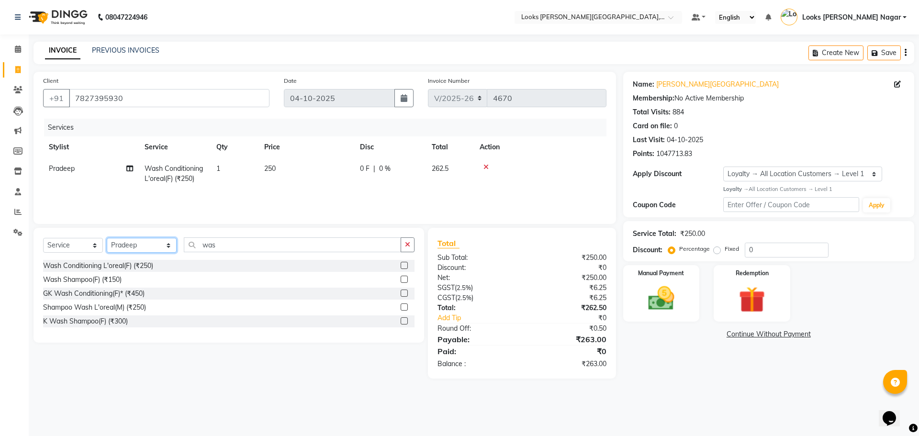
click at [124, 250] on select "Select Stylist Alam Aman [PERSON_NAME] Armaan Ashish Atul Deepika [PERSON_NAME]…" at bounding box center [142, 245] width 70 height 15
click at [107, 238] on select "Select Stylist Alam Aman [PERSON_NAME] Armaan Ashish Atul Deepika [PERSON_NAME]…" at bounding box center [142, 245] width 70 height 15
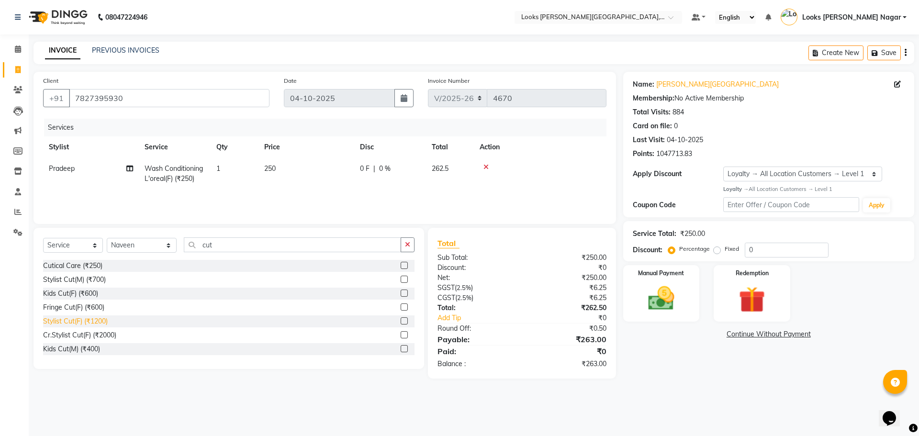
click at [75, 325] on div "Stylist Cut(F) (₹1200)" at bounding box center [75, 322] width 65 height 10
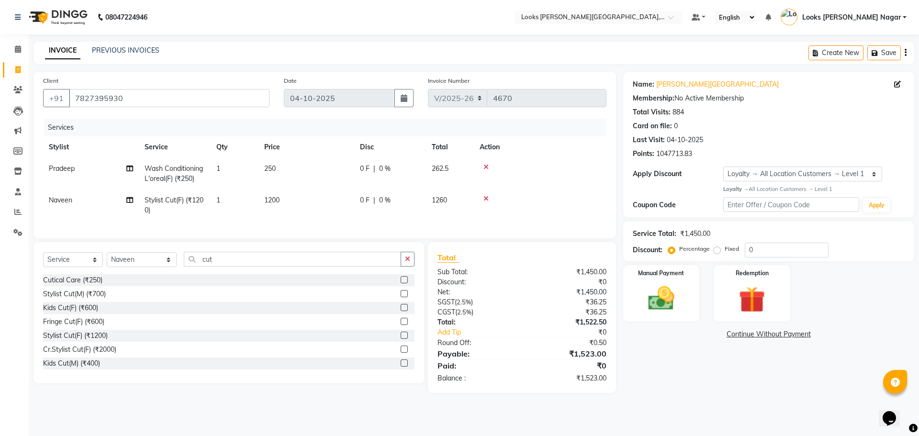
click at [332, 175] on td "250" at bounding box center [307, 174] width 96 height 32
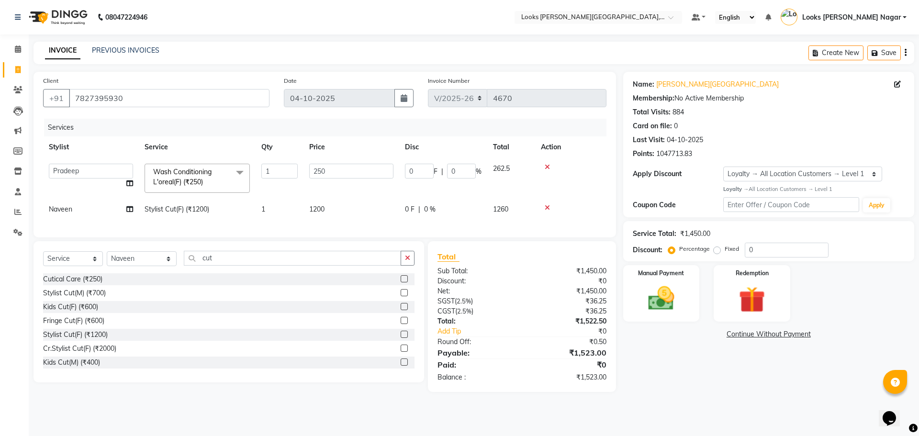
click at [224, 202] on tbody "Alam Aman [PERSON_NAME] Armaan Ashish Atul Deepika Deepu Dilshad Durga [PERSON_…" at bounding box center [325, 189] width 564 height 62
click at [353, 214] on td "1200" at bounding box center [352, 210] width 96 height 22
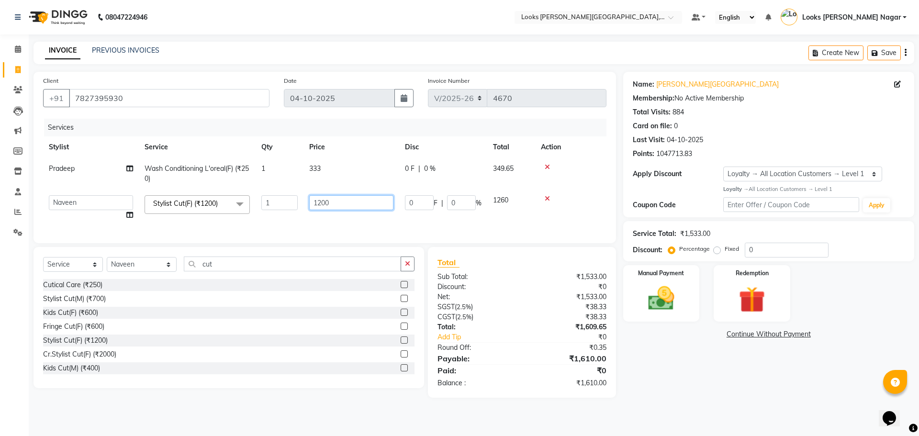
drag, startPoint x: 353, startPoint y: 204, endPoint x: 119, endPoint y: 222, distance: 234.4
click at [174, 222] on tr "Alam Aman [PERSON_NAME] Armaan Ashish Atul Deepika Deepu Dilshad Durga [PERSON_…" at bounding box center [325, 208] width 564 height 36
click at [651, 355] on div "Name: [PERSON_NAME] Nagar Membership: No Active Membership Total Visits: 884 Ca…" at bounding box center [772, 235] width 298 height 326
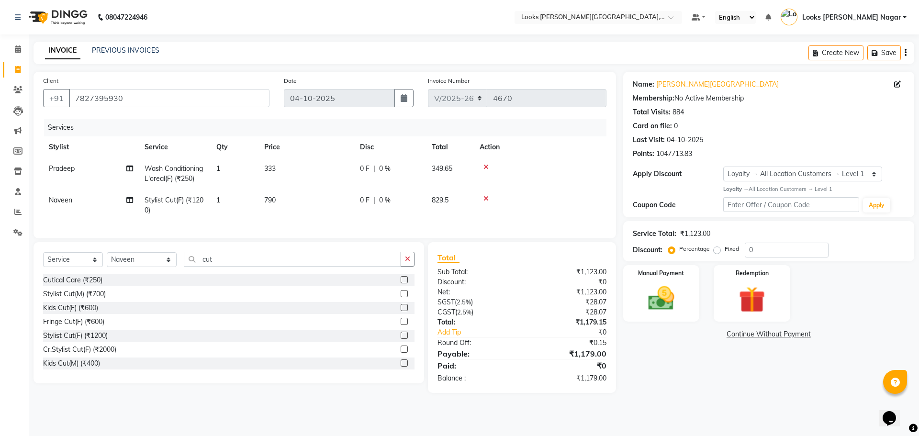
click at [300, 166] on td "333" at bounding box center [307, 174] width 96 height 32
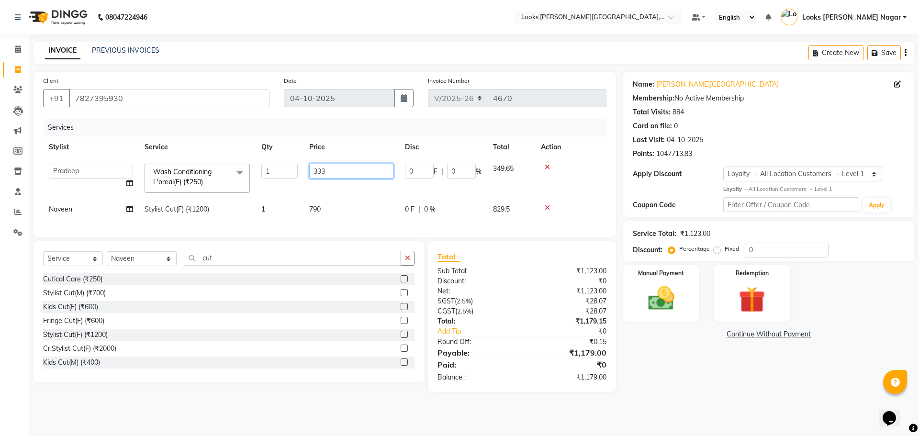
click at [365, 178] on input "333" at bounding box center [351, 171] width 84 height 15
click at [698, 377] on div "Name: [PERSON_NAME] Nagar Membership: No Active Membership Total Visits: 884 Ca…" at bounding box center [772, 232] width 298 height 320
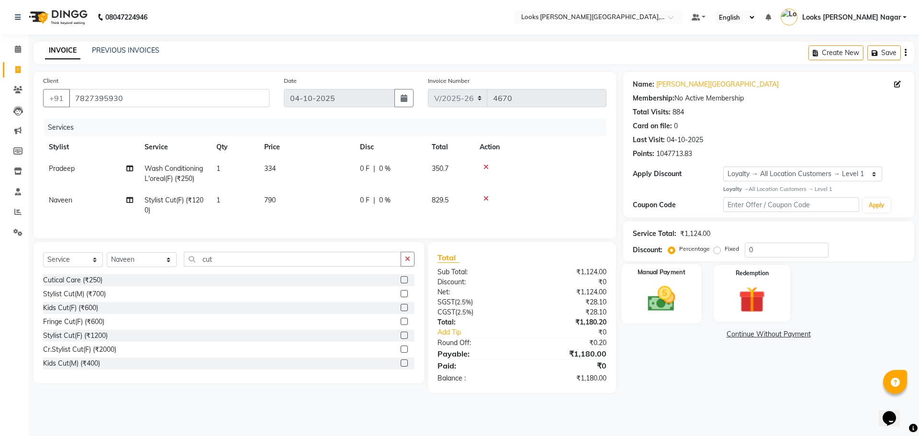
click at [663, 291] on img at bounding box center [661, 299] width 45 height 32
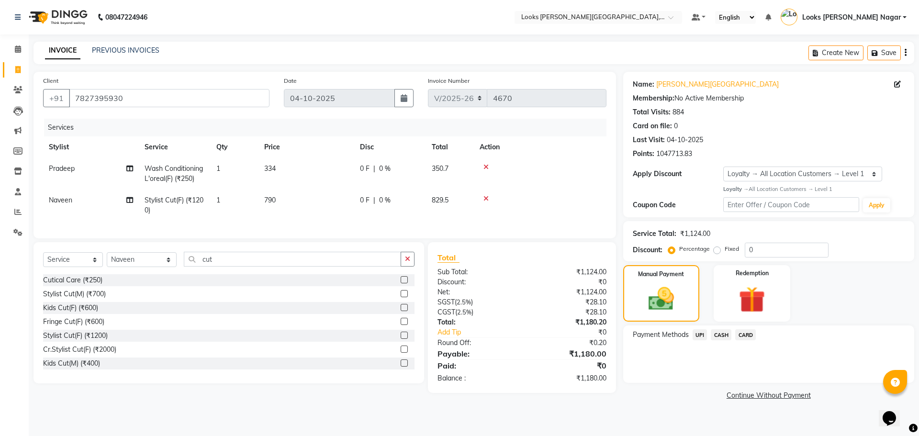
click at [732, 333] on div "CARD" at bounding box center [744, 335] width 24 height 13
click at [724, 333] on span "CASH" at bounding box center [721, 334] width 21 height 11
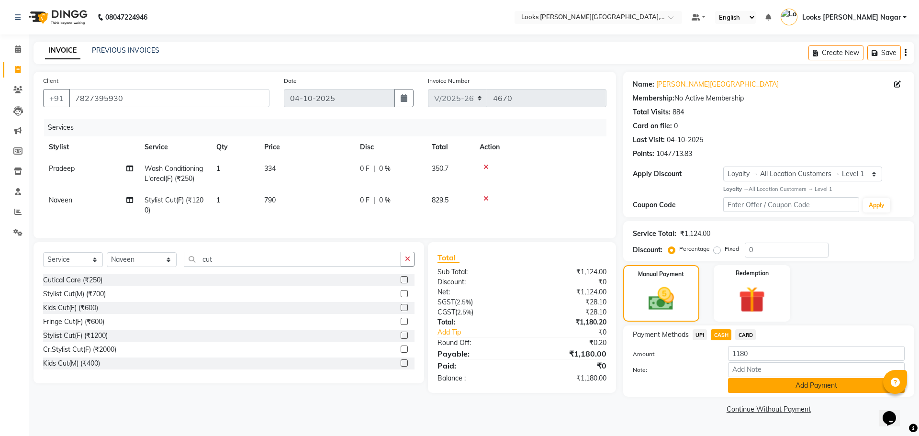
click at [757, 389] on button "Add Payment" at bounding box center [816, 385] width 177 height 15
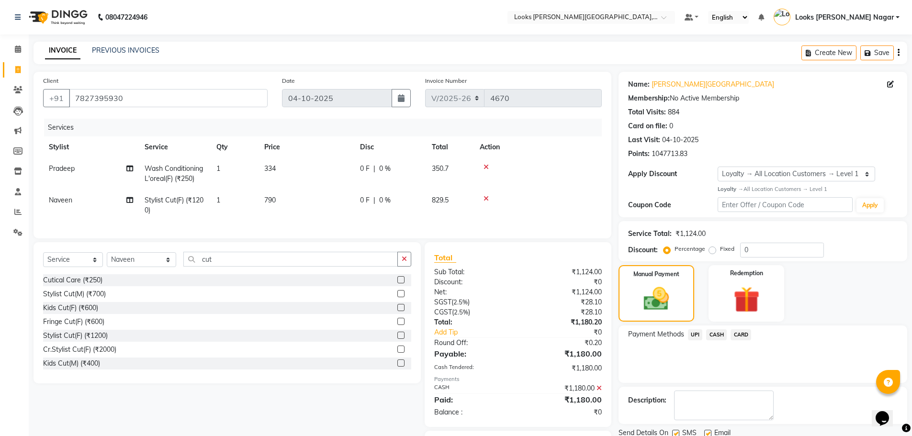
scroll to position [60, 0]
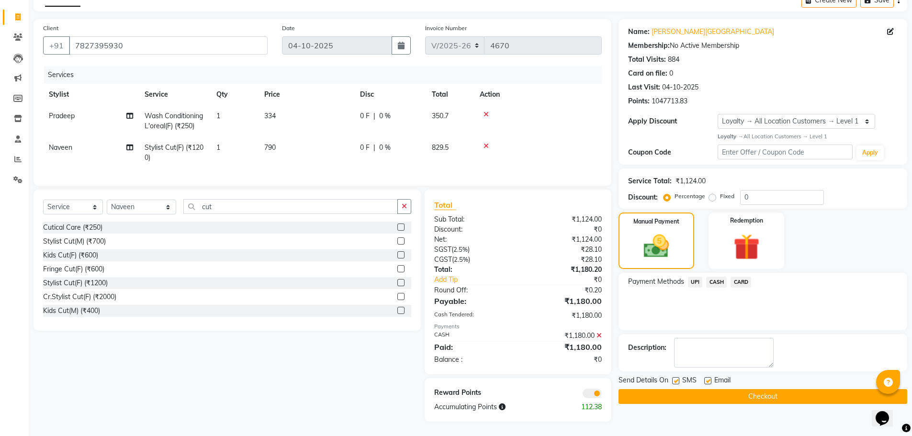
click at [677, 377] on label at bounding box center [675, 380] width 7 height 7
click at [677, 378] on input "checkbox" at bounding box center [675, 381] width 6 height 6
click at [689, 395] on button "Checkout" at bounding box center [763, 396] width 289 height 15
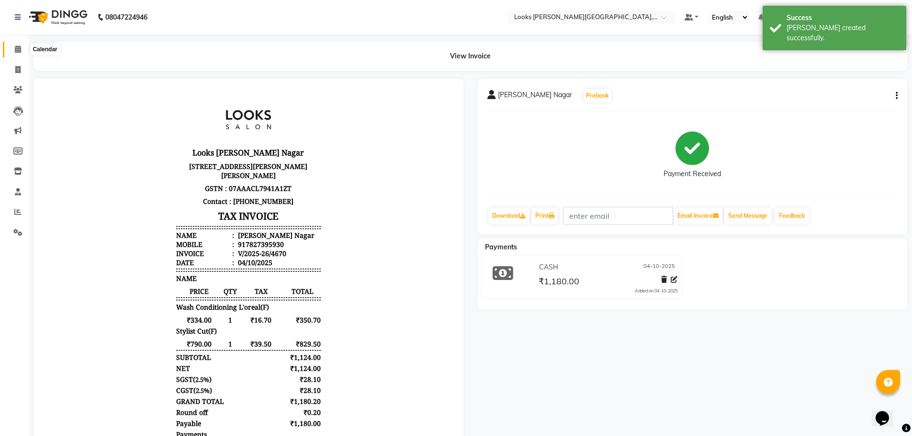
click at [23, 50] on span at bounding box center [18, 49] width 17 height 11
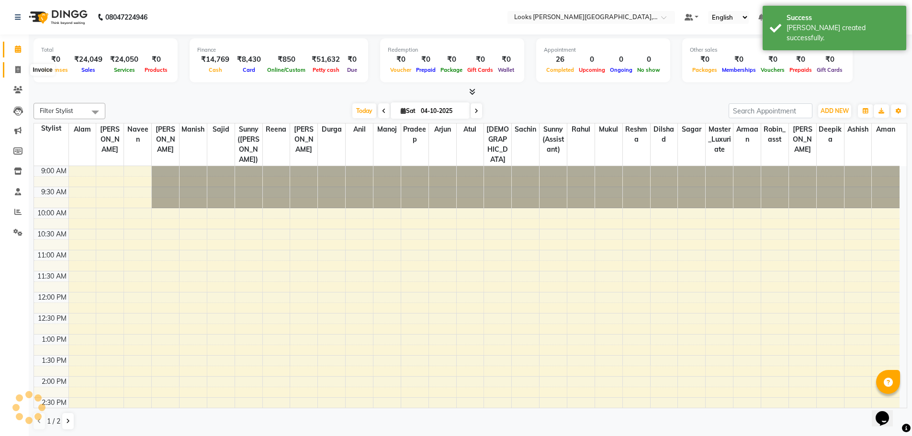
click at [24, 69] on span at bounding box center [18, 70] width 17 height 11
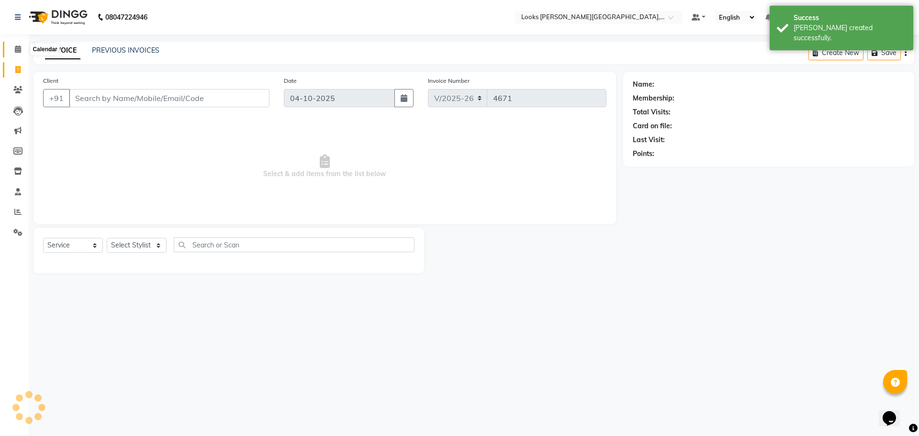
click at [17, 52] on icon at bounding box center [18, 48] width 6 height 7
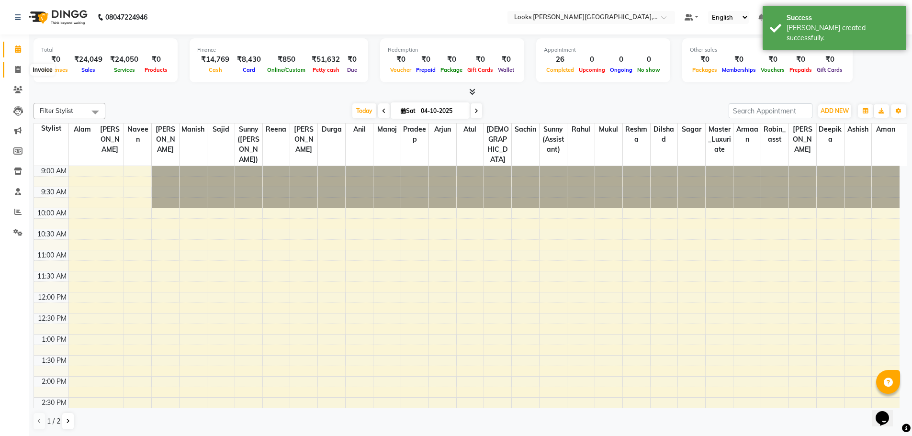
click at [19, 67] on icon at bounding box center [17, 69] width 5 height 7
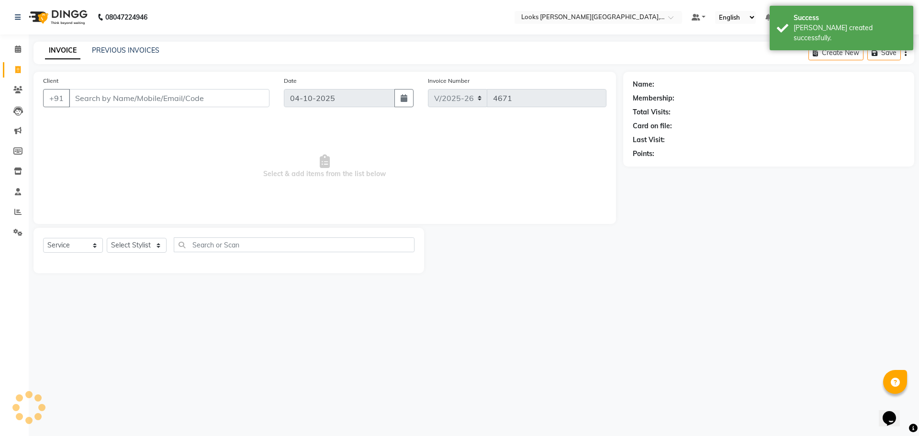
click at [117, 41] on div "08047224946 Select Location × Looks [PERSON_NAME][GEOGRAPHIC_DATA], [GEOGRAPHIC…" at bounding box center [459, 218] width 919 height 436
click at [115, 47] on link "PREVIOUS INVOICES" at bounding box center [126, 50] width 68 height 9
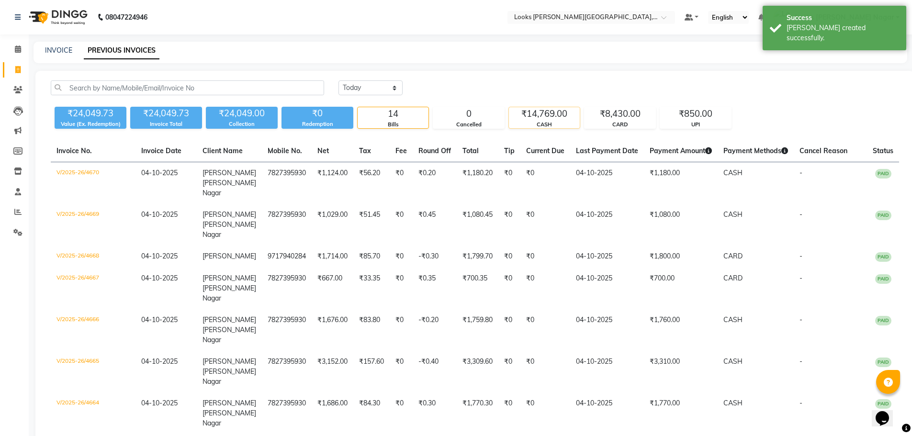
click at [551, 115] on div "₹14,769.00" at bounding box center [544, 113] width 71 height 13
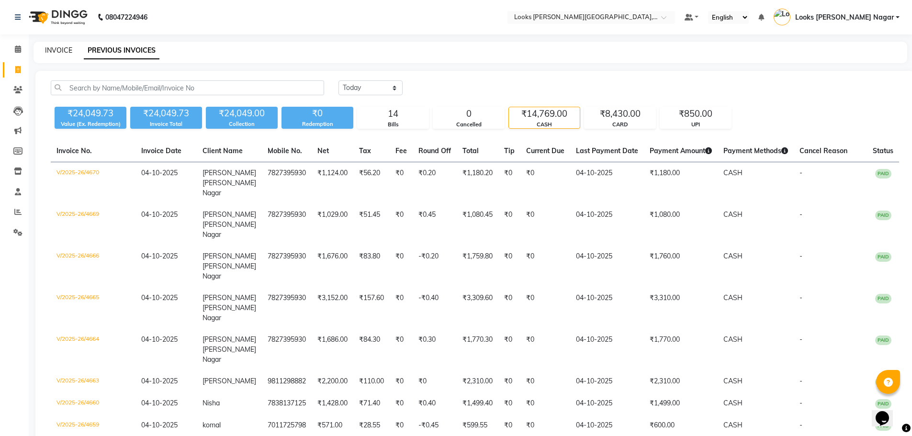
click at [53, 49] on link "INVOICE" at bounding box center [58, 50] width 27 height 9
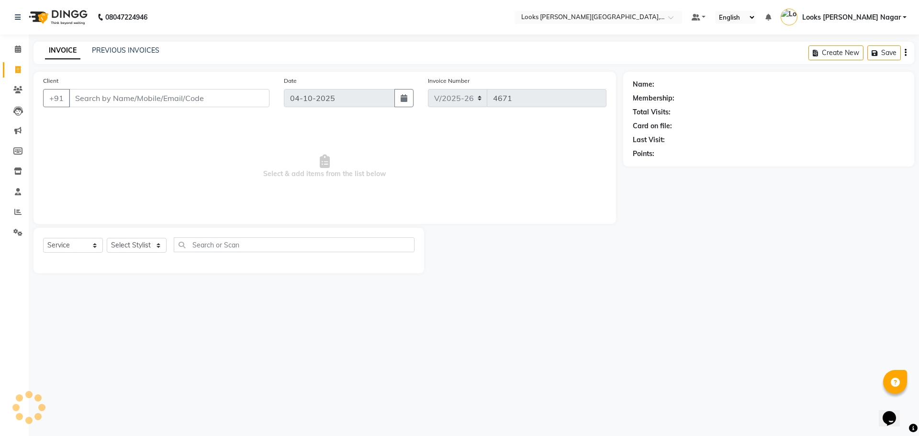
click at [124, 99] on input "Client" at bounding box center [169, 98] width 201 height 18
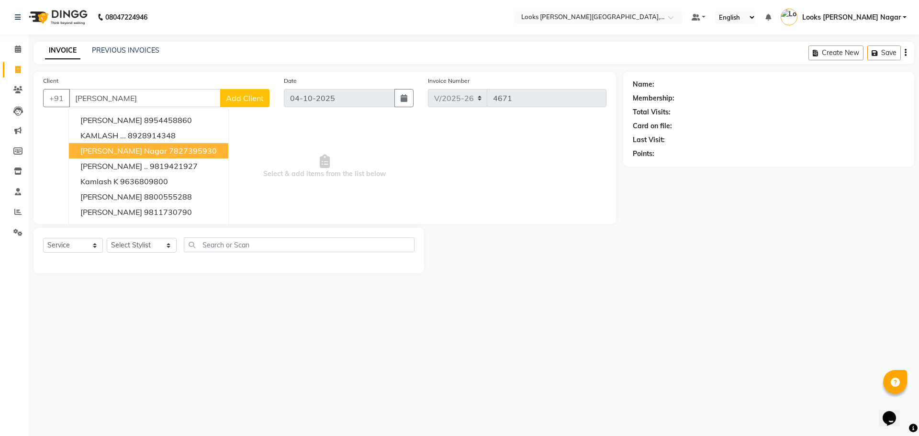
click at [150, 156] on button "[PERSON_NAME][GEOGRAPHIC_DATA]" at bounding box center [148, 150] width 159 height 15
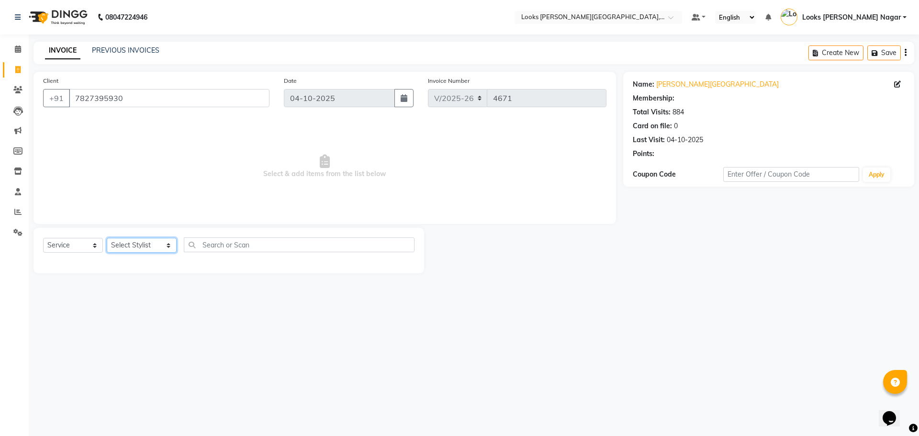
click at [149, 247] on select "Select Stylist Alam Aman [PERSON_NAME] Armaan Ashish Atul Deepika [PERSON_NAME]…" at bounding box center [142, 245] width 70 height 15
click at [107, 238] on select "Select Stylist Alam Aman [PERSON_NAME] Armaan Ashish Atul Deepika [PERSON_NAME]…" at bounding box center [142, 245] width 70 height 15
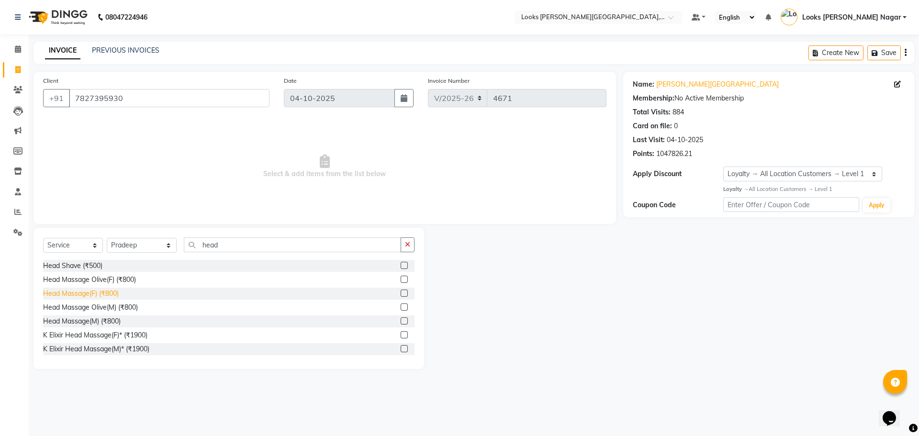
click at [98, 289] on div "Head Massage(F) (₹800)" at bounding box center [81, 294] width 76 height 10
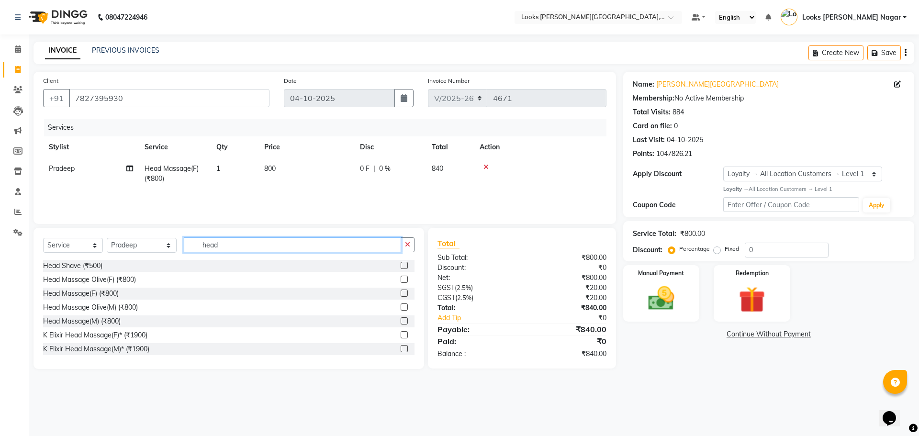
drag, startPoint x: 245, startPoint y: 241, endPoint x: 134, endPoint y: 249, distance: 110.9
click at [144, 249] on div "Select Service Product Membership Package Voucher Prepaid Gift Card Select Styl…" at bounding box center [229, 248] width 372 height 23
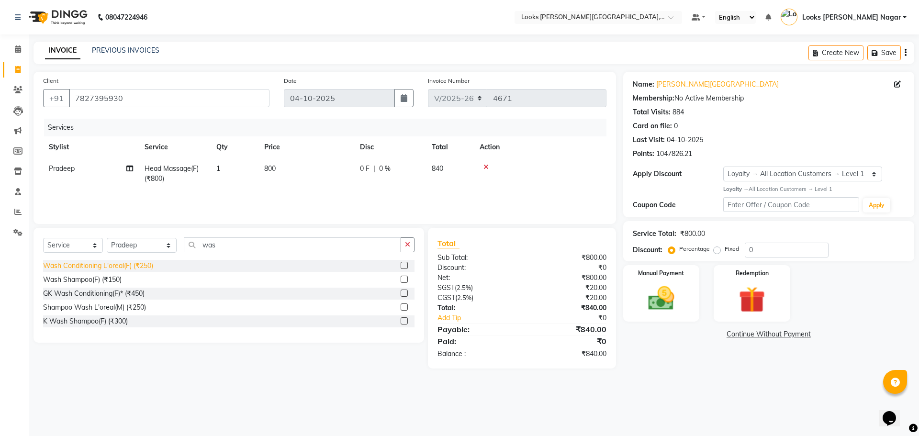
click at [141, 270] on div "Wash Conditioning L'oreal(F) (₹250)" at bounding box center [98, 266] width 110 height 10
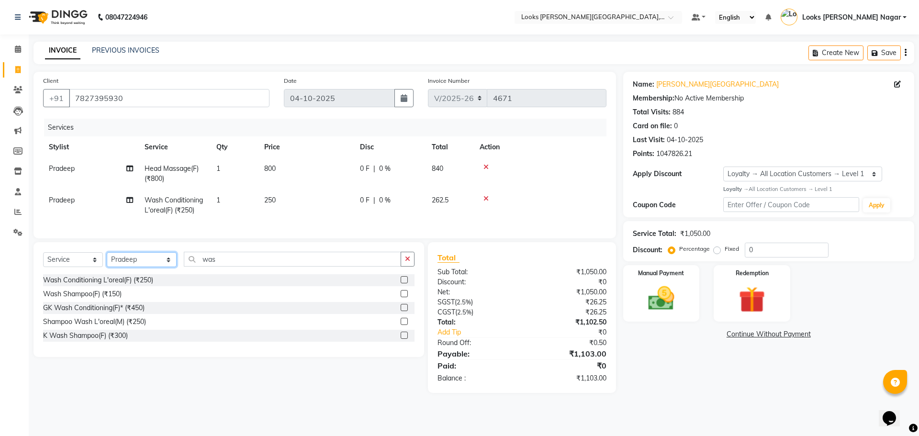
click at [141, 266] on select "Select Stylist Alam Aman [PERSON_NAME] Armaan Ashish Atul Deepika [PERSON_NAME]…" at bounding box center [142, 259] width 70 height 15
click at [107, 260] on select "Select Stylist Alam Aman [PERSON_NAME] Armaan Ashish Atul Deepika [PERSON_NAME]…" at bounding box center [142, 259] width 70 height 15
click at [114, 285] on div "Wash Conditioning L'oreal(F) (₹250)" at bounding box center [98, 280] width 110 height 10
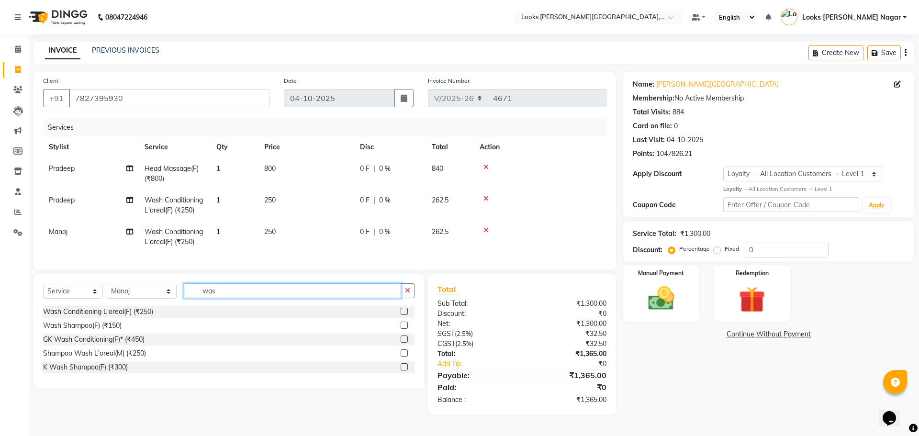
drag, startPoint x: 220, startPoint y: 298, endPoint x: 154, endPoint y: 301, distance: 66.6
click at [154, 301] on div "Select Service Product Membership Package Voucher Prepaid Gift Card Select Styl…" at bounding box center [229, 294] width 372 height 23
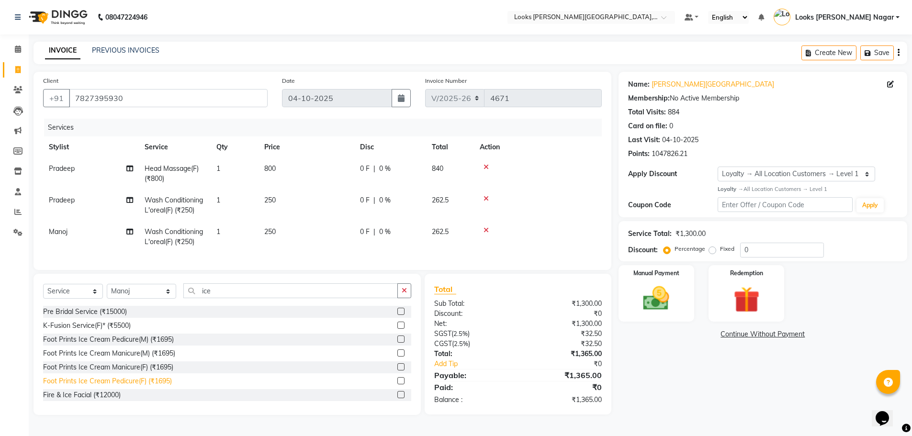
click at [146, 385] on div "Foot Prints Ice Cream Pedicure(F) (₹1695)" at bounding box center [107, 381] width 129 height 10
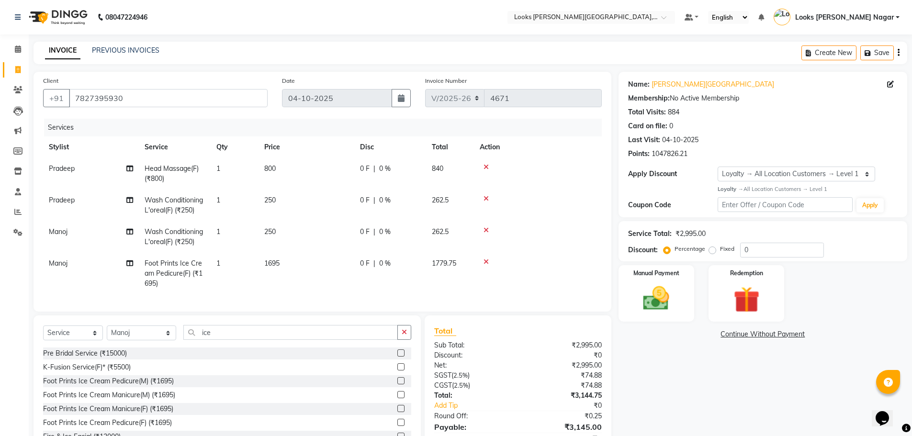
click at [343, 165] on td "800" at bounding box center [307, 174] width 96 height 32
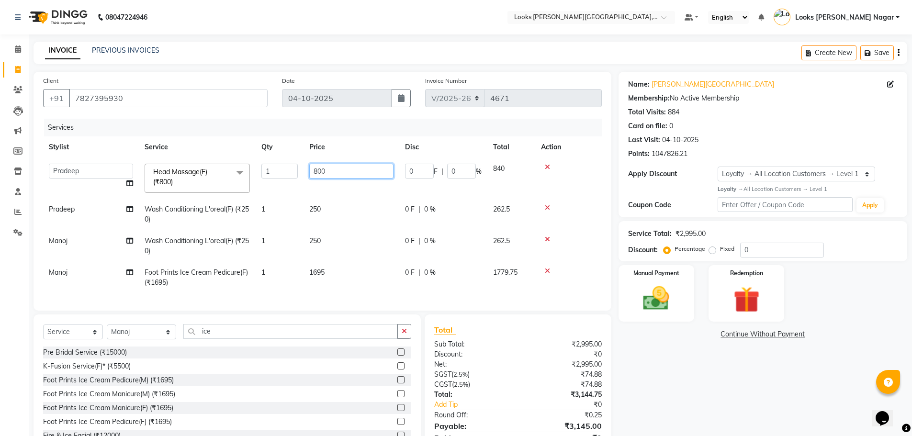
drag, startPoint x: 360, startPoint y: 174, endPoint x: 124, endPoint y: 230, distance: 243.2
click at [245, 196] on tr "Alam Aman [PERSON_NAME] Armaan Ashish Atul Deepika Deepu Dilshad Durga [PERSON_…" at bounding box center [322, 178] width 559 height 41
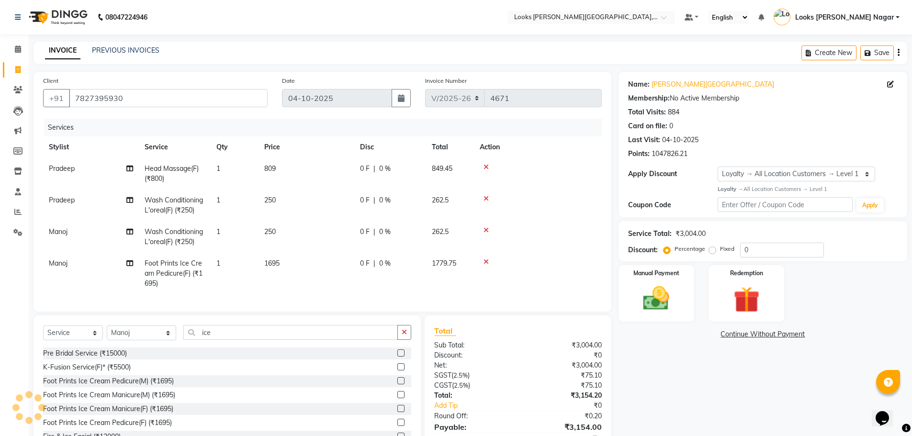
click at [321, 202] on td "250" at bounding box center [307, 206] width 96 height 32
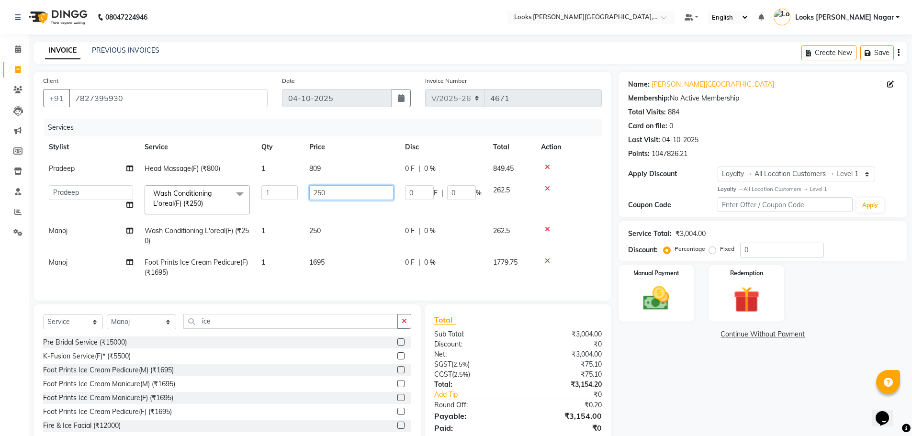
drag, startPoint x: 354, startPoint y: 193, endPoint x: 263, endPoint y: 205, distance: 91.7
click at [273, 203] on tr "Alam Aman [PERSON_NAME] Armaan Ashish Atul Deepika Deepu Dilshad Durga [PERSON_…" at bounding box center [322, 200] width 559 height 41
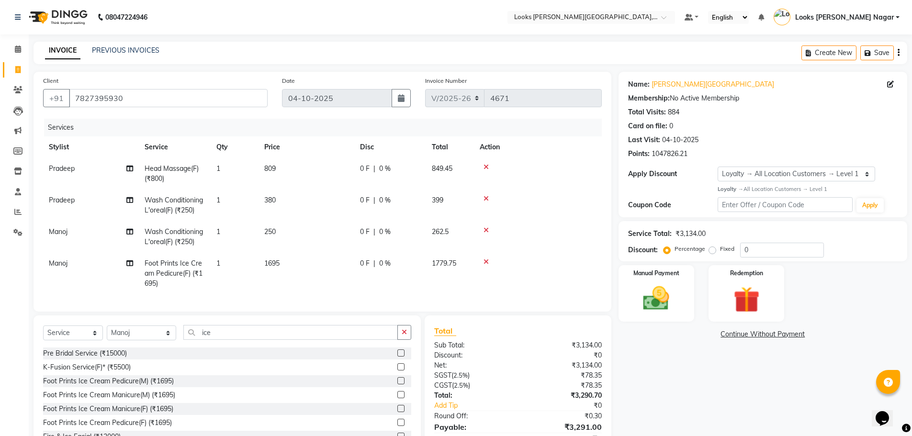
click at [328, 228] on td "250" at bounding box center [307, 237] width 96 height 32
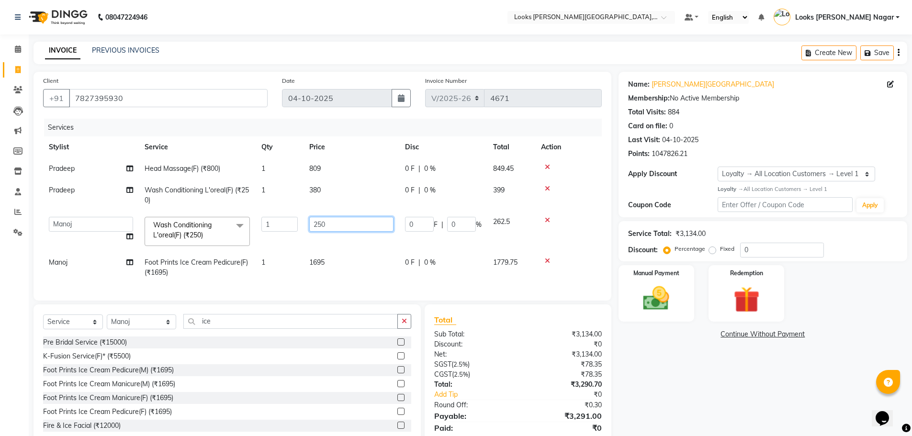
drag, startPoint x: 331, startPoint y: 224, endPoint x: 182, endPoint y: 270, distance: 155.7
click at [214, 259] on tbody "Pradeep Head Massage(F) (₹800) 1 809 0 F | 0 % 849.45 Pradeep Wash Conditioning…" at bounding box center [322, 220] width 559 height 125
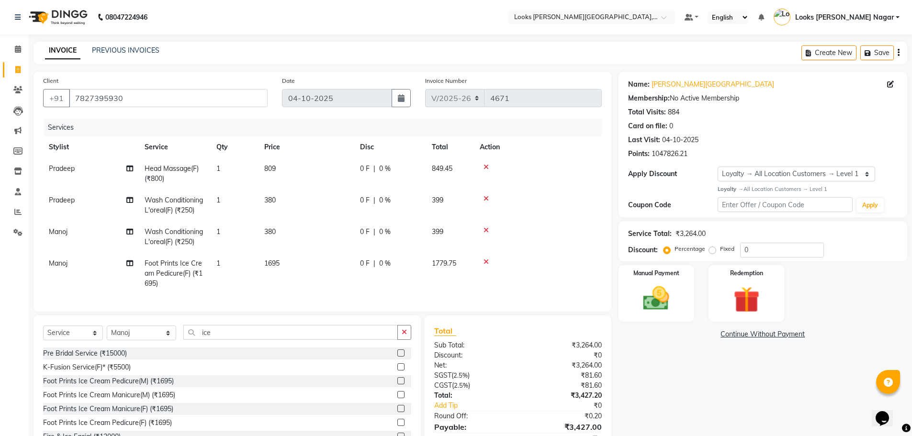
click at [350, 261] on td "1695" at bounding box center [307, 274] width 96 height 42
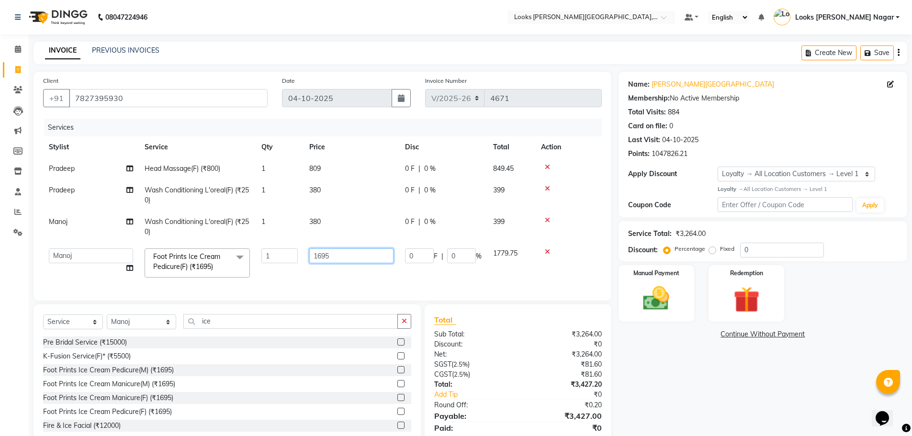
drag, startPoint x: 350, startPoint y: 261, endPoint x: 199, endPoint y: 279, distance: 151.9
click at [199, 279] on tr "Alam Aman [PERSON_NAME] Armaan Ashish Atul Deepika Deepu Dilshad Durga [PERSON_…" at bounding box center [322, 263] width 559 height 41
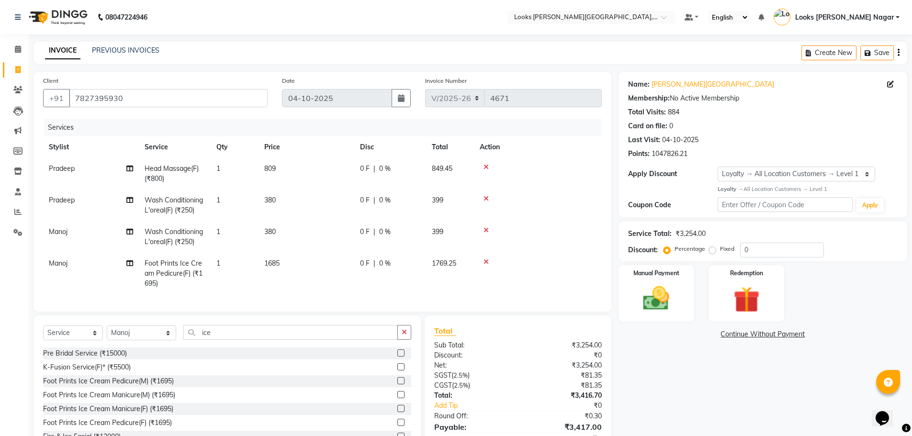
click at [746, 402] on div "Name: [PERSON_NAME] Nagar Membership: No Active Membership Total Visits: 884 Ca…" at bounding box center [767, 269] width 296 height 395
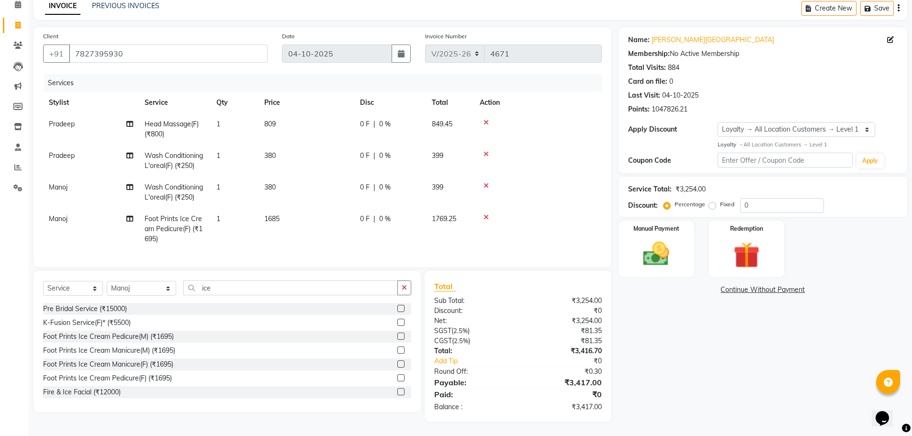
click at [351, 125] on td "809" at bounding box center [307, 129] width 96 height 32
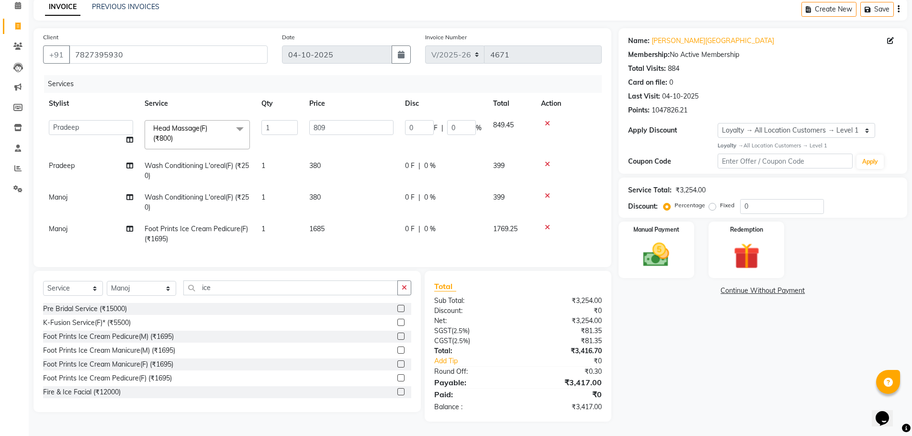
scroll to position [51, 0]
drag, startPoint x: 351, startPoint y: 125, endPoint x: 241, endPoint y: 137, distance: 110.8
click at [241, 137] on tr "Alam Aman [PERSON_NAME] Armaan Ashish Atul Deepika Deepu Dilshad Durga [PERSON_…" at bounding box center [322, 134] width 559 height 41
click at [687, 337] on div "Name: [PERSON_NAME] Nagar Membership: No Active Membership Total Visits: 884 Ca…" at bounding box center [767, 225] width 296 height 394
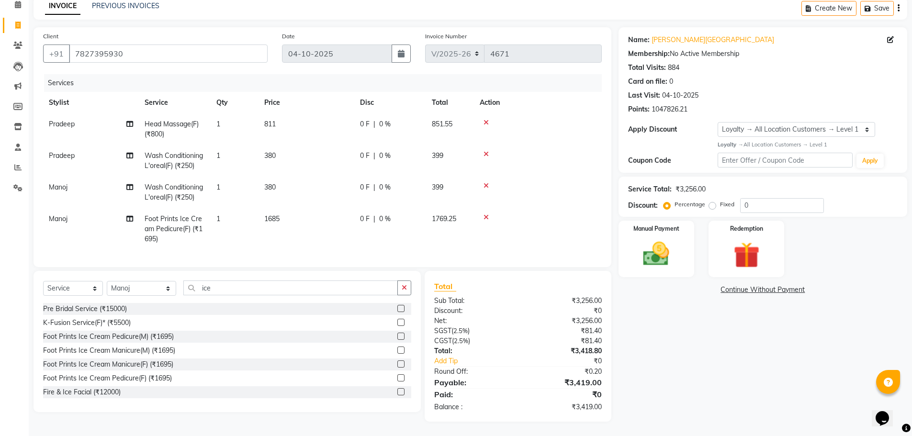
click at [321, 116] on td "811" at bounding box center [307, 129] width 96 height 32
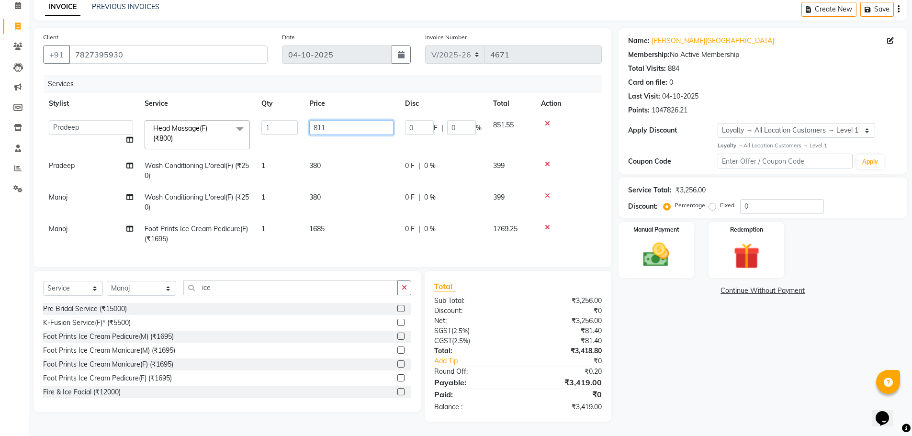
click at [382, 125] on input "811" at bounding box center [351, 127] width 84 height 15
click at [639, 303] on div "Name: [PERSON_NAME] Nagar Membership: No Active Membership Total Visits: 884 Ca…" at bounding box center [767, 225] width 296 height 394
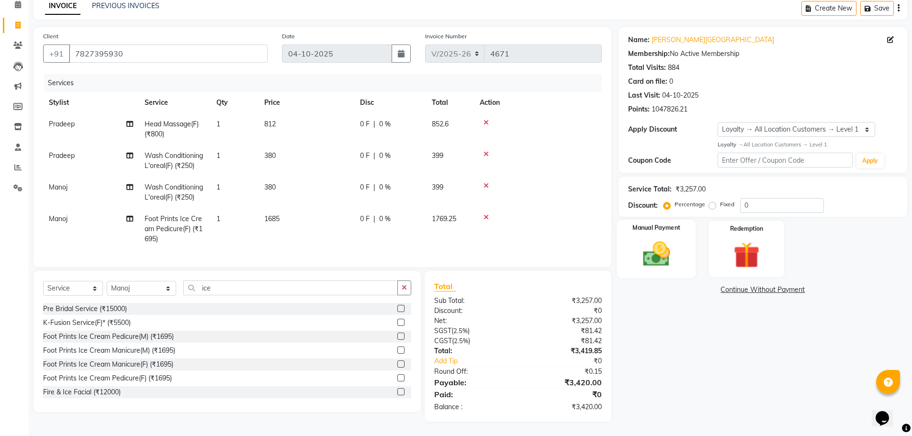
click at [653, 257] on img at bounding box center [656, 253] width 44 height 31
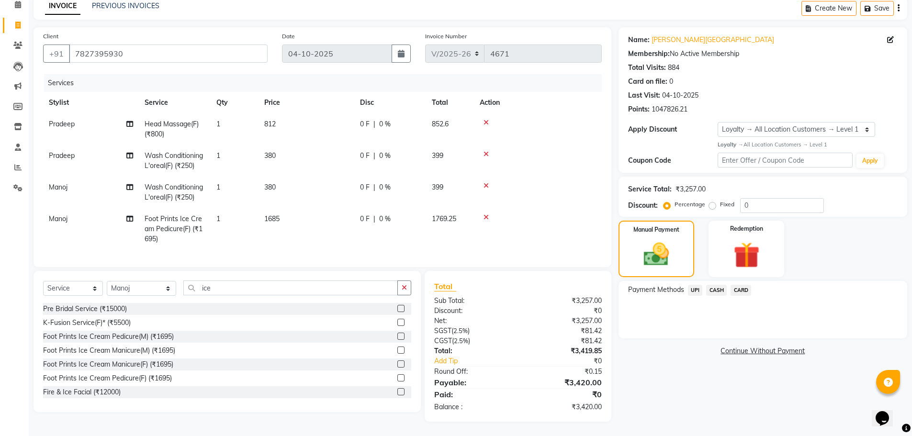
click at [741, 285] on span "CARD" at bounding box center [741, 290] width 21 height 11
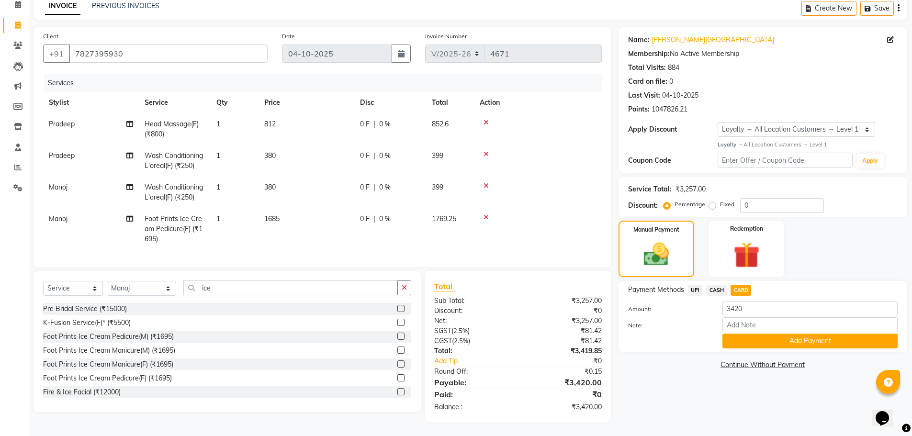
click at [758, 344] on div "Payment Methods UPI CASH CARD Amount: 3420 Note: Add Payment" at bounding box center [763, 316] width 289 height 71
click at [746, 334] on button "Add Payment" at bounding box center [810, 341] width 175 height 15
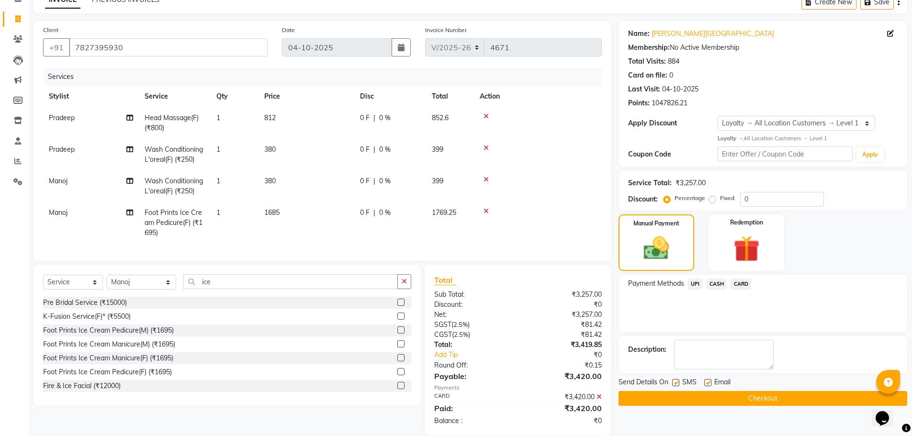
scroll to position [119, 0]
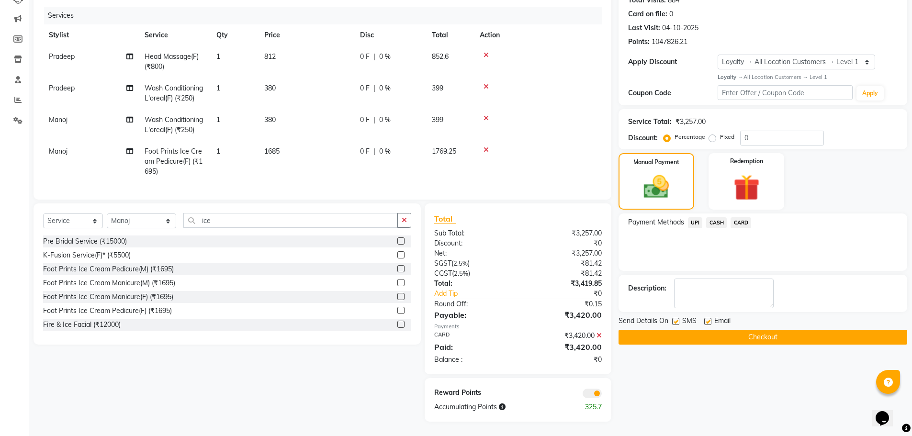
click at [675, 318] on label at bounding box center [675, 321] width 7 height 7
click at [675, 319] on input "checkbox" at bounding box center [675, 322] width 6 height 6
click at [672, 330] on button "Checkout" at bounding box center [763, 337] width 289 height 15
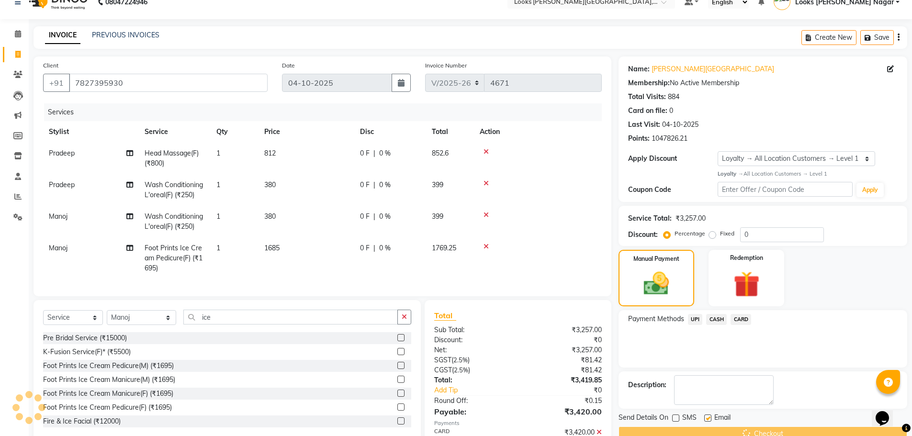
scroll to position [0, 0]
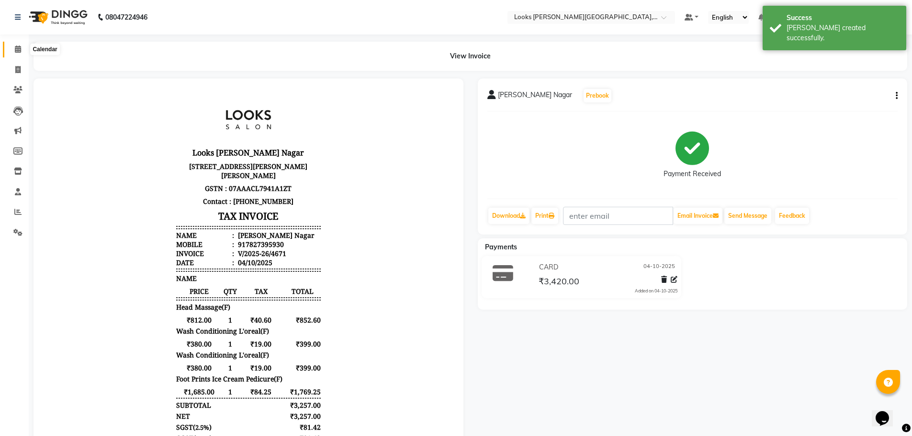
click at [21, 47] on icon at bounding box center [18, 48] width 6 height 7
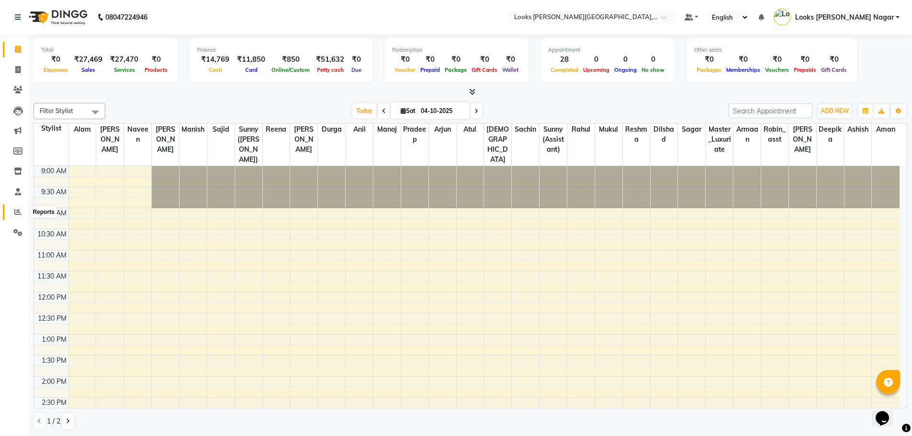
click at [23, 214] on span at bounding box center [18, 212] width 17 height 11
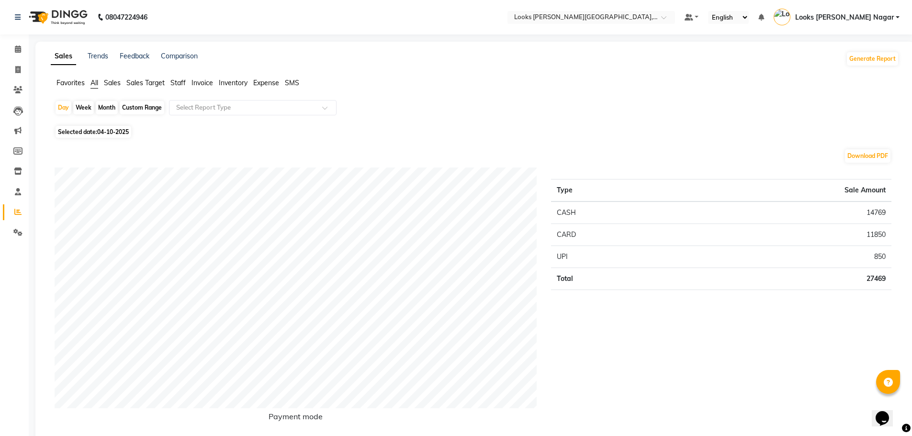
click at [172, 82] on span "Staff" at bounding box center [177, 83] width 15 height 9
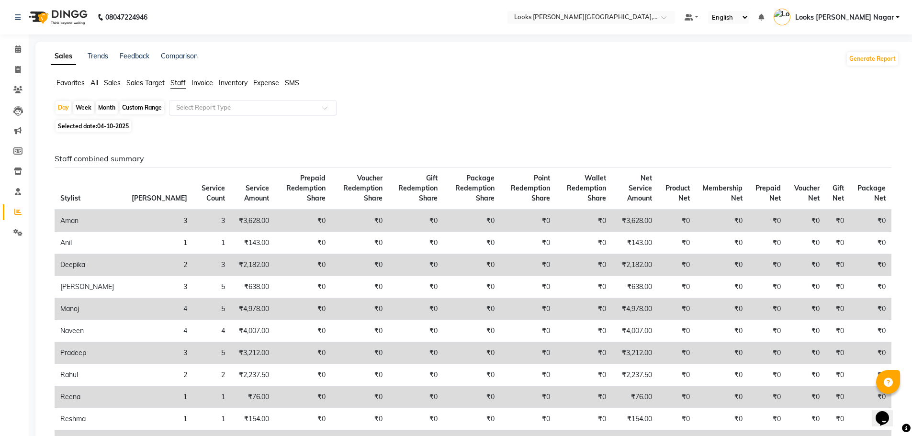
click at [204, 107] on input "text" at bounding box center [243, 108] width 138 height 10
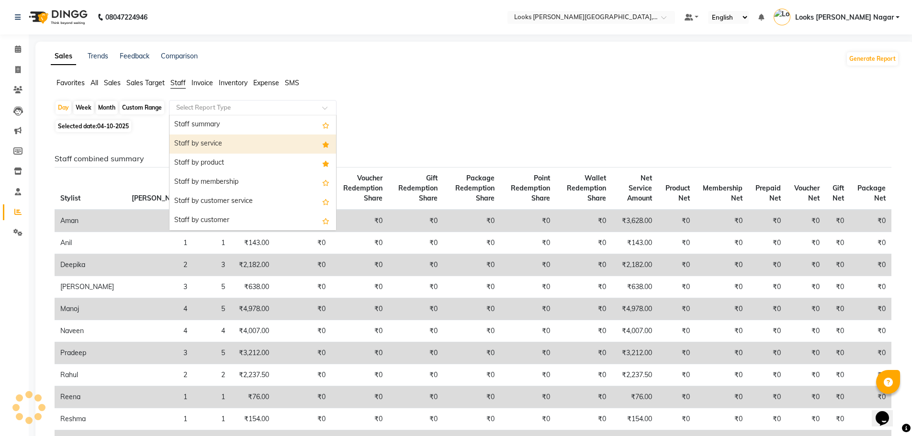
click at [250, 142] on div "Staff by service" at bounding box center [253, 144] width 167 height 19
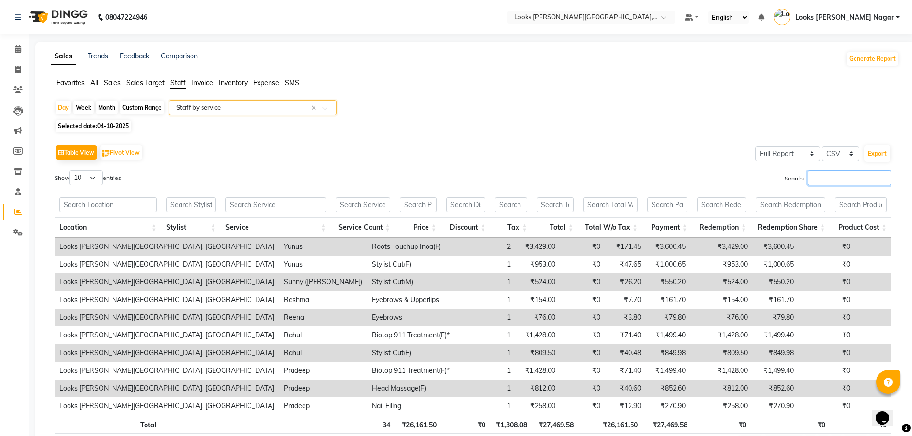
click at [862, 173] on input "Search:" at bounding box center [850, 177] width 84 height 15
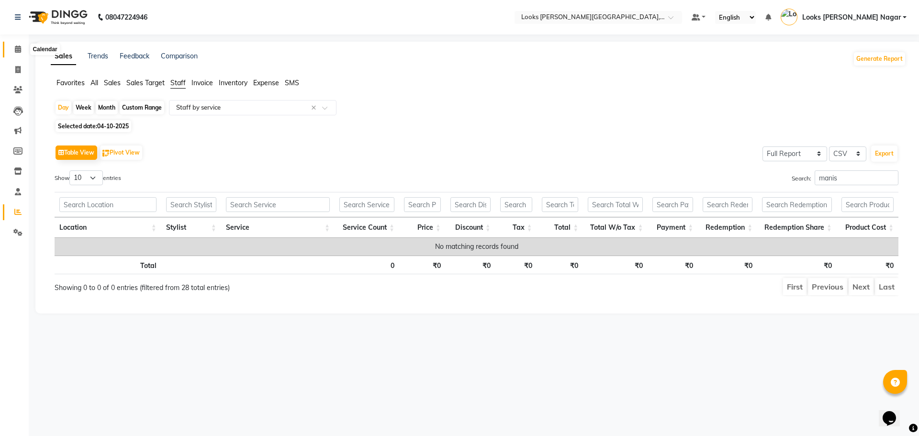
click at [23, 48] on span at bounding box center [18, 49] width 17 height 11
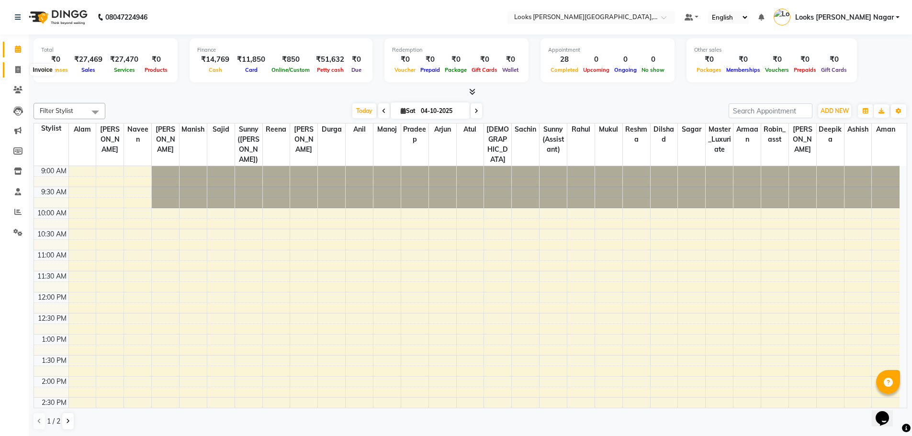
click at [18, 69] on icon at bounding box center [17, 69] width 5 height 7
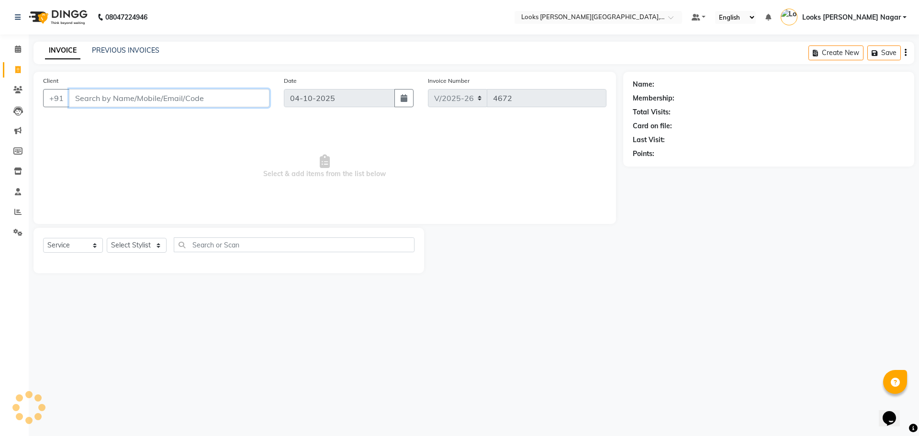
click at [223, 99] on input "Client" at bounding box center [169, 98] width 201 height 18
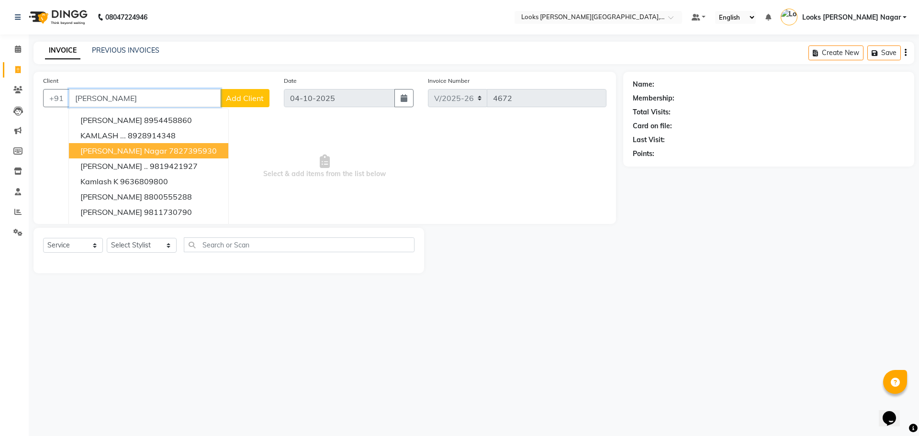
click at [147, 152] on span "[PERSON_NAME] Nagar" at bounding box center [123, 151] width 87 height 10
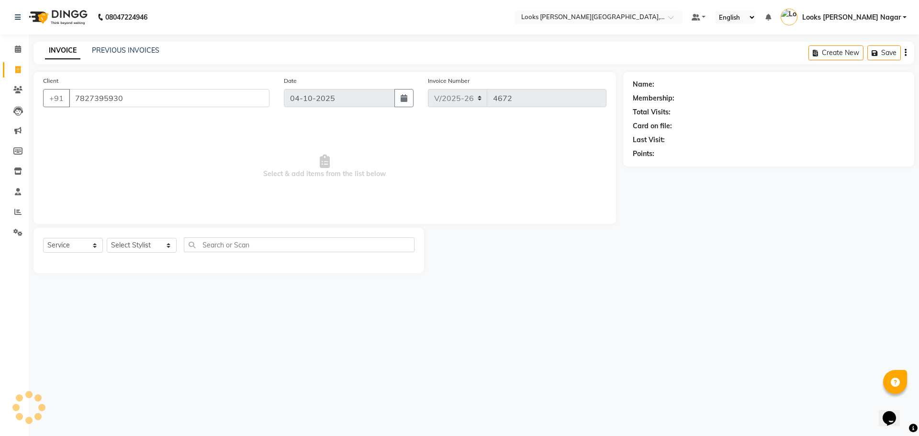
click at [144, 236] on div "Select Service Product Membership Package Voucher Prepaid Gift Card Select Styl…" at bounding box center [229, 250] width 391 height 45
click at [141, 243] on select "Select Stylist Alam Aman [PERSON_NAME] Armaan Ashish Atul Deepika [PERSON_NAME]…" at bounding box center [142, 245] width 70 height 15
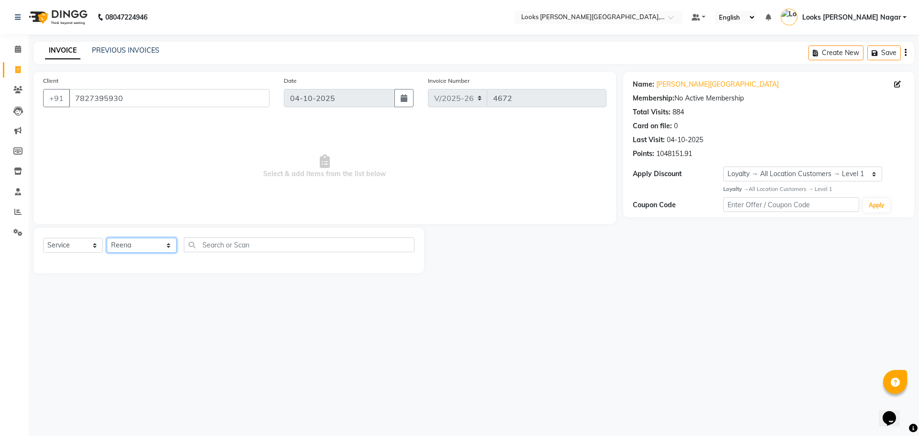
click at [107, 238] on select "Select Stylist Alam Aman [PERSON_NAME] Armaan Ashish Atul Deepika [PERSON_NAME]…" at bounding box center [142, 245] width 70 height 15
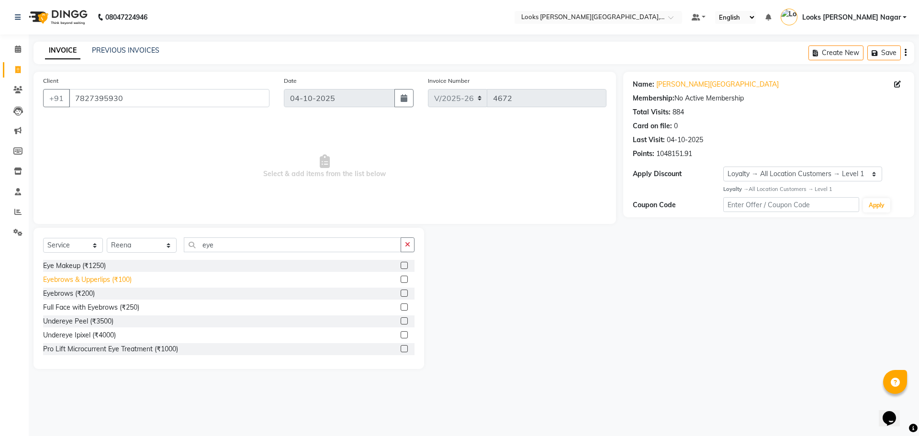
click at [111, 280] on div "Eyebrows & Upperlips (₹100)" at bounding box center [87, 280] width 89 height 10
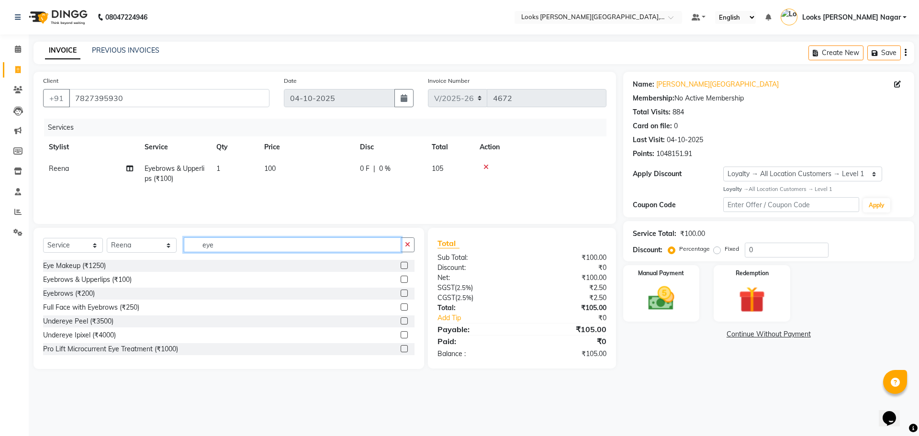
click at [259, 250] on input "eye" at bounding box center [292, 244] width 217 height 15
click at [259, 249] on input "eye" at bounding box center [292, 244] width 217 height 15
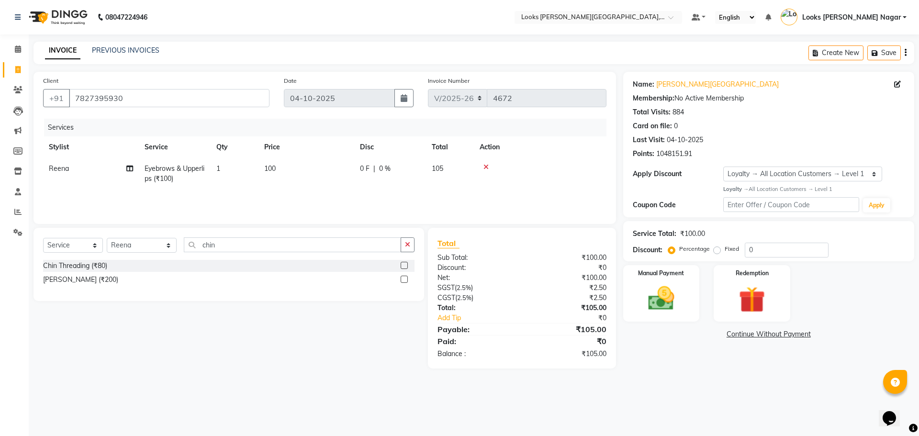
click at [104, 259] on div "Select Service Product Membership Package Voucher Prepaid Gift Card Select Styl…" at bounding box center [229, 248] width 372 height 23
click at [101, 266] on div "Chin Threading (₹80)" at bounding box center [75, 266] width 64 height 10
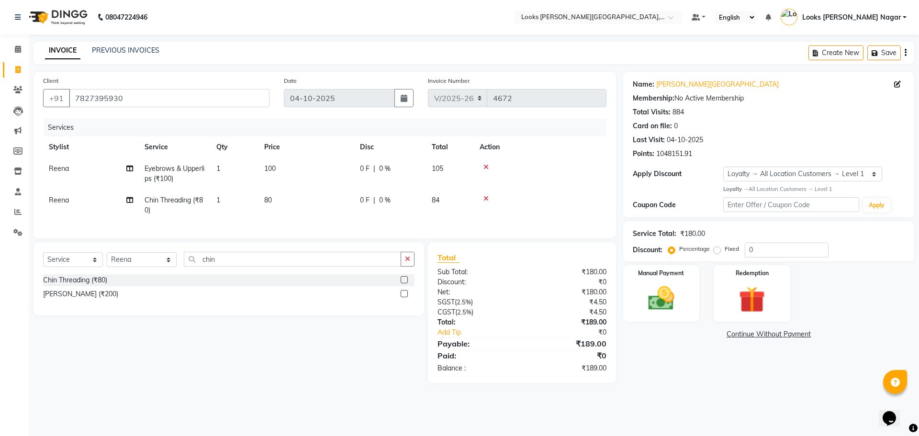
click at [337, 179] on td "100" at bounding box center [307, 174] width 96 height 32
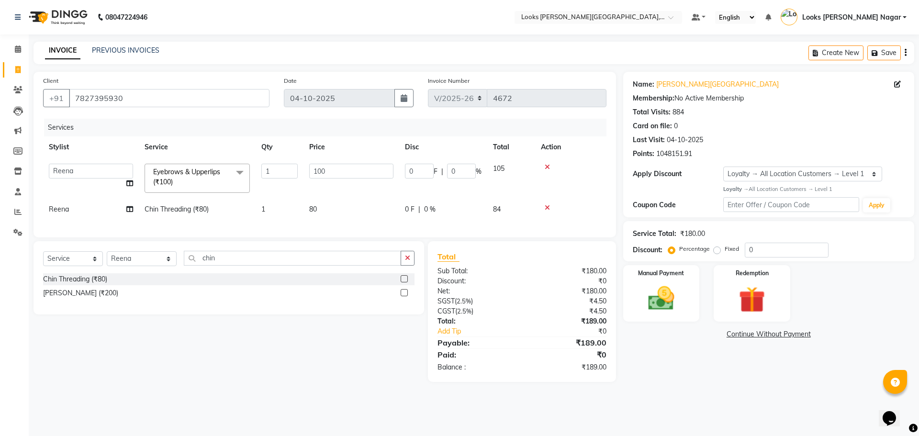
click at [178, 196] on tr "Alam Aman [PERSON_NAME] Armaan Ashish Atul Deepika Deepu Dilshad Durga [PERSON_…" at bounding box center [325, 178] width 564 height 41
click at [307, 195] on tbody "Alam Aman [PERSON_NAME] Armaan Ashish Atul Deepika Deepu Dilshad Durga [PERSON_…" at bounding box center [325, 189] width 564 height 62
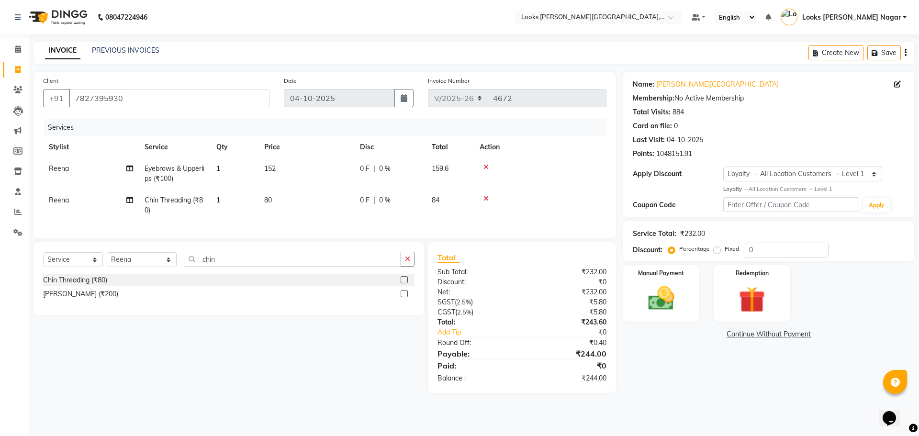
click at [339, 202] on td "80" at bounding box center [307, 206] width 96 height 32
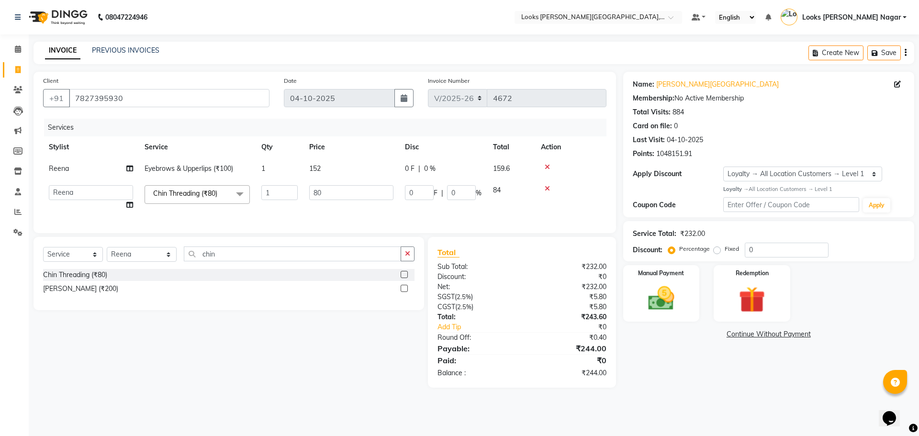
click at [339, 202] on td "80" at bounding box center [352, 198] width 96 height 36
click at [339, 200] on input "80" at bounding box center [351, 192] width 84 height 15
click at [340, 198] on input "80" at bounding box center [351, 192] width 84 height 15
click at [363, 197] on input "8077" at bounding box center [351, 192] width 84 height 15
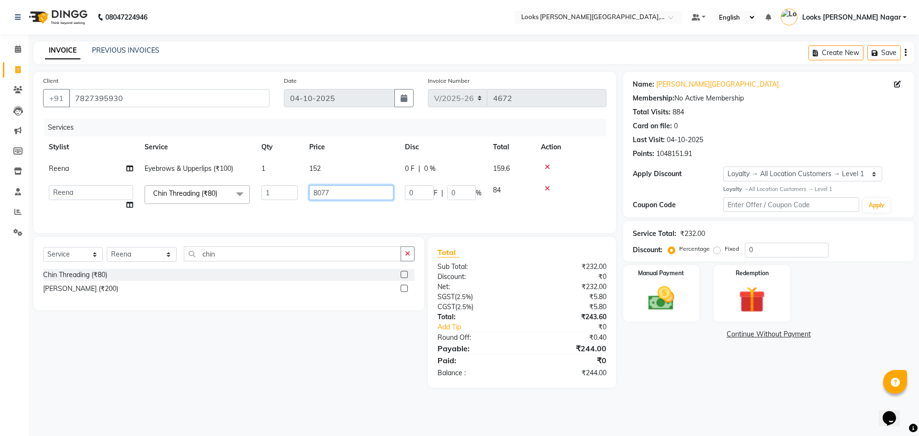
click at [363, 197] on input "8077" at bounding box center [351, 192] width 84 height 15
click at [721, 388] on div "Name: [PERSON_NAME] Nagar Membership: No Active Membership Total Visits: 884 Ca…" at bounding box center [772, 230] width 298 height 316
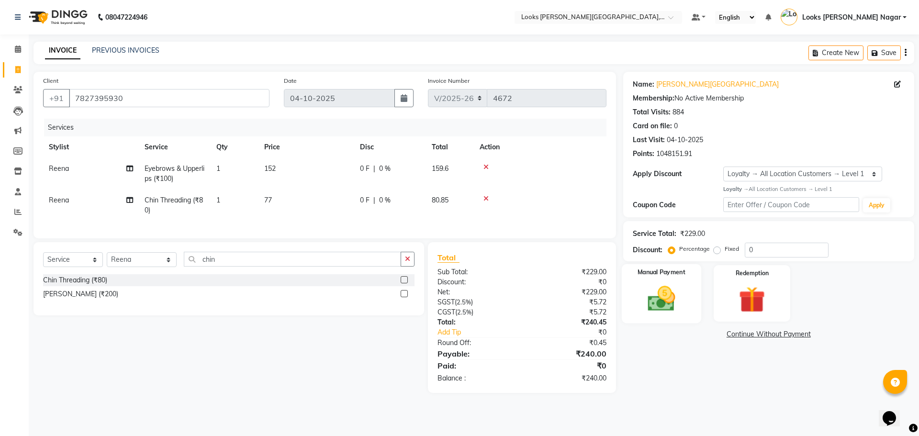
click at [687, 310] on div "Manual Payment" at bounding box center [661, 293] width 79 height 59
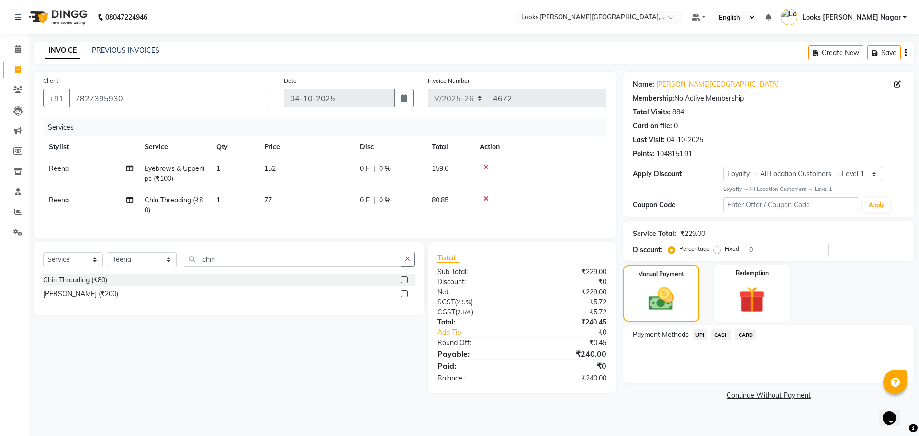
click at [746, 337] on span "CARD" at bounding box center [745, 334] width 21 height 11
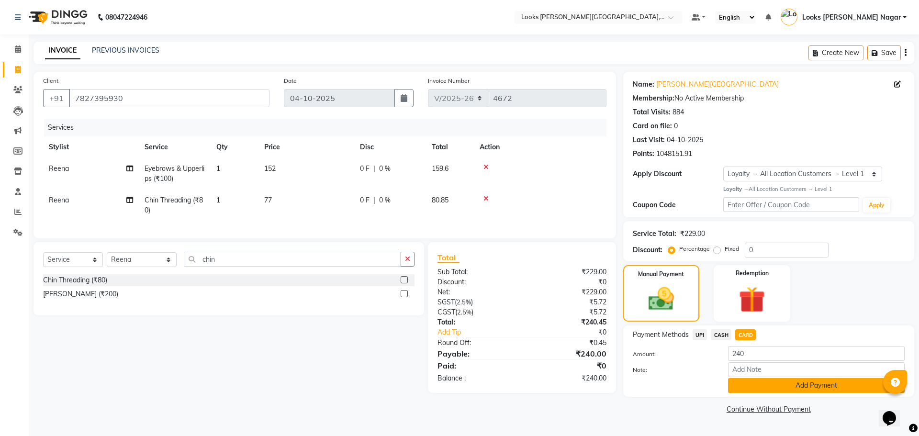
click at [747, 380] on button "Add Payment" at bounding box center [816, 385] width 177 height 15
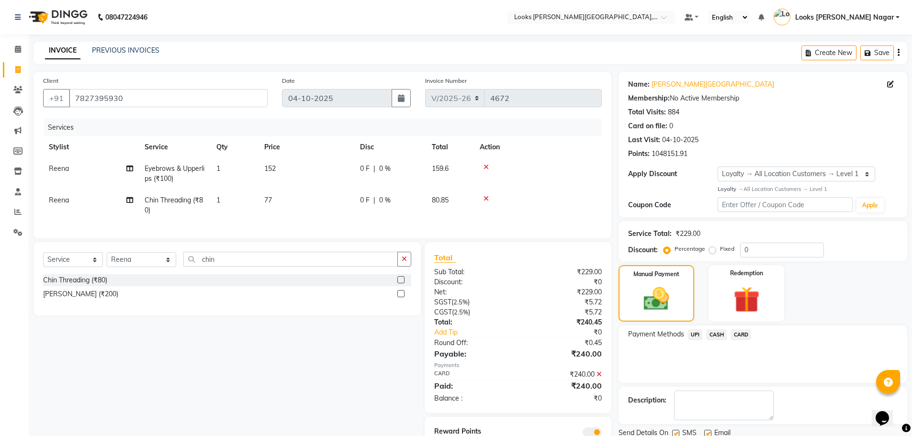
scroll to position [46, 0]
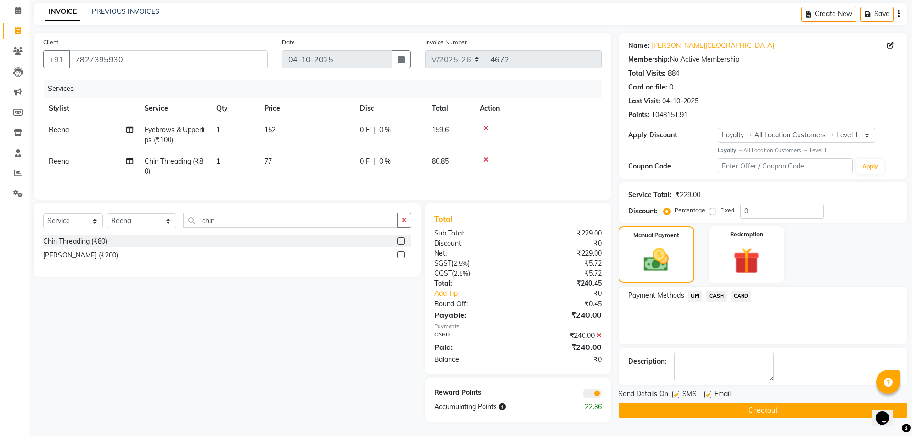
click at [676, 391] on label at bounding box center [675, 394] width 7 height 7
click at [676, 392] on input "checkbox" at bounding box center [675, 395] width 6 height 6
click at [672, 405] on button "Checkout" at bounding box center [763, 410] width 289 height 15
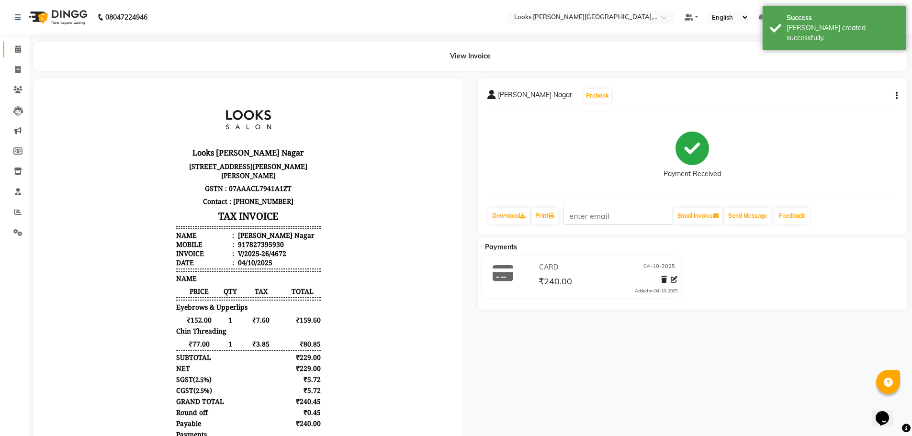
click at [17, 43] on link "Calendar" at bounding box center [14, 50] width 23 height 16
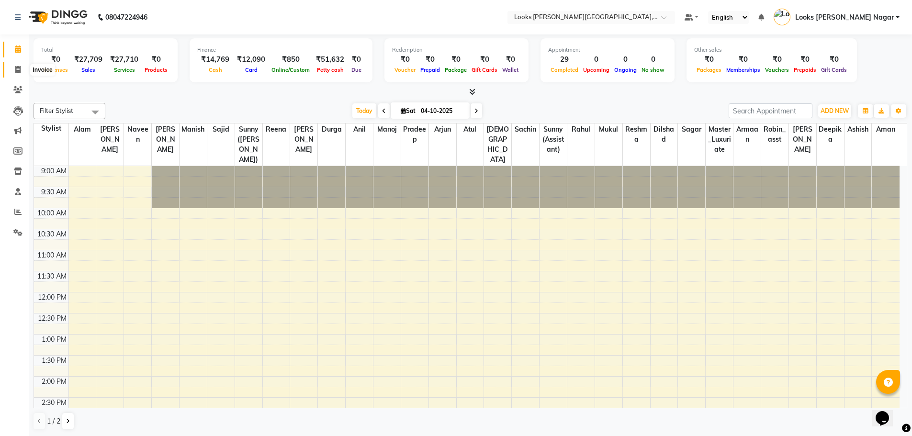
click at [20, 68] on icon at bounding box center [17, 69] width 5 height 7
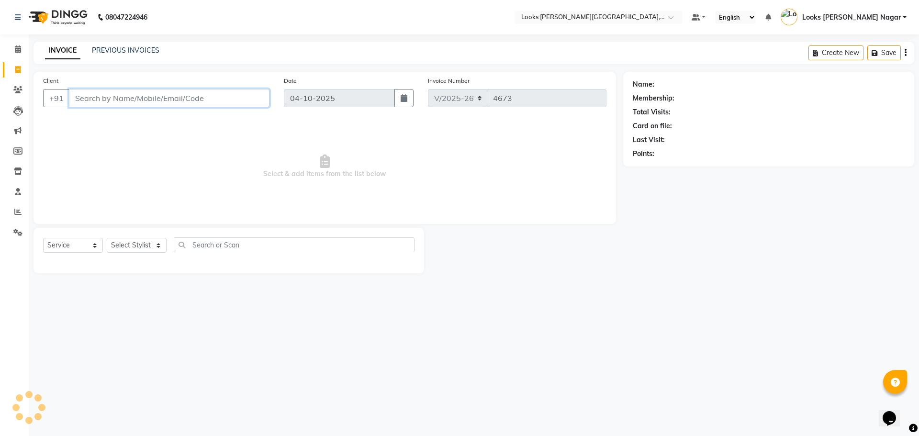
click at [182, 102] on input "Client" at bounding box center [169, 98] width 201 height 18
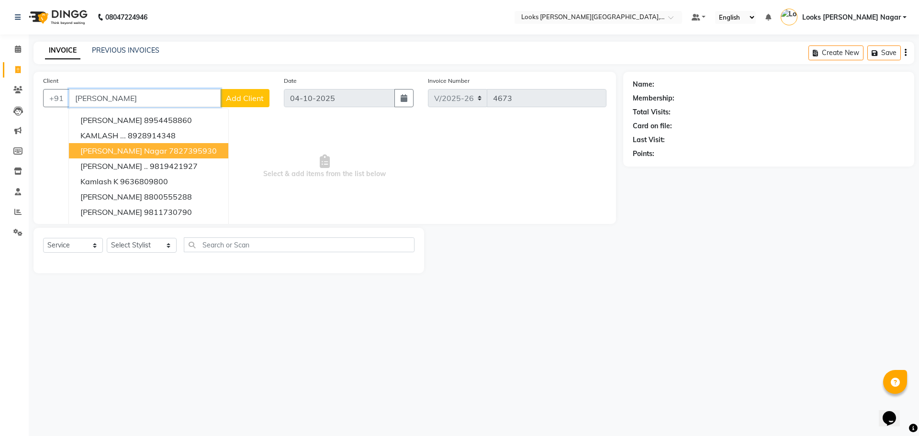
click at [144, 149] on span "[PERSON_NAME] Nagar" at bounding box center [123, 151] width 87 height 10
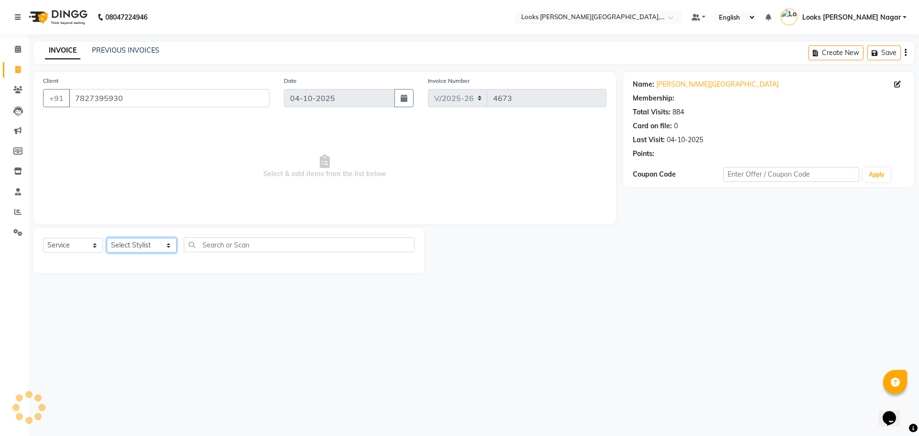
click at [143, 249] on select "Select Stylist Alam Aman [PERSON_NAME] Armaan Ashish Atul Deepika [PERSON_NAME]…" at bounding box center [142, 245] width 70 height 15
click at [107, 238] on select "Select Stylist Alam Aman [PERSON_NAME] Armaan Ashish Atul Deepika [PERSON_NAME]…" at bounding box center [142, 245] width 70 height 15
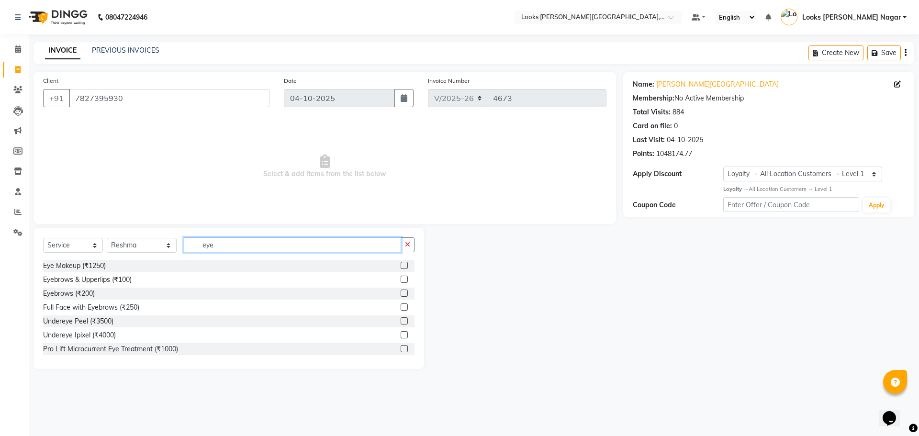
drag, startPoint x: 248, startPoint y: 242, endPoint x: 109, endPoint y: 240, distance: 138.4
click at [109, 240] on div "Select Service Product Membership Package Voucher Prepaid Gift Card Select Styl…" at bounding box center [229, 248] width 372 height 23
click at [95, 282] on div "Upperlip Threading (₹80)" at bounding box center [81, 280] width 76 height 10
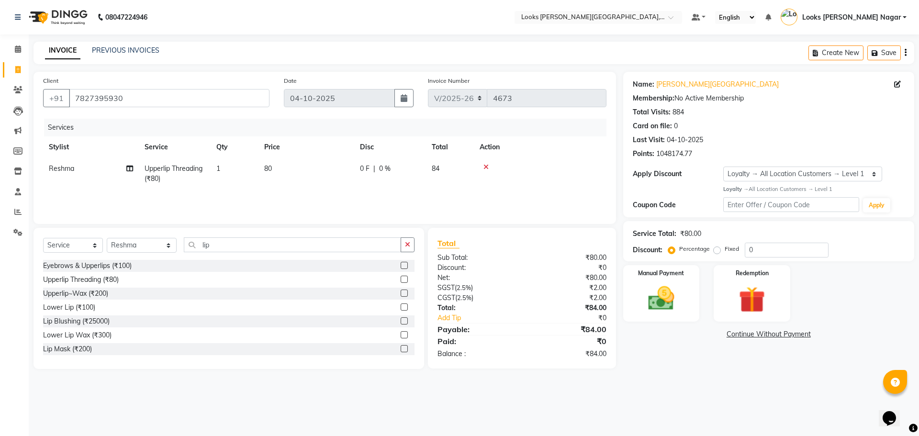
drag, startPoint x: 293, startPoint y: 168, endPoint x: 297, endPoint y: 168, distance: 4.8
click at [297, 168] on td "80" at bounding box center [307, 174] width 96 height 32
click at [295, 173] on tr "Alam Aman [PERSON_NAME] Armaan Ashish Atul Deepika Deepu Dilshad Durga [PERSON_…" at bounding box center [325, 178] width 564 height 41
click at [565, 310] on div "₹79.80" at bounding box center [567, 308] width 91 height 10
drag, startPoint x: 691, startPoint y: 307, endPoint x: 704, endPoint y: 324, distance: 21.5
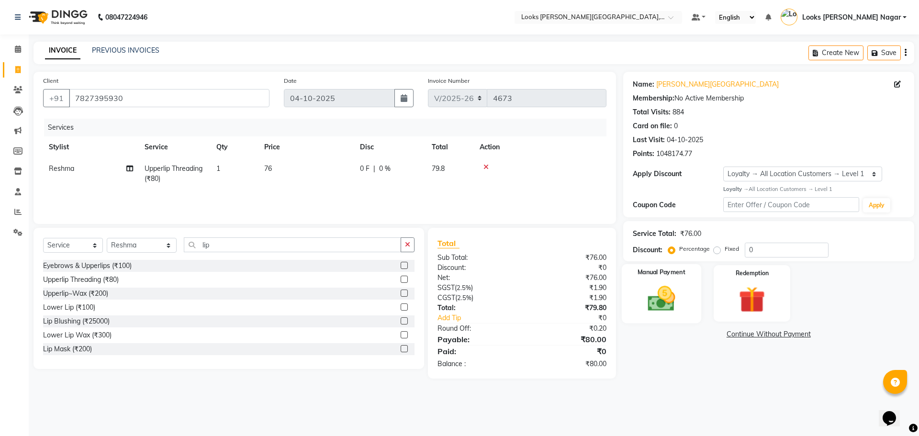
click at [691, 308] on div "Manual Payment" at bounding box center [661, 293] width 79 height 59
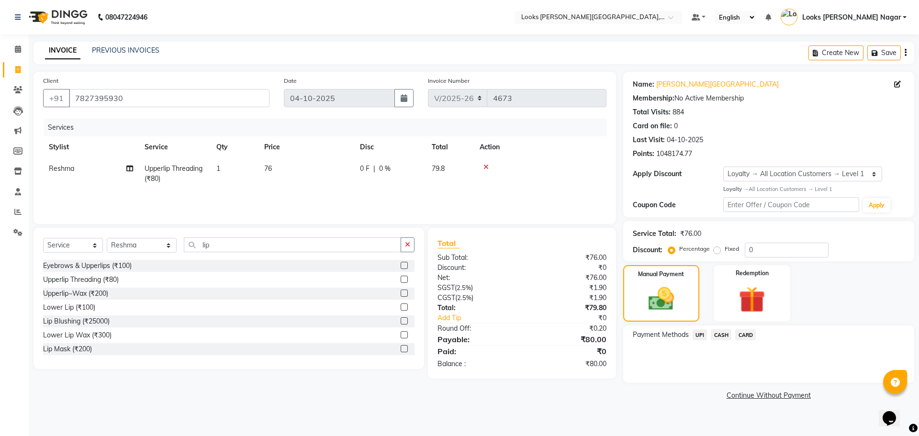
drag, startPoint x: 717, startPoint y: 331, endPoint x: 763, endPoint y: 433, distance: 111.9
click at [717, 334] on span "CASH" at bounding box center [721, 334] width 21 height 11
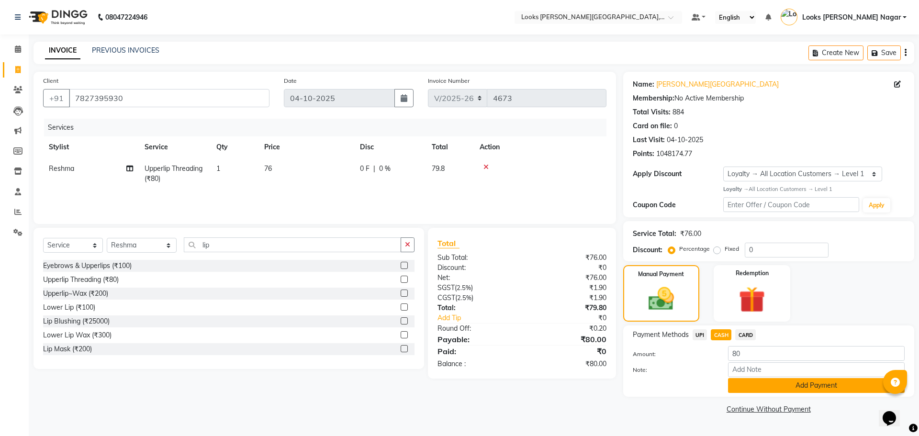
click at [761, 387] on button "Add Payment" at bounding box center [816, 385] width 177 height 15
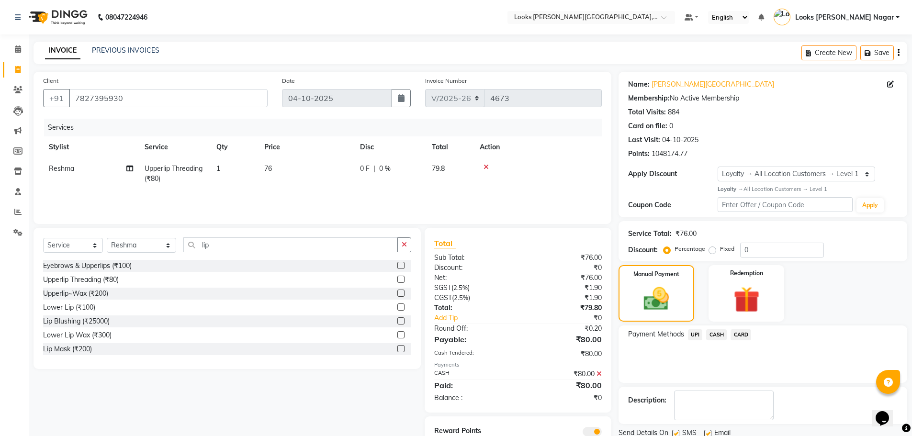
scroll to position [38, 0]
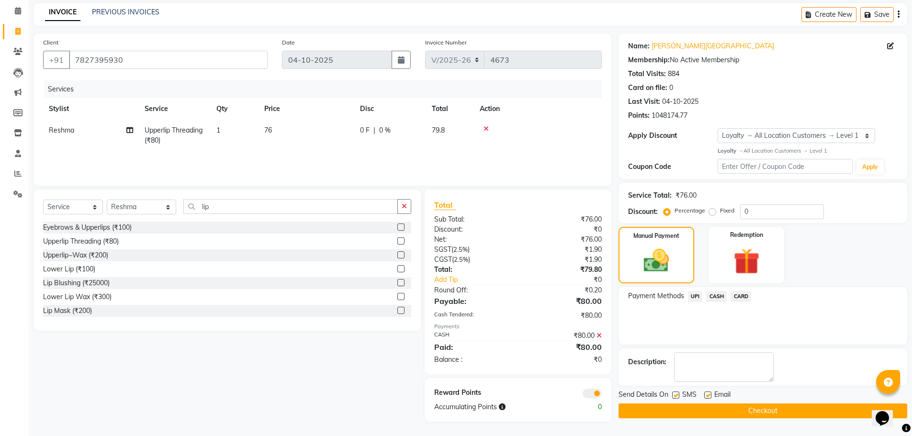
click at [676, 398] on label at bounding box center [675, 395] width 7 height 7
click at [676, 398] on input "checkbox" at bounding box center [675, 396] width 6 height 6
click at [675, 410] on button "Checkout" at bounding box center [763, 411] width 289 height 15
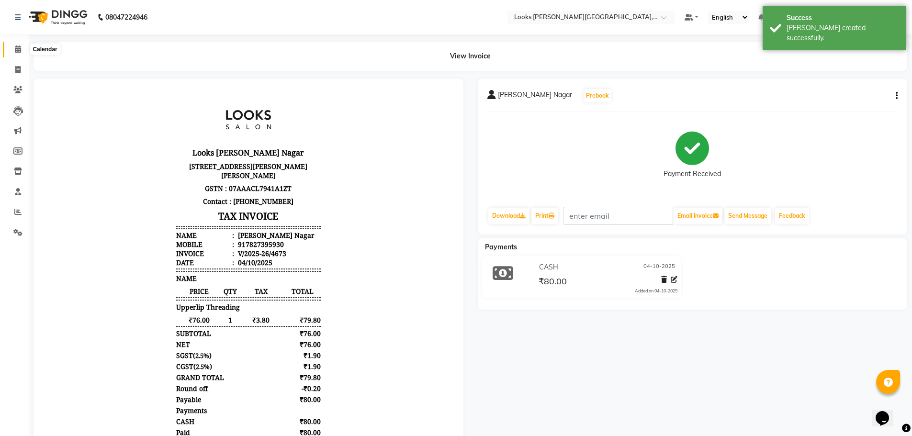
click at [23, 51] on span at bounding box center [18, 49] width 17 height 11
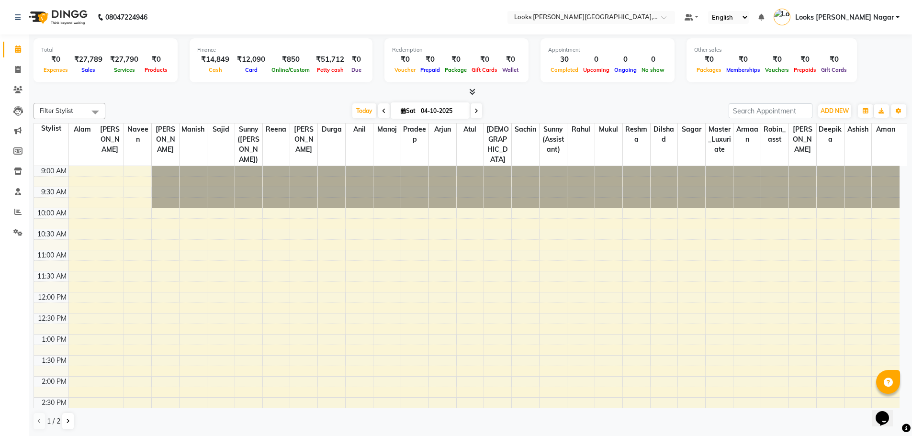
click at [167, 106] on div "[DATE] [DATE]" at bounding box center [417, 111] width 614 height 14
click at [19, 90] on icon at bounding box center [17, 89] width 9 height 7
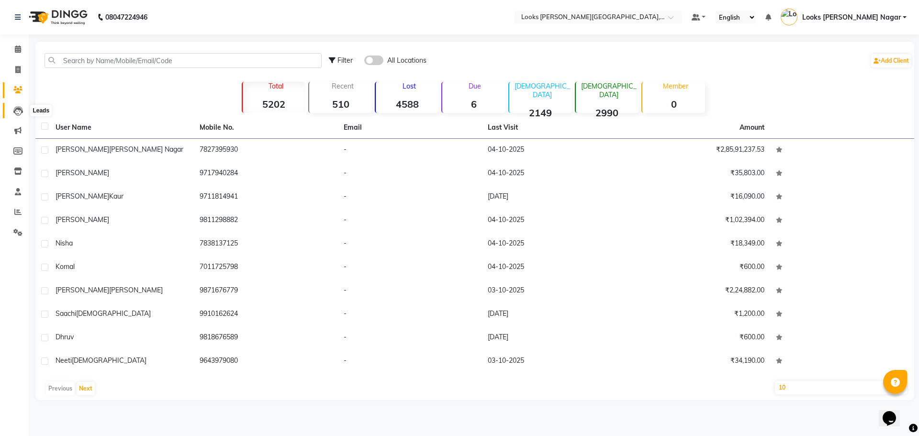
click at [16, 115] on icon at bounding box center [18, 111] width 10 height 10
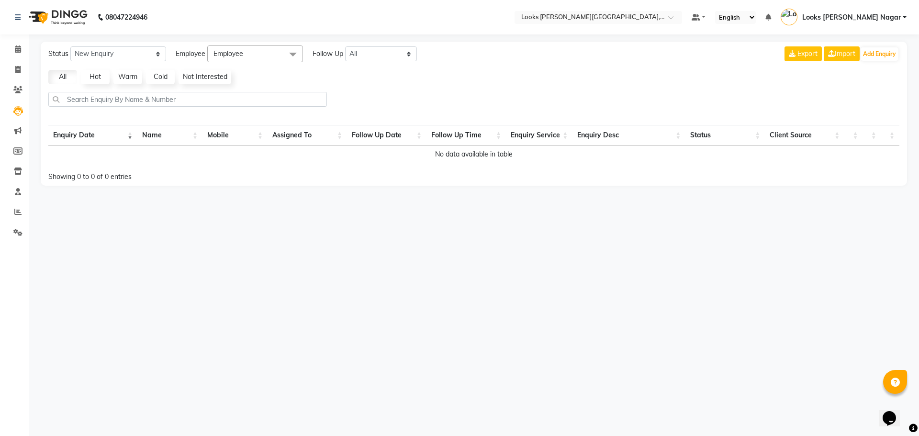
click at [302, 54] on span at bounding box center [292, 54] width 19 height 18
click at [354, 78] on div "All Hot Warm Cold Not Interested" at bounding box center [474, 77] width 859 height 14
click at [21, 130] on icon at bounding box center [17, 130] width 7 height 7
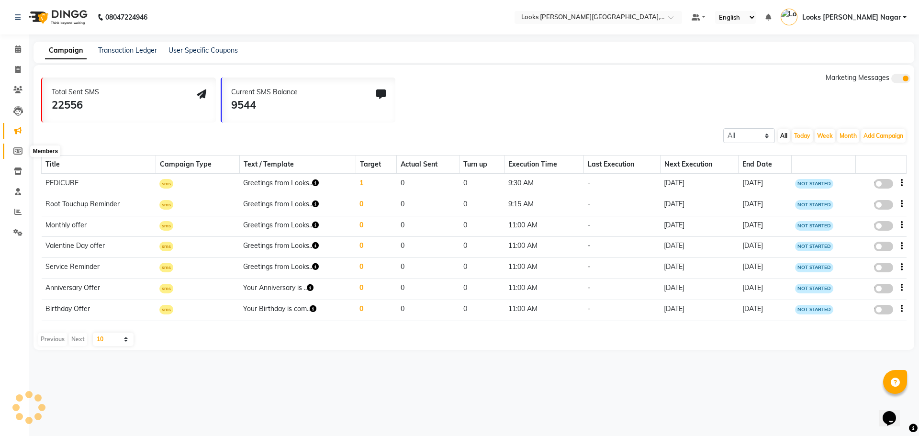
click at [19, 147] on icon at bounding box center [17, 150] width 9 height 7
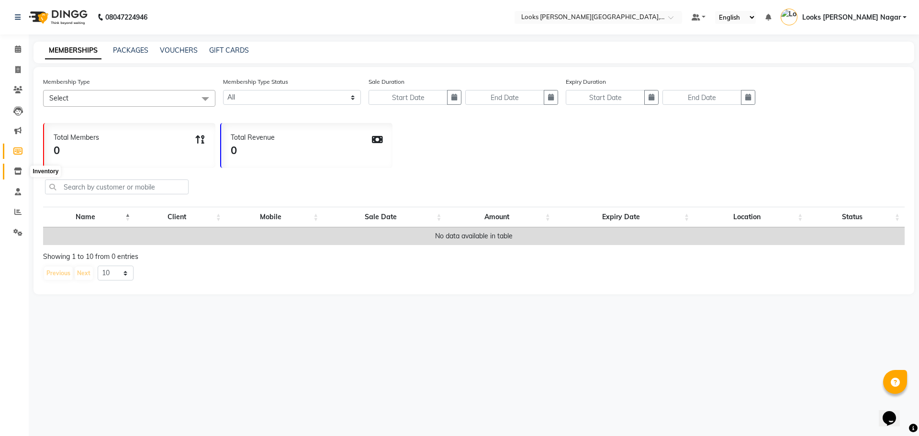
click at [15, 170] on icon at bounding box center [18, 171] width 8 height 7
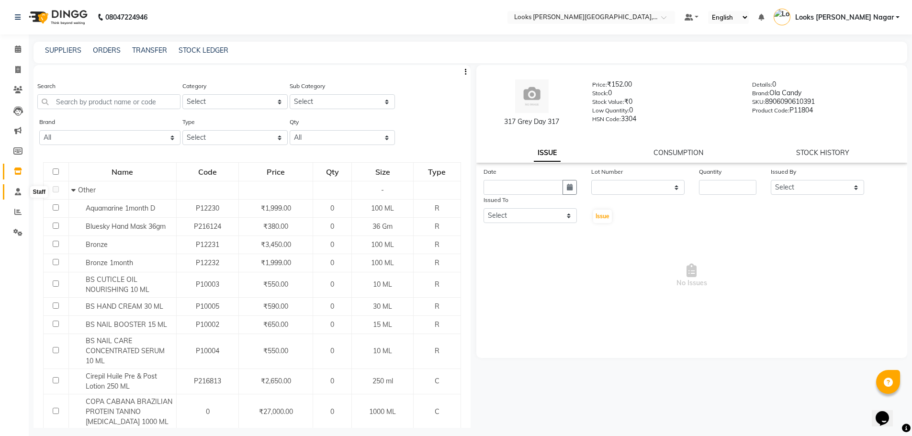
click at [22, 196] on span at bounding box center [18, 192] width 17 height 11
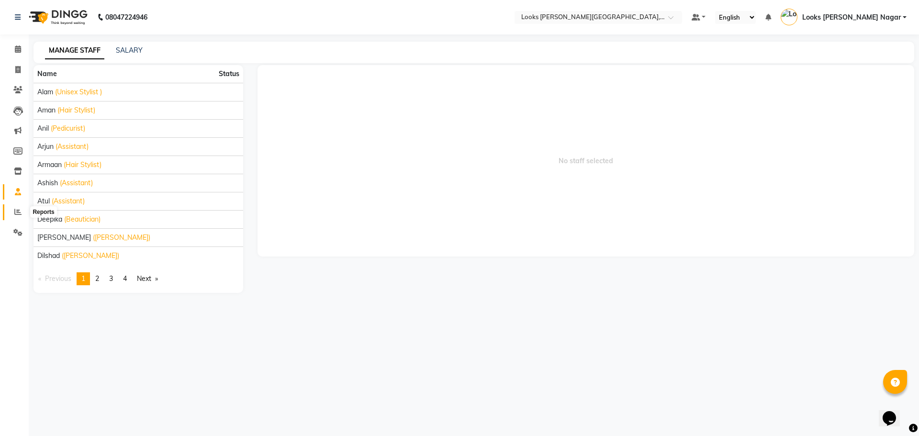
click at [22, 216] on span at bounding box center [18, 212] width 17 height 11
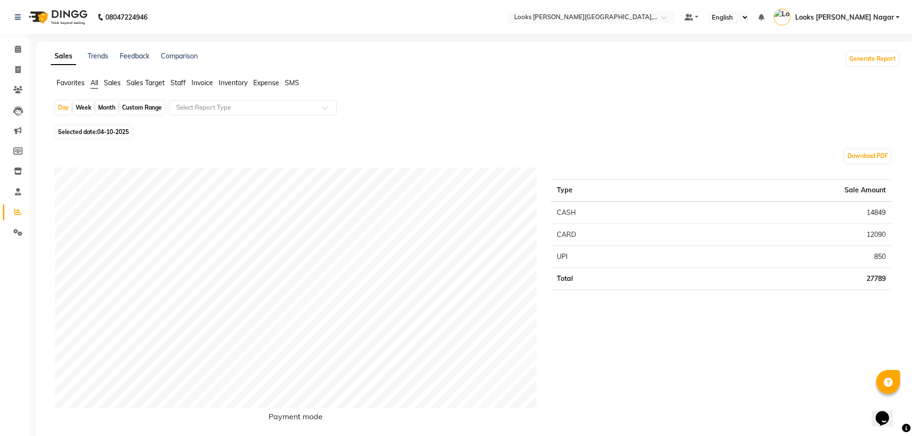
click at [116, 83] on span "Sales" at bounding box center [112, 83] width 17 height 9
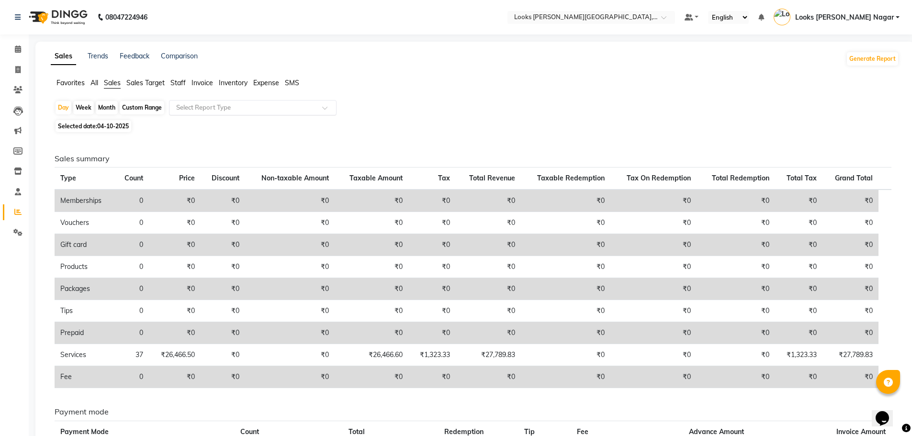
click at [263, 107] on input "text" at bounding box center [243, 108] width 138 height 10
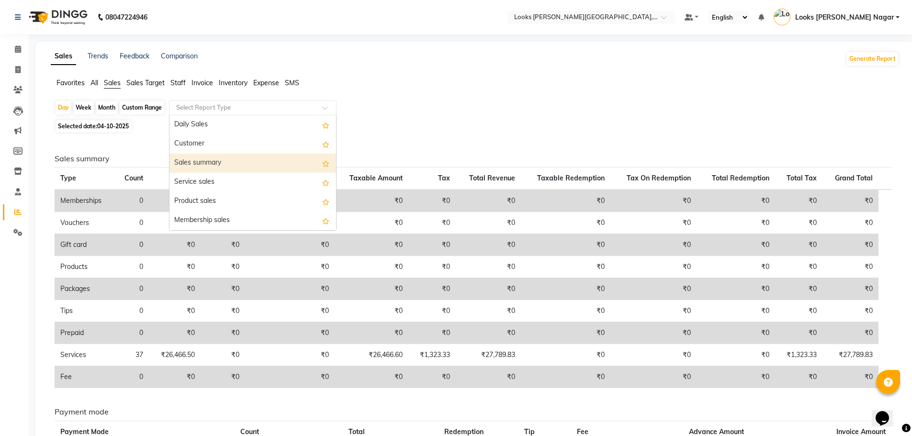
click at [226, 160] on div "Sales summary" at bounding box center [253, 163] width 167 height 19
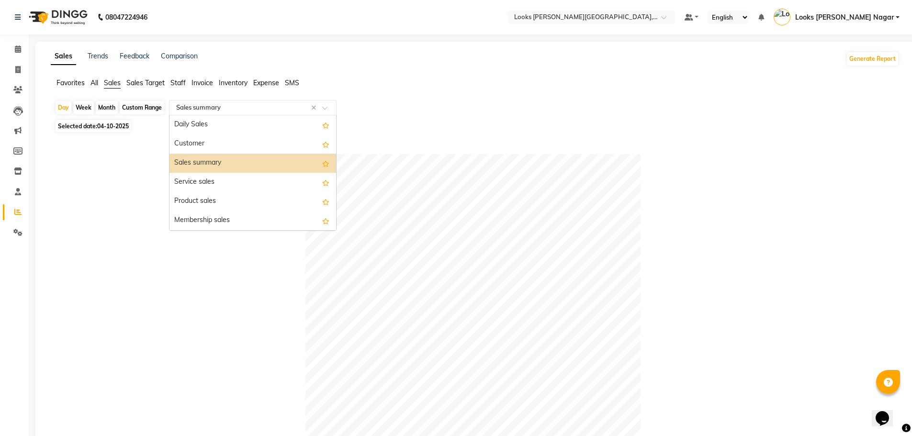
click at [277, 113] on div "Select Report Type × Sales summary ×" at bounding box center [253, 107] width 168 height 15
click at [230, 124] on div "Daily Sales" at bounding box center [253, 124] width 167 height 19
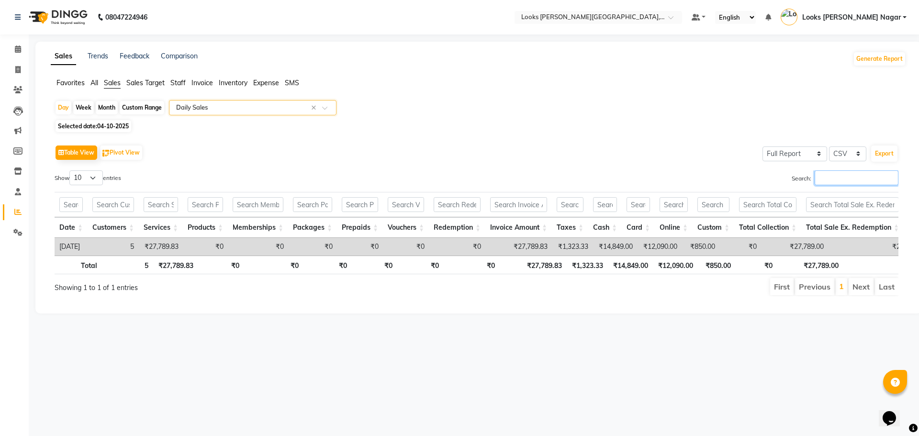
click at [851, 175] on input "Search:" at bounding box center [857, 177] width 84 height 15
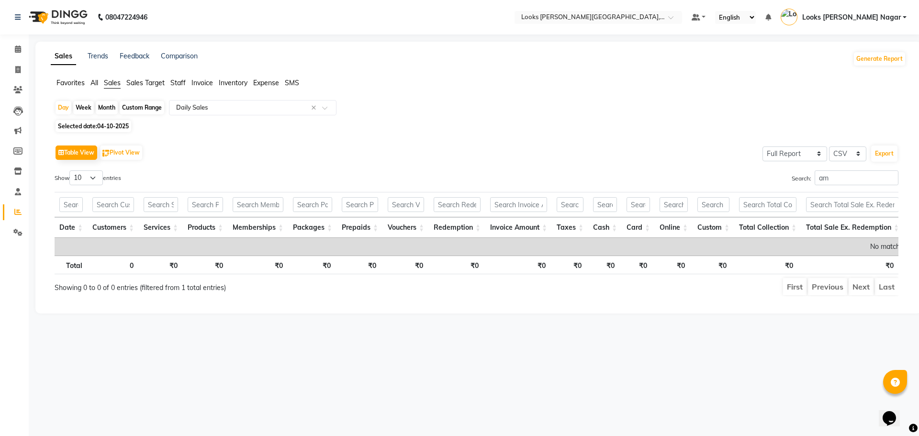
click at [277, 156] on div "Table View Pivot View Select Full Report Filtered Report Select CSV PDF Export" at bounding box center [477, 153] width 844 height 20
click at [175, 77] on div "Sales Trends Feedback Comparison Generate Report Favorites All Sales Sales Targ…" at bounding box center [478, 178] width 886 height 272
click at [177, 79] on span "Staff" at bounding box center [177, 83] width 15 height 9
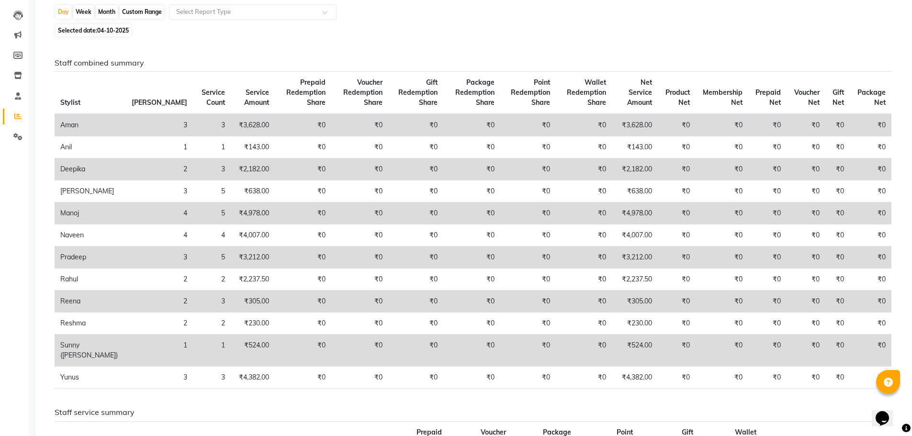
scroll to position [48, 0]
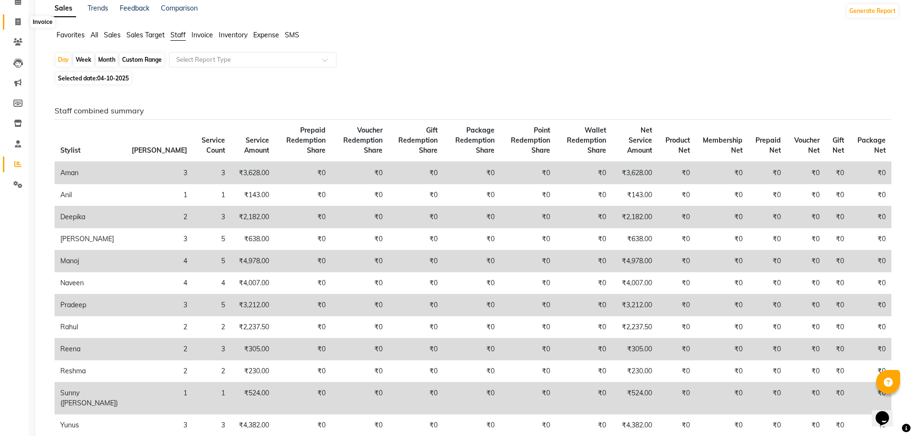
click at [15, 20] on icon at bounding box center [17, 21] width 5 height 7
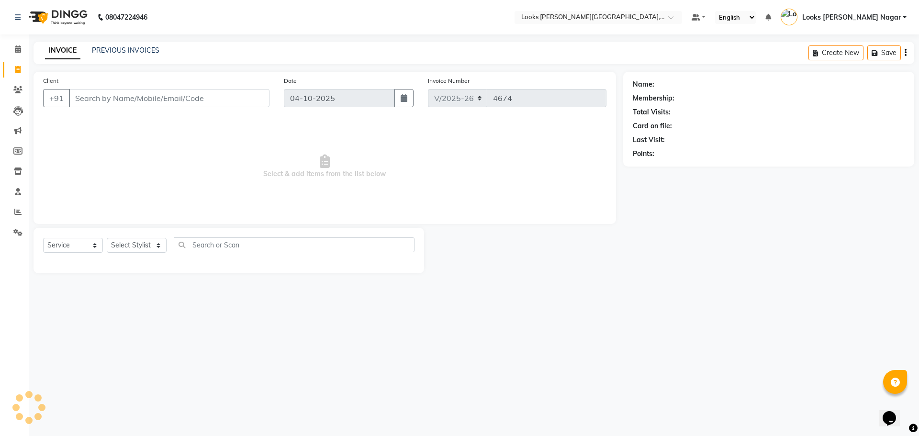
click at [189, 97] on input "Client" at bounding box center [169, 98] width 201 height 18
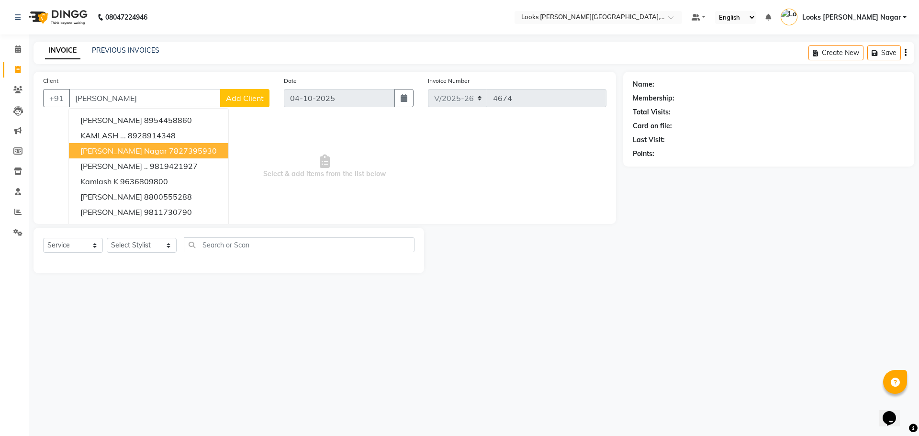
click at [111, 144] on button "[PERSON_NAME][GEOGRAPHIC_DATA]" at bounding box center [148, 150] width 159 height 15
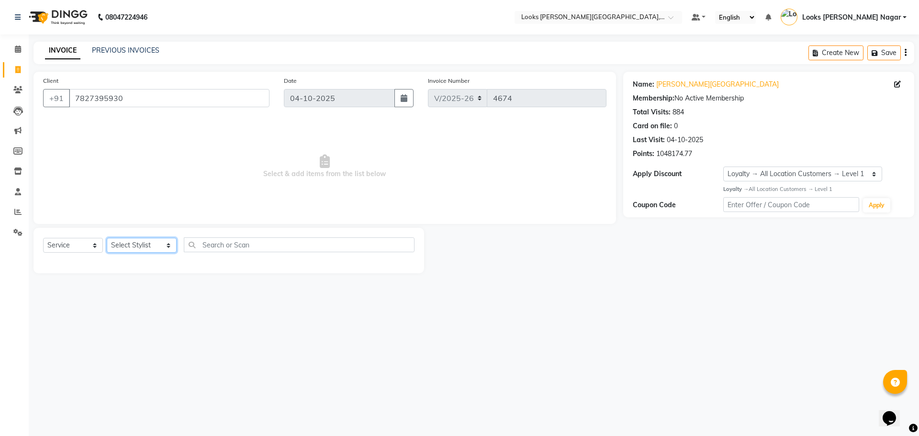
click at [123, 247] on select "Select Stylist Alam Aman [PERSON_NAME] Armaan Ashish Atul Deepika [PERSON_NAME]…" at bounding box center [142, 245] width 70 height 15
click at [107, 238] on select "Select Stylist Alam Aman [PERSON_NAME] Armaan Ashish Atul Deepika [PERSON_NAME]…" at bounding box center [142, 245] width 70 height 15
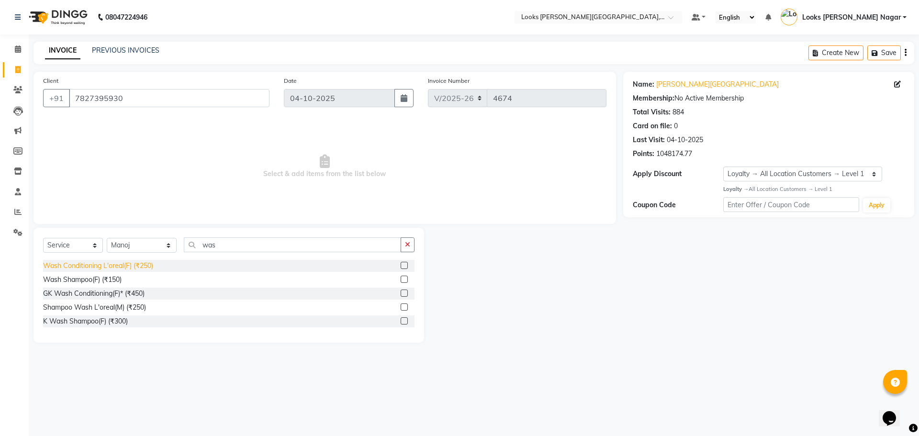
click at [122, 265] on div "Wash Conditioning L'oreal(F) (₹250)" at bounding box center [98, 266] width 110 height 10
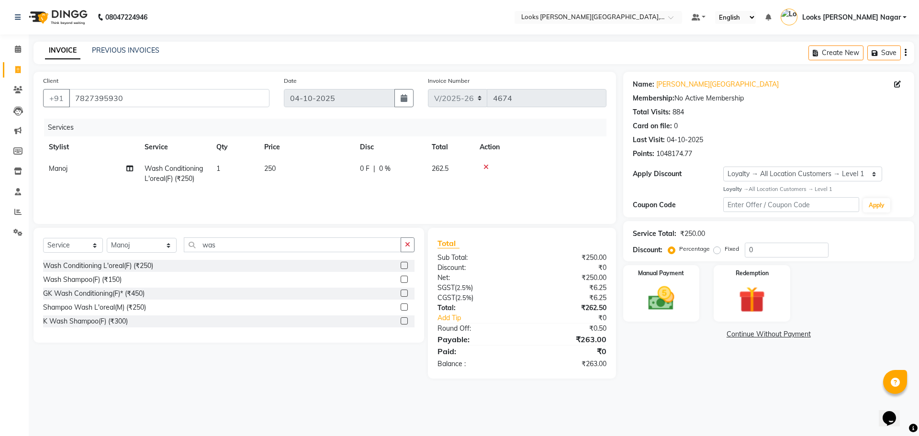
click at [294, 179] on td "250" at bounding box center [307, 174] width 96 height 32
click at [327, 180] on td "250" at bounding box center [352, 178] width 96 height 41
drag, startPoint x: 333, startPoint y: 174, endPoint x: 266, endPoint y: 168, distance: 67.4
click at [271, 167] on tr "Alam Aman [PERSON_NAME] Armaan Ashish Atul Deepika Deepu Dilshad Durga [PERSON_…" at bounding box center [325, 178] width 564 height 41
drag, startPoint x: 343, startPoint y: 174, endPoint x: 89, endPoint y: 181, distance: 254.3
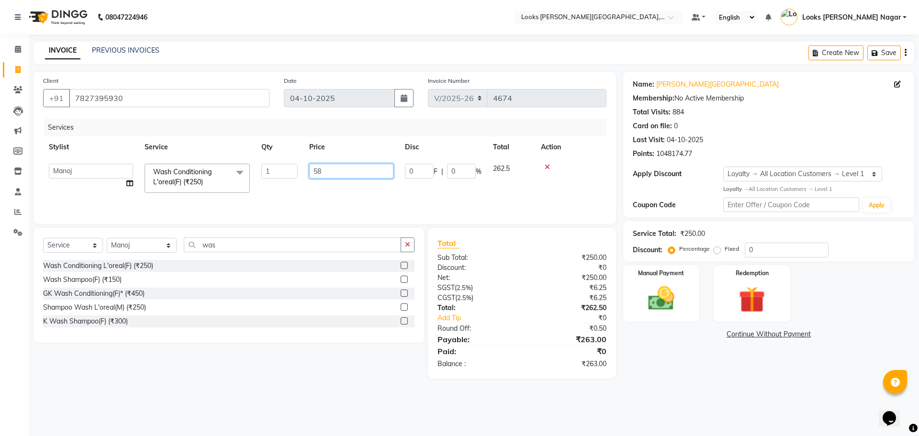
click at [159, 170] on tr "Alam Aman [PERSON_NAME] Armaan Ashish Atul Deepika Deepu Dilshad Durga [PERSON_…" at bounding box center [325, 178] width 564 height 41
click at [333, 167] on input "30" at bounding box center [351, 171] width 84 height 15
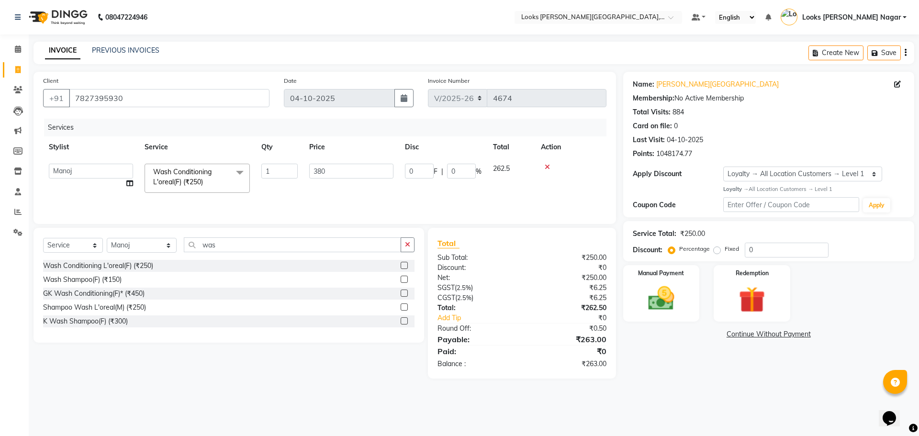
click at [300, 171] on tr "Alam Aman [PERSON_NAME] Armaan Ashish Atul Deepika Deepu Dilshad Durga [PERSON_…" at bounding box center [325, 178] width 564 height 41
click at [265, 165] on span "380" at bounding box center [269, 168] width 11 height 9
drag, startPoint x: 278, startPoint y: 168, endPoint x: 126, endPoint y: 202, distance: 155.5
click at [151, 198] on tr "Alam Aman [PERSON_NAME] Armaan Ashish Atul Deepika Deepu Dilshad Durga [PERSON_…" at bounding box center [325, 178] width 564 height 41
click at [706, 396] on div "08047224946 Select Location × Looks [PERSON_NAME][GEOGRAPHIC_DATA], [GEOGRAPHIC…" at bounding box center [459, 218] width 919 height 436
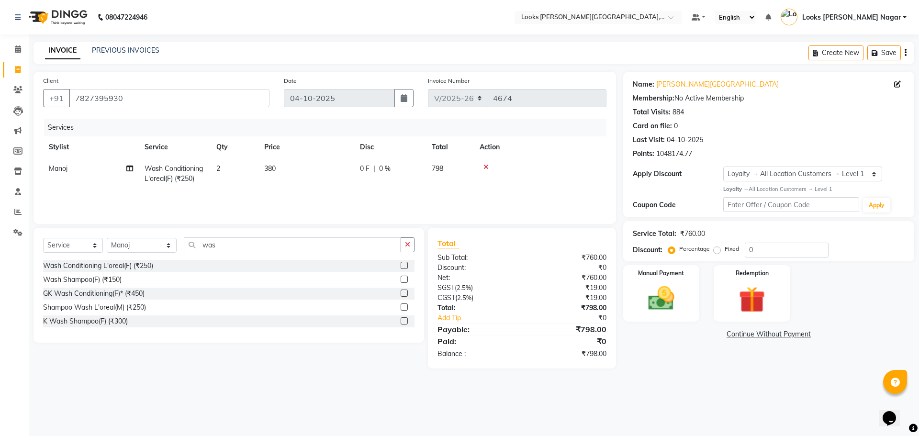
click at [325, 172] on td "380" at bounding box center [307, 174] width 96 height 32
click at [359, 167] on input "380" at bounding box center [351, 171] width 84 height 15
click at [664, 400] on div "08047224946 Select Location × Looks [PERSON_NAME][GEOGRAPHIC_DATA], [GEOGRAPHIC…" at bounding box center [459, 218] width 919 height 436
click at [661, 300] on img at bounding box center [661, 299] width 45 height 32
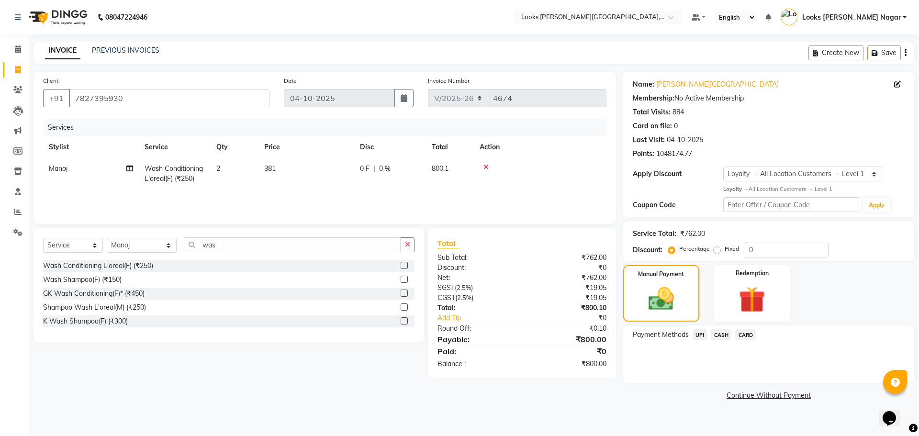
click at [696, 334] on span "UPI" at bounding box center [700, 334] width 15 height 11
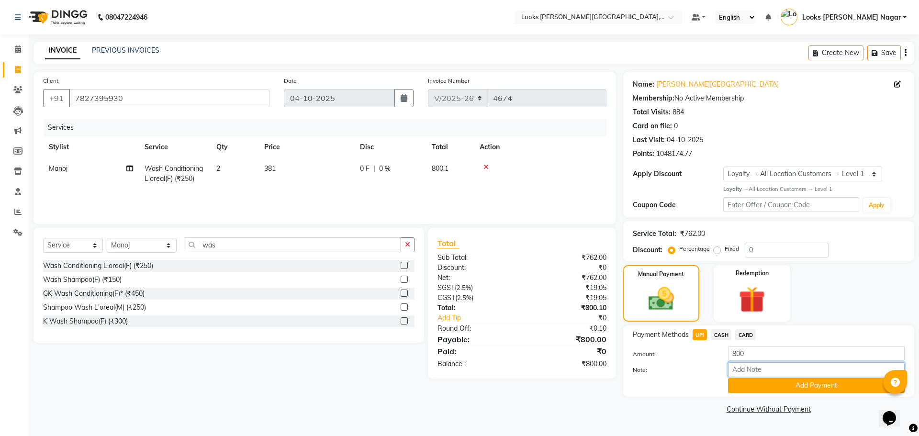
drag, startPoint x: 701, startPoint y: 340, endPoint x: 752, endPoint y: 378, distance: 63.3
click at [753, 376] on input "Note:" at bounding box center [816, 369] width 177 height 15
click at [749, 384] on button "Add Payment" at bounding box center [816, 385] width 177 height 15
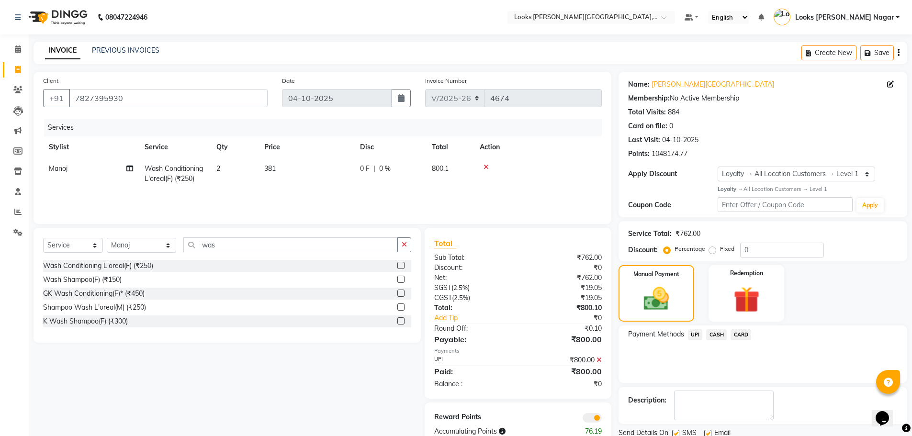
scroll to position [35, 0]
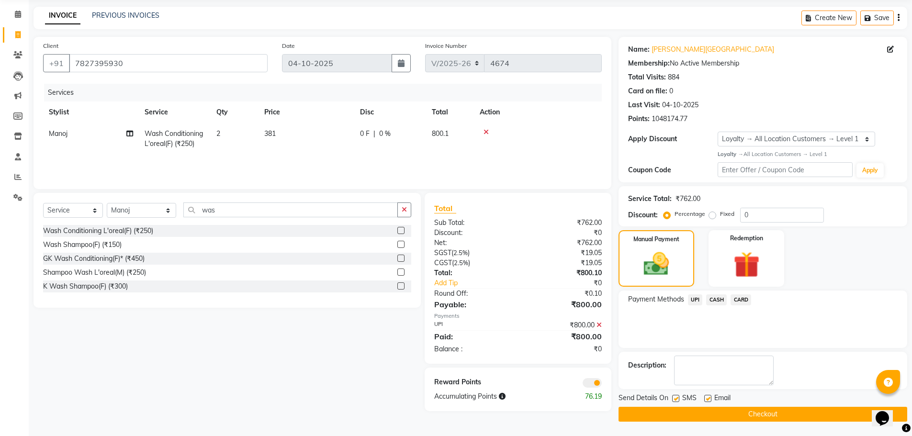
click at [675, 402] on div at bounding box center [675, 400] width 6 height 10
click at [675, 414] on button "Checkout" at bounding box center [763, 414] width 289 height 15
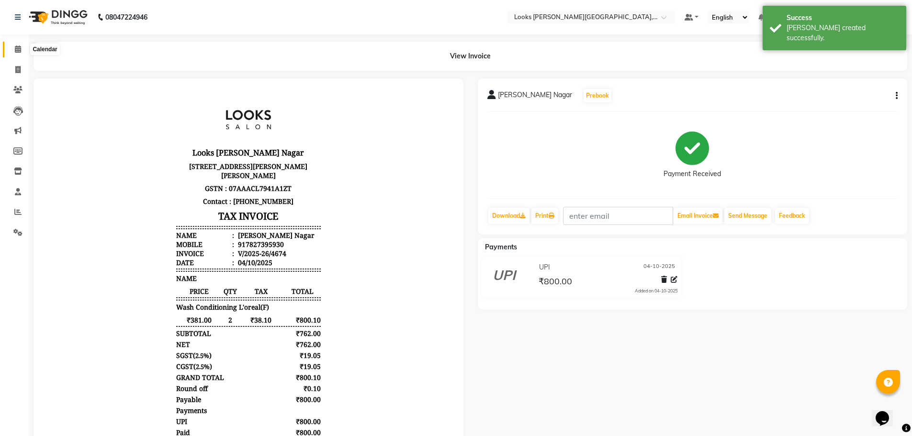
drag, startPoint x: 13, startPoint y: 45, endPoint x: 108, endPoint y: 1, distance: 104.3
click at [13, 45] on span at bounding box center [18, 49] width 17 height 11
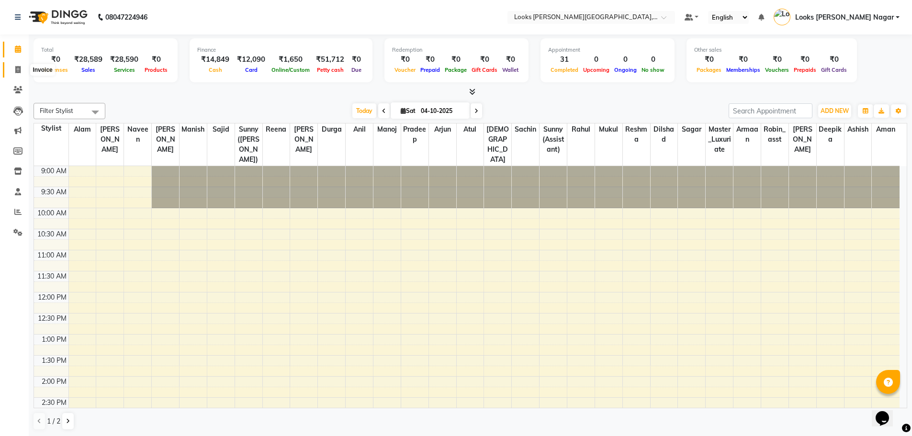
drag, startPoint x: 18, startPoint y: 70, endPoint x: 57, endPoint y: 62, distance: 40.2
click at [18, 70] on icon at bounding box center [17, 69] width 5 height 7
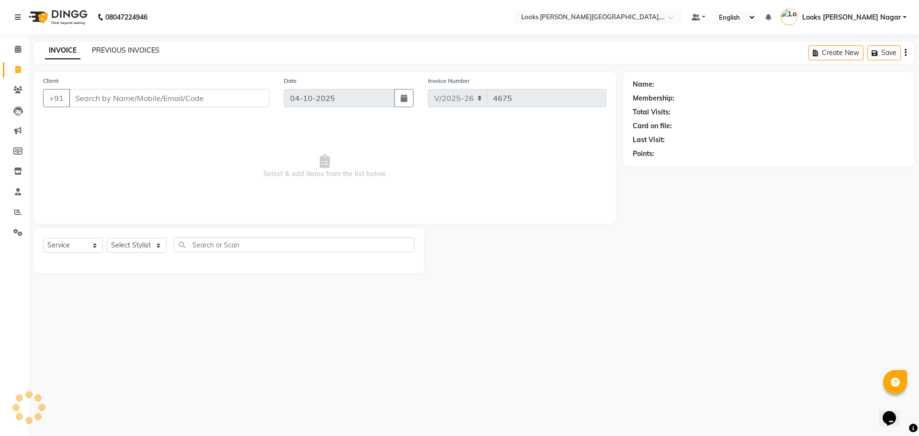
click at [124, 51] on link "PREVIOUS INVOICES" at bounding box center [126, 50] width 68 height 9
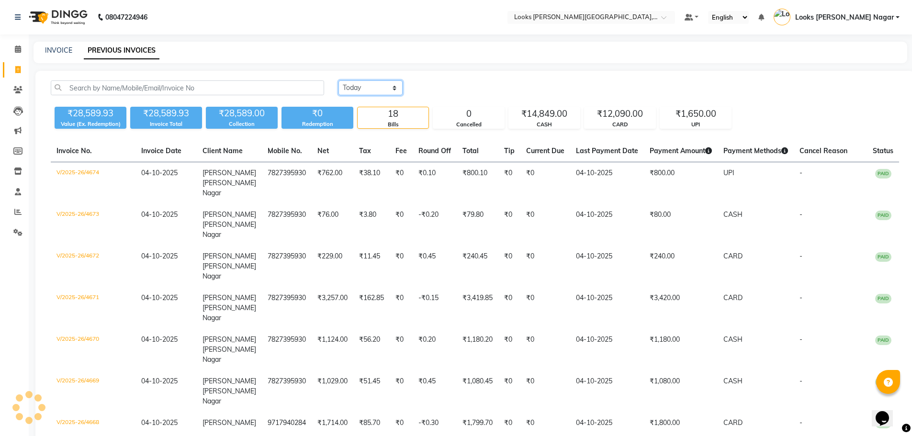
click at [340, 88] on select "[DATE] [DATE] Custom Range" at bounding box center [371, 87] width 64 height 15
click at [339, 80] on select "[DATE] [DATE] Custom Range" at bounding box center [371, 87] width 64 height 15
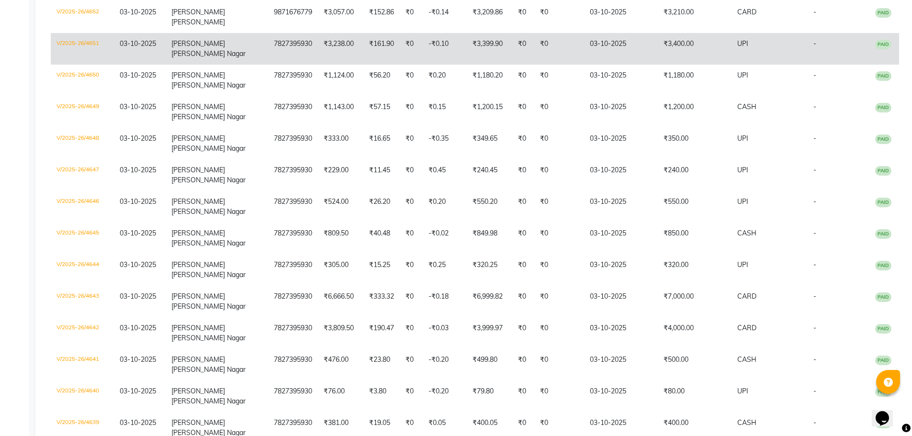
scroll to position [144, 0]
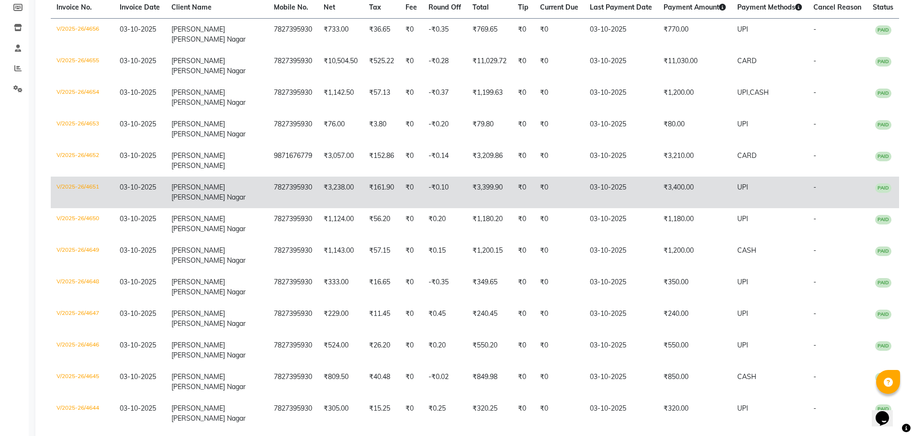
click at [664, 208] on td "₹3,400.00" at bounding box center [695, 193] width 74 height 32
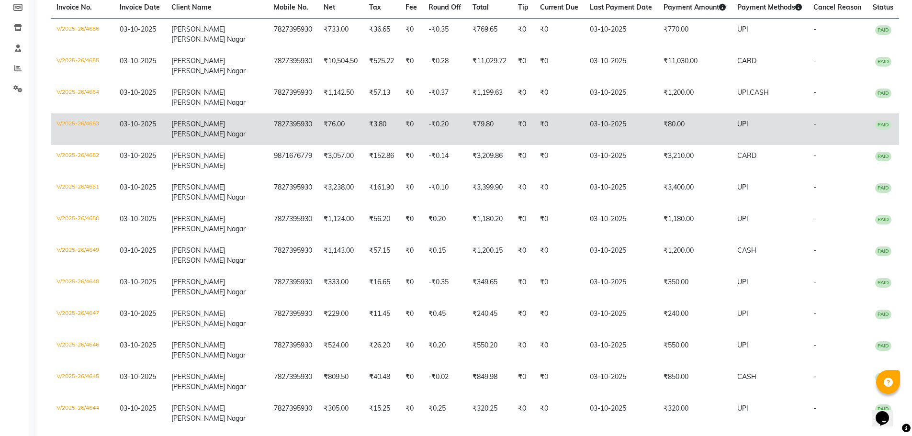
scroll to position [0, 0]
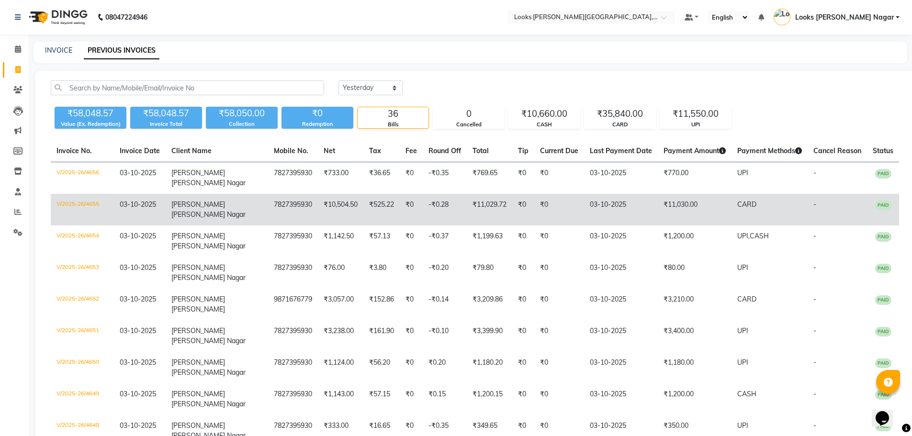
click at [612, 206] on td "03-10-2025" at bounding box center [621, 210] width 74 height 32
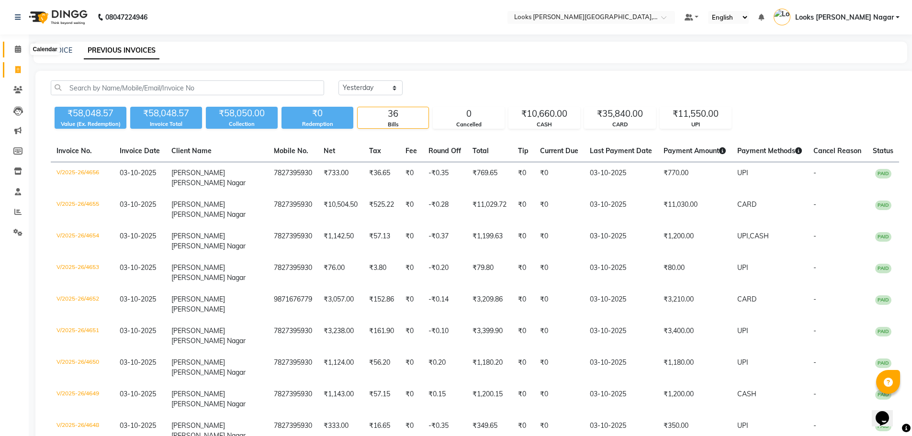
click at [21, 46] on icon at bounding box center [18, 48] width 6 height 7
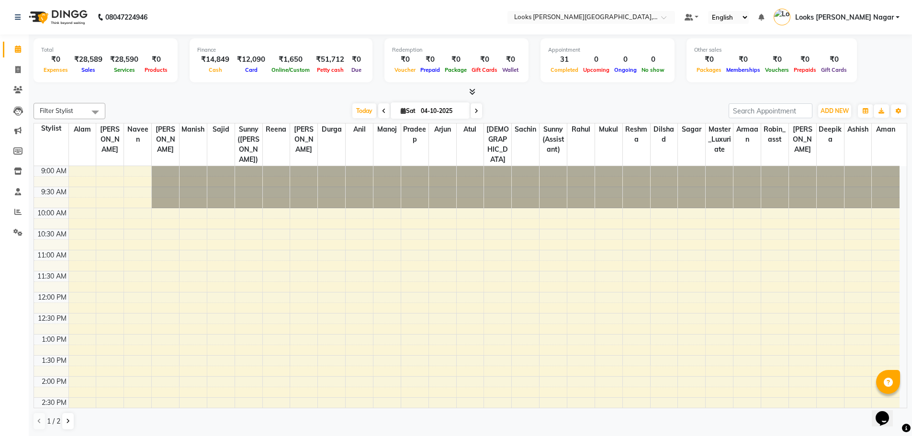
click at [471, 93] on icon at bounding box center [472, 91] width 6 height 7
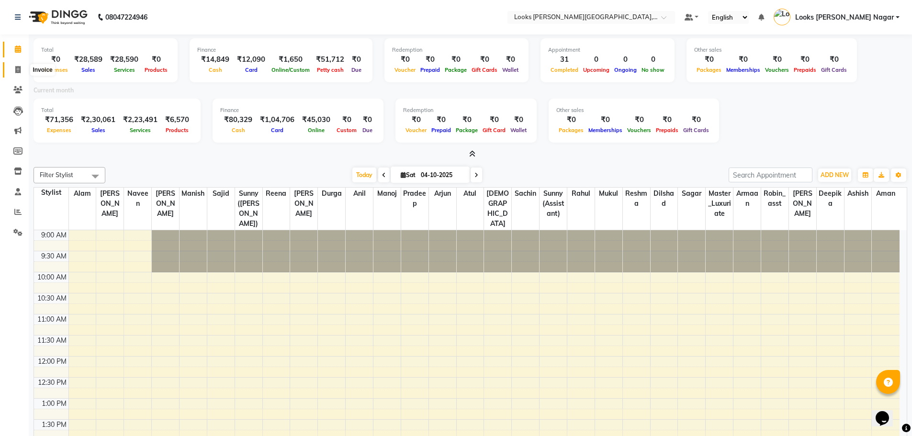
click at [15, 72] on icon at bounding box center [17, 69] width 5 height 7
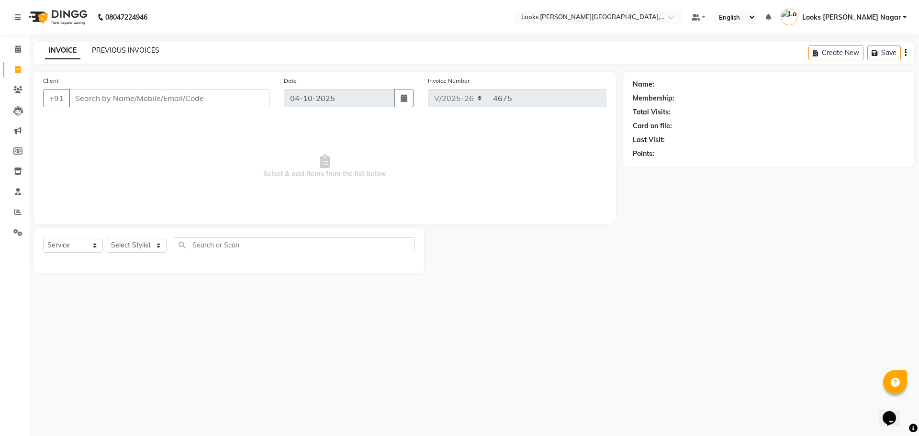
click at [126, 50] on link "PREVIOUS INVOICES" at bounding box center [126, 50] width 68 height 9
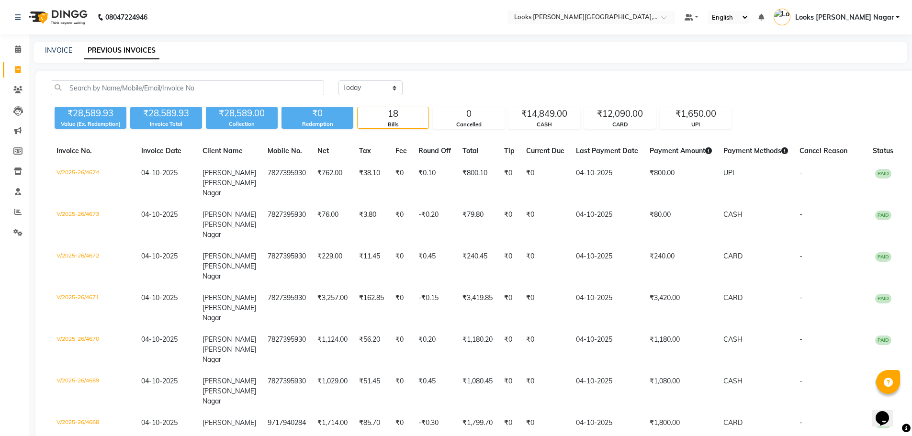
click at [21, 61] on li "Invoice" at bounding box center [14, 70] width 29 height 21
click at [18, 67] on icon at bounding box center [17, 69] width 5 height 7
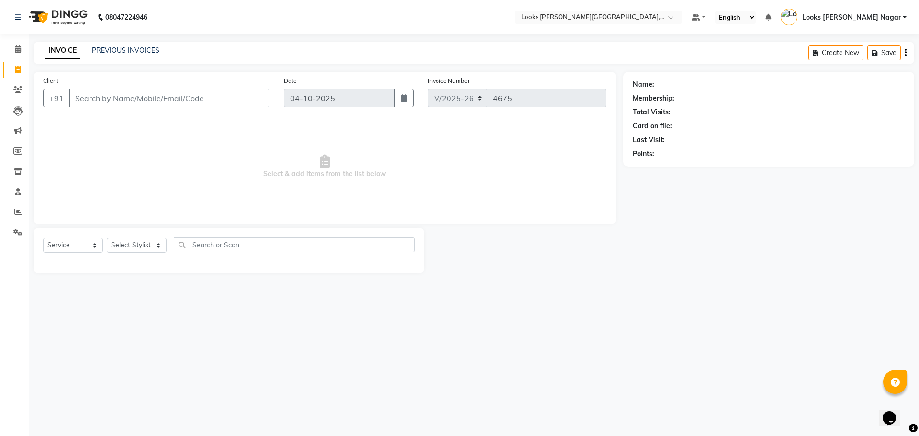
click at [190, 99] on input "Client" at bounding box center [169, 98] width 201 height 18
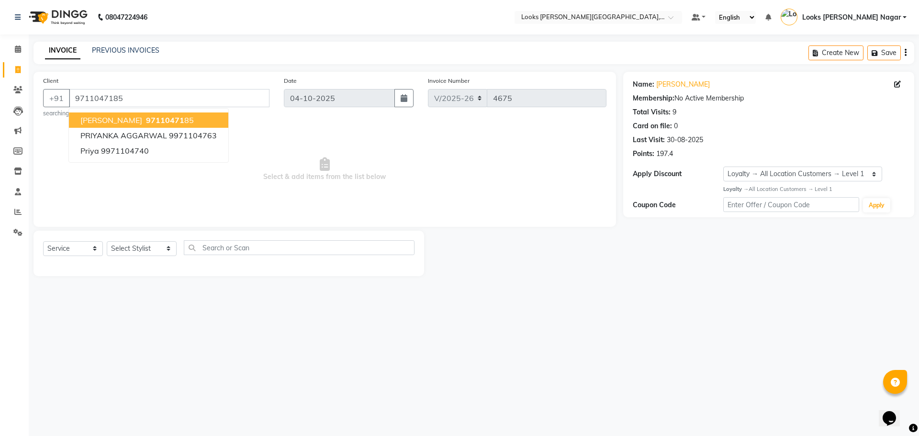
click at [190, 119] on button "[PERSON_NAME] 97110471 85" at bounding box center [148, 120] width 159 height 15
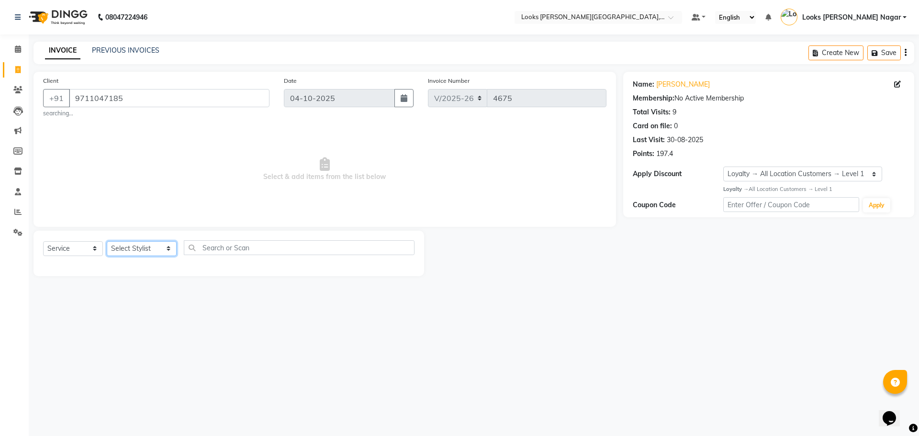
click at [152, 246] on select "Select Stylist Alam Aman [PERSON_NAME] Armaan Ashish Atul Deepika [PERSON_NAME]…" at bounding box center [142, 248] width 70 height 15
click at [107, 241] on select "Select Stylist Alam Aman [PERSON_NAME] Armaan Ashish Atul Deepika [PERSON_NAME]…" at bounding box center [142, 248] width 70 height 15
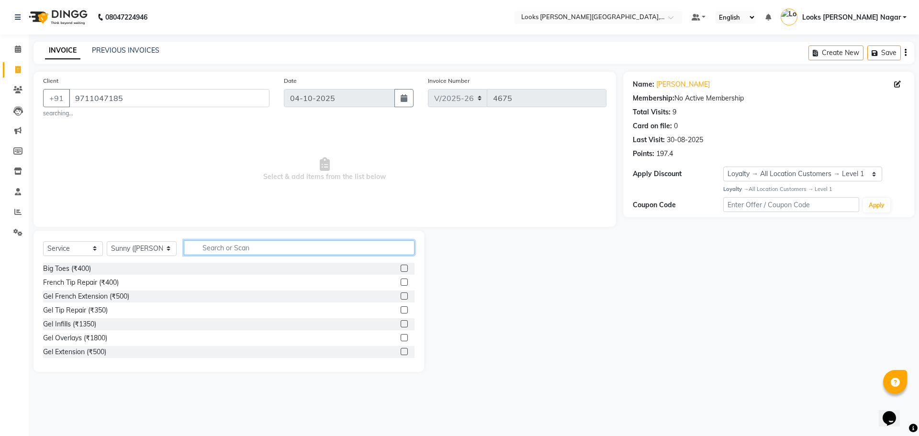
click at [247, 249] on input "text" at bounding box center [299, 247] width 231 height 15
click at [101, 284] on div "Stylist Cut(M) (₹700)" at bounding box center [74, 283] width 63 height 10
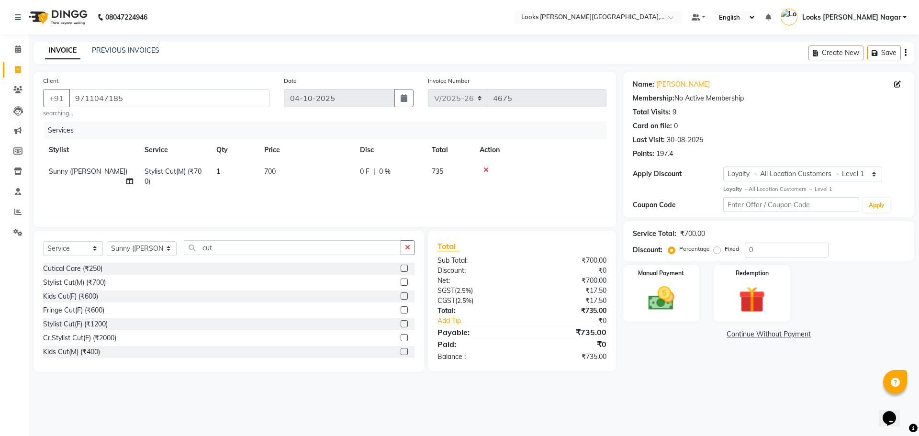
click at [310, 166] on td "700" at bounding box center [307, 177] width 96 height 32
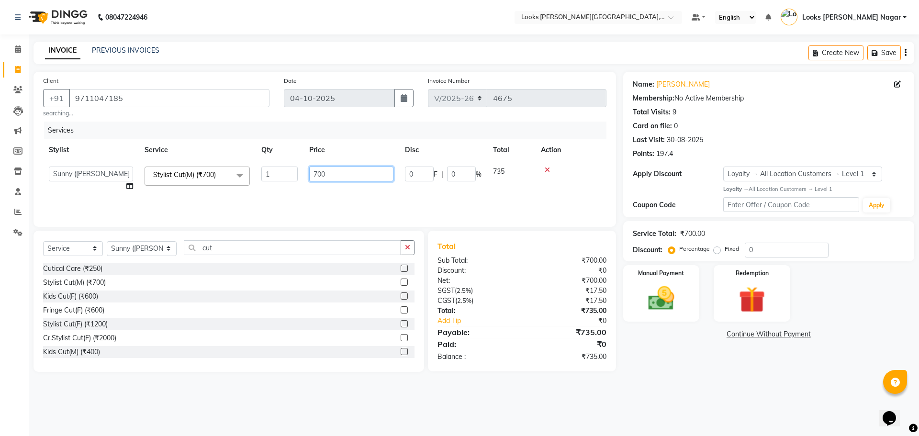
click at [329, 170] on input "700" at bounding box center [351, 174] width 84 height 15
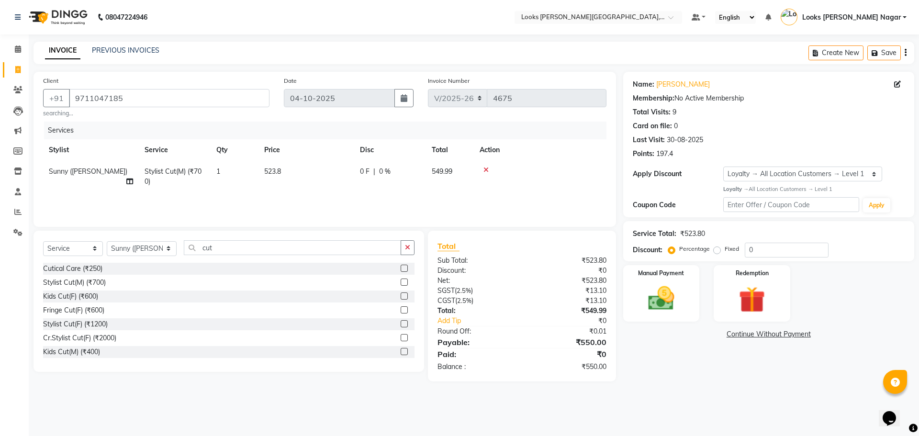
click at [384, 204] on div "Services Stylist Service Qty Price Disc Total Action Sunny ([PERSON_NAME]) Styl…" at bounding box center [325, 170] width 564 height 96
click at [423, 200] on div "Services Stylist Service Qty Price Disc Total Action Sunny ([PERSON_NAME]) Styl…" at bounding box center [325, 170] width 564 height 96
click at [650, 300] on img at bounding box center [661, 299] width 45 height 32
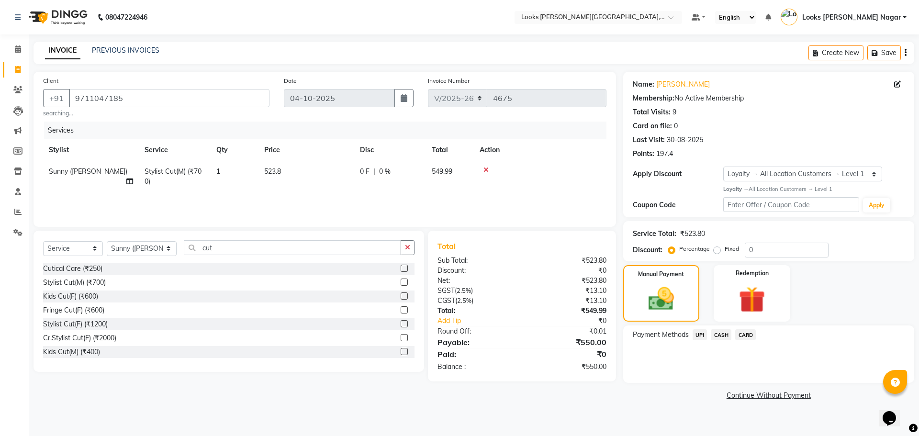
click at [702, 335] on span "UPI" at bounding box center [700, 334] width 15 height 11
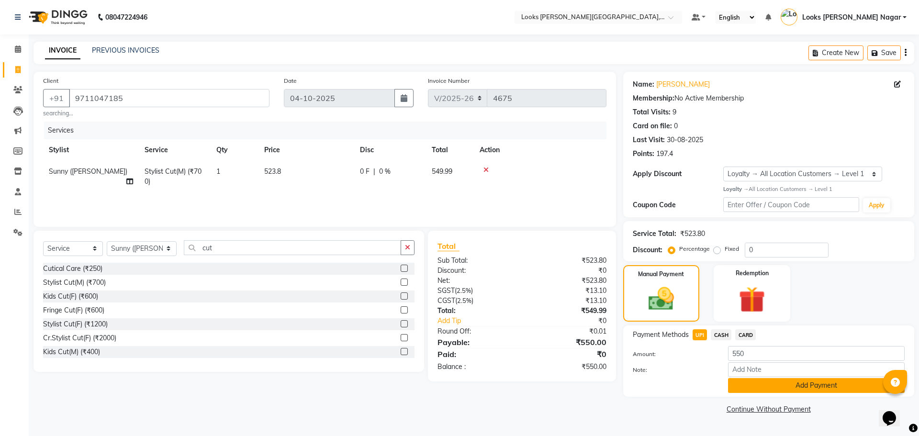
click at [810, 385] on button "Add Payment" at bounding box center [816, 385] width 177 height 15
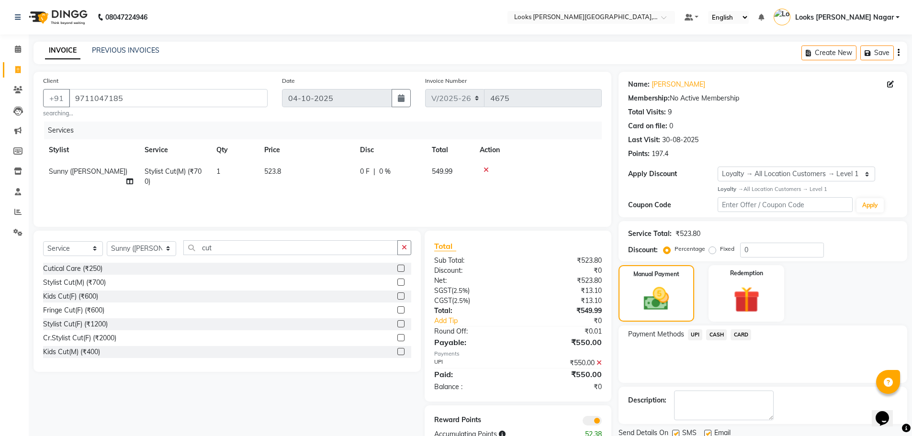
scroll to position [35, 0]
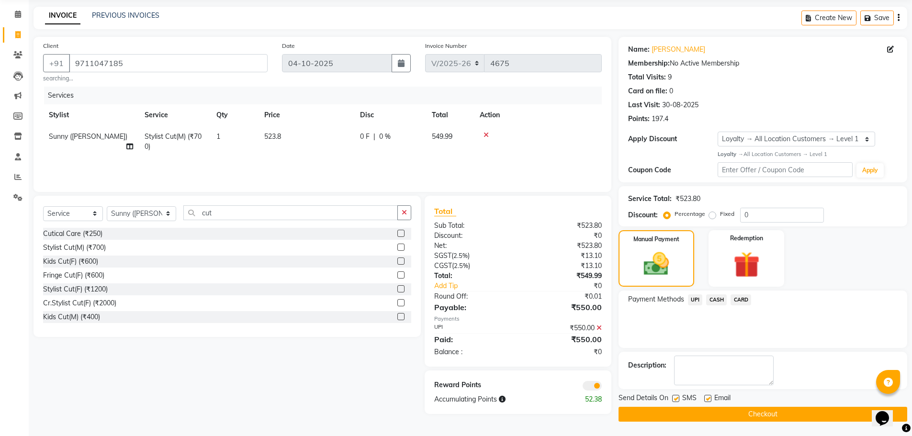
click at [759, 407] on button "Checkout" at bounding box center [763, 414] width 289 height 15
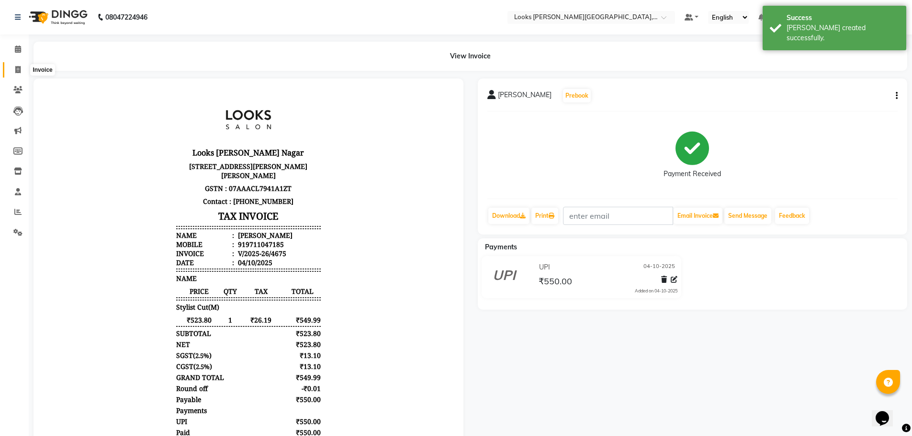
click at [22, 69] on span at bounding box center [18, 70] width 17 height 11
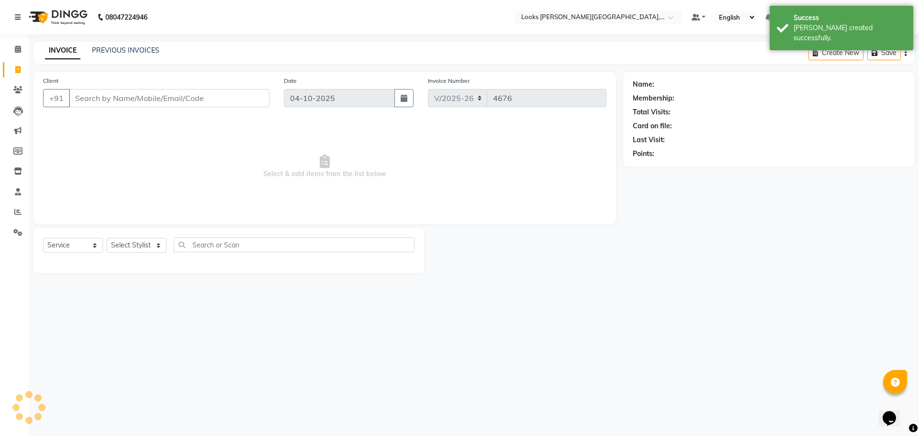
click at [187, 100] on input "Client" at bounding box center [169, 98] width 201 height 18
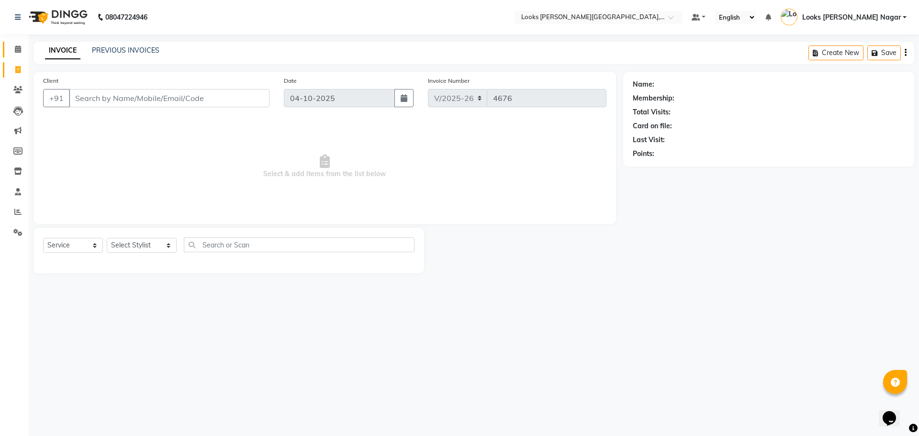
click at [16, 52] on icon at bounding box center [18, 48] width 6 height 7
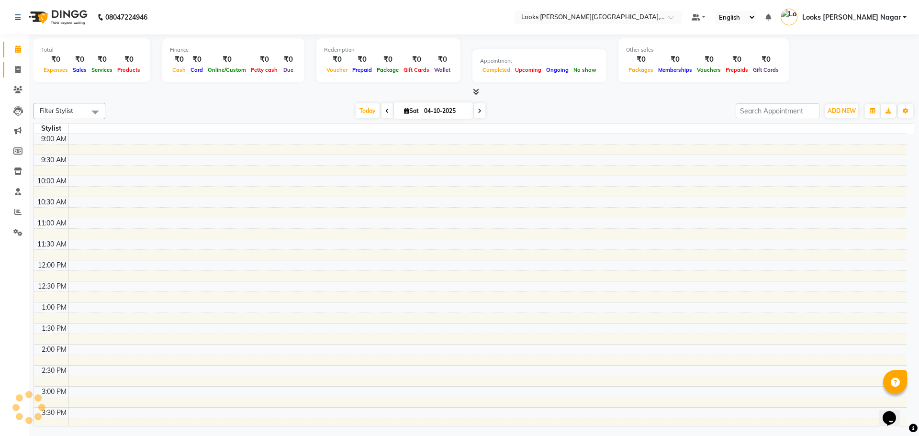
click at [15, 62] on link "Invoice" at bounding box center [14, 70] width 23 height 16
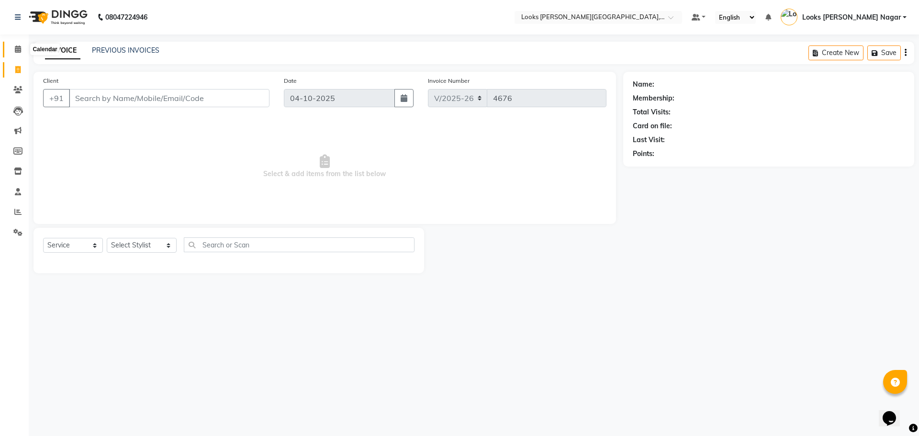
click at [18, 49] on icon at bounding box center [18, 48] width 6 height 7
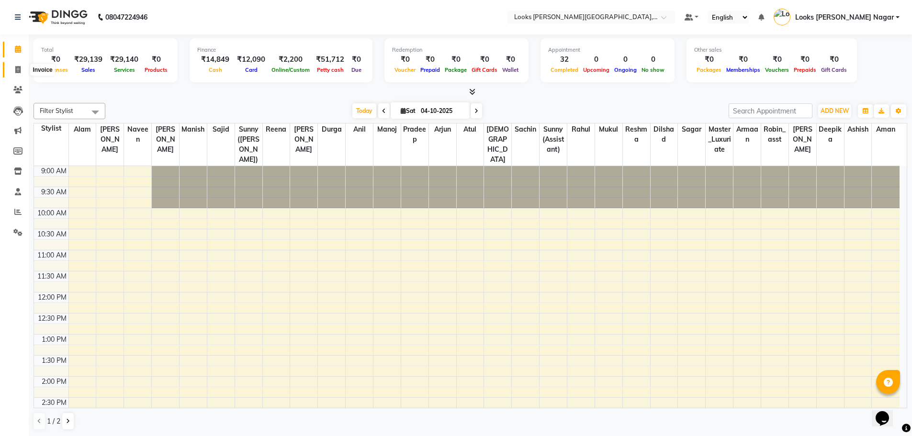
click at [19, 67] on icon at bounding box center [17, 69] width 5 height 7
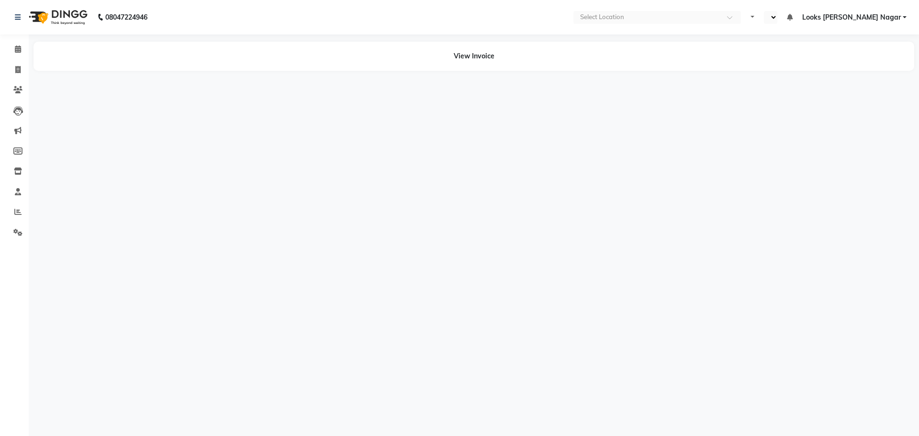
select select "en"
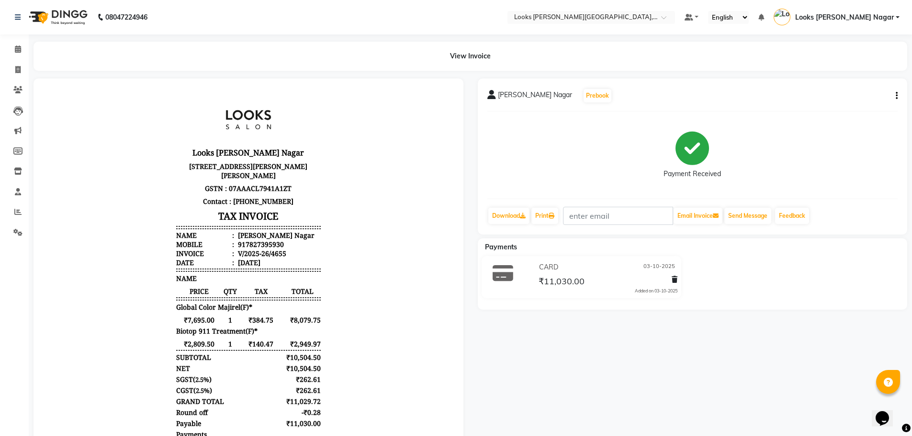
click at [896, 96] on icon "button" at bounding box center [897, 96] width 2 height 0
click at [837, 99] on div "Edit Item Staff" at bounding box center [849, 102] width 66 height 12
select select
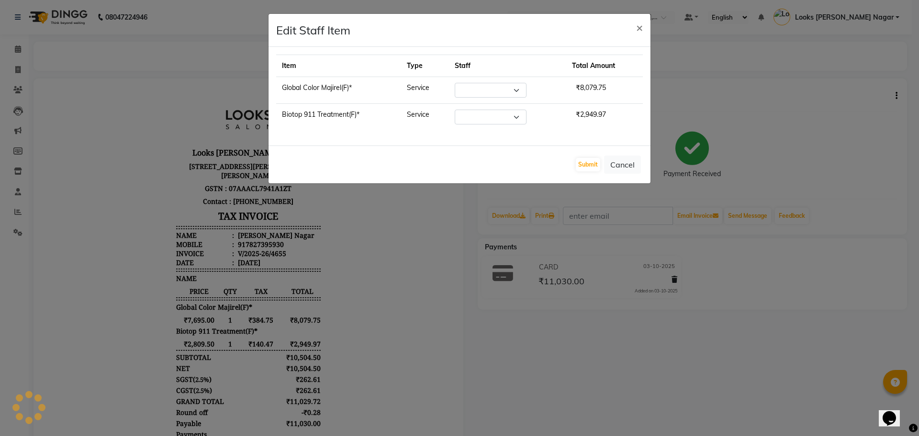
select select "23518"
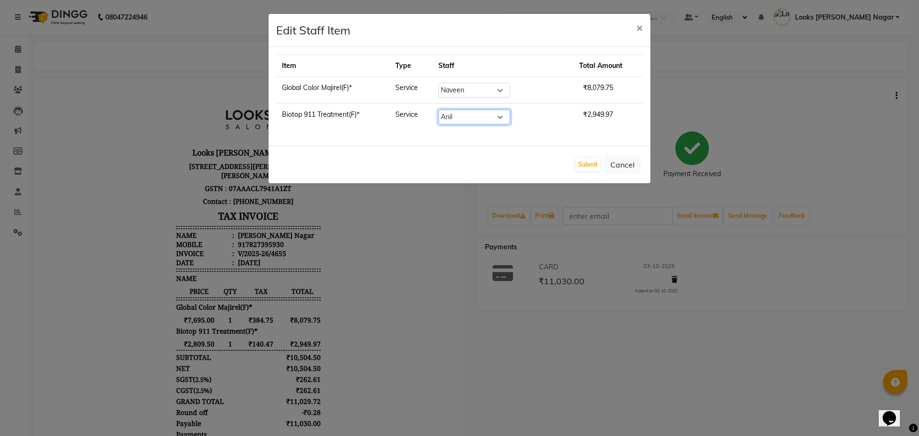
click at [492, 116] on select "Select Alam Aman Anil Arjun Armaan Ashish Atul Deepika Deepu Dilshad Durga Faiz…" at bounding box center [475, 117] width 72 height 15
select select "23530"
click at [455, 110] on select "Select Alam Aman Anil Arjun Armaan Ashish Atul Deepika Deepu Dilshad Durga Faiz…" at bounding box center [475, 117] width 72 height 15
click at [587, 167] on button "Submit" at bounding box center [588, 164] width 24 height 13
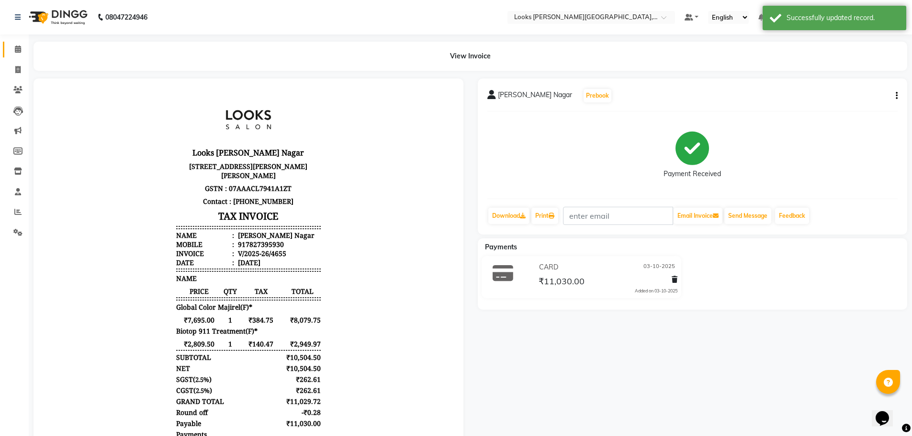
click at [21, 43] on link "Calendar" at bounding box center [14, 50] width 23 height 16
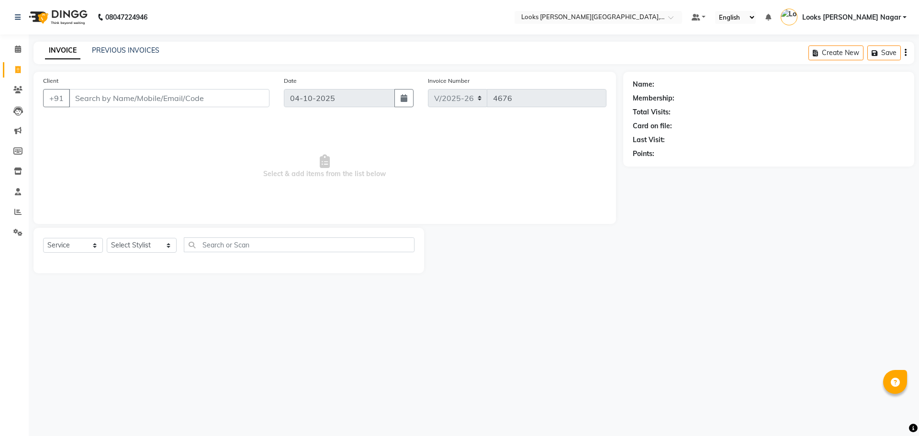
select select "4327"
select select "service"
click at [19, 47] on icon at bounding box center [18, 48] width 6 height 7
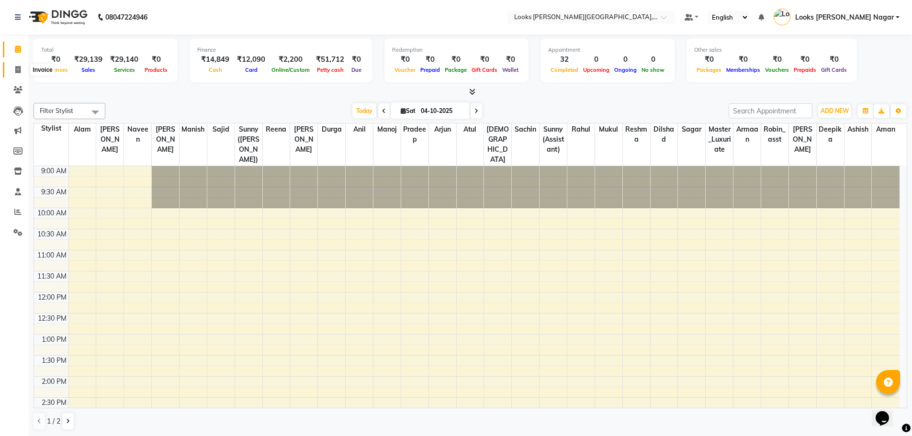
click at [15, 72] on icon at bounding box center [17, 69] width 5 height 7
select select "service"
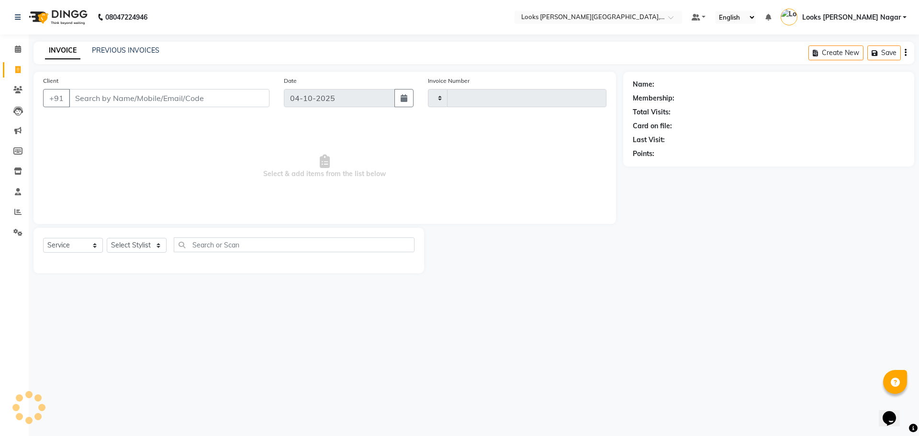
type input "4676"
select select "4327"
click at [110, 98] on input "Client" at bounding box center [169, 98] width 201 height 18
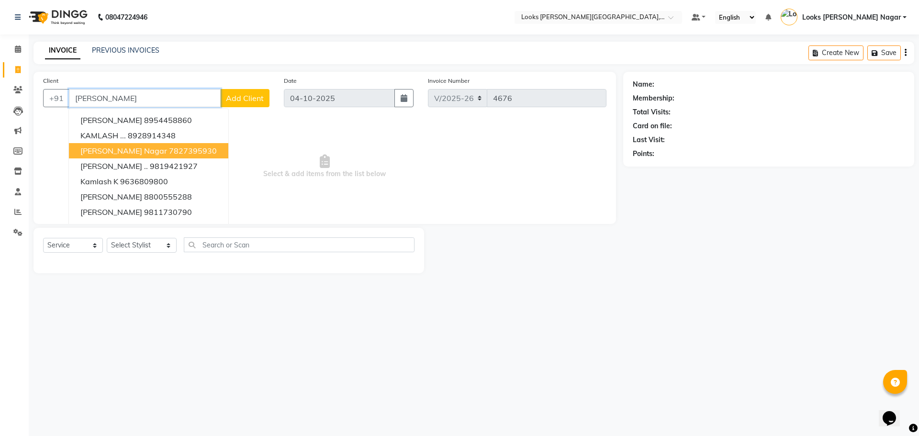
click at [129, 147] on span "[PERSON_NAME] Nagar" at bounding box center [123, 151] width 87 height 10
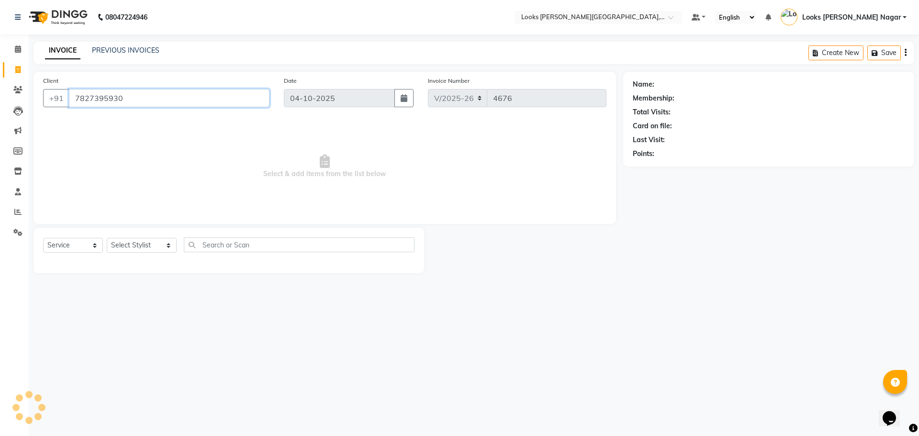
type input "7827395930"
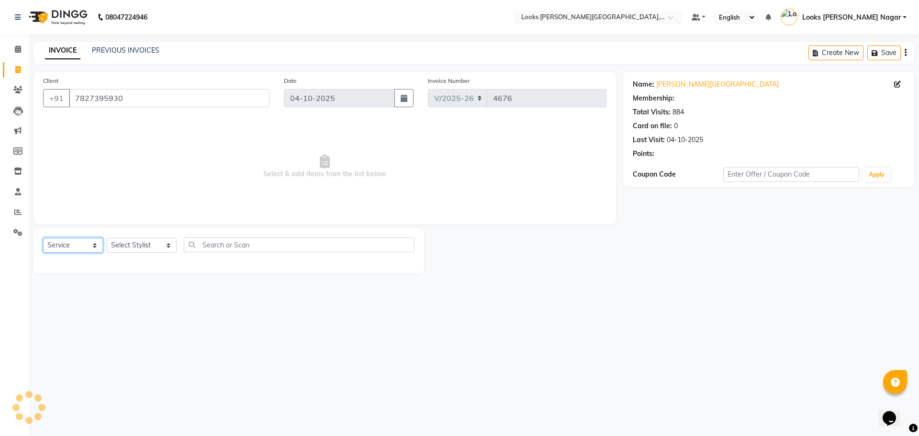
click at [73, 248] on select "Select Service Product Membership Package Voucher Prepaid Gift Card" at bounding box center [73, 245] width 60 height 15
select select "1: Object"
select select "product"
click at [43, 238] on select "Select Service Product Membership Package Voucher Prepaid Gift Card" at bounding box center [73, 245] width 60 height 15
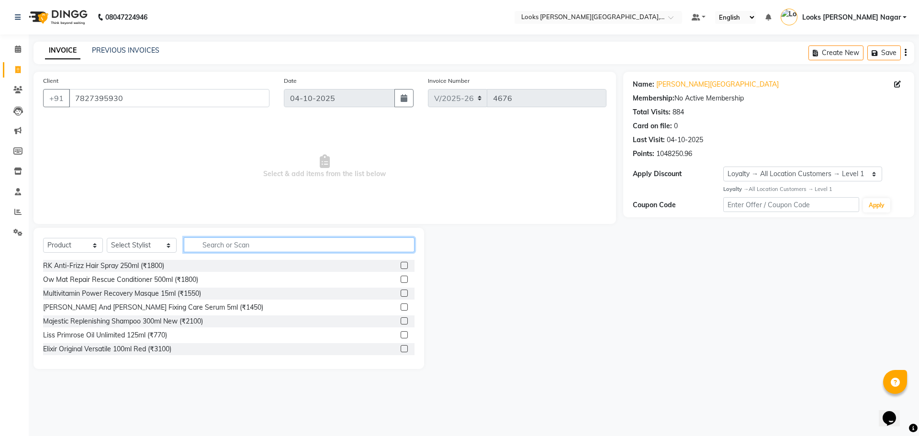
click at [195, 248] on input "text" at bounding box center [299, 244] width 231 height 15
click at [131, 243] on select "Select Stylist Alam Aman [PERSON_NAME] Armaan Ashish Atul Deepika [PERSON_NAME]…" at bounding box center [142, 245] width 70 height 15
select select "74559"
click at [107, 238] on select "Select Stylist Alam Aman [PERSON_NAME] Armaan Ashish Atul Deepika [PERSON_NAME]…" at bounding box center [142, 245] width 70 height 15
click at [250, 245] on input "text" at bounding box center [299, 244] width 231 height 15
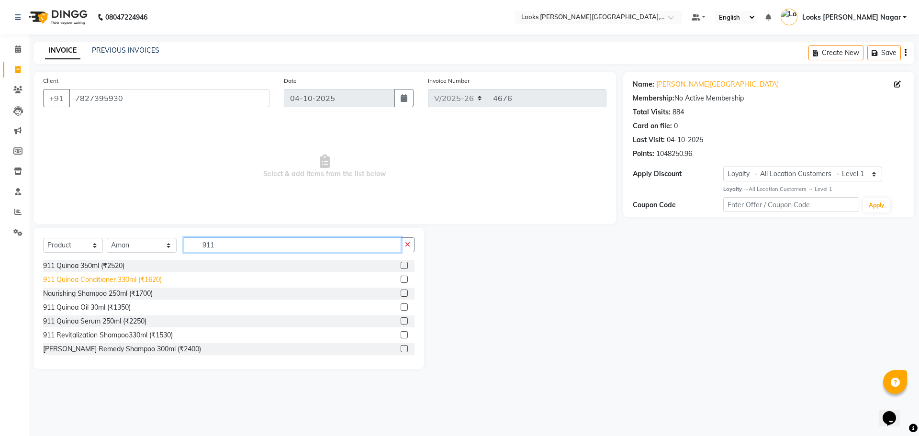
type input "911"
click at [111, 280] on div "911 Quinoa Conditioner 330ml (₹1620)" at bounding box center [102, 280] width 119 height 10
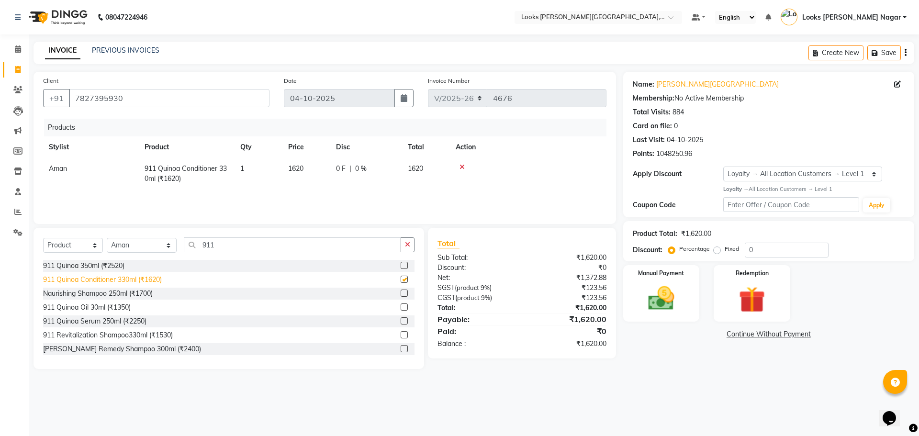
checkbox input "false"
click at [118, 337] on div "911 Revitalization Shampoo330ml (₹1530)" at bounding box center [108, 335] width 130 height 10
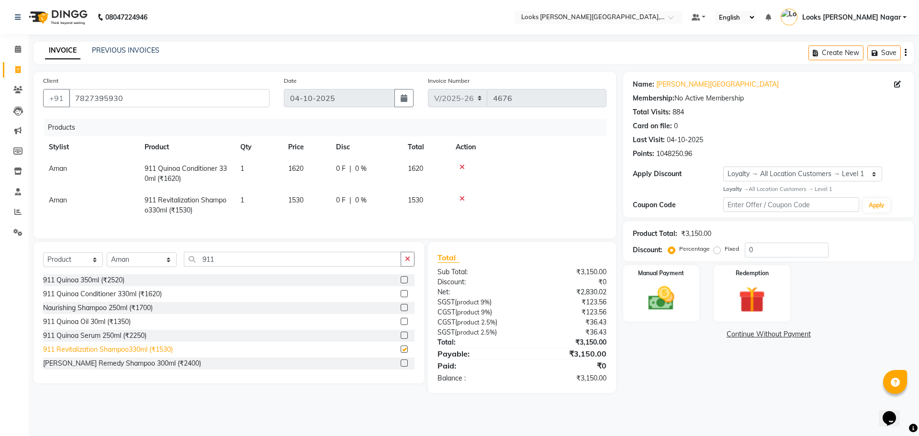
checkbox input "false"
click at [306, 203] on td "1530" at bounding box center [307, 206] width 48 height 32
select select "74559"
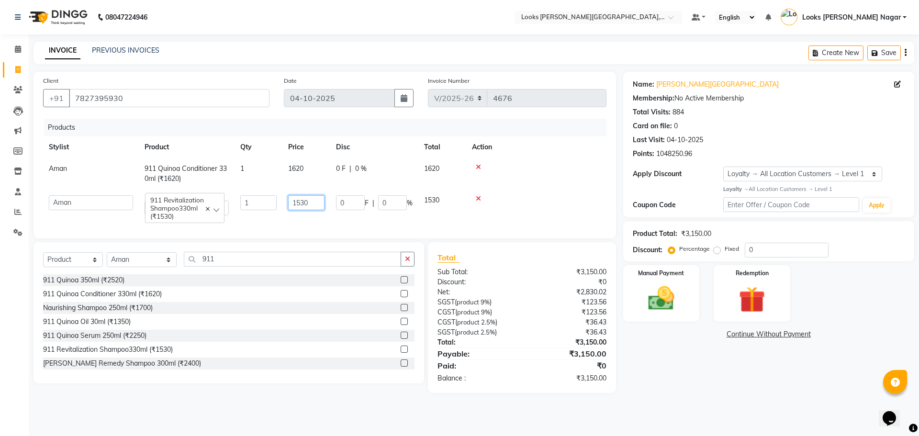
drag, startPoint x: 307, startPoint y: 202, endPoint x: 219, endPoint y: 202, distance: 88.6
click at [257, 210] on tr "Alam Aman Anil Arjun Armaan Ashish Atul Deepika Deepu Dilshad Durga Faizan Jenn…" at bounding box center [325, 206] width 564 height 32
type input "2070"
click at [306, 165] on td "1620" at bounding box center [307, 174] width 48 height 32
select select "74559"
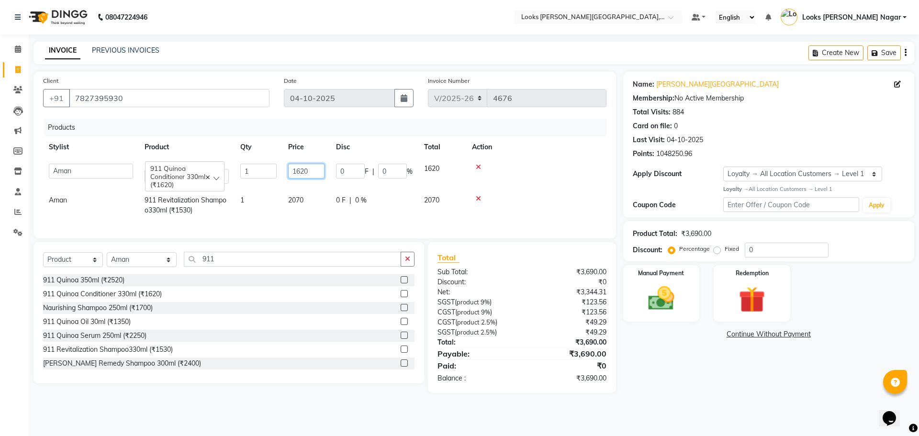
drag, startPoint x: 323, startPoint y: 171, endPoint x: 241, endPoint y: 174, distance: 82.4
click at [248, 177] on tr "Alam Aman Anil Arjun Armaan Ashish Atul Deepika Deepu Dilshad Durga Faizan Jenn…" at bounding box center [325, 174] width 564 height 32
type input "2250"
click at [682, 370] on div "Name: Kamla Kamla Nagar Membership: No Active Membership Total Visits: 884 Card…" at bounding box center [772, 232] width 298 height 321
click at [677, 310] on img at bounding box center [661, 299] width 45 height 32
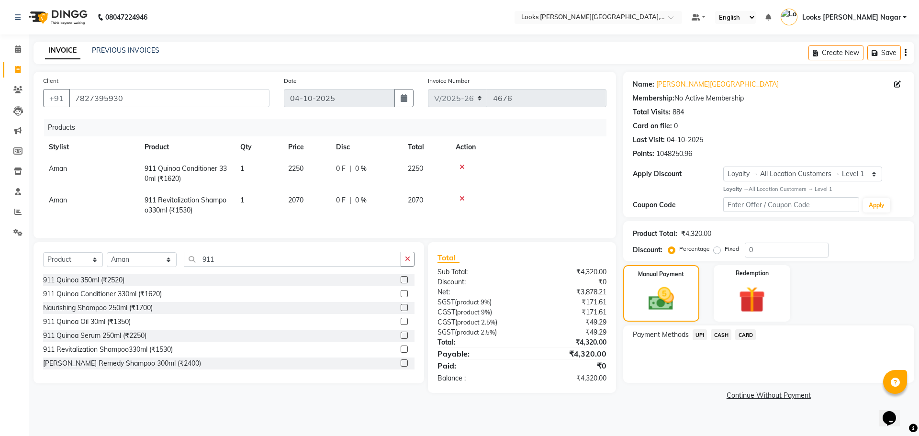
click at [741, 336] on span "CARD" at bounding box center [745, 334] width 21 height 11
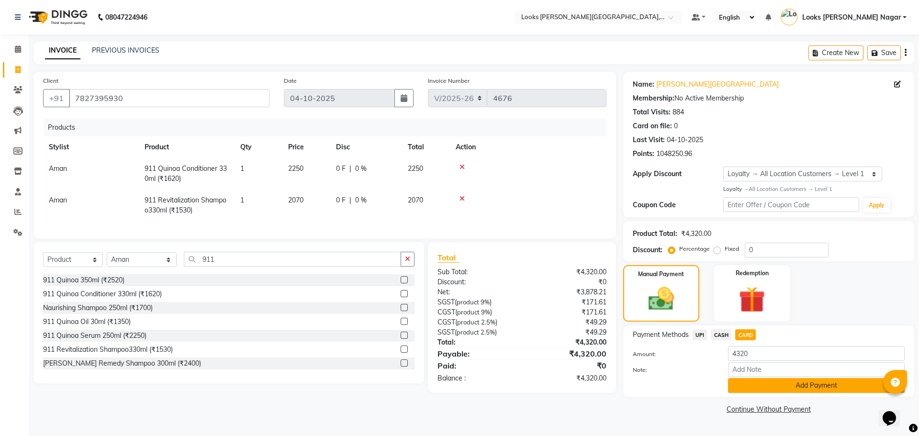
click at [744, 392] on button "Add Payment" at bounding box center [816, 385] width 177 height 15
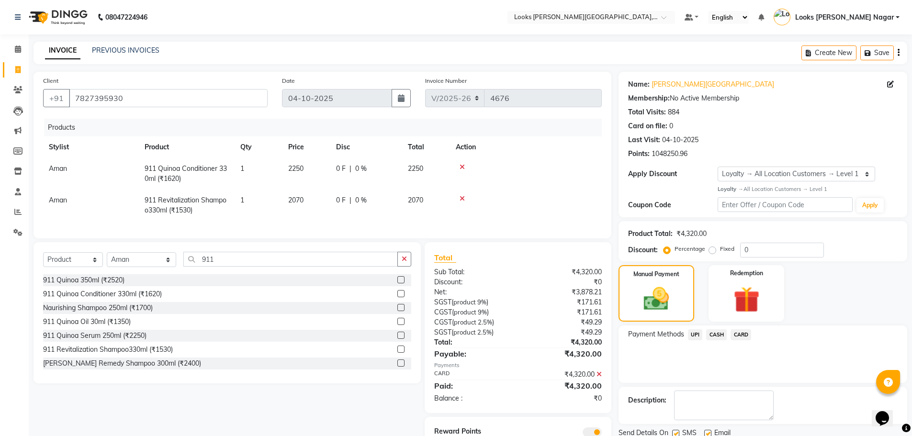
scroll to position [46, 0]
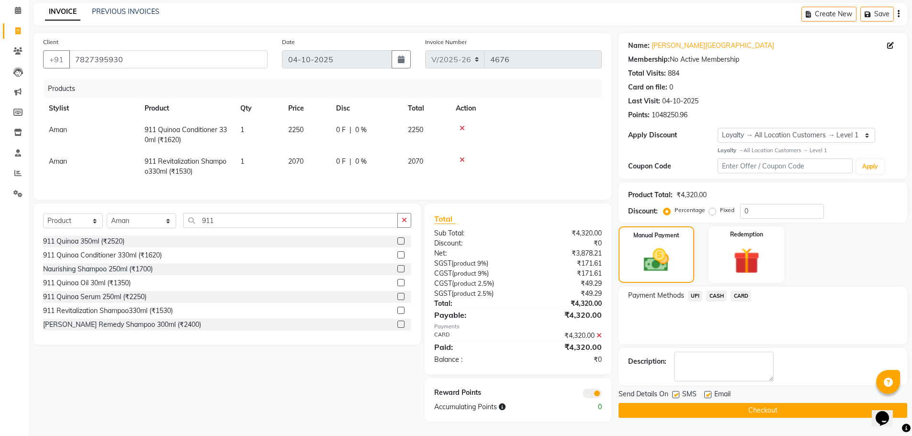
click at [744, 403] on button "Checkout" at bounding box center [763, 410] width 289 height 15
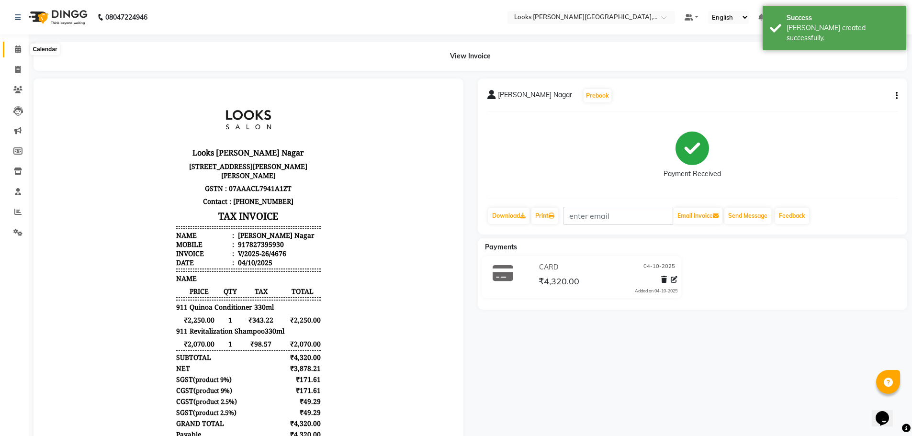
click at [17, 50] on icon at bounding box center [18, 48] width 6 height 7
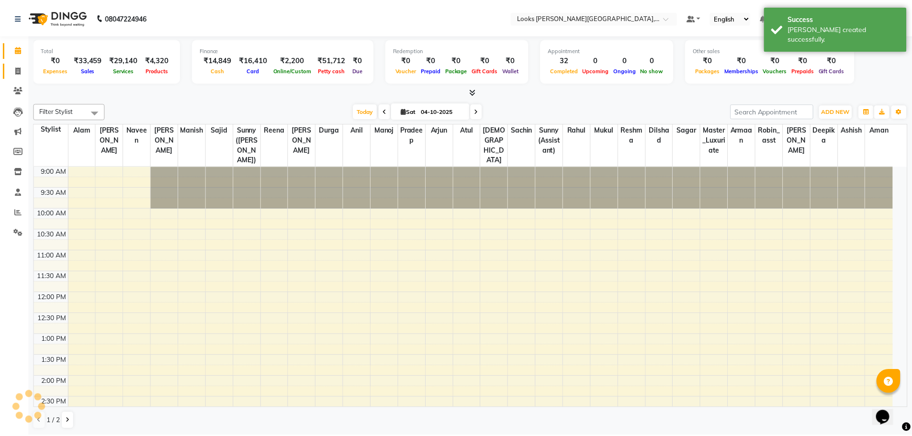
scroll to position [277, 0]
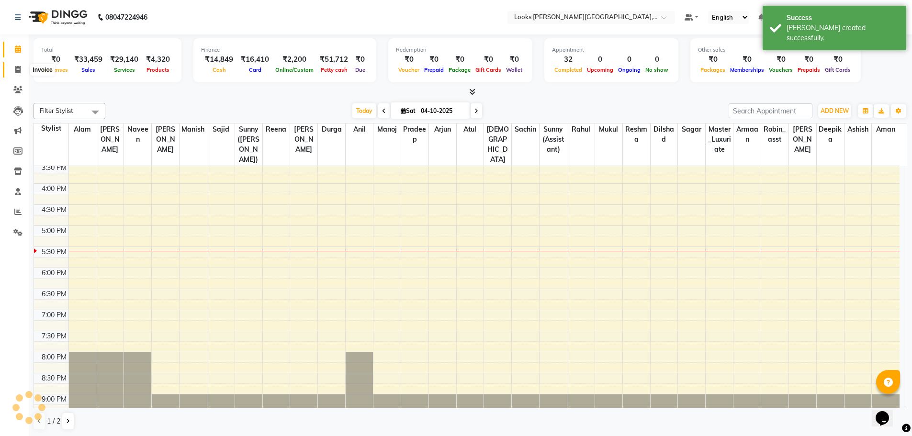
click at [19, 74] on span at bounding box center [18, 70] width 17 height 11
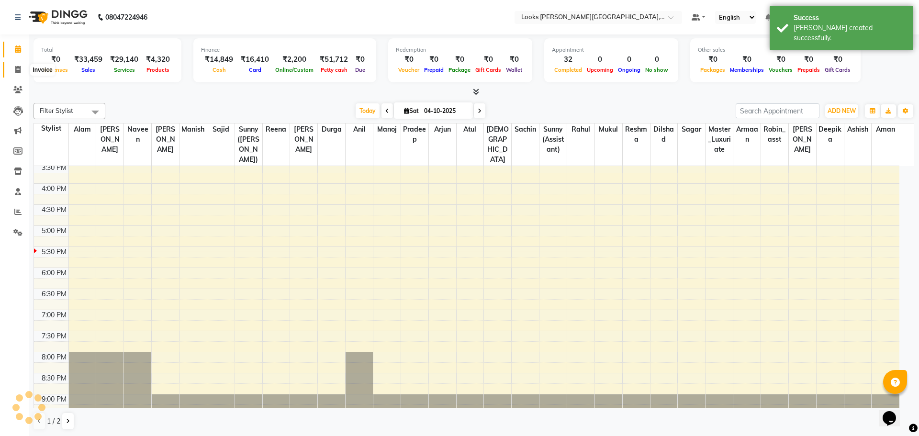
select select "service"
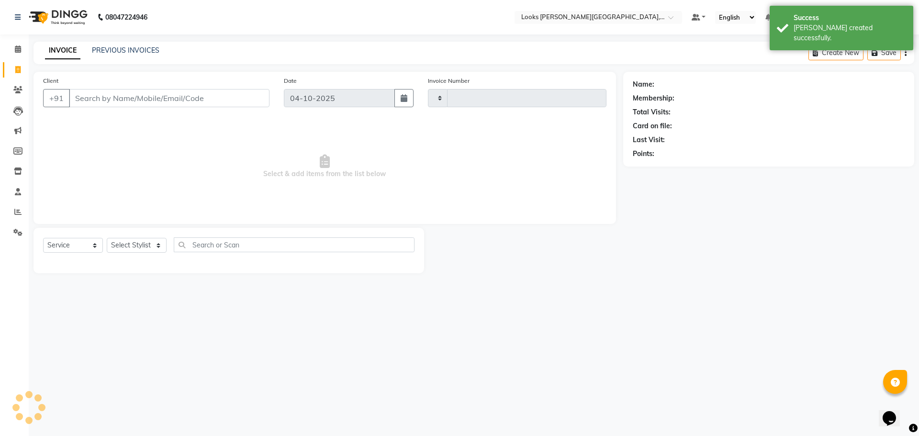
type input "4677"
select select "4327"
click at [103, 109] on div "Client +91" at bounding box center [156, 95] width 241 height 39
click at [103, 100] on input "Client" at bounding box center [169, 98] width 201 height 18
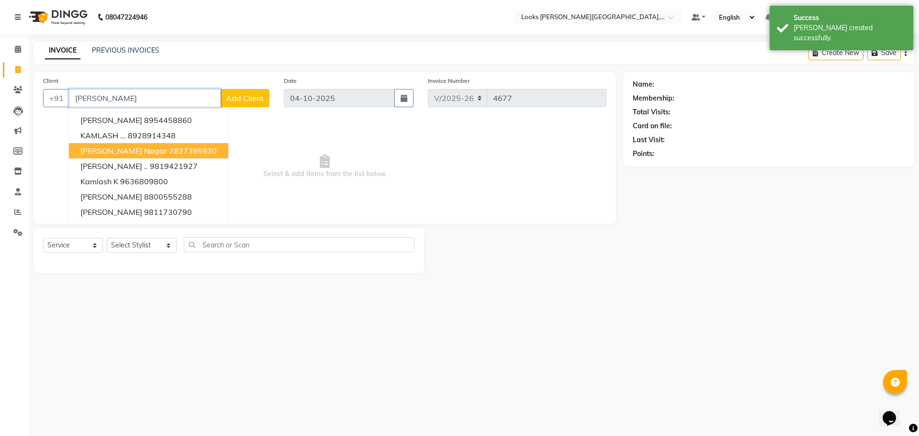
click at [116, 152] on span "[PERSON_NAME] Nagar" at bounding box center [123, 151] width 87 height 10
type input "7827395930"
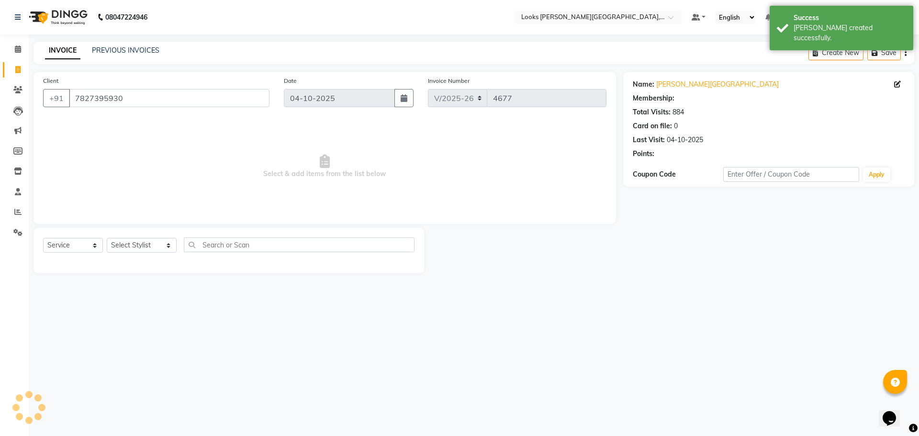
select select "1: Object"
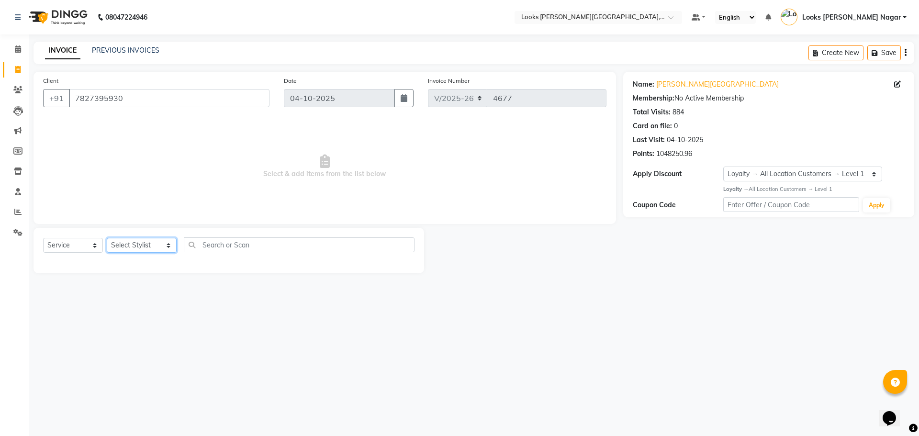
click at [138, 244] on select "Select Stylist Alam Aman [PERSON_NAME] Armaan Ashish Atul Deepika [PERSON_NAME]…" at bounding box center [142, 245] width 70 height 15
select select "23654"
click at [107, 238] on select "Select Stylist Alam Aman [PERSON_NAME] Armaan Ashish Atul Deepika [PERSON_NAME]…" at bounding box center [142, 245] width 70 height 15
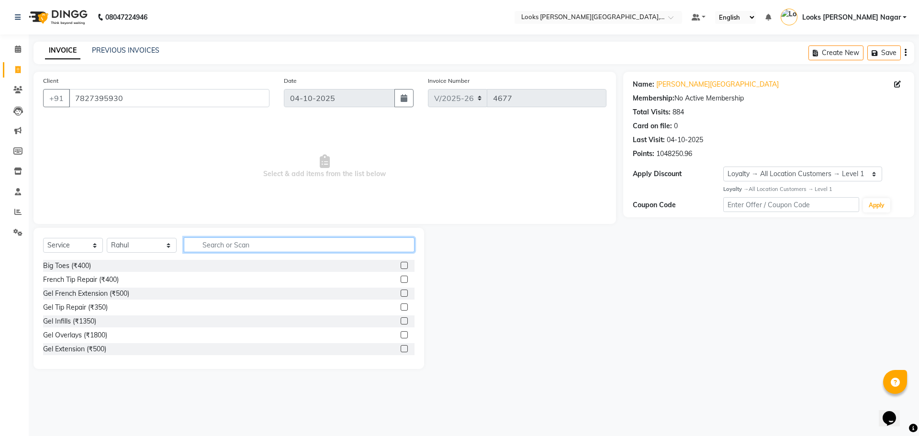
click at [209, 244] on input "text" at bounding box center [299, 244] width 231 height 15
click at [243, 244] on input "text" at bounding box center [299, 244] width 231 height 15
type input "global"
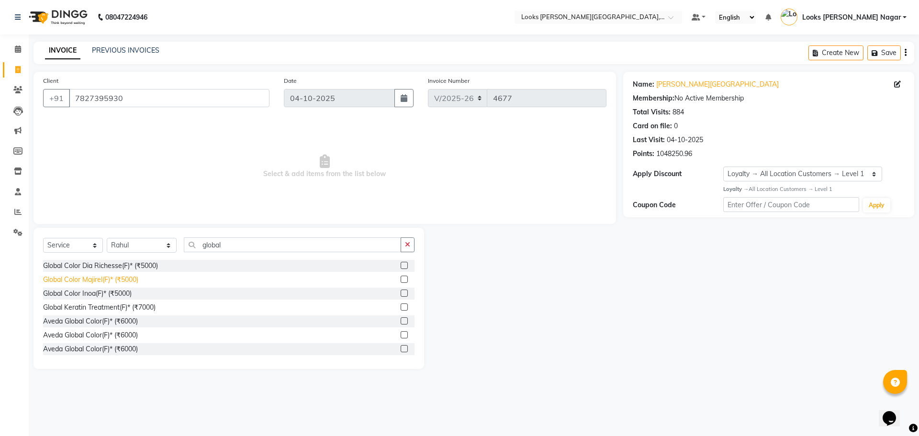
click at [132, 283] on div "Global Color Majirel(F)* (₹5000)" at bounding box center [90, 280] width 95 height 10
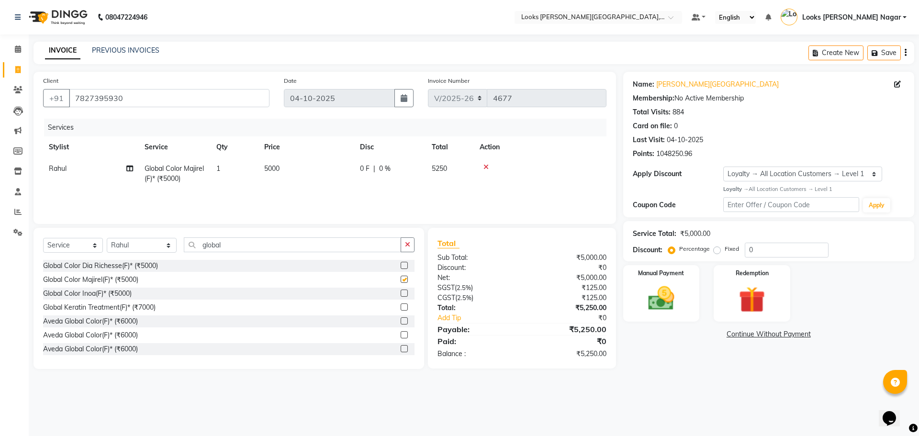
checkbox input "false"
click at [304, 166] on td "5000" at bounding box center [307, 174] width 96 height 32
select select "23654"
drag, startPoint x: 332, startPoint y: 177, endPoint x: 260, endPoint y: 167, distance: 72.5
click at [291, 171] on tr "Alam Aman Anil Arjun Armaan Ashish Atul Deepika Deepu Dilshad Durga Faizan Jenn…" at bounding box center [325, 178] width 564 height 41
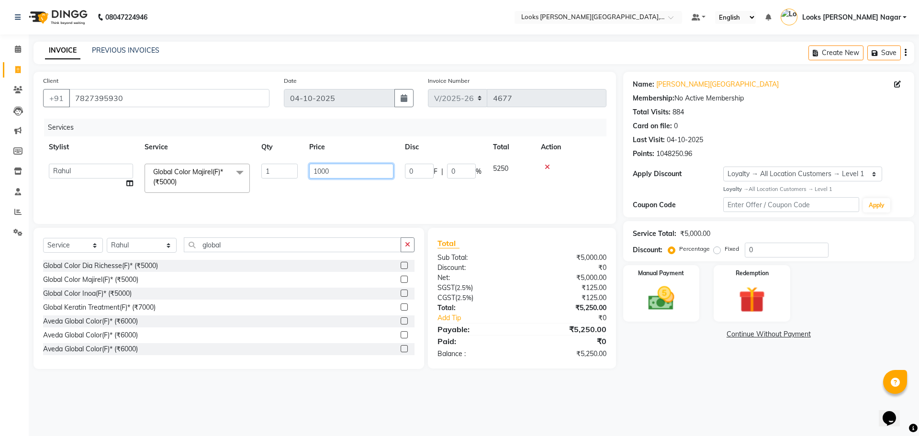
type input "10000"
click at [720, 367] on div "Name: Kamla Kamla Nagar Membership: No Active Membership Total Visits: 884 Card…" at bounding box center [772, 220] width 298 height 297
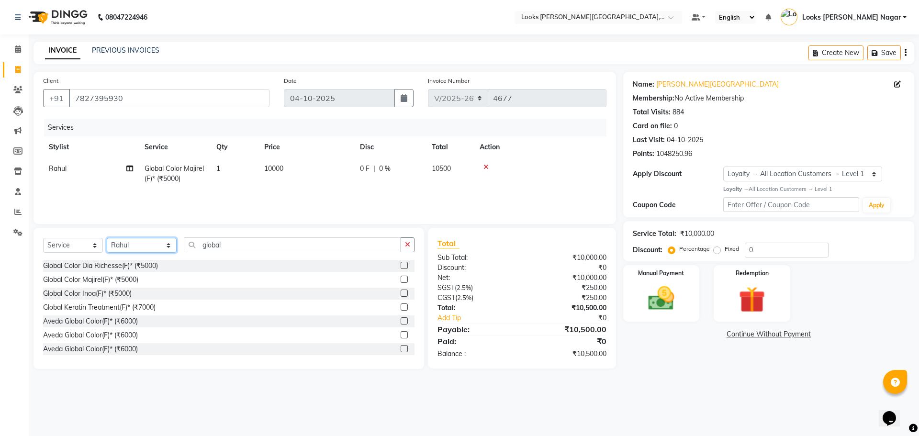
click at [109, 248] on select "Select Stylist Alam Aman [PERSON_NAME] Armaan Ashish Atul Deepika [PERSON_NAME]…" at bounding box center [142, 245] width 70 height 15
select select "69141"
click at [107, 238] on select "Select Stylist Alam Aman [PERSON_NAME] Armaan Ashish Atul Deepika [PERSON_NAME]…" at bounding box center [142, 245] width 70 height 15
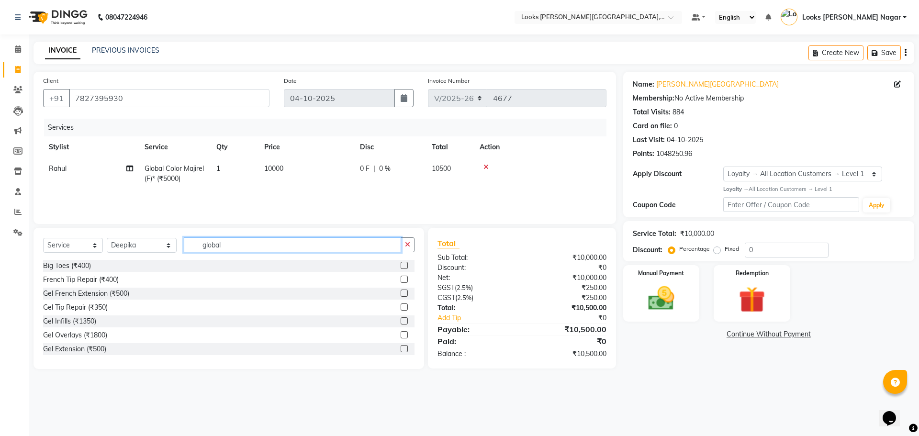
click at [224, 241] on input "global" at bounding box center [292, 244] width 217 height 15
drag, startPoint x: 238, startPoint y: 243, endPoint x: 133, endPoint y: 250, distance: 106.0
click at [143, 250] on div "Select Service Product Membership Package Voucher Prepaid Gift Card Select Styl…" at bounding box center [229, 248] width 372 height 23
type input "eye"
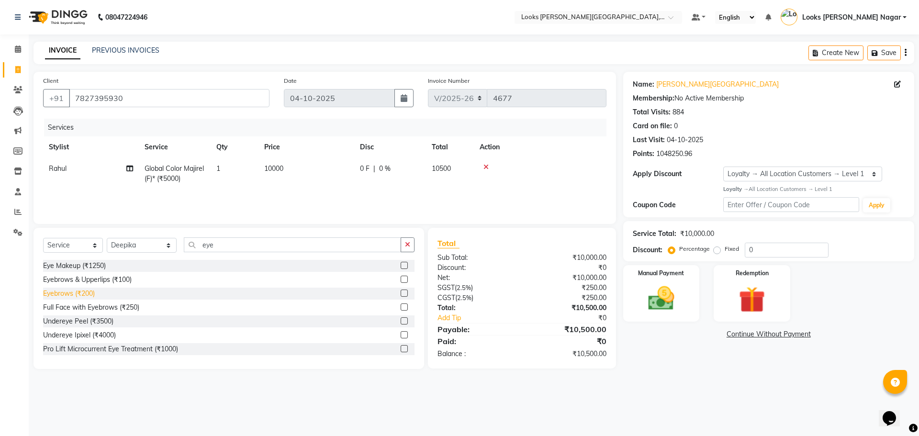
click at [90, 297] on div "Eyebrows (₹200)" at bounding box center [69, 294] width 52 height 10
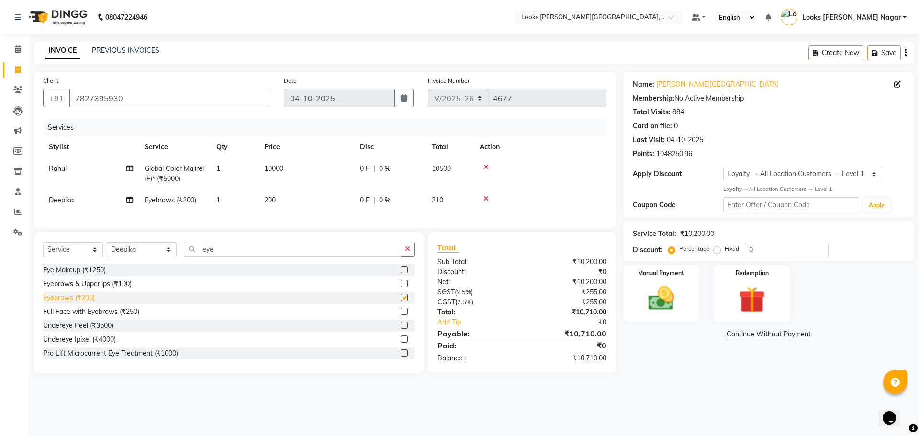
checkbox input "false"
click at [296, 205] on td "200" at bounding box center [307, 201] width 96 height 22
select select "69141"
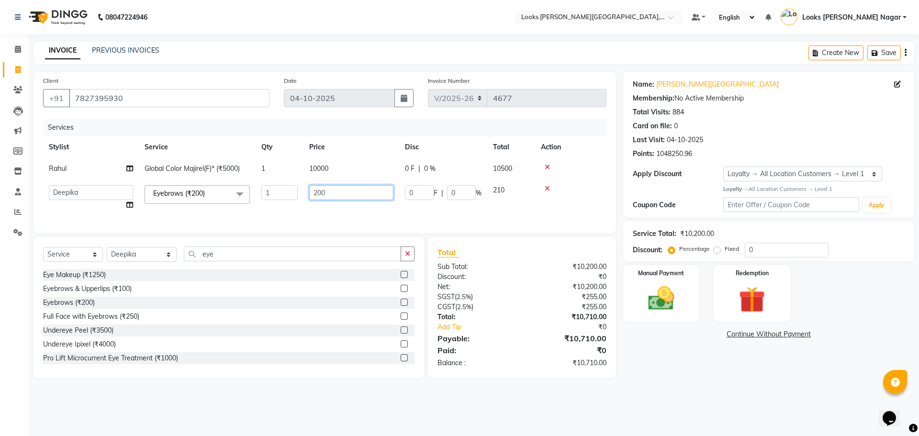
drag, startPoint x: 345, startPoint y: 195, endPoint x: 214, endPoint y: 204, distance: 131.5
click at [226, 202] on tr "Alam Aman [PERSON_NAME] Armaan Ashish Atul Deepika Deepu Dilshad Durga [PERSON_…" at bounding box center [325, 198] width 564 height 36
type input "76"
click at [641, 388] on main "INVOICE PREVIOUS INVOICES Create New Save Client +91 7827395930 Date 04-10-2025…" at bounding box center [474, 217] width 891 height 351
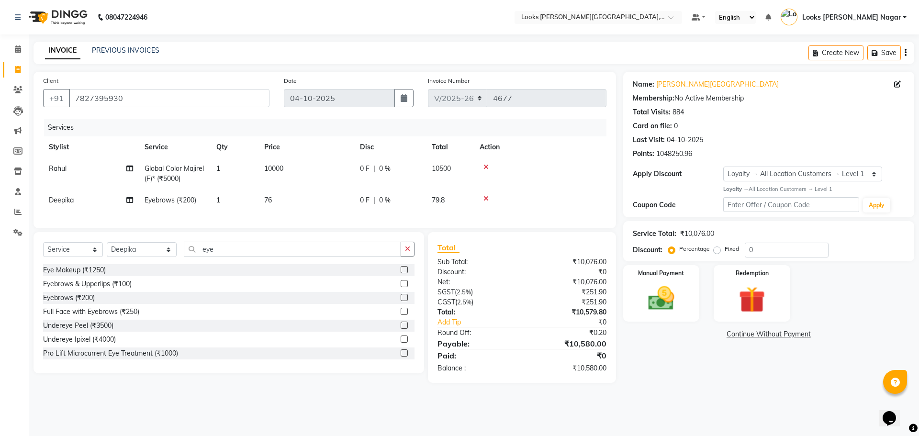
click at [663, 374] on div "Name: Kamla Kamla Nagar Membership: No Active Membership Total Visits: 884 Card…" at bounding box center [772, 227] width 298 height 311
click at [119, 289] on div "Eyebrows & Upperlips (₹100)" at bounding box center [87, 284] width 89 height 10
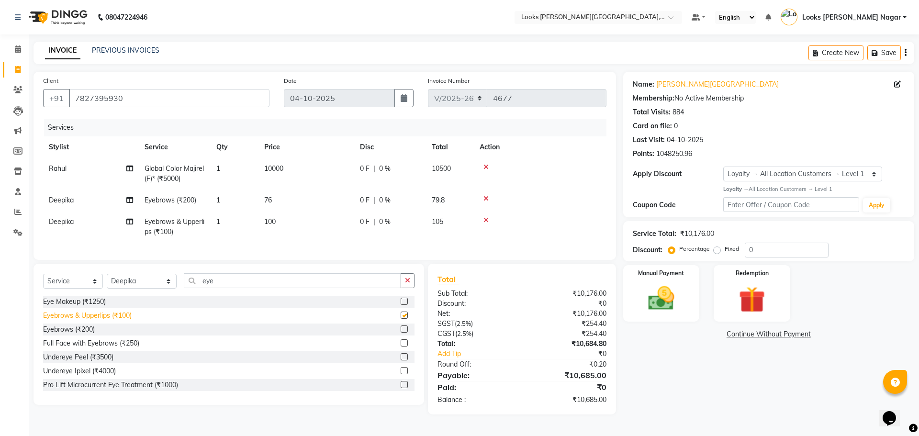
checkbox input "false"
click at [486, 199] on icon at bounding box center [486, 198] width 5 height 7
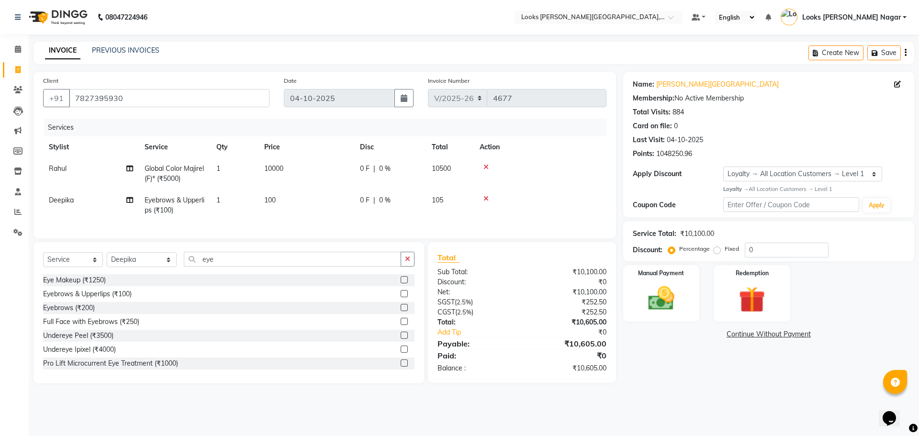
click at [333, 205] on td "100" at bounding box center [307, 206] width 96 height 32
select select "69141"
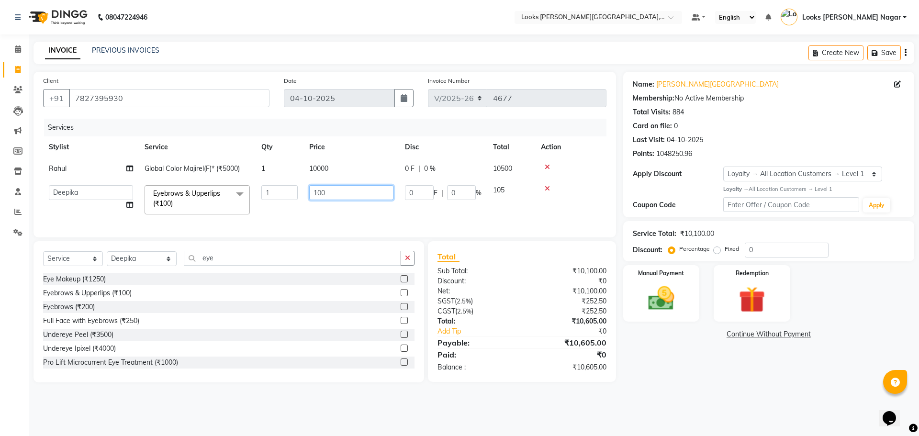
click at [338, 195] on input "100" at bounding box center [351, 192] width 84 height 15
drag, startPoint x: 378, startPoint y: 187, endPoint x: 266, endPoint y: 187, distance: 112.0
click at [266, 187] on tr "Alam Aman [PERSON_NAME] Armaan Ashish Atul Deepika Deepu Dilshad Durga [PERSON_…" at bounding box center [325, 200] width 564 height 41
type input "152"
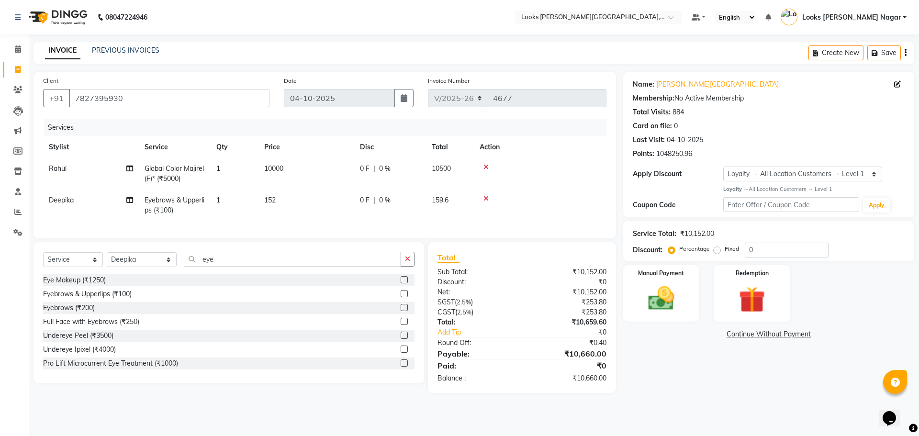
click at [652, 343] on div "Name: Kamla Kamla Nagar Membership: No Active Membership Total Visits: 884 Card…" at bounding box center [772, 232] width 298 height 321
click at [681, 304] on img at bounding box center [661, 299] width 45 height 32
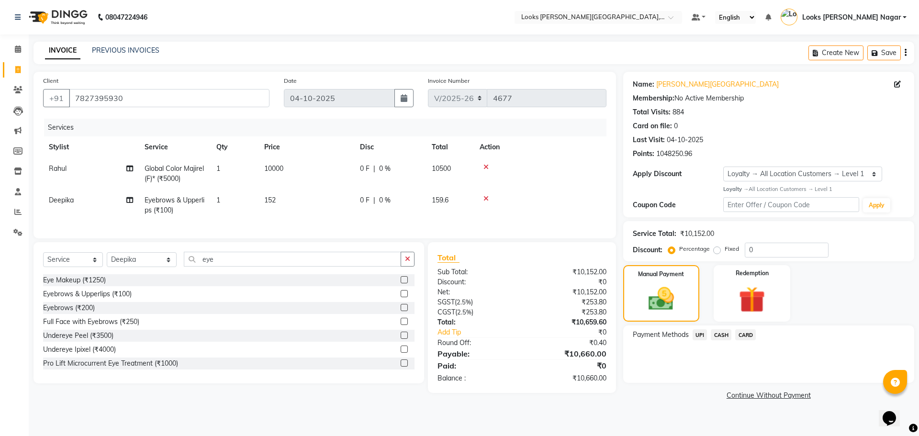
click at [743, 336] on span "CARD" at bounding box center [745, 334] width 21 height 11
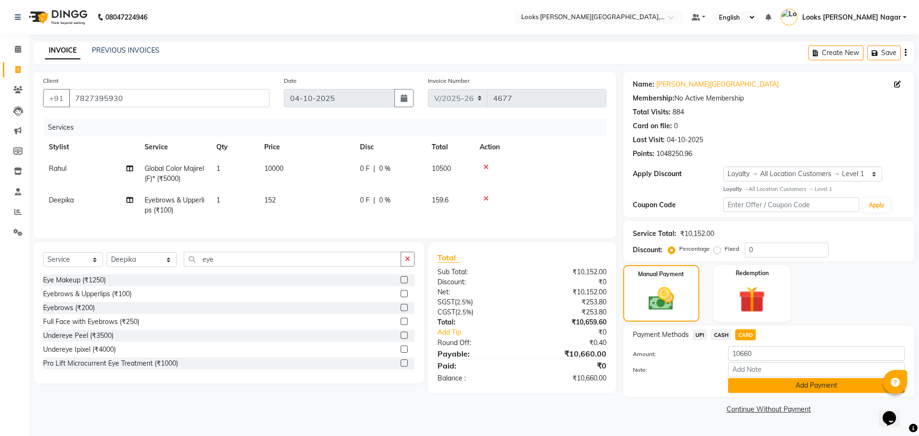
click at [755, 386] on button "Add Payment" at bounding box center [816, 385] width 177 height 15
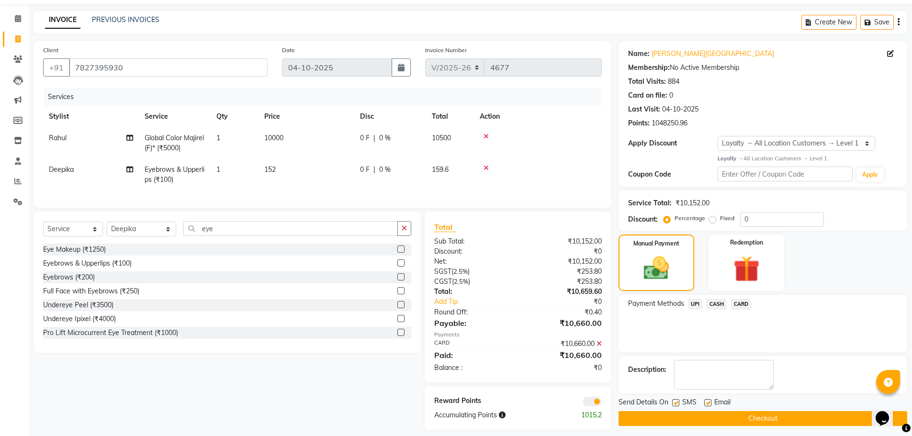
scroll to position [46, 0]
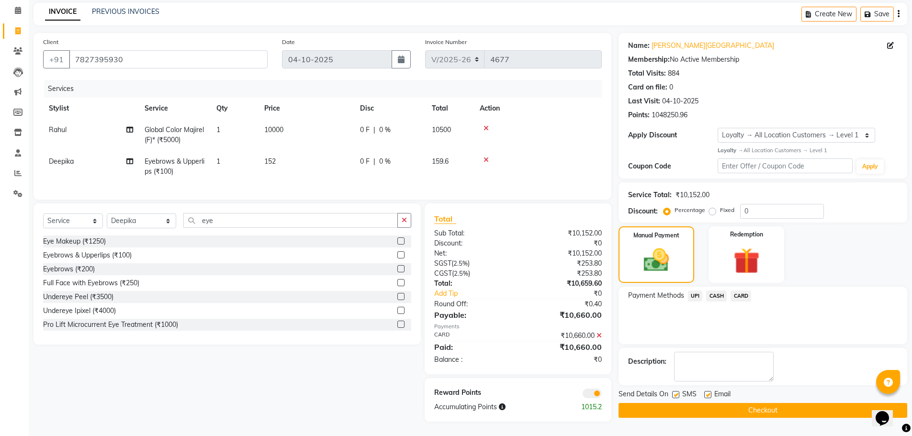
click at [657, 403] on button "Checkout" at bounding box center [763, 410] width 289 height 15
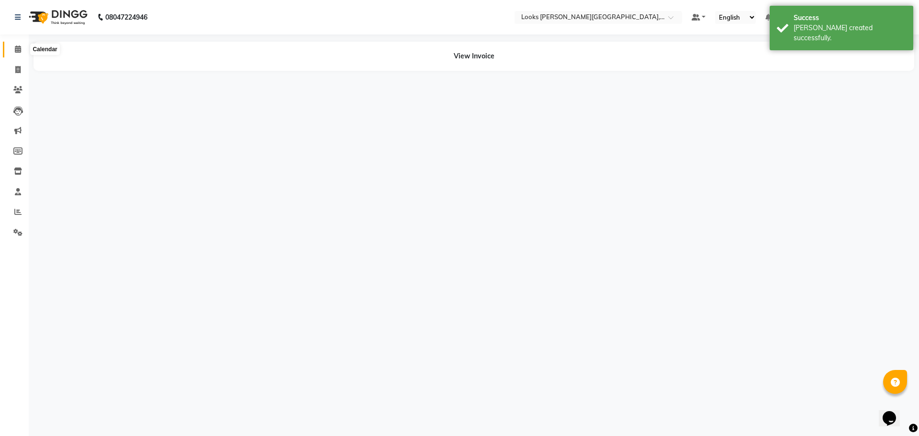
click at [16, 50] on icon at bounding box center [18, 48] width 6 height 7
